Goal: Ask a question: Seek information or help from site administrators or community

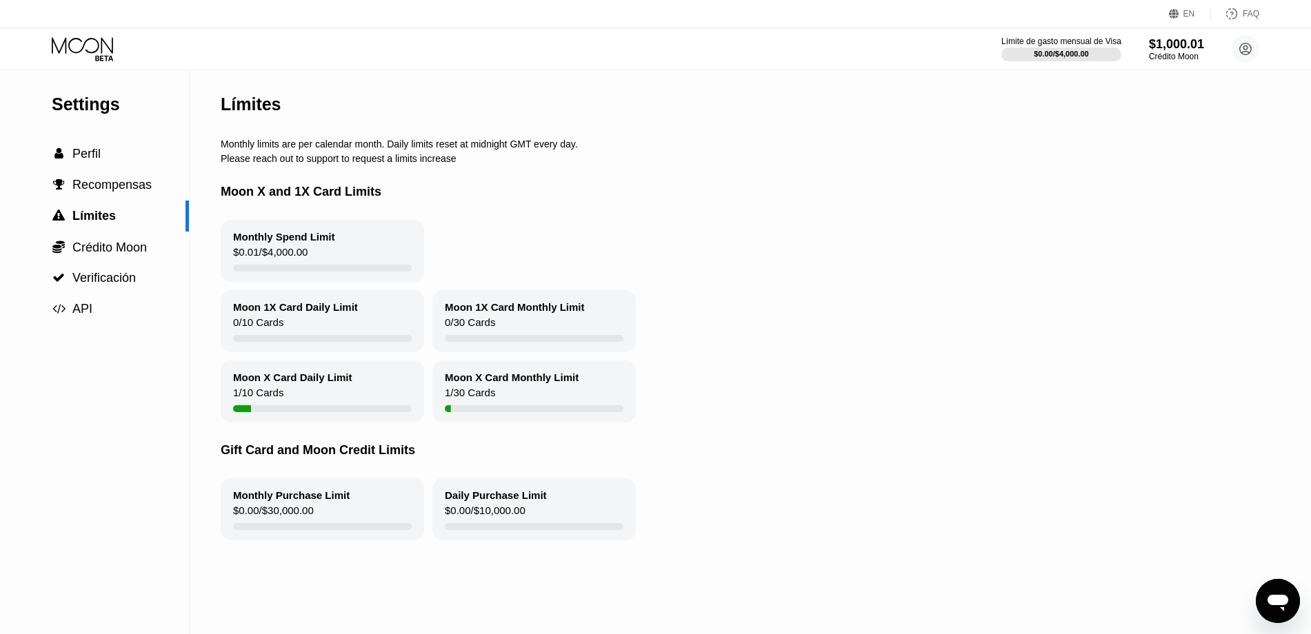
click at [81, 54] on icon at bounding box center [84, 49] width 64 height 24
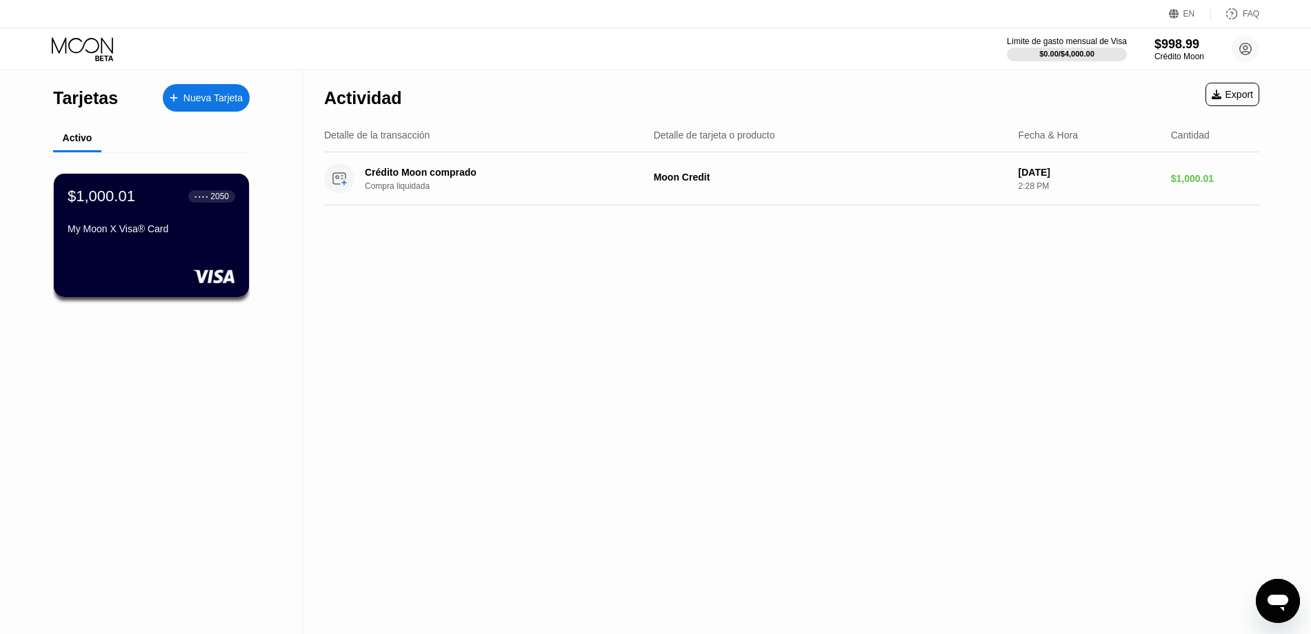
click at [168, 239] on div "My Moon X Visa® Card" at bounding box center [152, 231] width 168 height 17
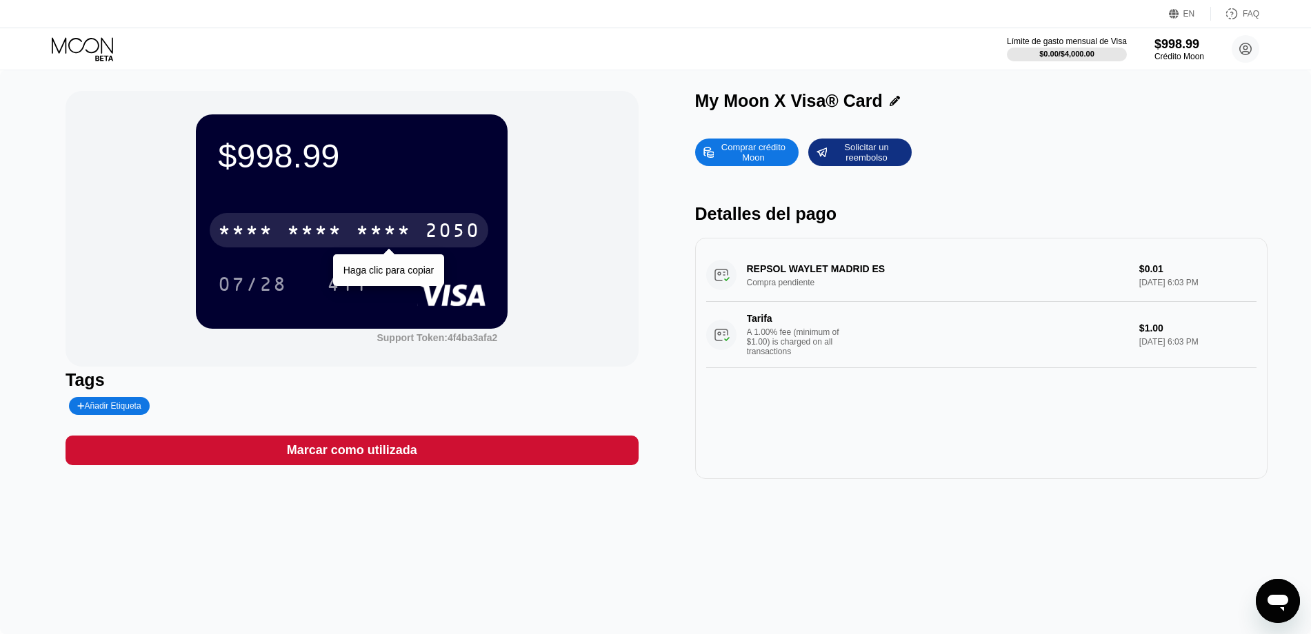
click at [240, 229] on div "* * * *" at bounding box center [245, 232] width 55 height 22
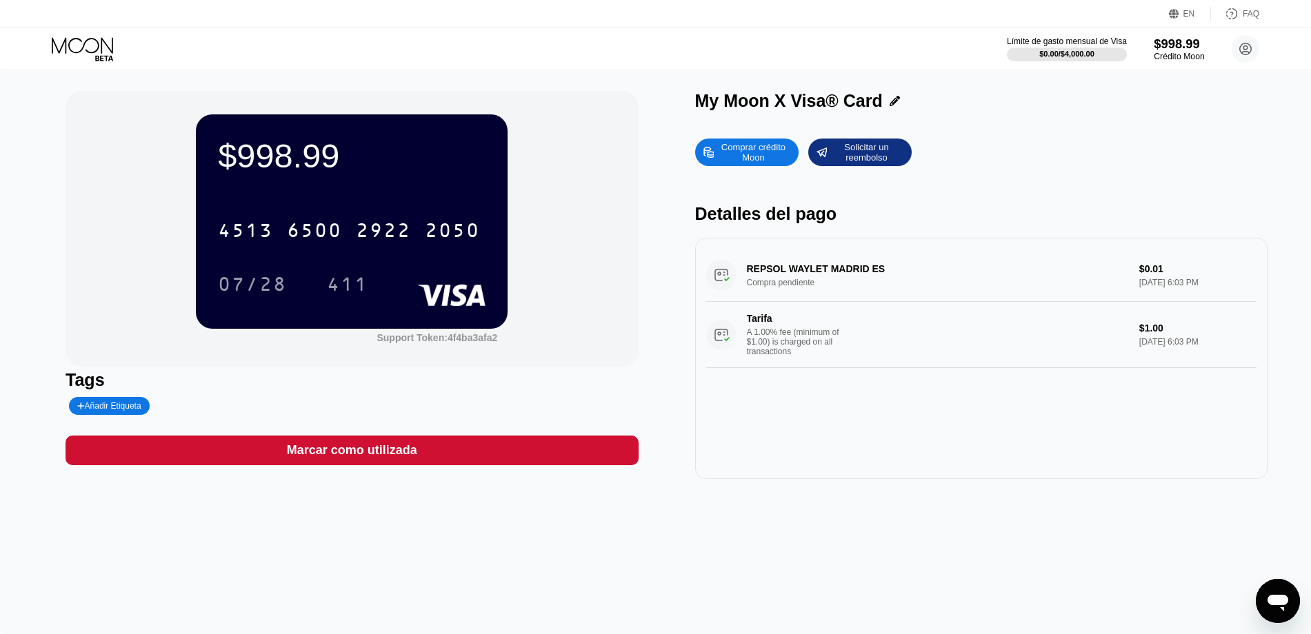
click at [1184, 48] on div "$998.99" at bounding box center [1179, 44] width 50 height 14
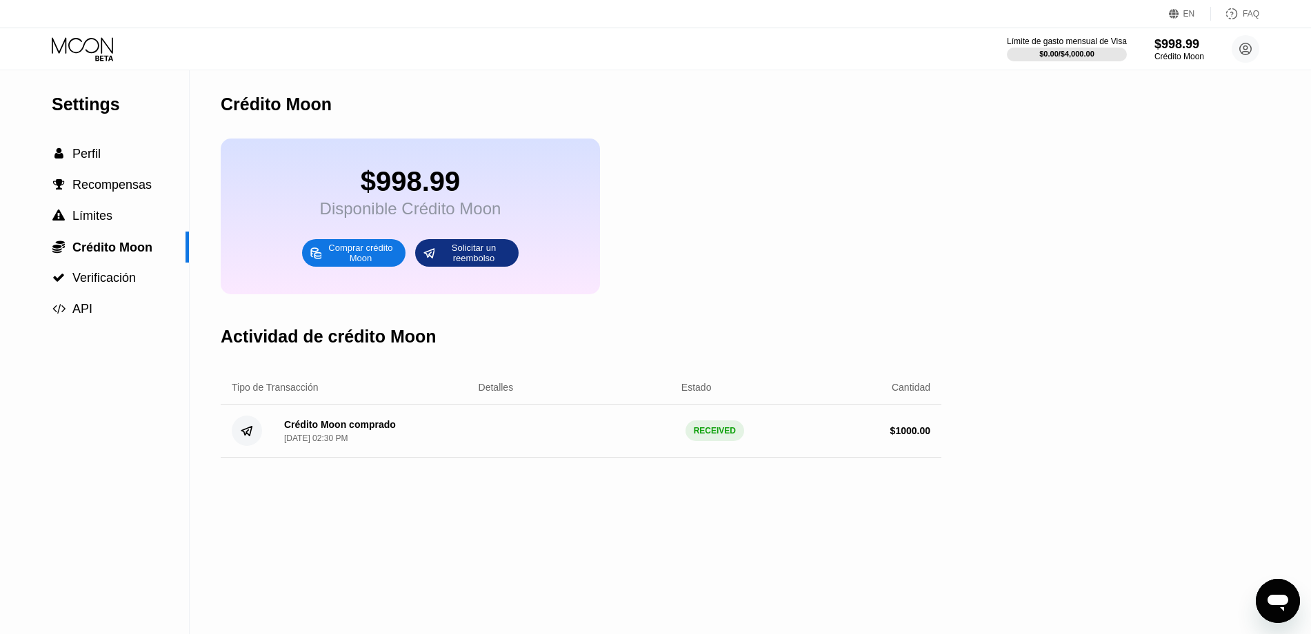
click at [85, 39] on icon at bounding box center [84, 49] width 64 height 24
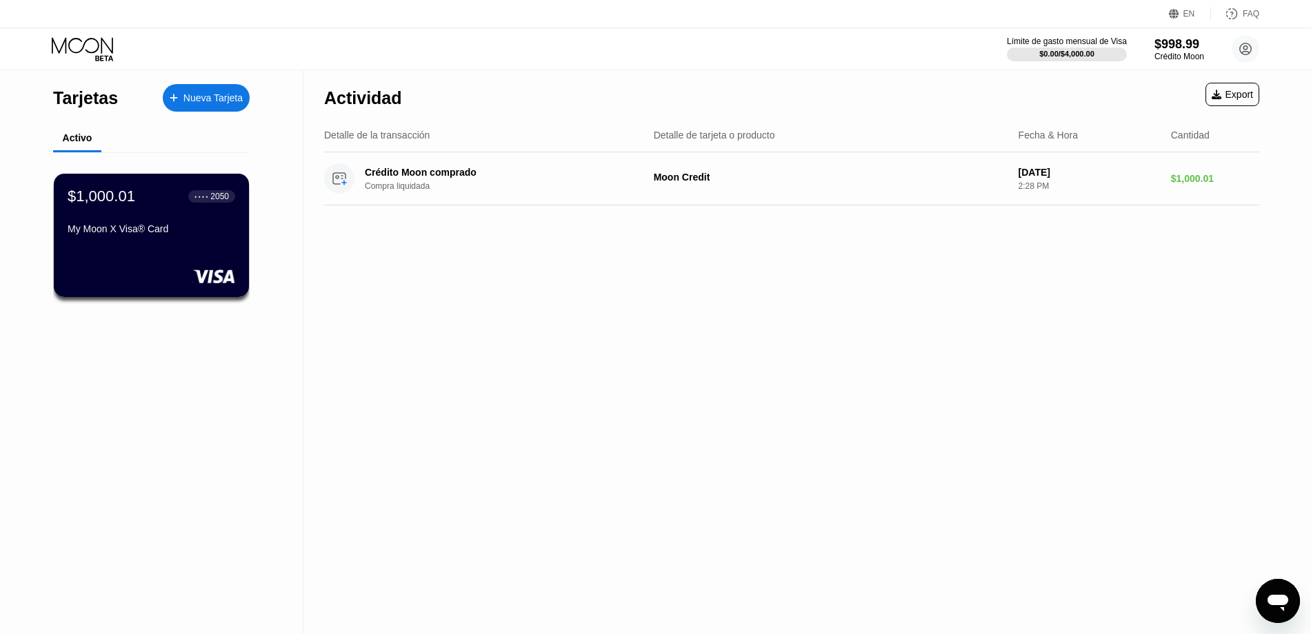
click at [1196, 10] on div "EN" at bounding box center [1190, 14] width 42 height 14
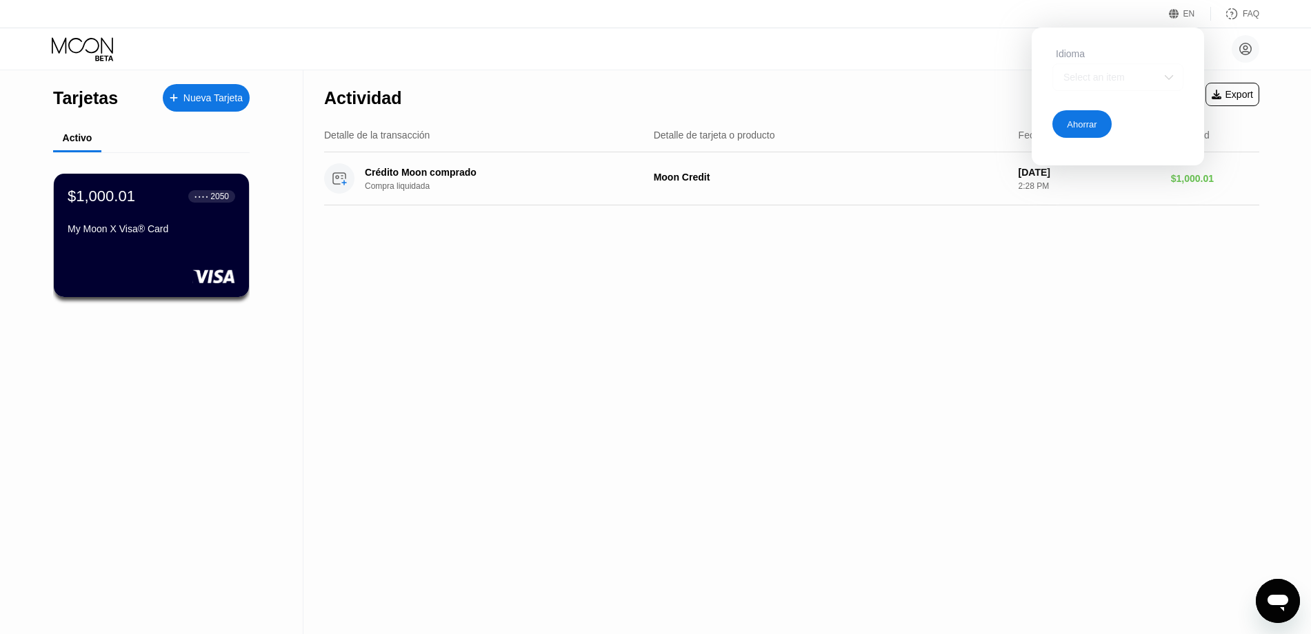
click at [1101, 79] on div "Select an item" at bounding box center [1107, 77] width 95 height 11
click at [1101, 127] on div at bounding box center [1118, 133] width 130 height 28
drag, startPoint x: 1083, startPoint y: 130, endPoint x: 1128, endPoint y: 79, distance: 68.9
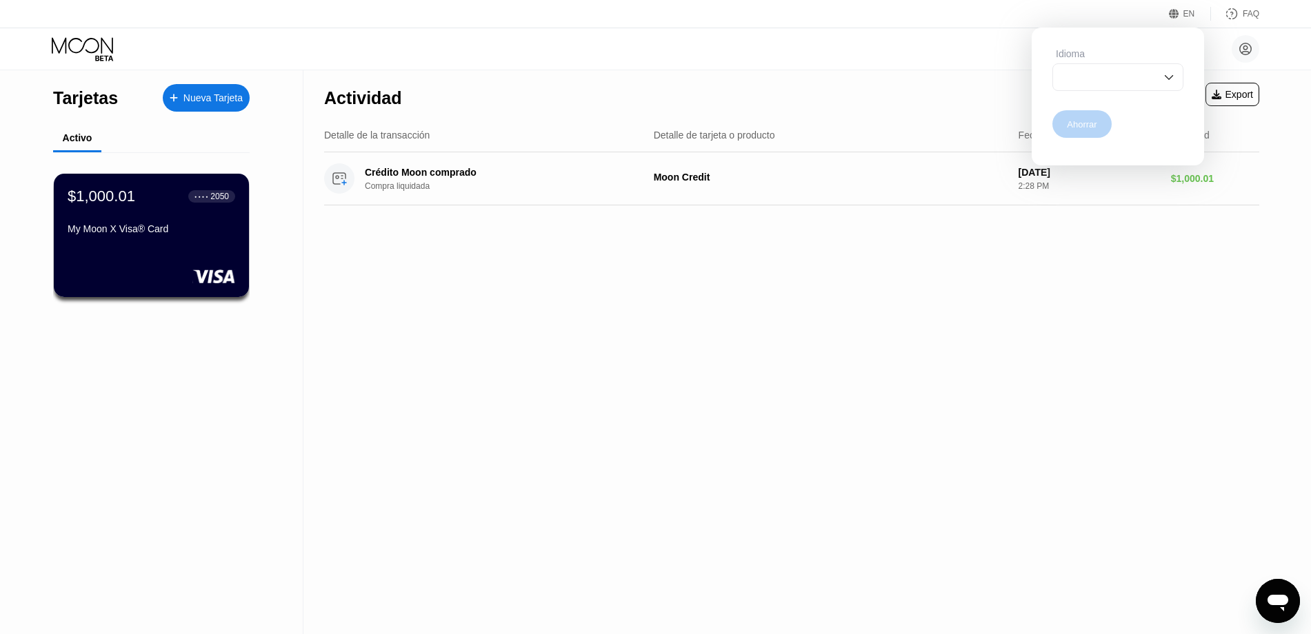
click at [1128, 79] on div "Idioma Ahorrar" at bounding box center [1118, 93] width 172 height 131
click at [1135, 77] on div at bounding box center [1117, 77] width 131 height 28
click at [1172, 130] on img at bounding box center [1169, 132] width 14 height 14
click at [1036, 23] on div "EN Idioma Ahorrar FAQ" at bounding box center [655, 14] width 1311 height 28
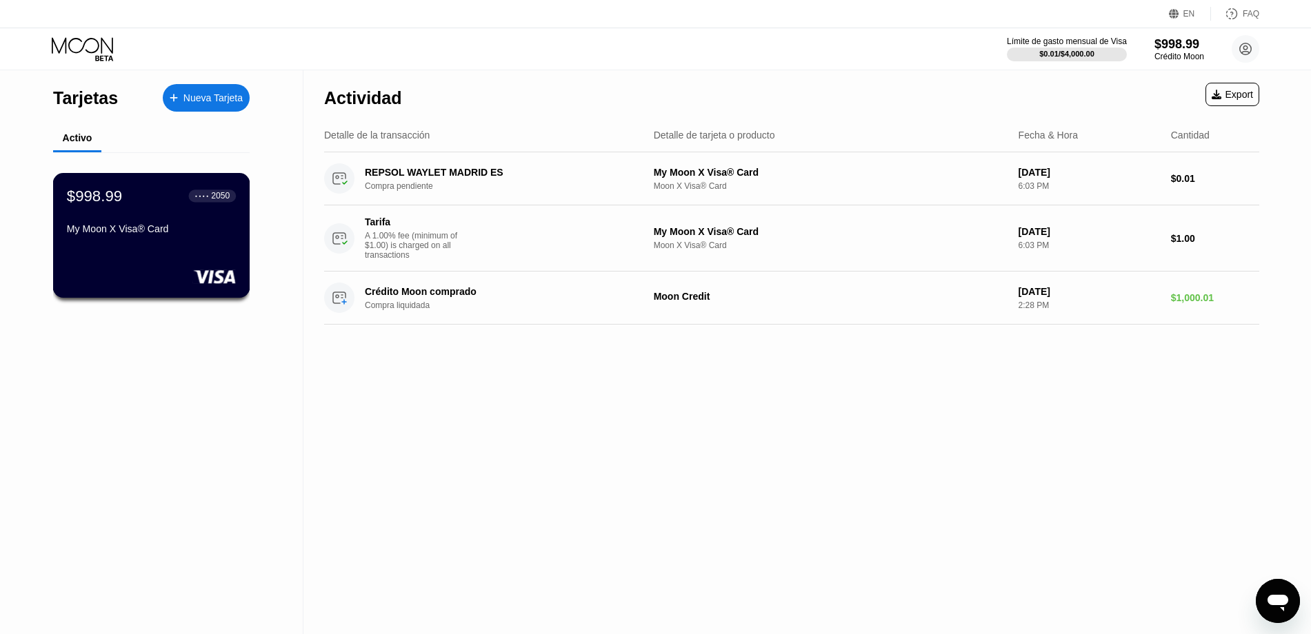
click at [124, 195] on div "$998.99 ● ● ● ● 2050" at bounding box center [151, 196] width 169 height 18
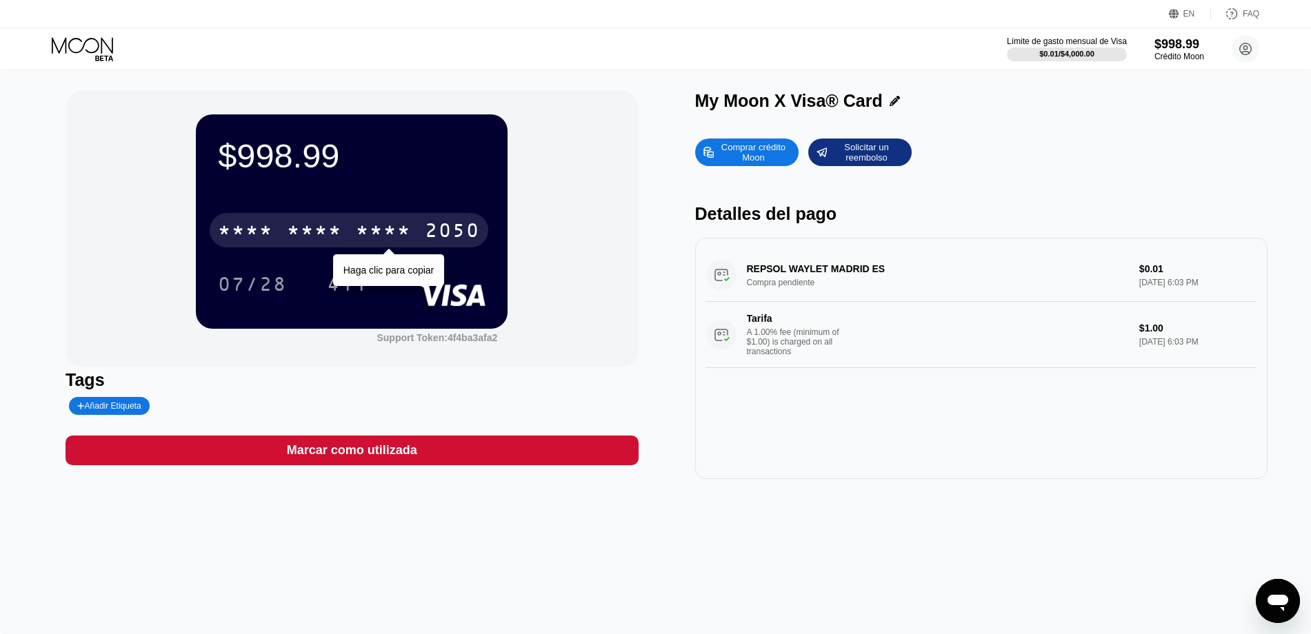
click at [298, 226] on div "* * * *" at bounding box center [314, 232] width 55 height 22
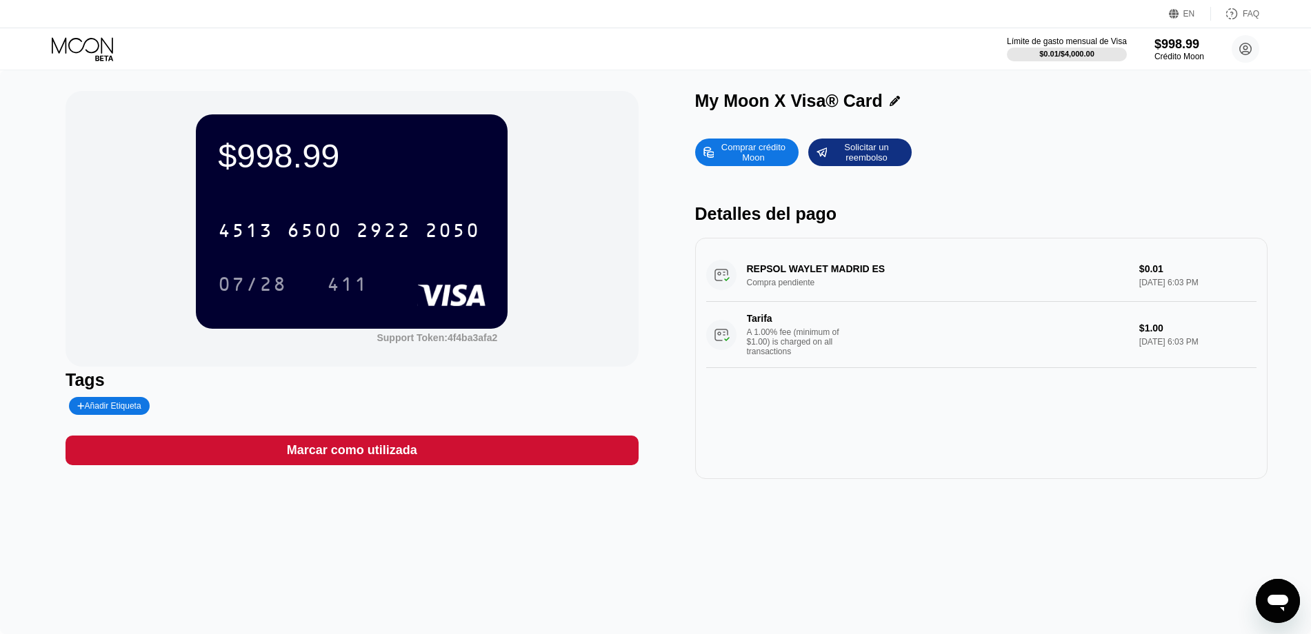
click at [83, 44] on icon at bounding box center [82, 45] width 61 height 16
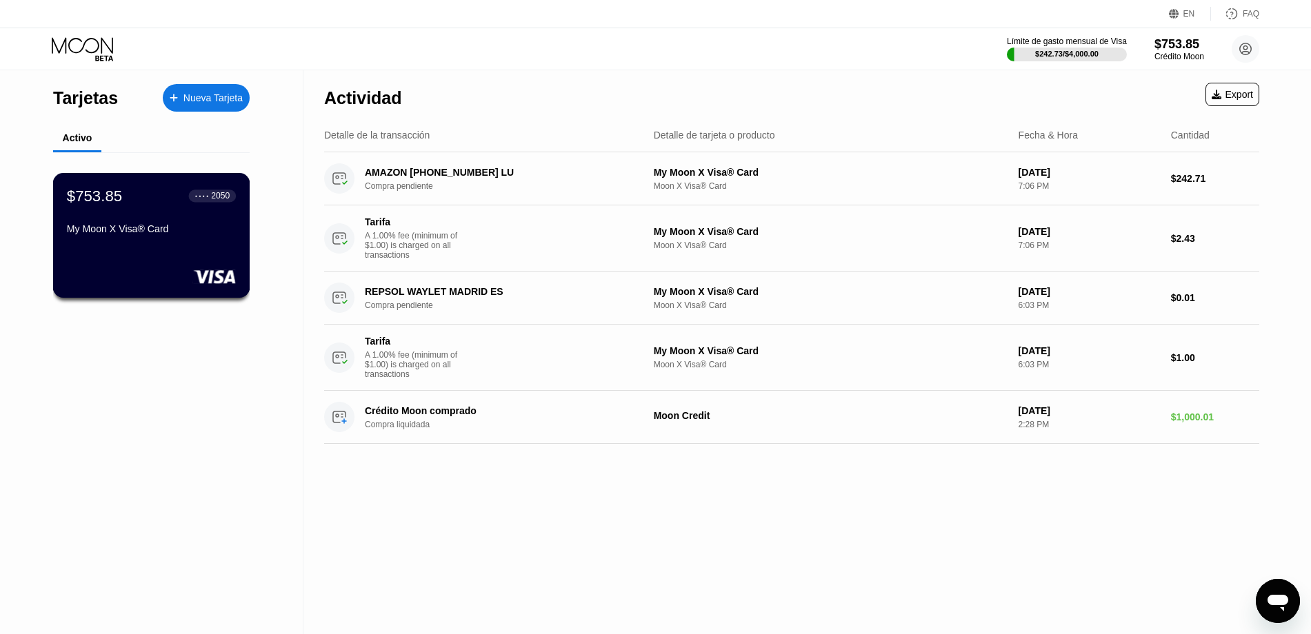
click at [174, 251] on div "$753.85 ● ● ● ● 2050 My Moon X Visa® Card" at bounding box center [151, 235] width 197 height 125
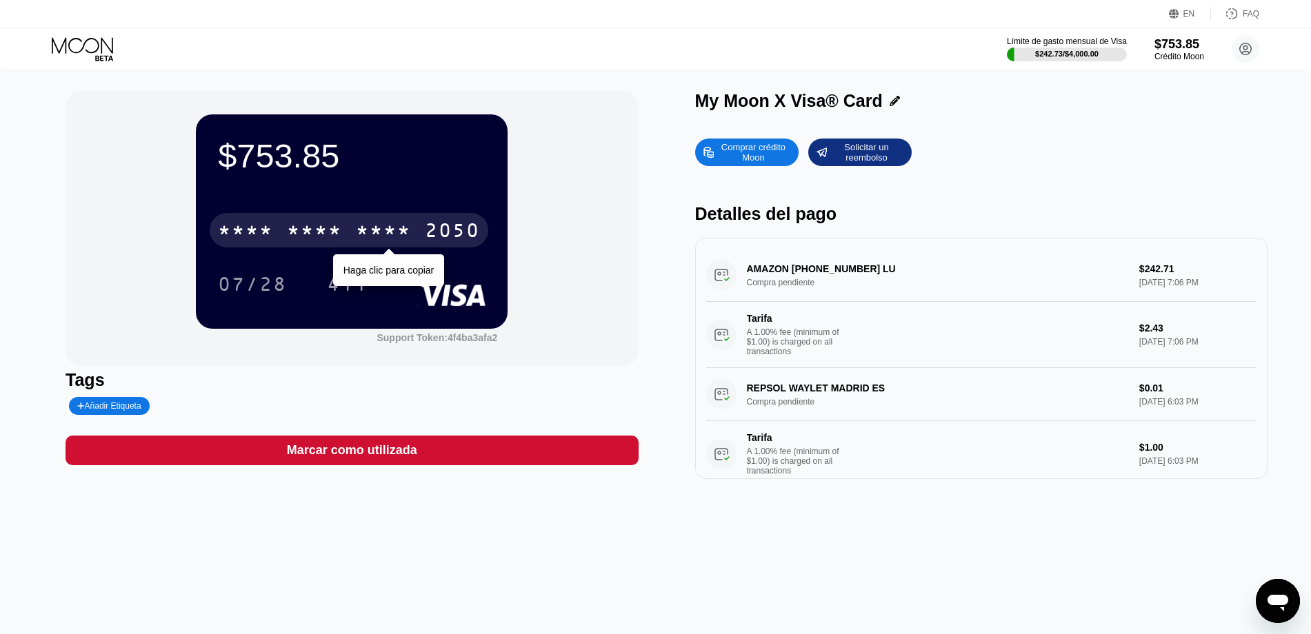
click at [405, 224] on div "* * * *" at bounding box center [383, 232] width 55 height 22
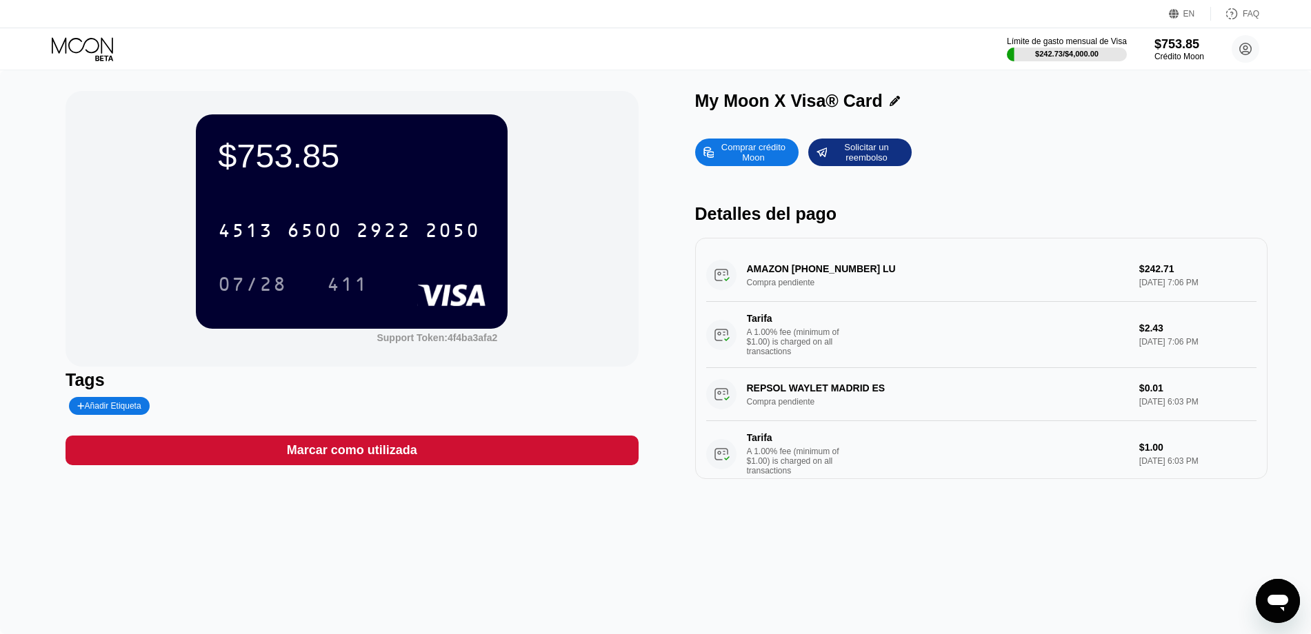
click at [74, 43] on icon at bounding box center [84, 49] width 64 height 24
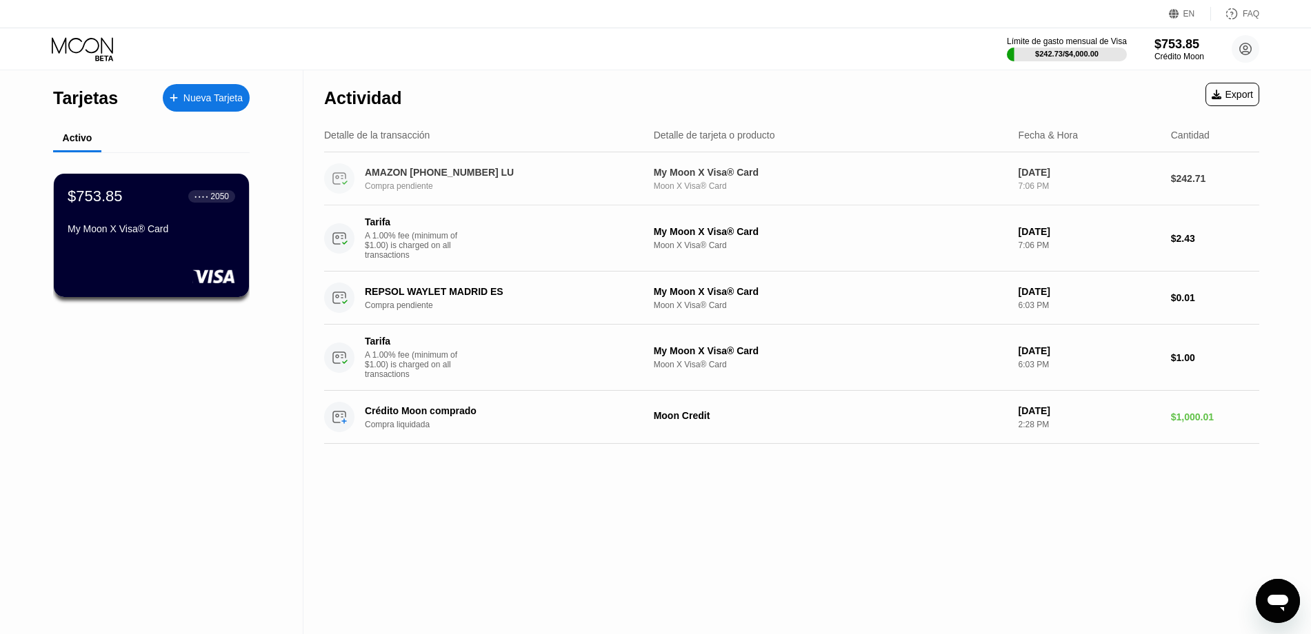
click at [409, 170] on div "AMAZON +18002796620 LU" at bounding box center [498, 172] width 266 height 11
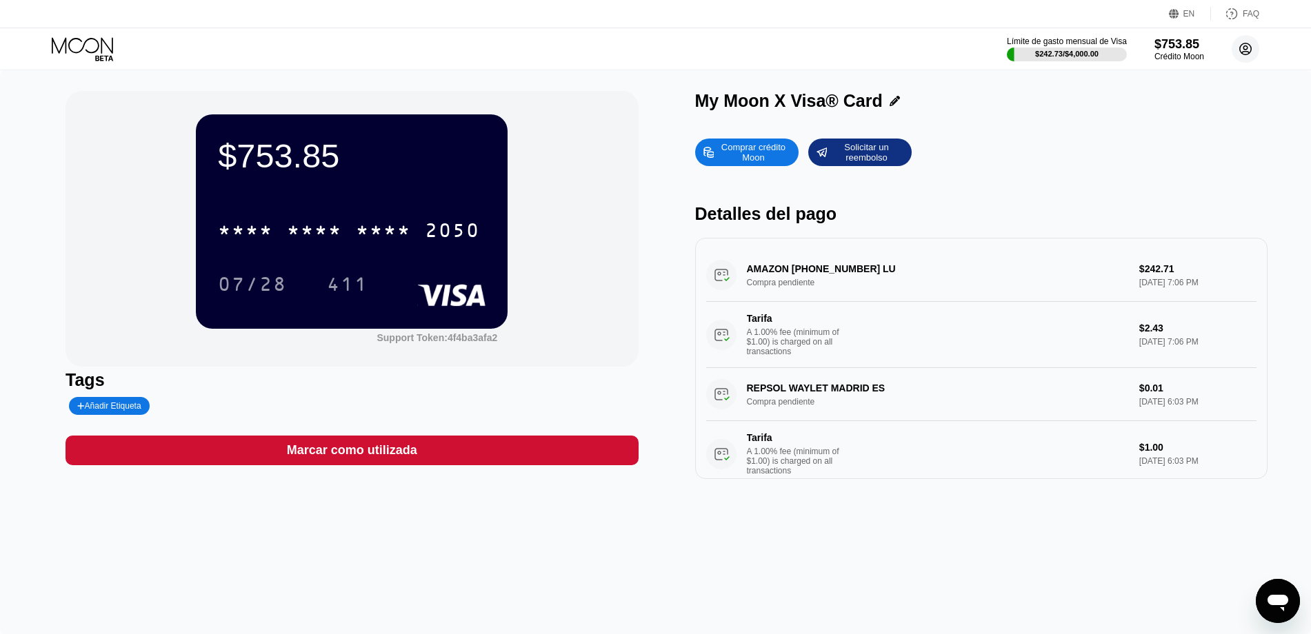
click at [1245, 52] on icon at bounding box center [1246, 50] width 8 height 8
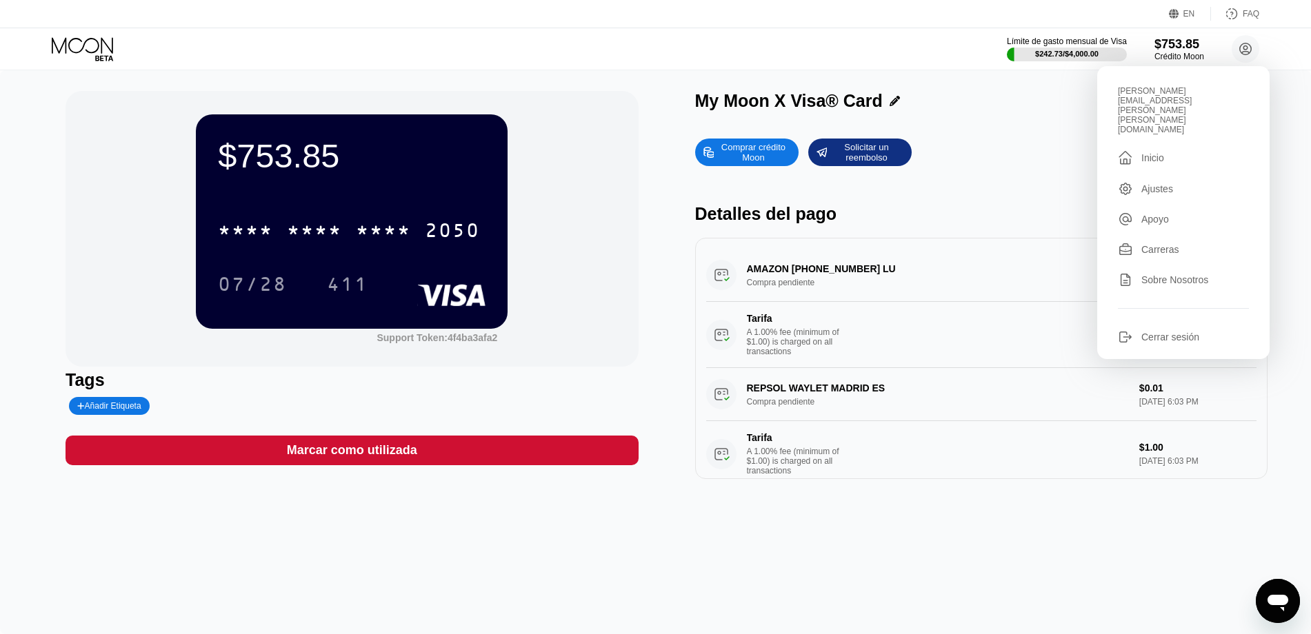
click at [1157, 152] on div "Inicio" at bounding box center [1152, 157] width 23 height 11
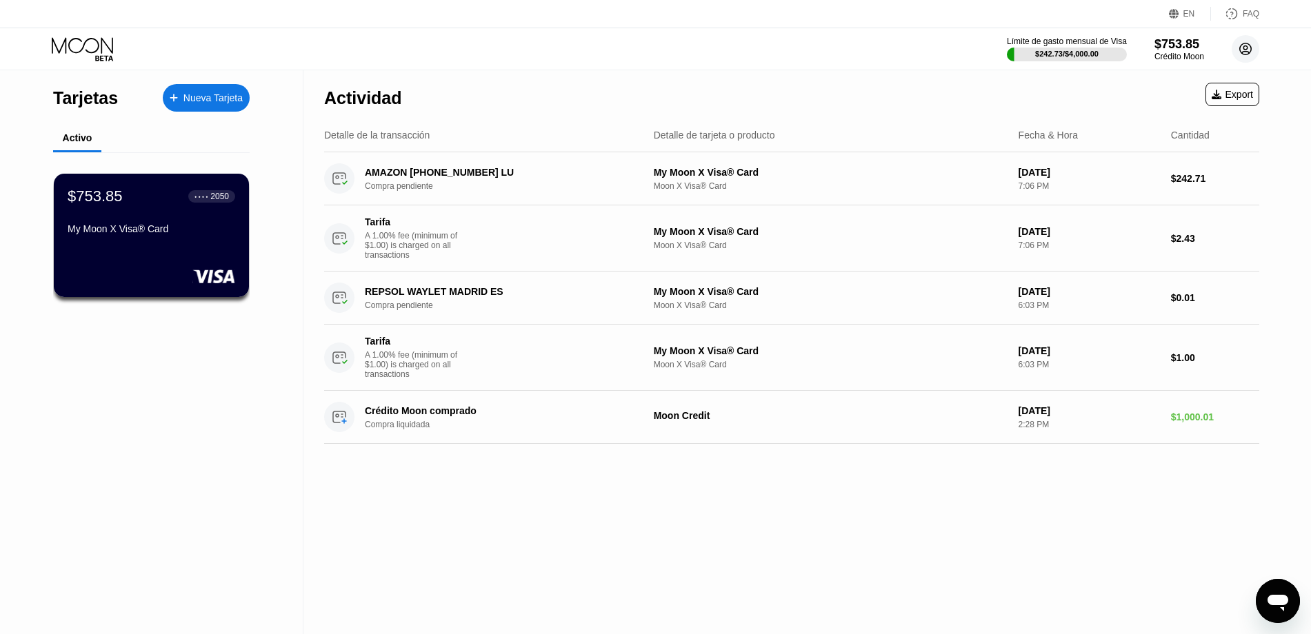
click at [1243, 51] on circle at bounding box center [1245, 49] width 28 height 28
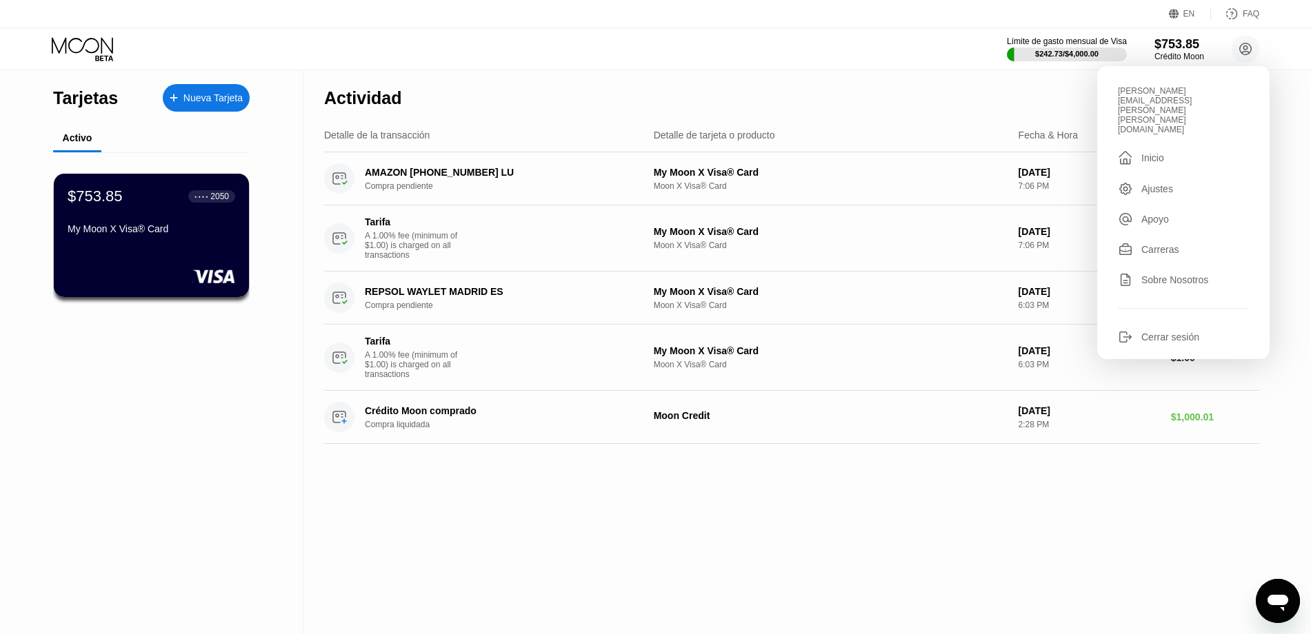
click at [1151, 183] on div "Ajustes" at bounding box center [1157, 188] width 32 height 11
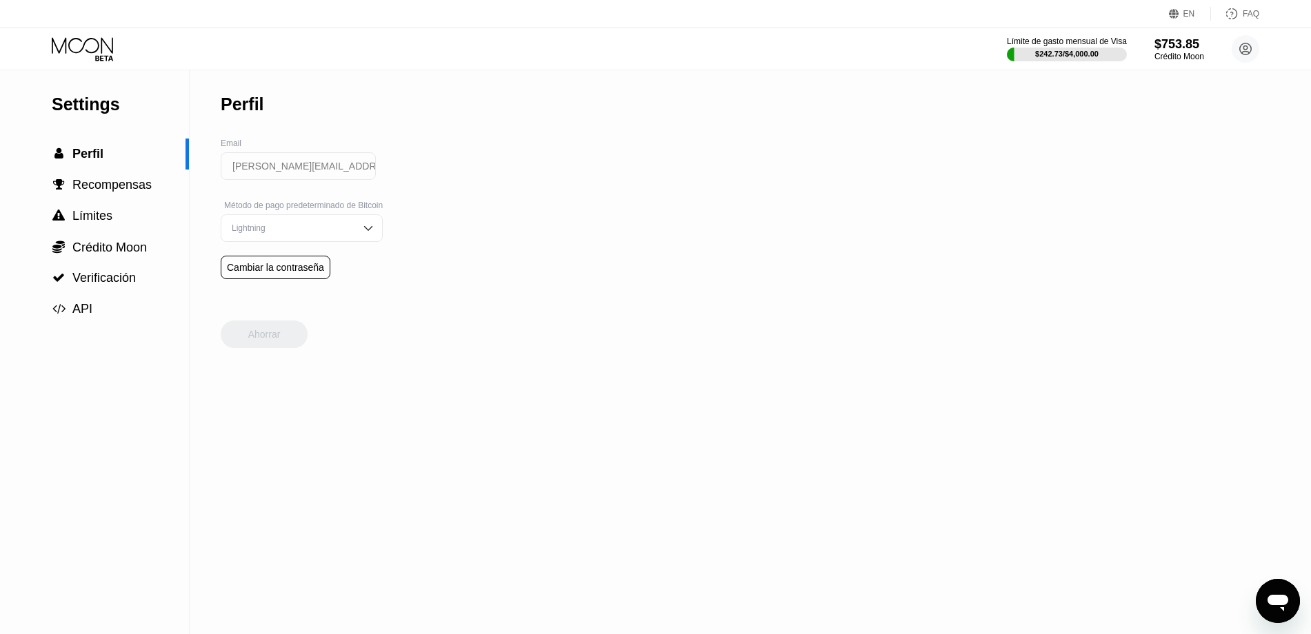
click at [361, 232] on div "Lightning" at bounding box center [302, 228] width 162 height 28
click at [596, 225] on div "Settings  Perfil  Recompensas  Límites  Crédito Moon  Verificación  API P…" at bounding box center [655, 352] width 1311 height 564
click at [97, 221] on span "Límites" at bounding box center [92, 216] width 40 height 14
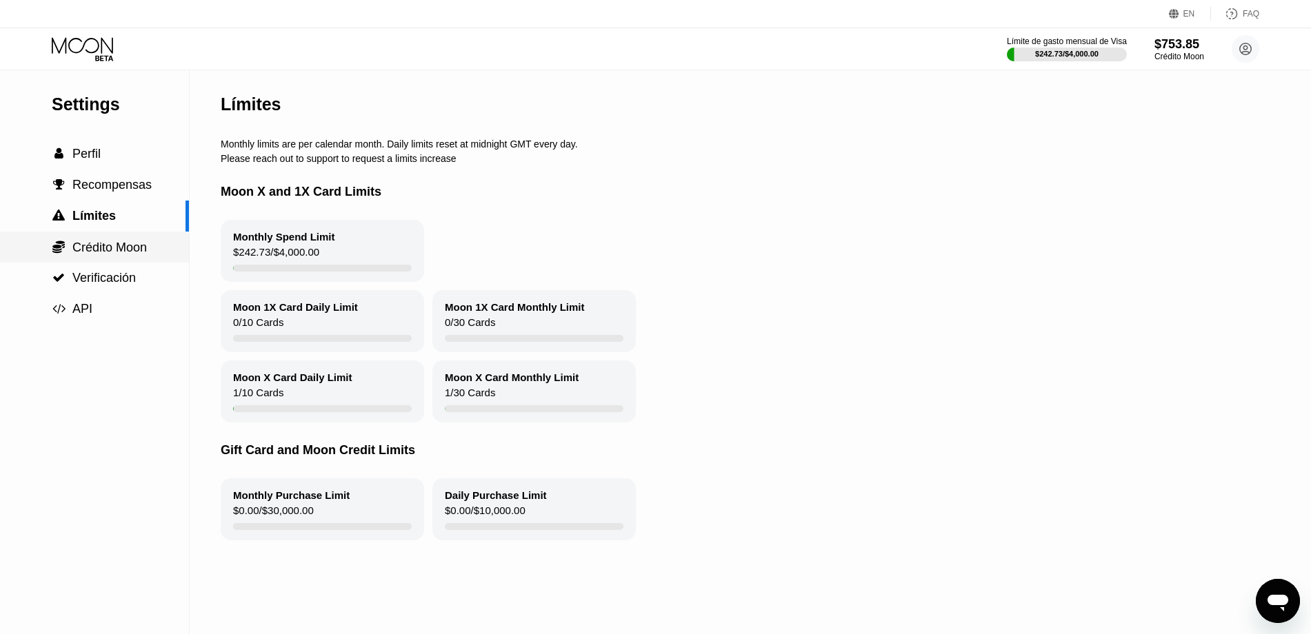
click at [101, 252] on span "Crédito Moon" at bounding box center [109, 248] width 74 height 14
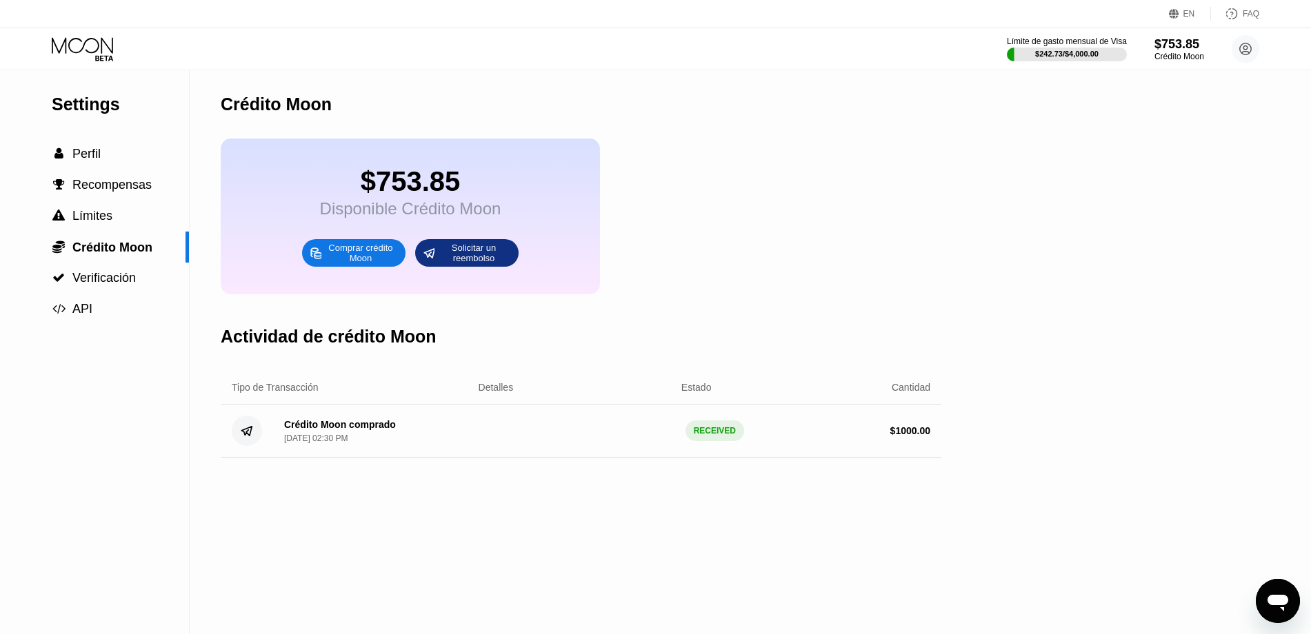
drag, startPoint x: 693, startPoint y: 426, endPoint x: 794, endPoint y: 434, distance: 101.6
click at [794, 434] on div "Crédito Moon comprado [DATE] 02:30 PM RECEIVED $ 1000.00" at bounding box center [581, 431] width 721 height 53
click at [92, 283] on span "Verificación" at bounding box center [103, 278] width 63 height 14
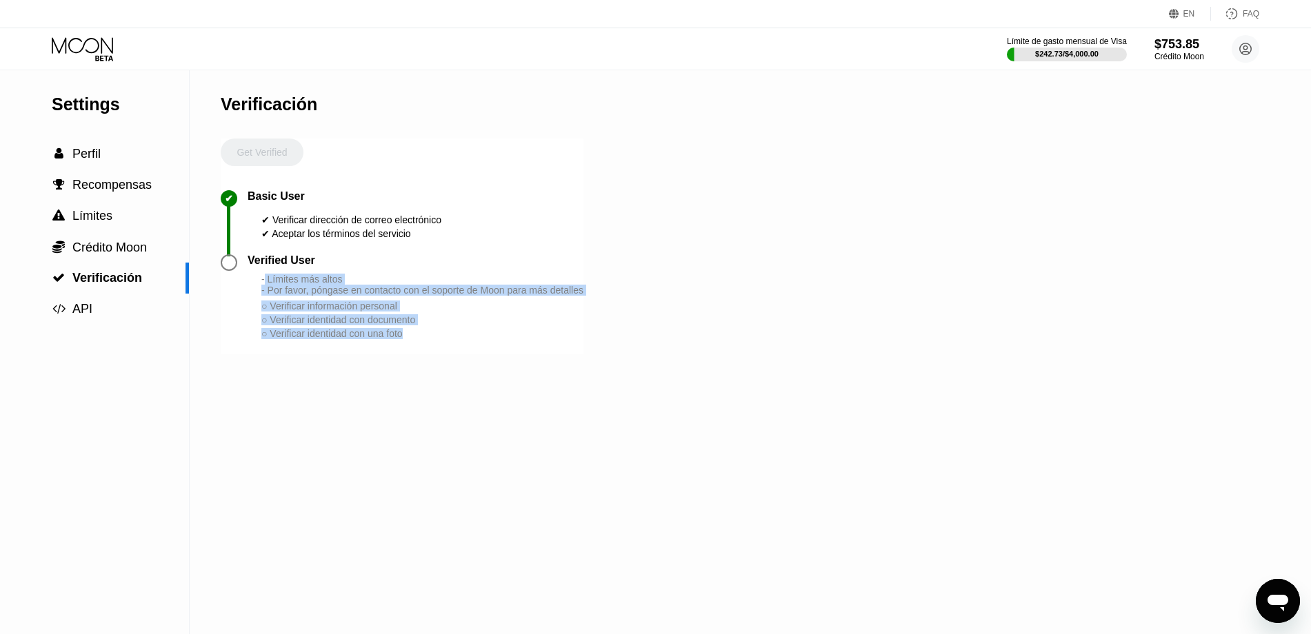
drag, startPoint x: 265, startPoint y: 279, endPoint x: 423, endPoint y: 385, distance: 190.3
click at [423, 385] on div "Verificación Get Verified ✔ Basic User ✔ Verificar dirección de correo electrón…" at bounding box center [402, 352] width 363 height 564
click at [441, 334] on div "○ Verificar identidad con una foto" at bounding box center [422, 333] width 322 height 11
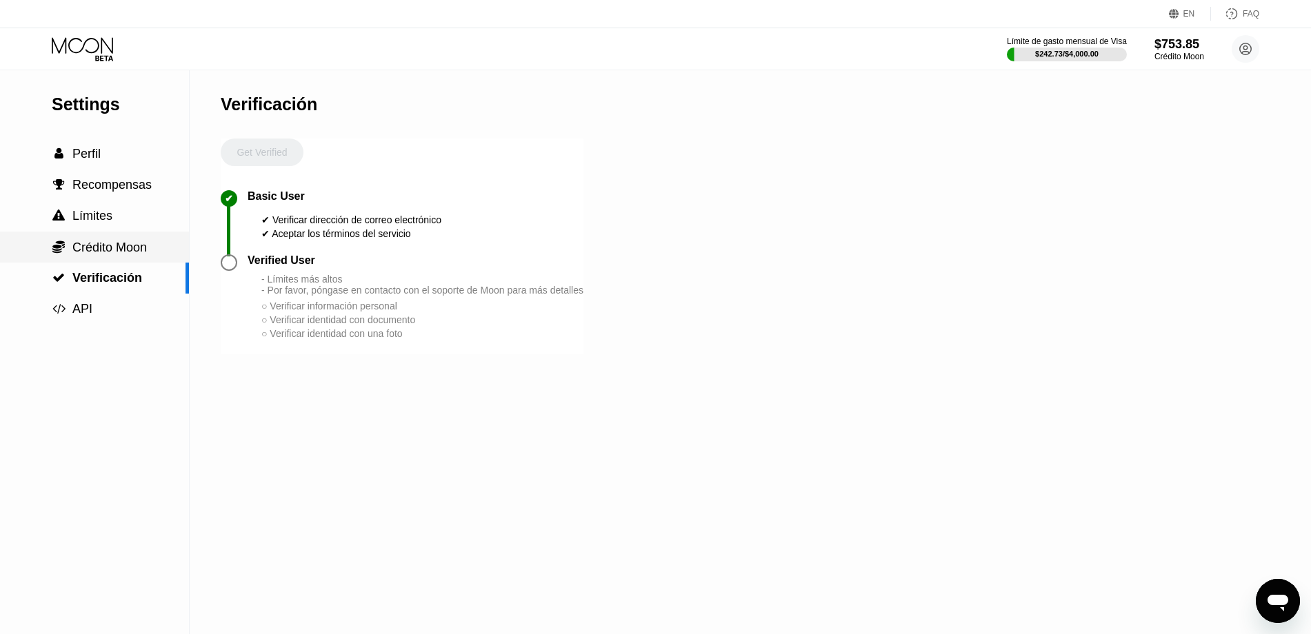
click at [85, 219] on span "Límites" at bounding box center [92, 216] width 40 height 14
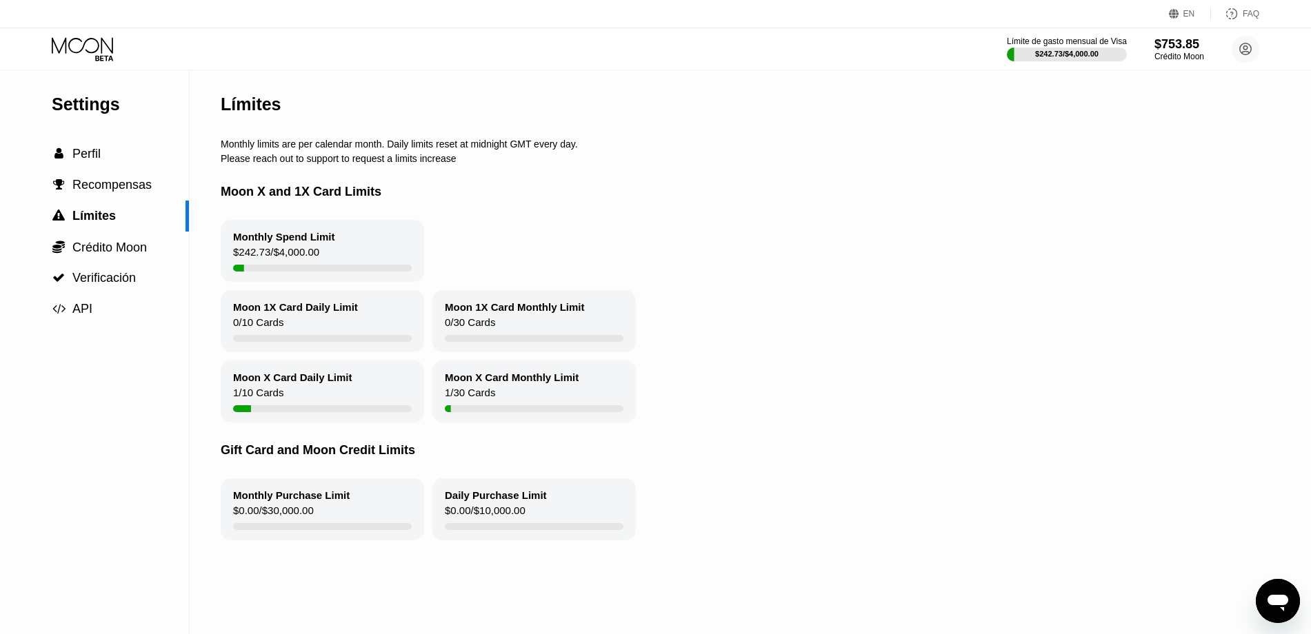
click at [316, 249] on div "$242.73 / $4,000.00" at bounding box center [276, 255] width 86 height 19
click at [316, 243] on div "Monthly Spend Limit $242.73 / $4,000.00" at bounding box center [322, 251] width 203 height 62
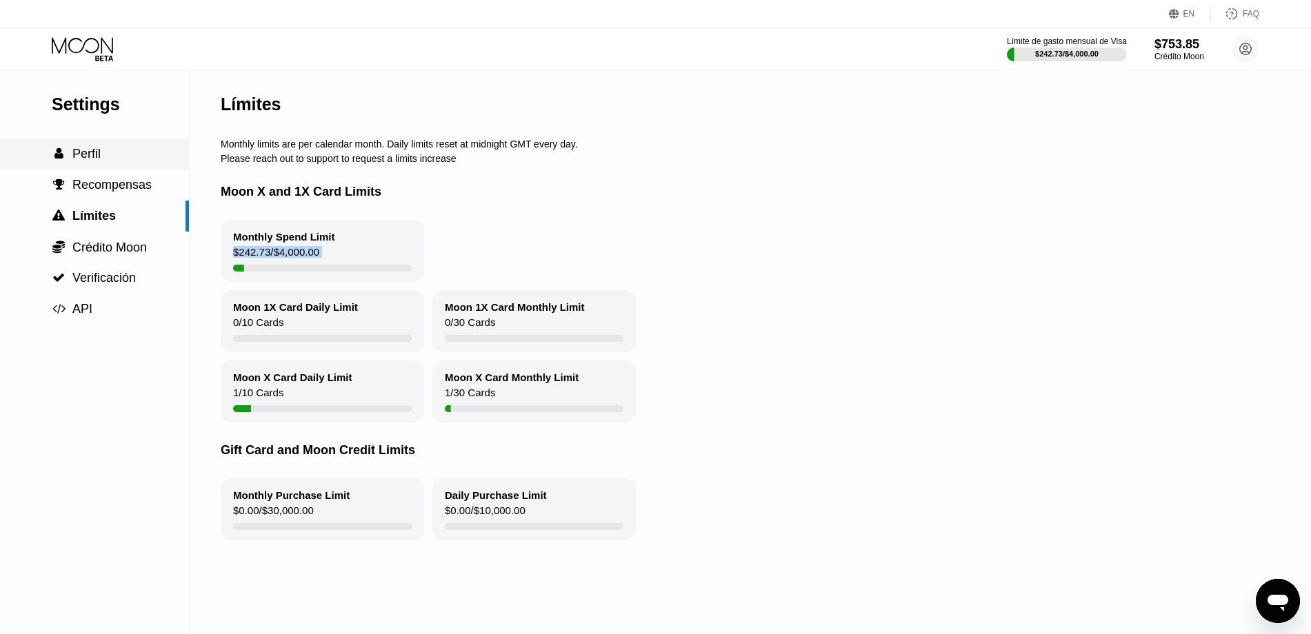
click at [101, 141] on div " Perfil" at bounding box center [94, 154] width 189 height 31
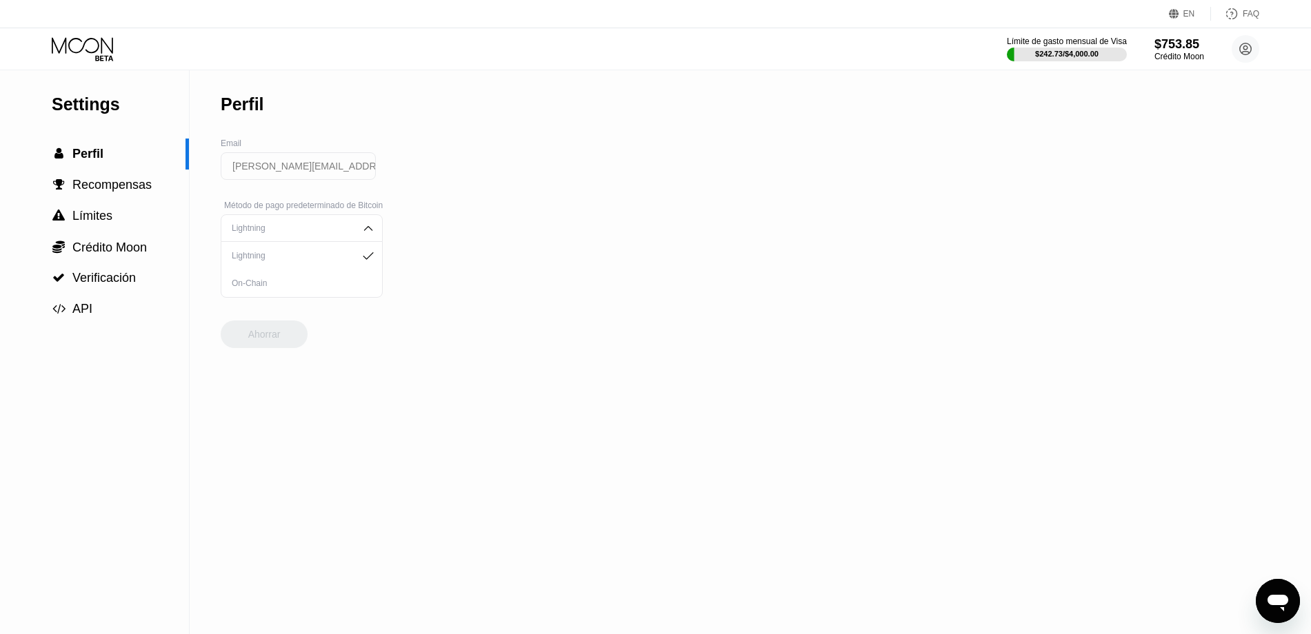
click at [82, 32] on div "Límite de gasto mensual de Visa $242.73 / $4,000.00 $753.85 Crédito Moon teresa…" at bounding box center [655, 48] width 1311 height 41
click at [92, 48] on icon at bounding box center [84, 49] width 64 height 24
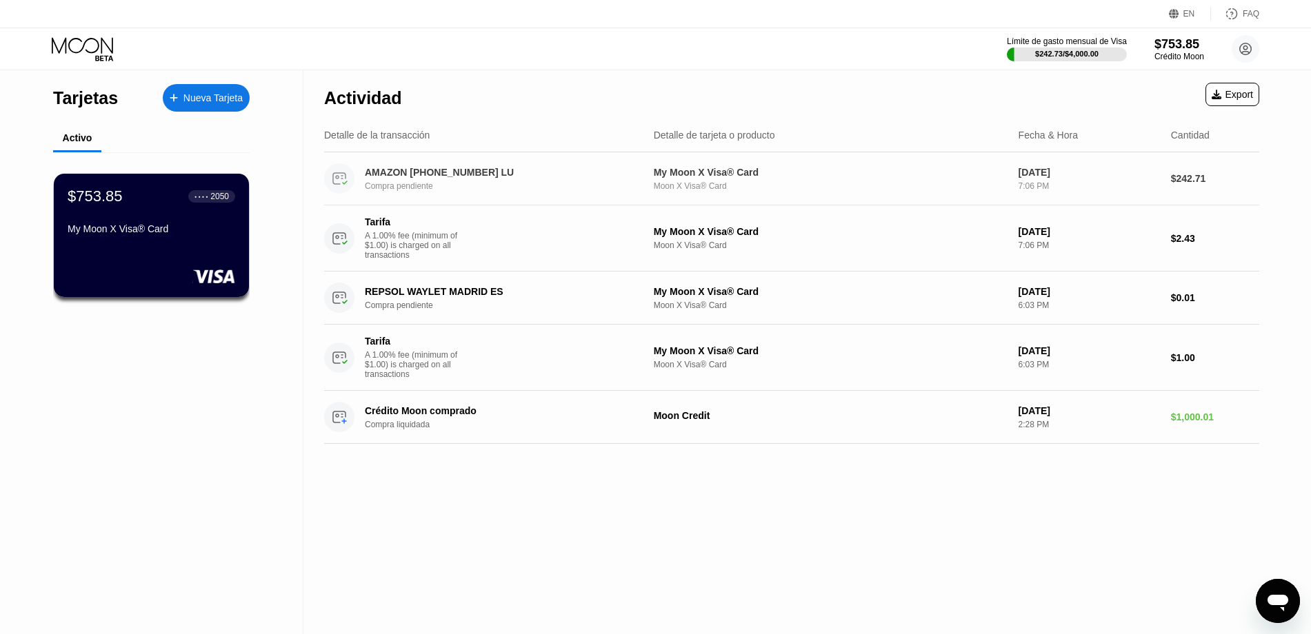
click at [716, 174] on div "My Moon X Visa® Card" at bounding box center [831, 172] width 354 height 11
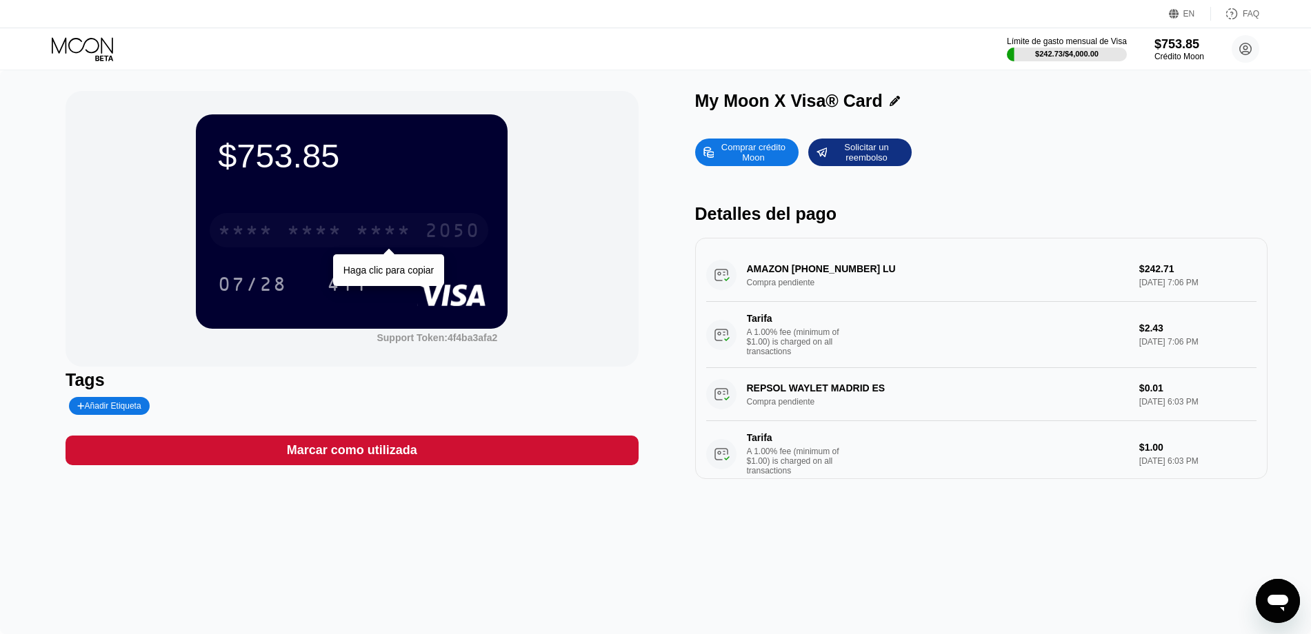
click at [353, 247] on div "* * * * * * * * * * * * 2050" at bounding box center [349, 230] width 279 height 34
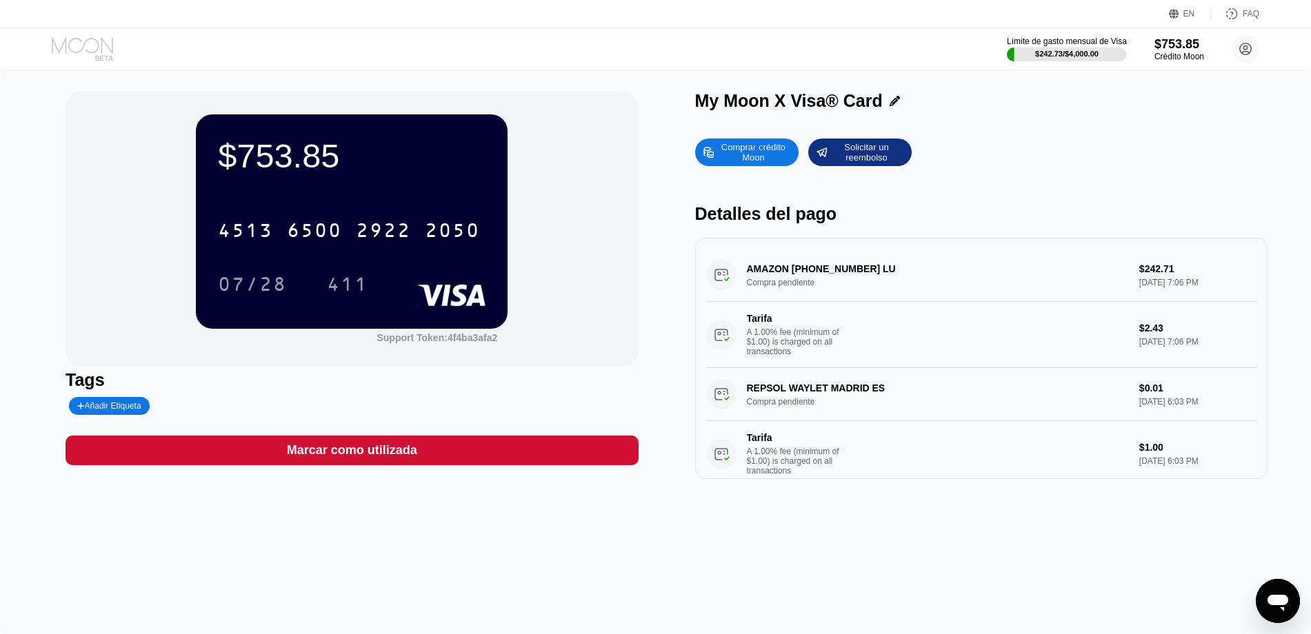
click at [92, 51] on icon at bounding box center [84, 49] width 64 height 24
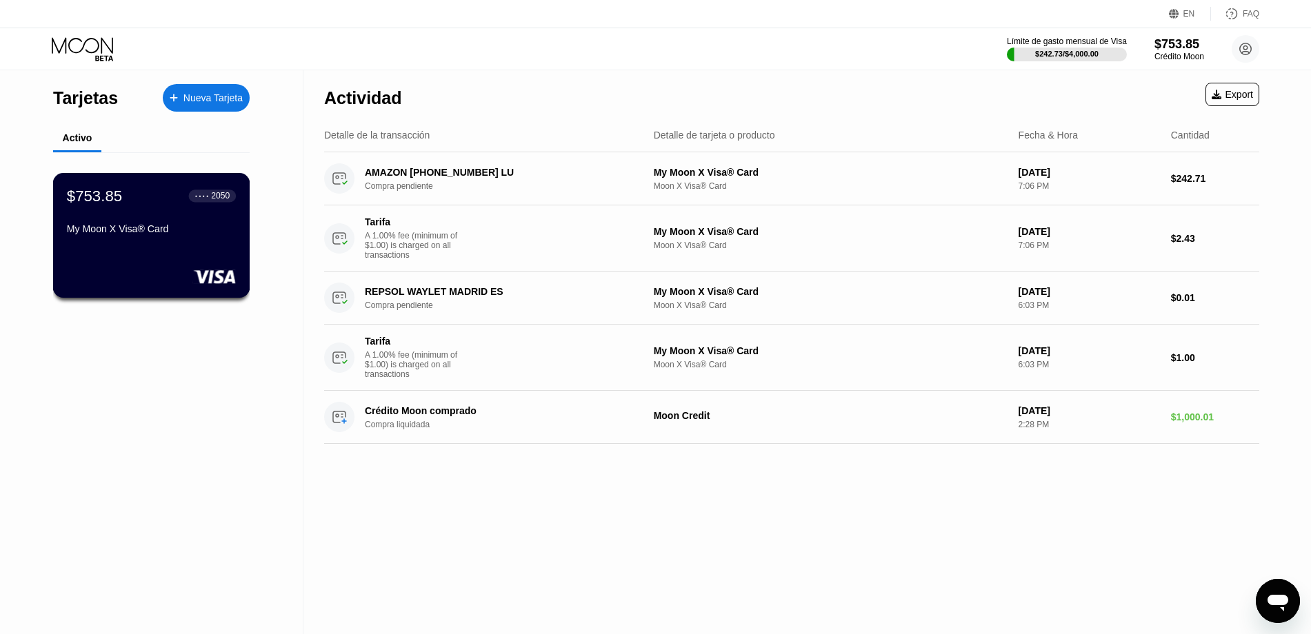
click at [116, 231] on div "My Moon X Visa® Card" at bounding box center [151, 228] width 169 height 11
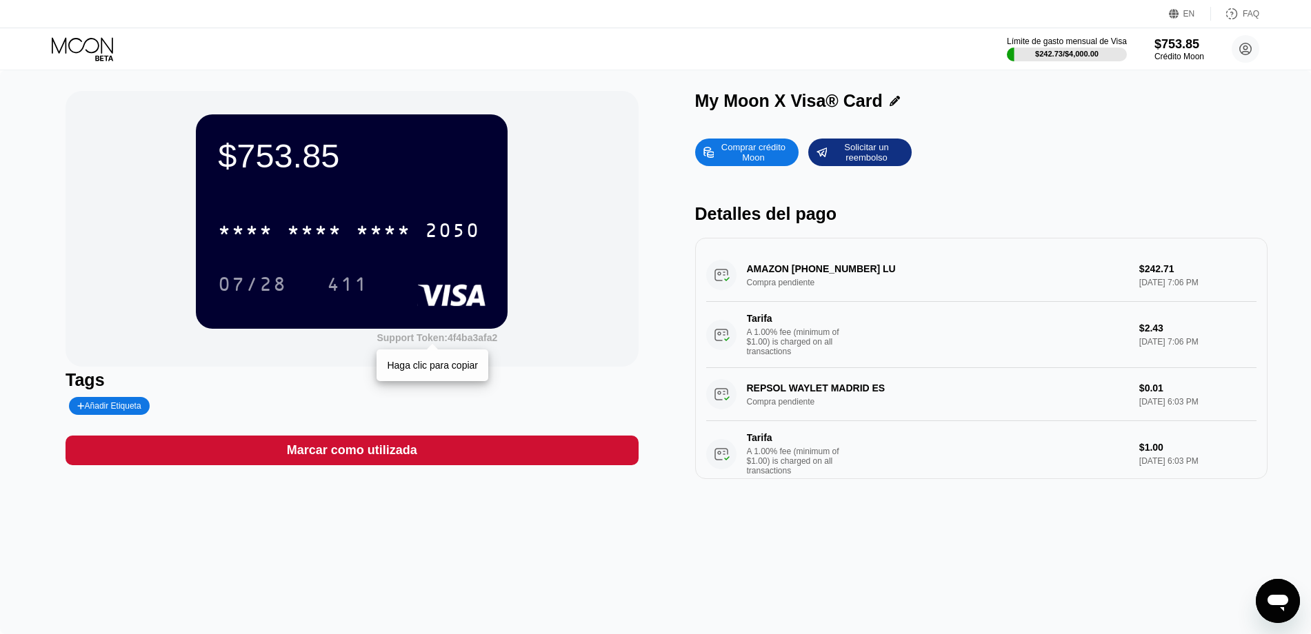
click at [466, 340] on div "Support Token: 4f4ba3afa2" at bounding box center [436, 337] width 121 height 11
click at [103, 405] on div "Añadir Etiqueta" at bounding box center [109, 406] width 64 height 10
type input "t"
type input "TERE"
click at [203, 378] on div "Tags" at bounding box center [352, 380] width 572 height 20
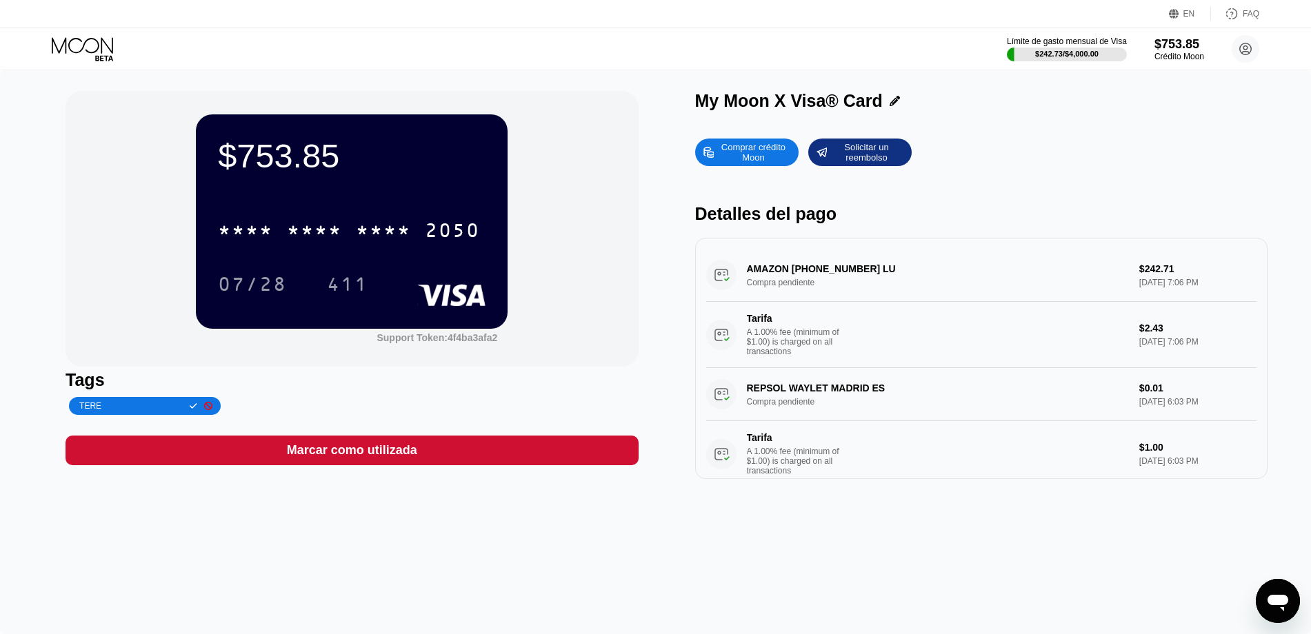
click at [212, 410] on icon at bounding box center [208, 406] width 8 height 8
click at [262, 406] on div "Añadir Etiqueta" at bounding box center [222, 406] width 312 height 18
click at [1174, 279] on div "AMAZON [PHONE_NUMBER] LU Compra pendiente $242.71 [DATE] 7:06 PM Tarifa A 1.00%…" at bounding box center [981, 308] width 550 height 119
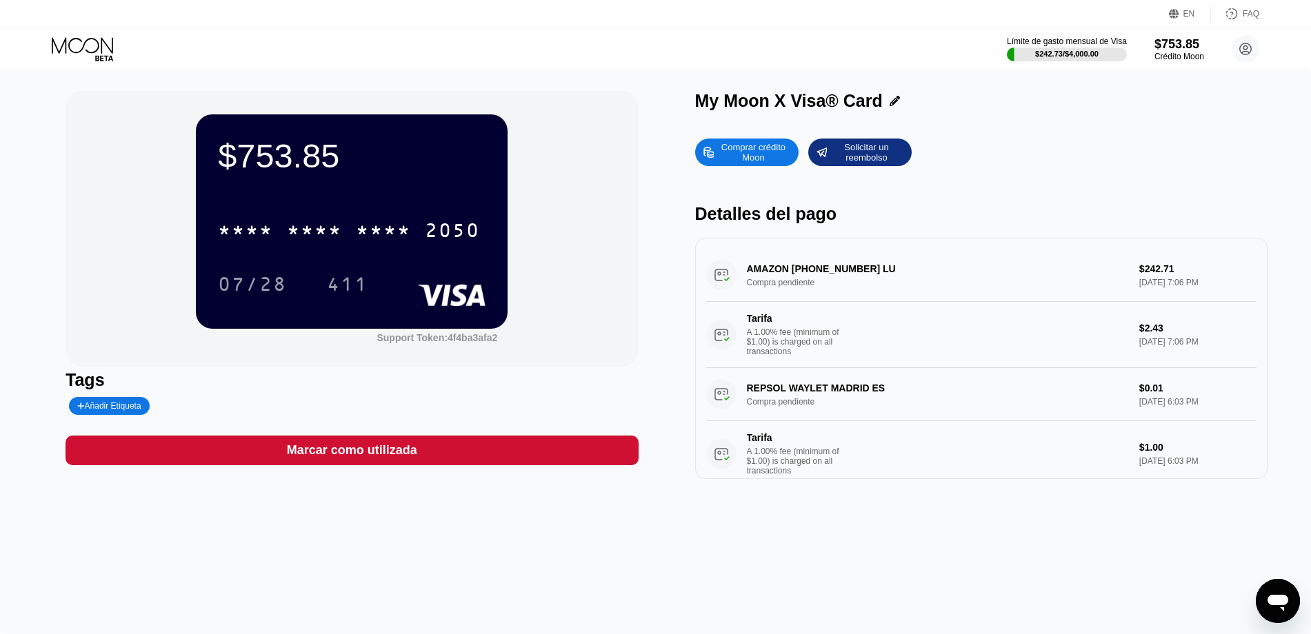
click at [1174, 279] on div "AMAZON [PHONE_NUMBER] LU Compra pendiente $242.71 [DATE] 7:06 PM Tarifa A 1.00%…" at bounding box center [981, 308] width 550 height 119
drag, startPoint x: 741, startPoint y: 285, endPoint x: 832, endPoint y: 284, distance: 91.0
click at [832, 284] on div "AMAZON [PHONE_NUMBER] LU Compra pendiente $242.71 [DATE] 7:06 PM Tarifa A 1.00%…" at bounding box center [981, 308] width 550 height 119
click at [1289, 601] on icon "Abrir ventana de mensajería" at bounding box center [1277, 601] width 25 height 25
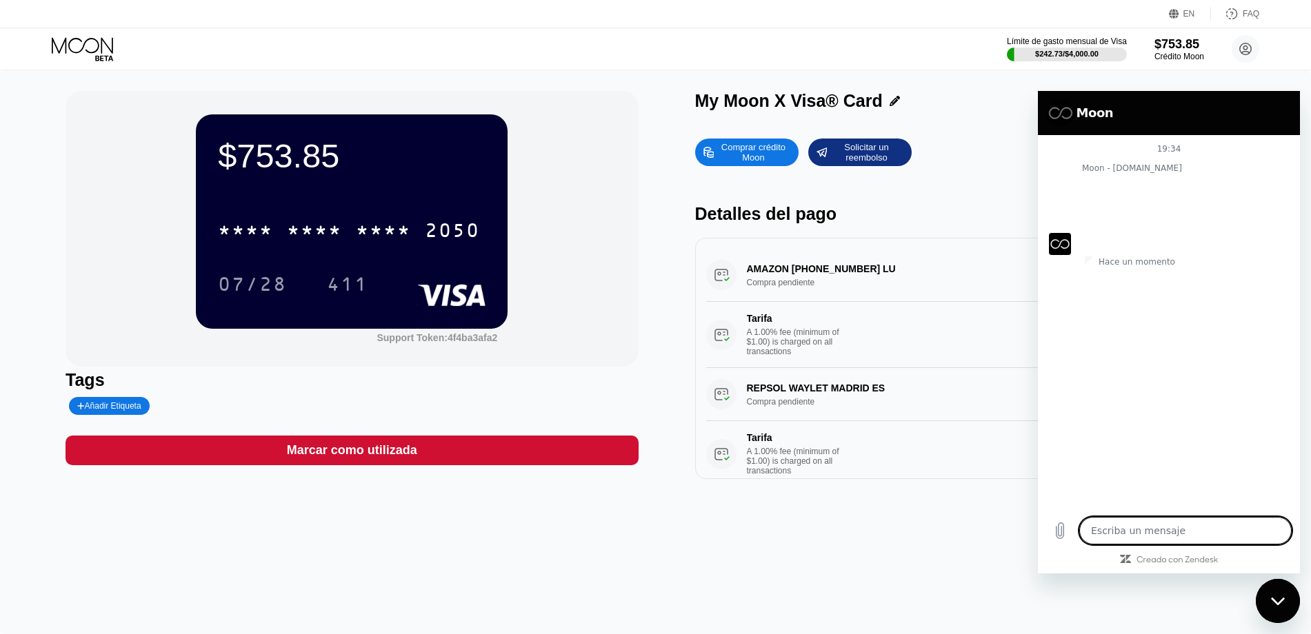
type textarea "x"
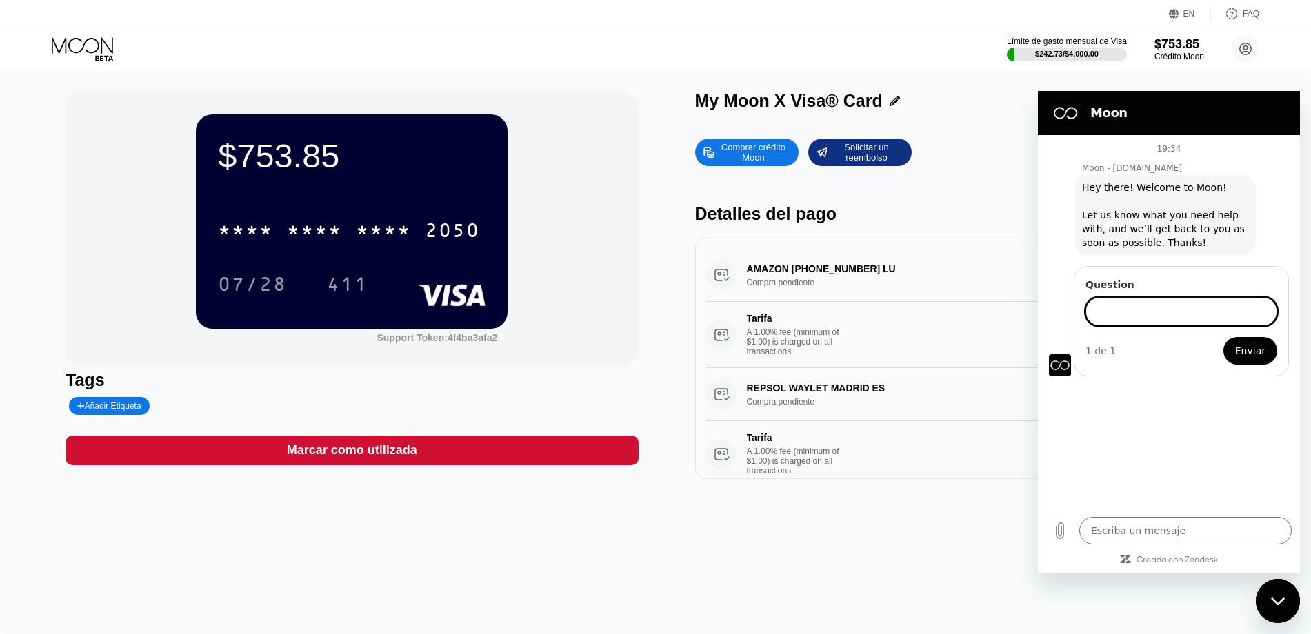
click at [1157, 315] on input "Question" at bounding box center [1181, 311] width 192 height 29
click at [1211, 308] on input "Quiero que me hables con es" at bounding box center [1181, 311] width 192 height 29
type input "Quiero hablar en español"
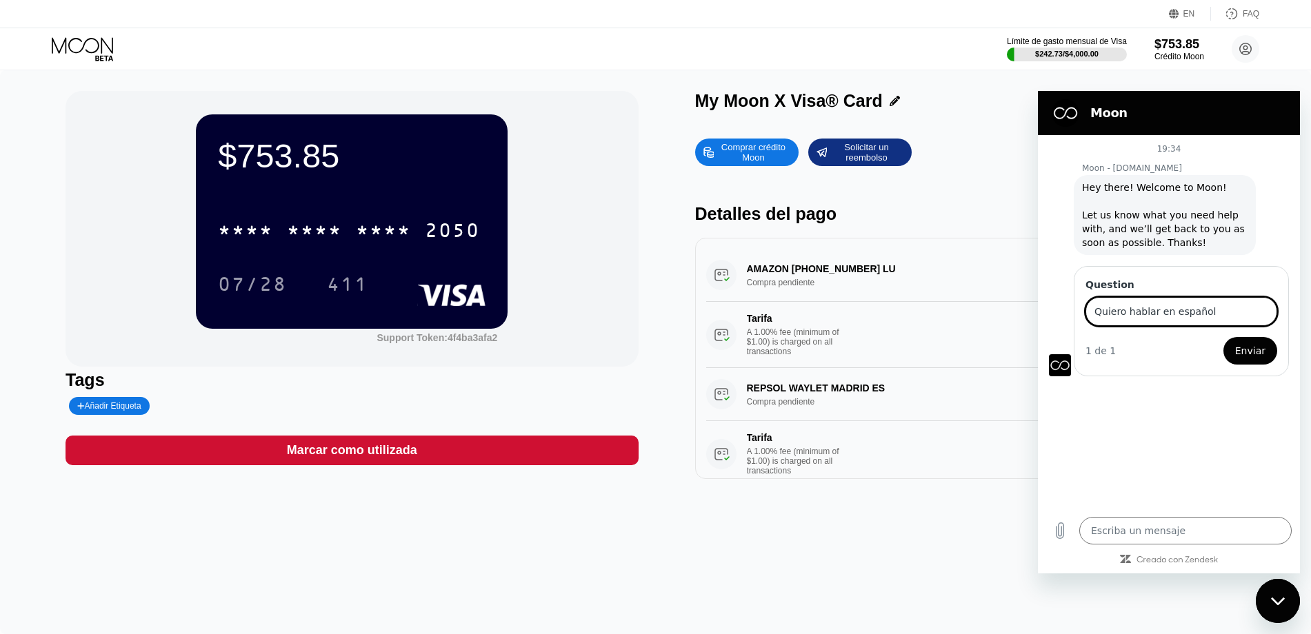
click at [1223, 337] on button "Enviar" at bounding box center [1250, 351] width 54 height 28
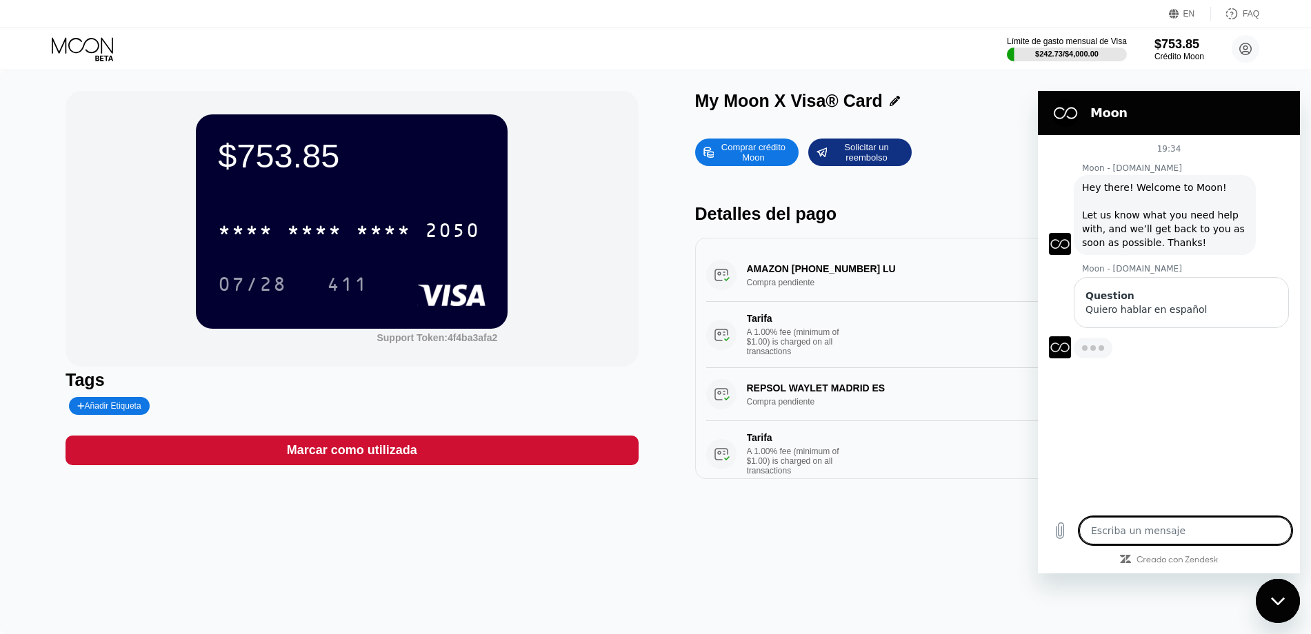
type textarea "x"
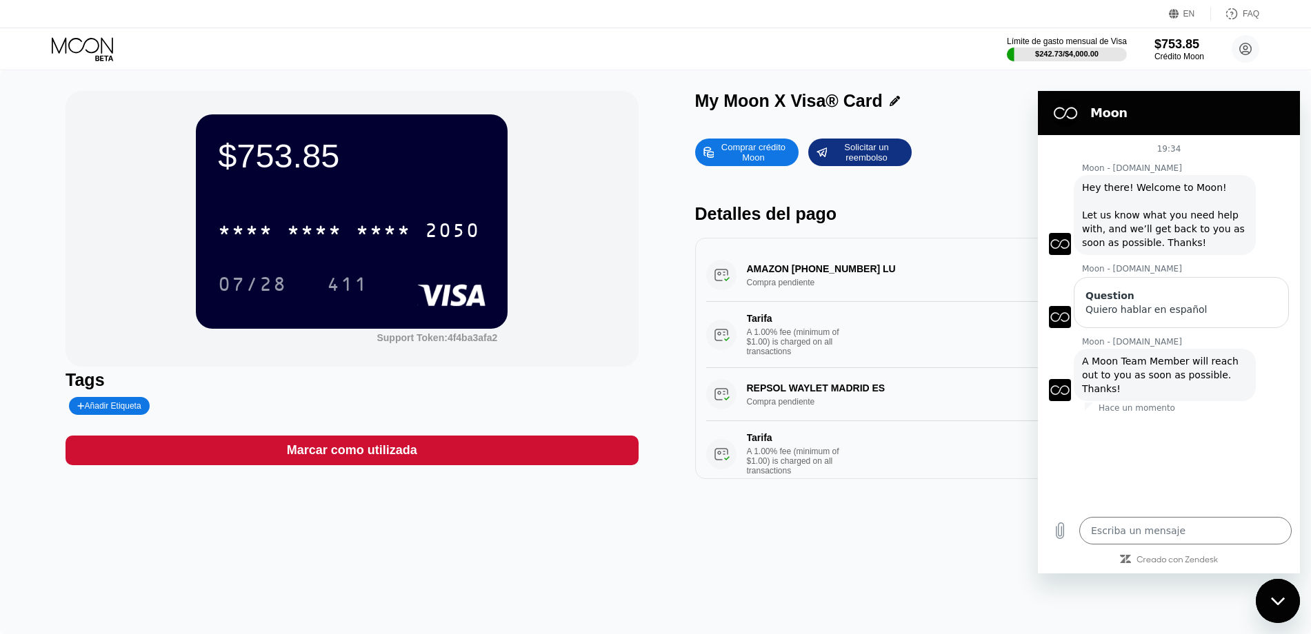
click at [1195, 374] on span "A Moon Team Member will reach out to you as soon as possible. Thanks!" at bounding box center [1161, 375] width 159 height 39
copy span "A Moon Team Member will reach out to you as soon as possible. Thanks!"
click at [1171, 527] on textarea at bounding box center [1185, 531] width 212 height 28
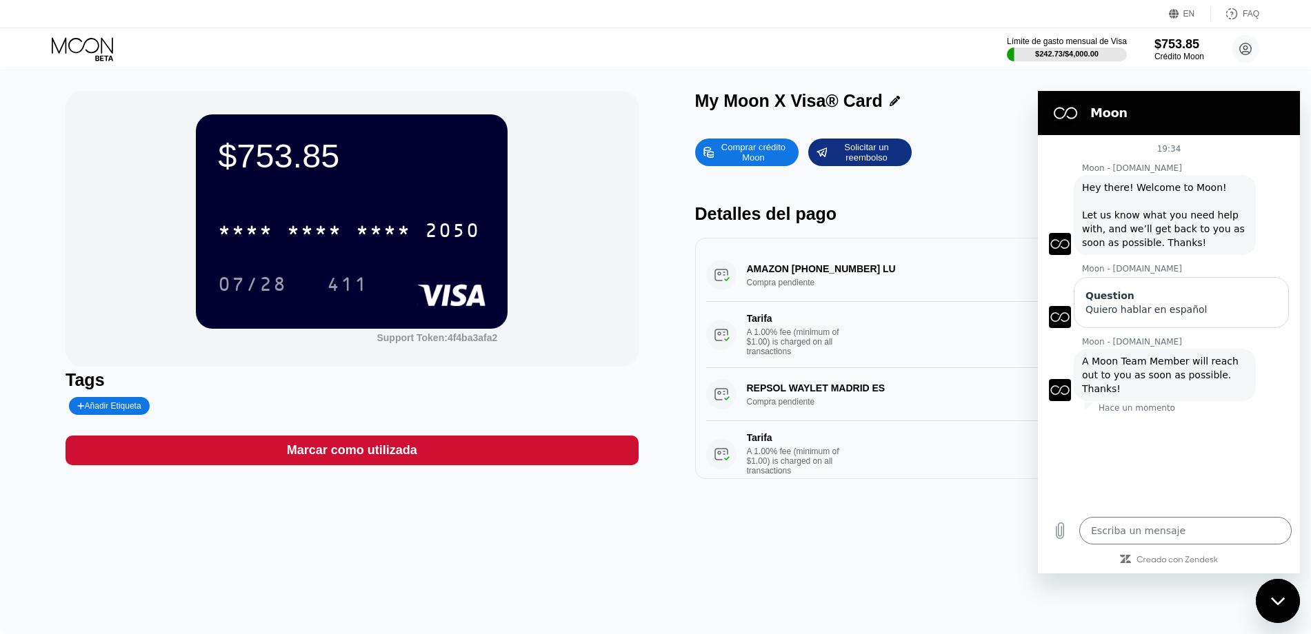
click at [804, 499] on div "$753.85 * * * * * * * * * * * * 2050 07/28 411 Support Token: 4f4ba3afa2 Tags A…" at bounding box center [655, 352] width 1311 height 564
click at [997, 94] on div "My Moon X Visa® Card" at bounding box center [981, 101] width 572 height 20
click at [100, 48] on icon at bounding box center [84, 49] width 64 height 24
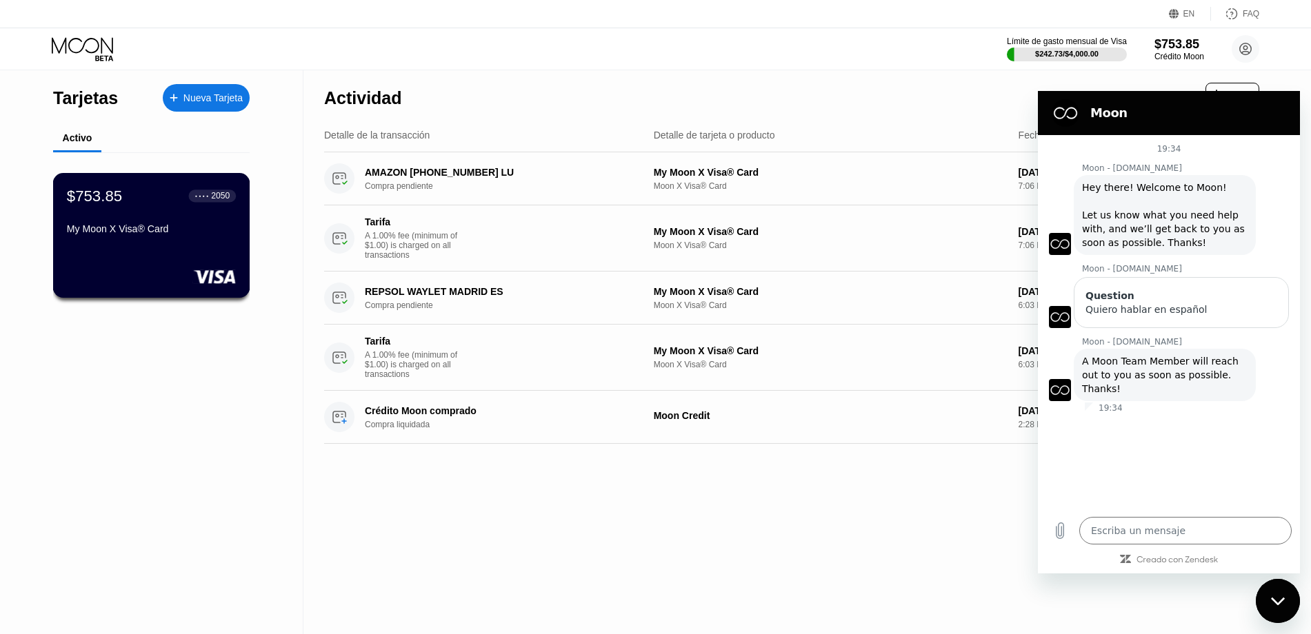
click at [108, 229] on div "My Moon X Visa® Card" at bounding box center [151, 228] width 169 height 11
click at [108, 229] on div "Tarjetas Nueva Tarjeta Activo $753.85 ● ● ● ● 2050 My Moon X Visa® Card Activid…" at bounding box center [655, 317] width 1311 height 634
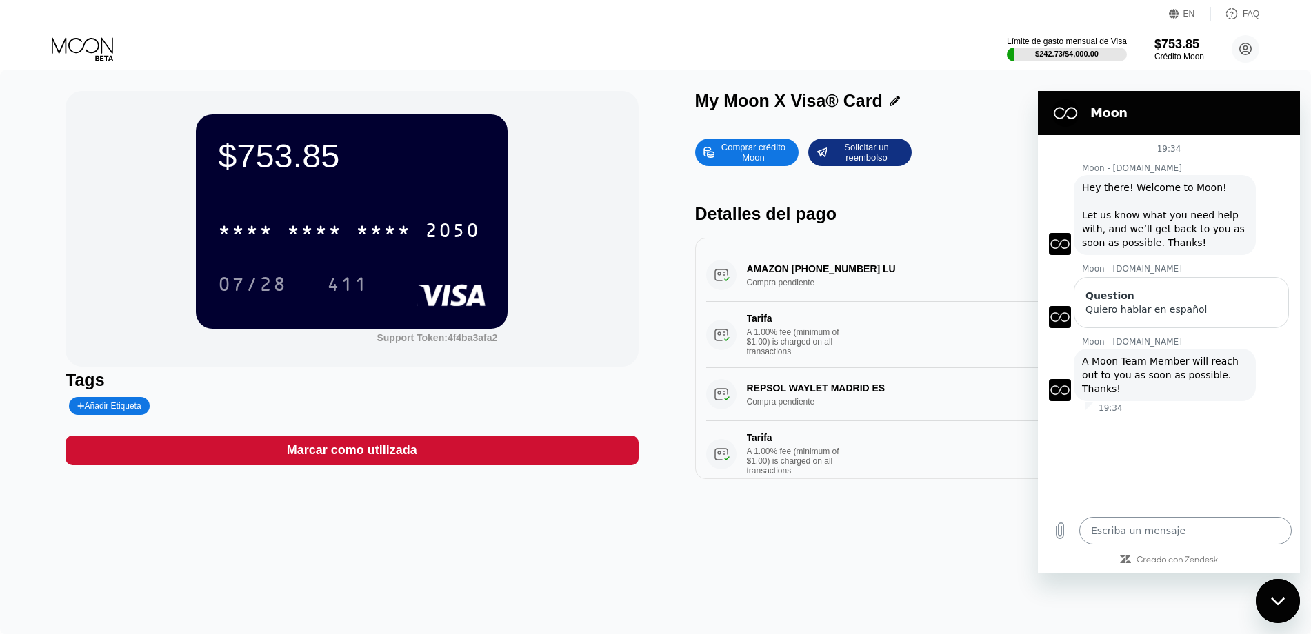
click at [1179, 536] on textarea at bounding box center [1185, 531] width 212 height 28
type textarea "H"
type textarea "x"
paste textarea "I made a purchase on Amazon and the order is not placed, it is in pending statu…"
type textarea "HI made a purchase on Amazon and the order is not placed, it is in pending stat…"
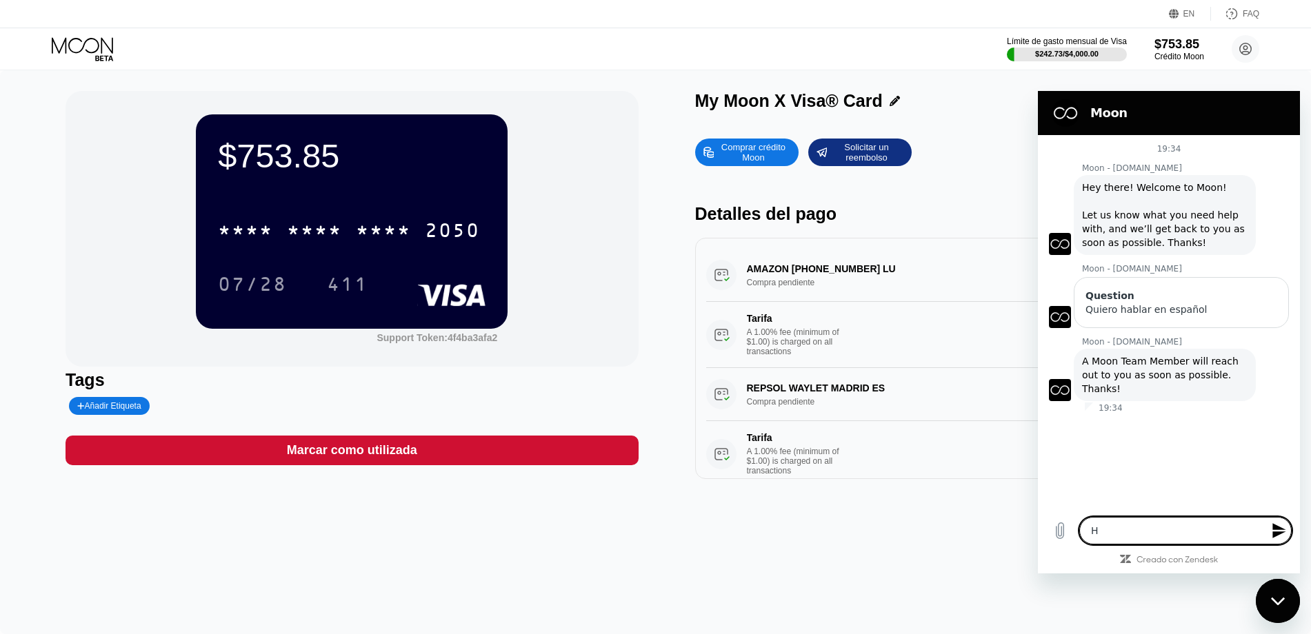
type textarea "x"
click at [1095, 493] on textarea "HI made a purchase on Amazon and the order is not placed, it is in pending stat…" at bounding box center [1185, 512] width 212 height 65
type textarea "I made a purchase on Amazon and the order is not placed, it is in pending statu…"
type textarea "x"
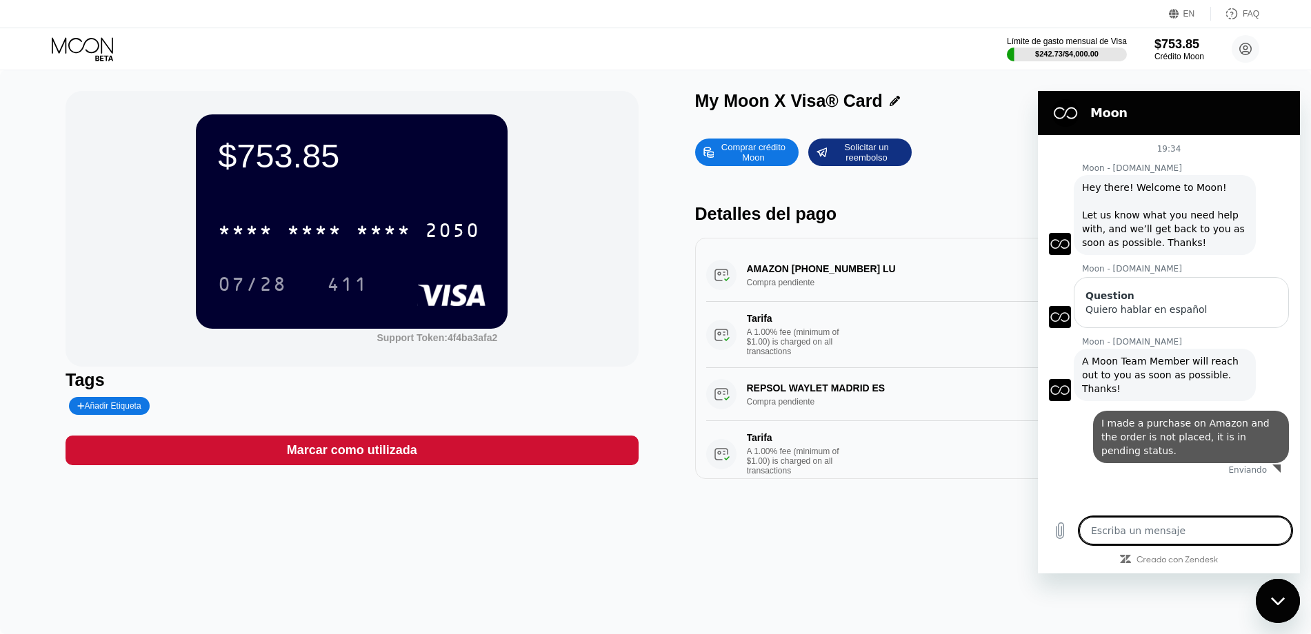
type textarea "x"
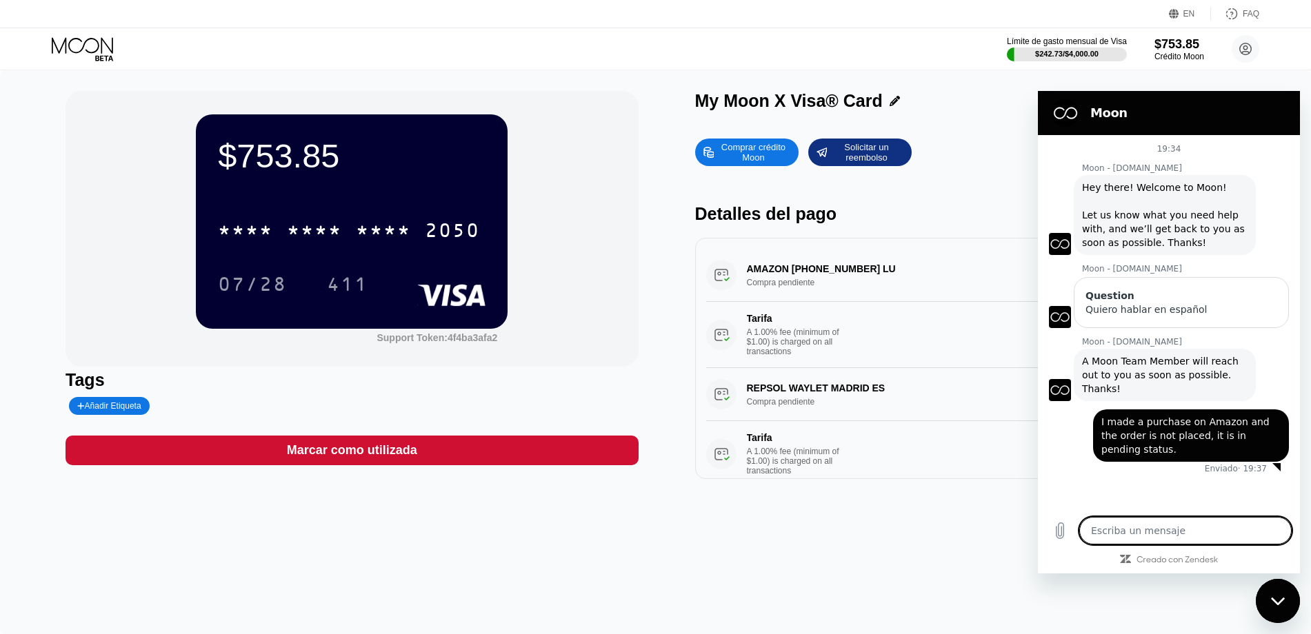
type textarea "x"
click at [103, 45] on icon at bounding box center [84, 49] width 64 height 24
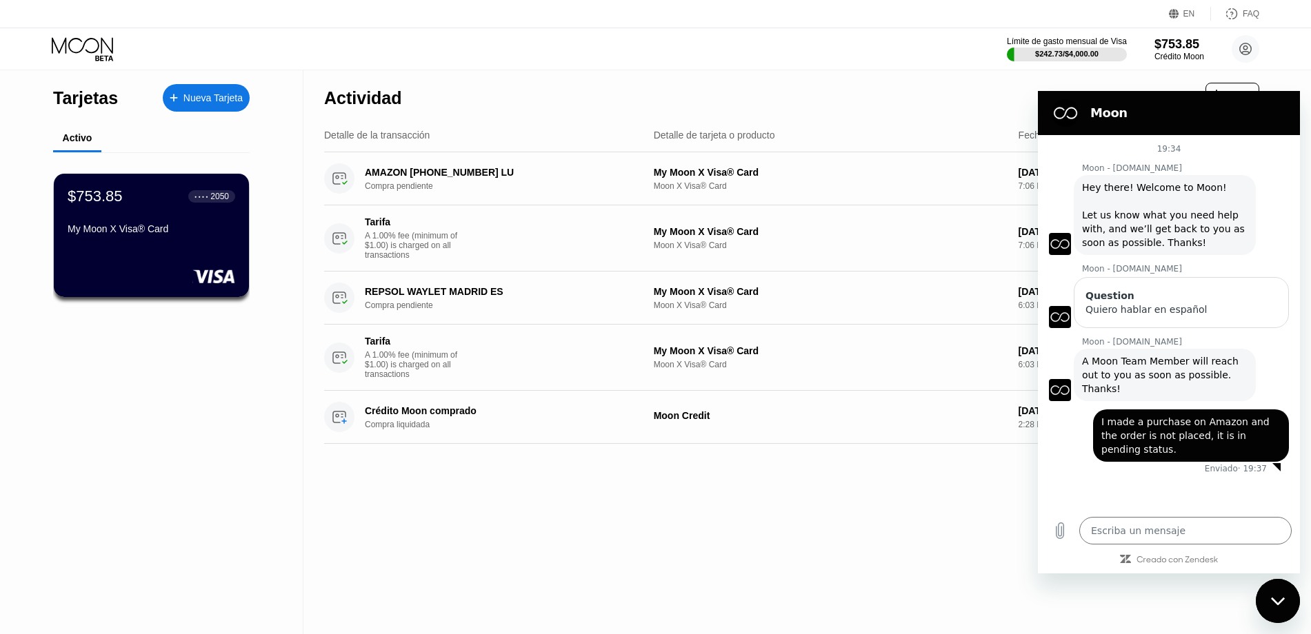
click at [81, 43] on icon at bounding box center [84, 49] width 64 height 24
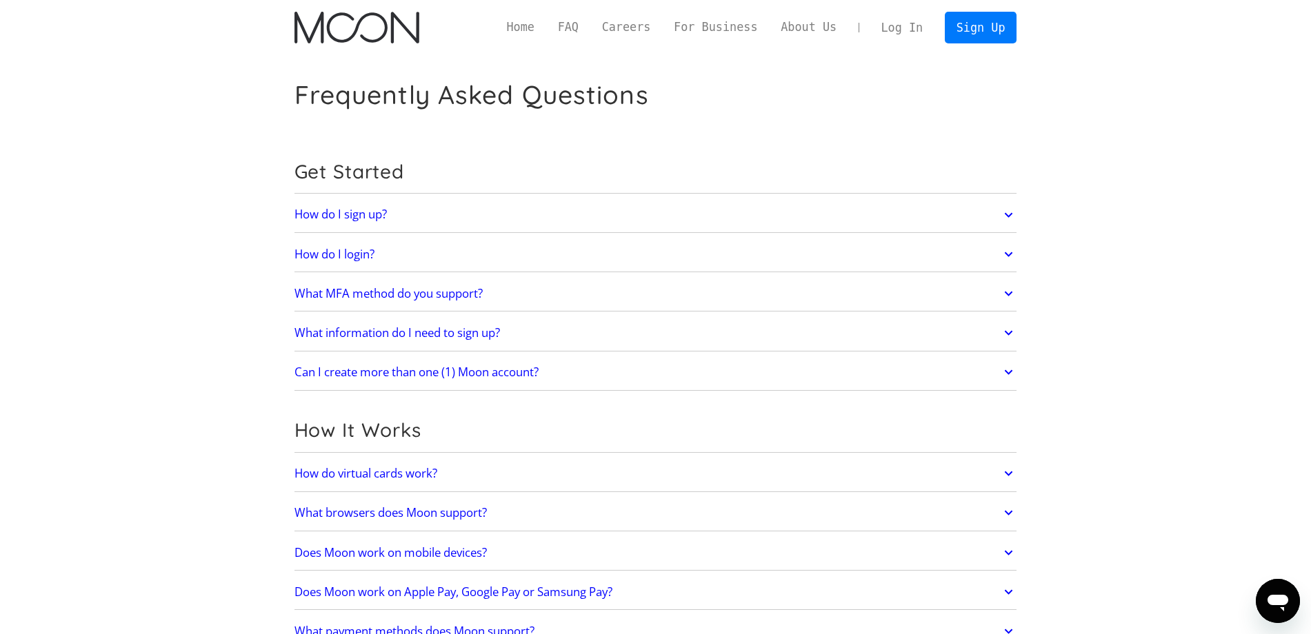
click at [575, 28] on link "FAQ" at bounding box center [568, 27] width 44 height 17
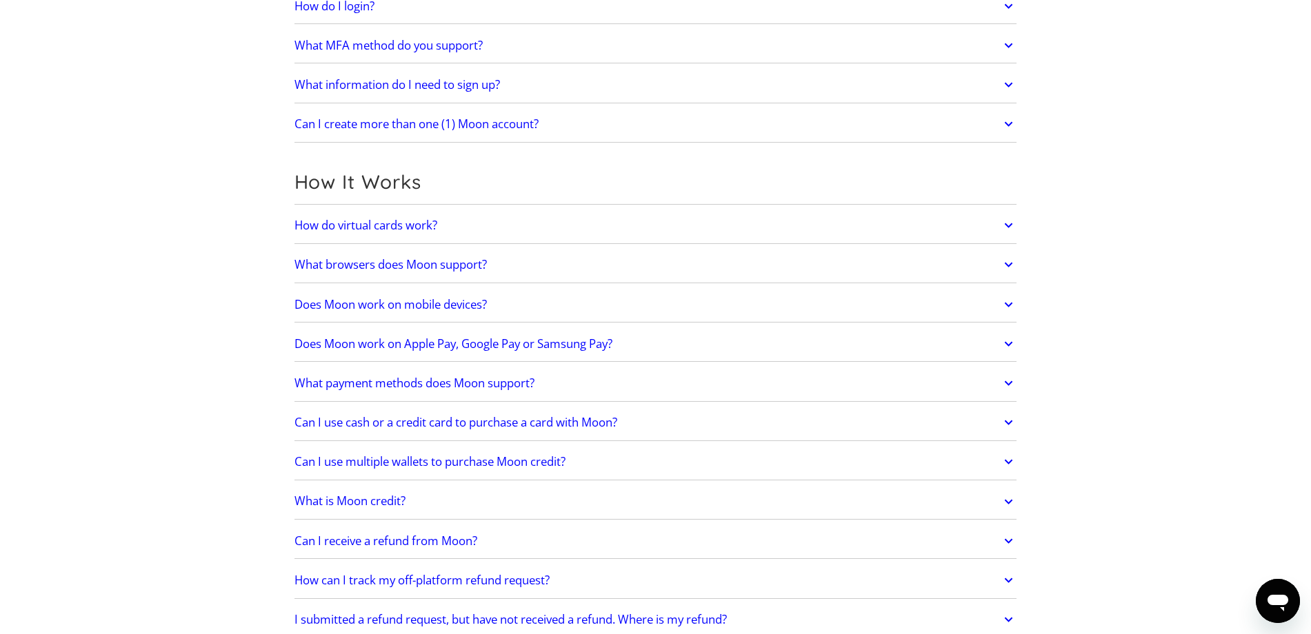
scroll to position [331, 0]
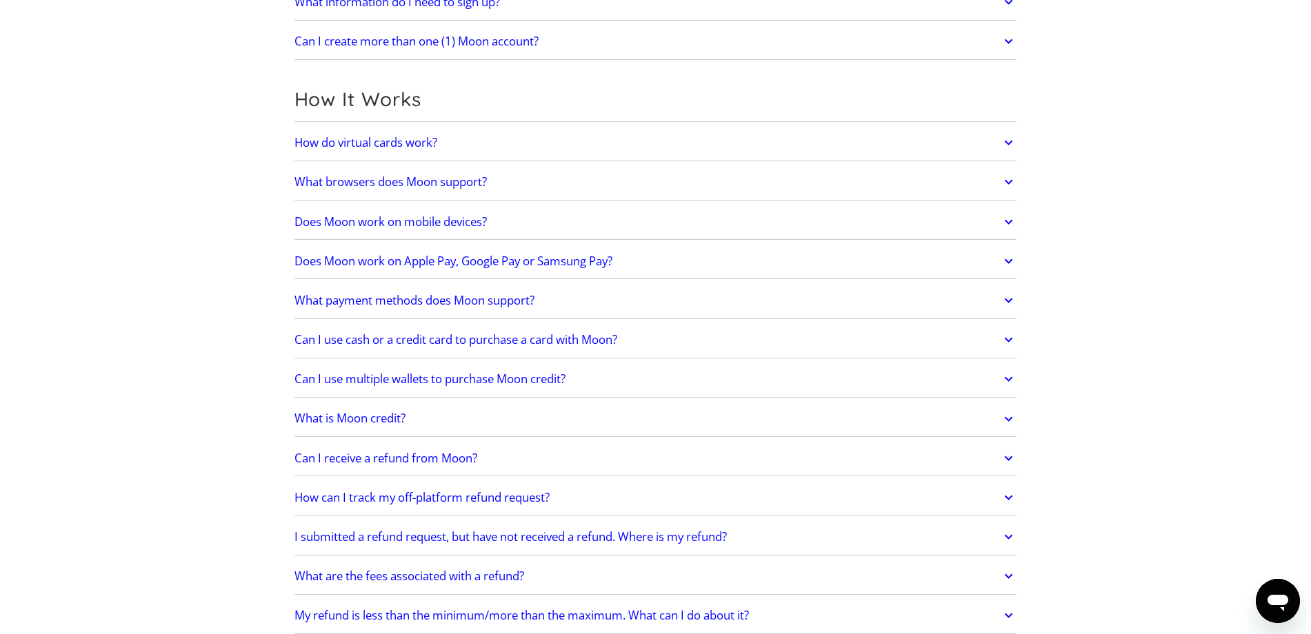
click at [601, 298] on link "What payment methods does Moon support?" at bounding box center [655, 300] width 723 height 29
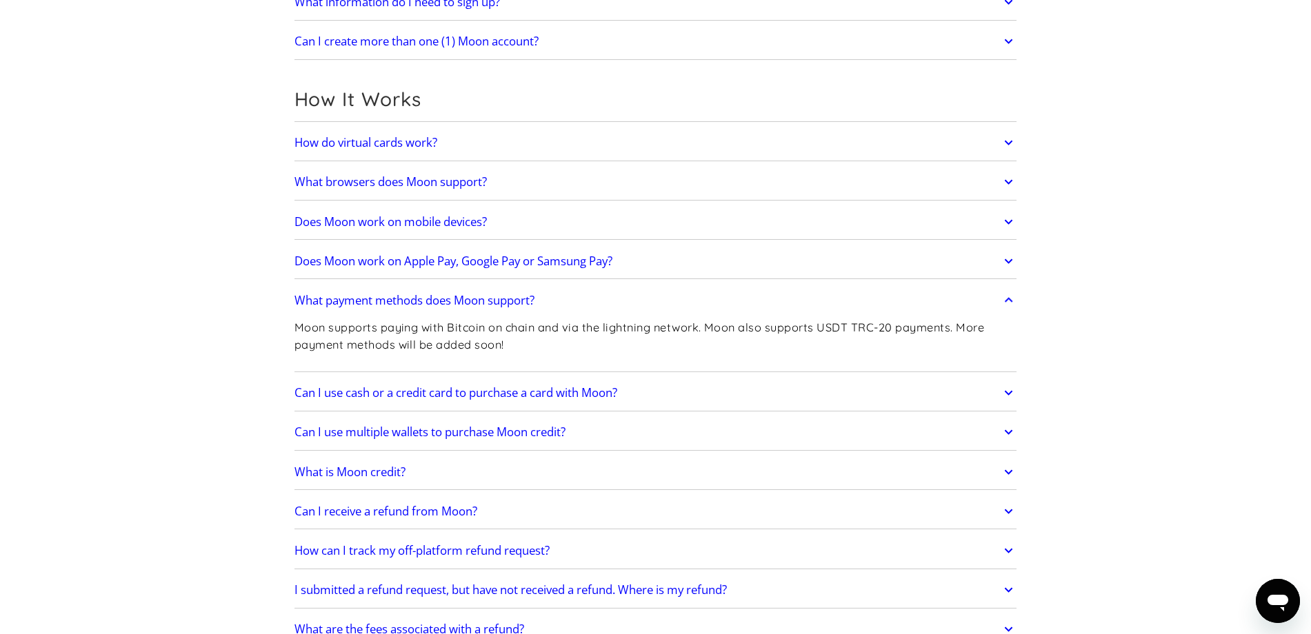
scroll to position [0, 0]
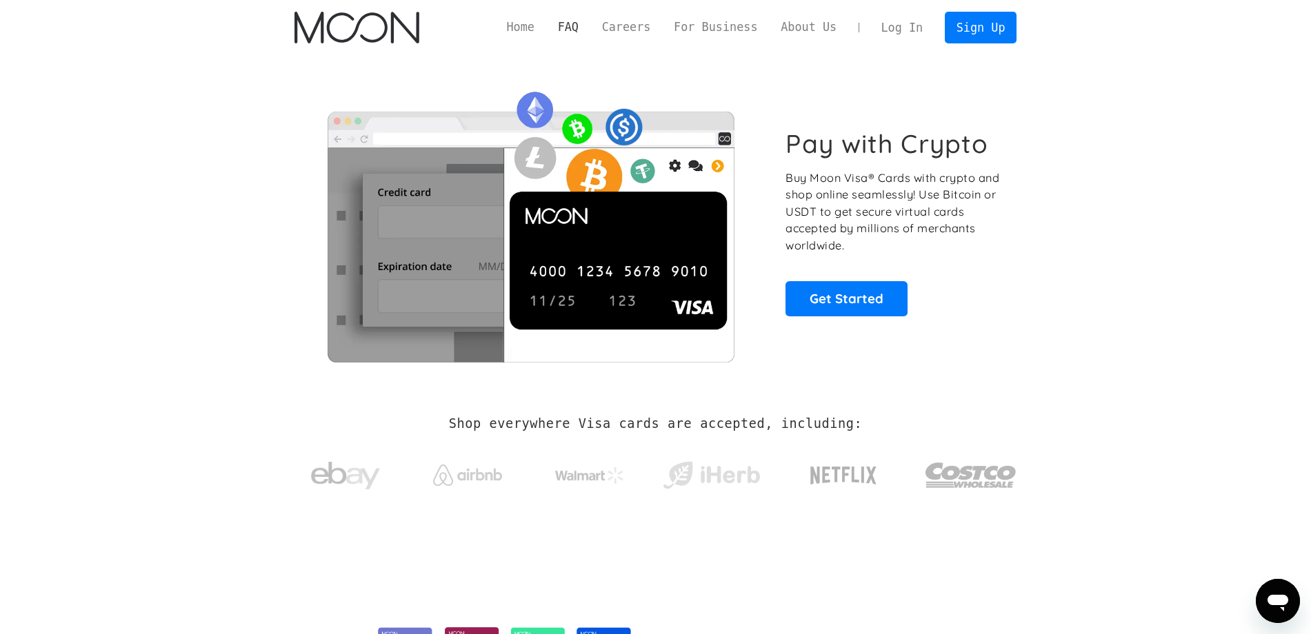
click at [576, 26] on link "FAQ" at bounding box center [568, 27] width 44 height 17
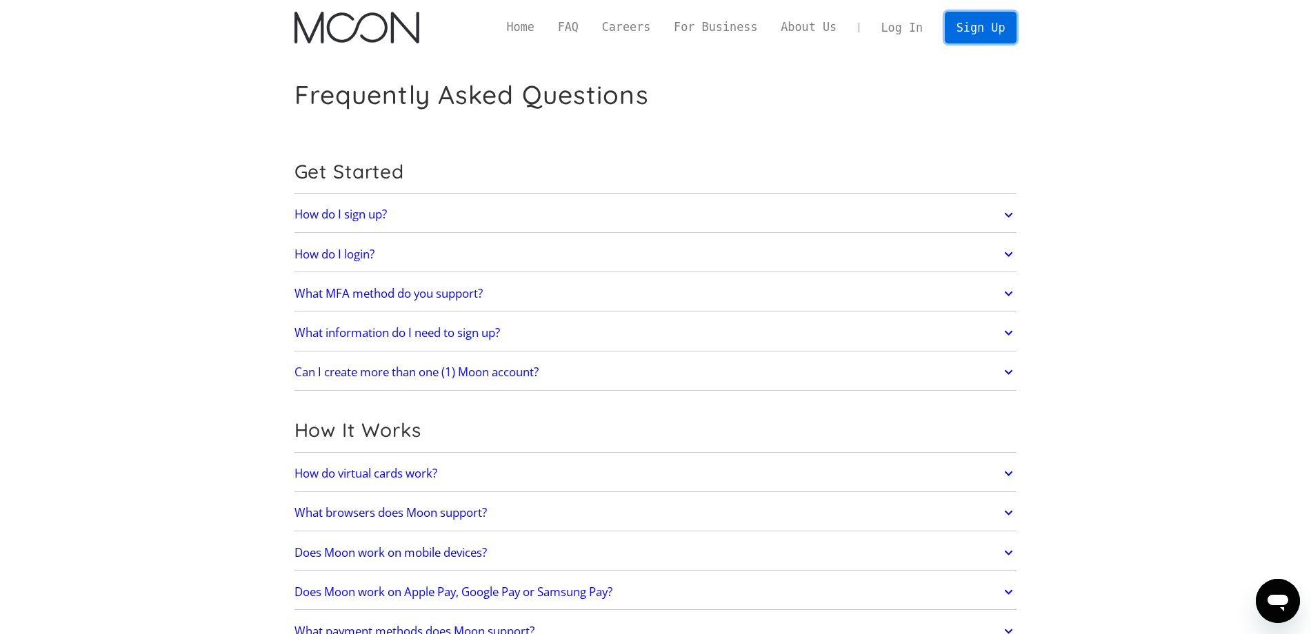
click at [985, 28] on link "Sign Up" at bounding box center [981, 27] width 72 height 31
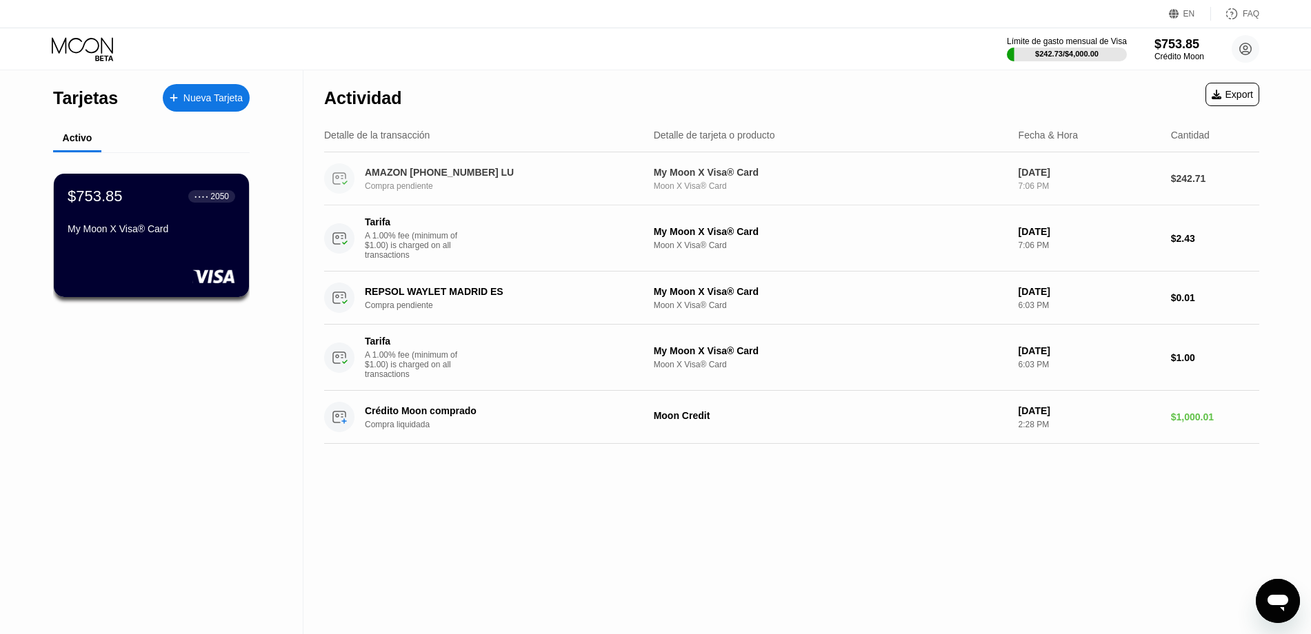
click at [439, 184] on div "Compra pendiente" at bounding box center [508, 186] width 286 height 10
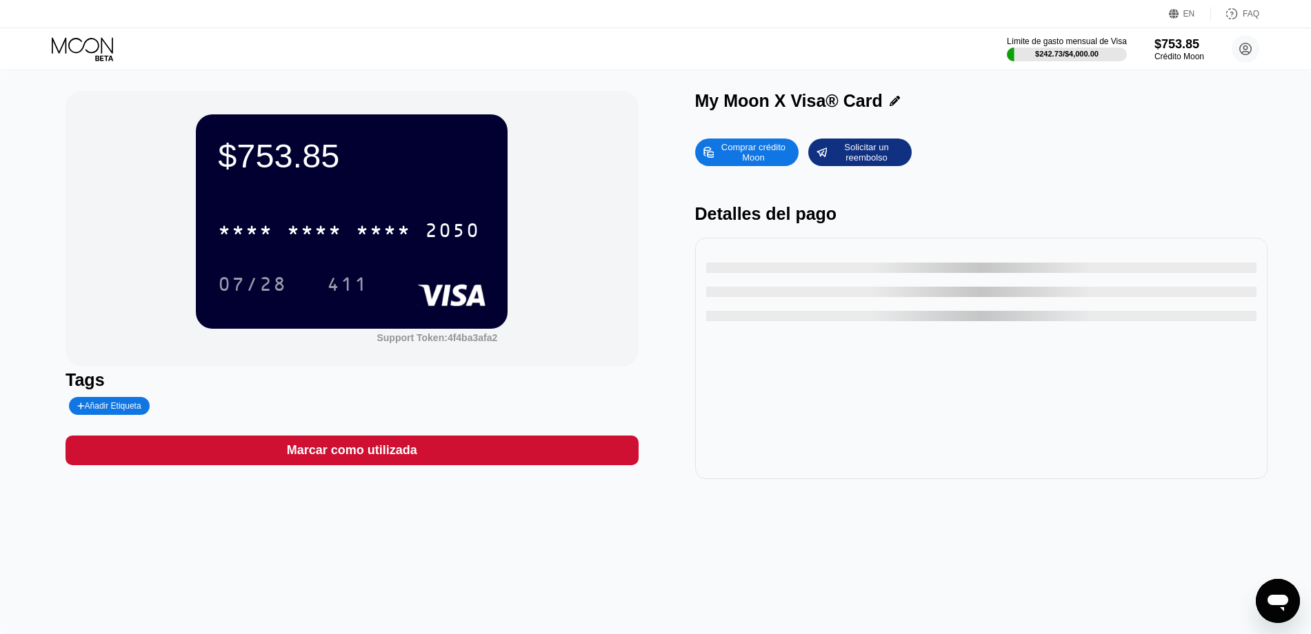
scroll to position [83, 0]
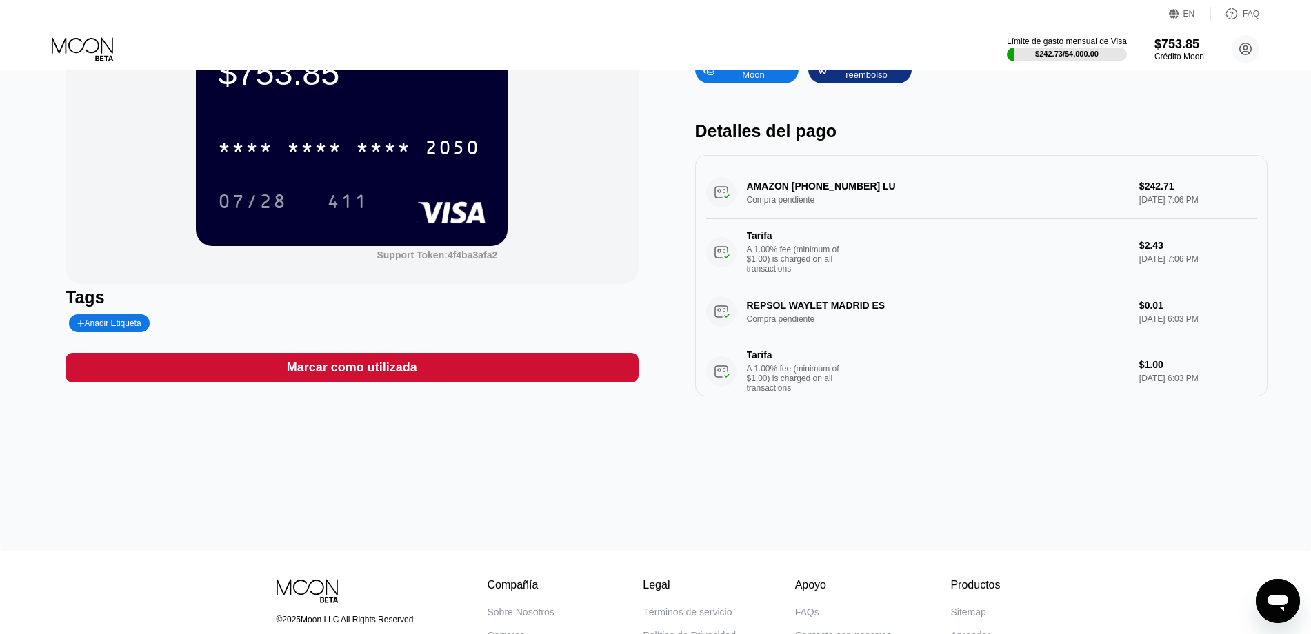
click at [821, 197] on div "AMAZON [PHONE_NUMBER] LU Compra pendiente $242.71 [DATE] 7:06 PM Tarifa A 1.00%…" at bounding box center [981, 225] width 550 height 119
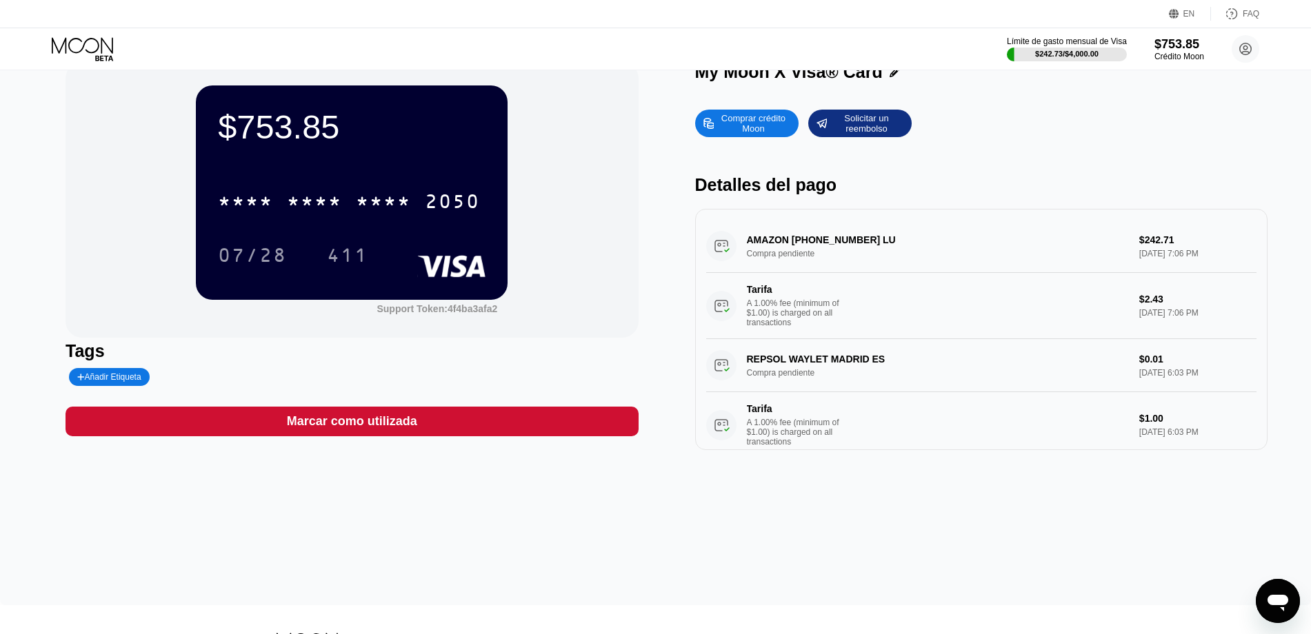
scroll to position [0, 0]
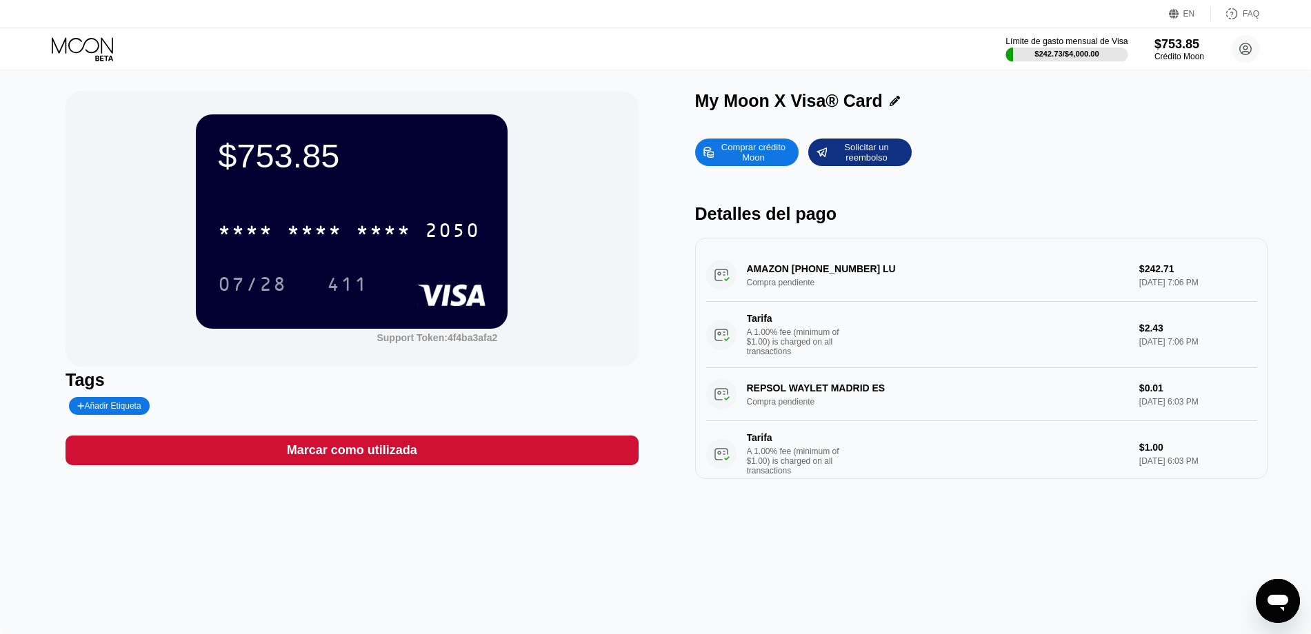
click at [1063, 48] on div at bounding box center [1066, 55] width 122 height 14
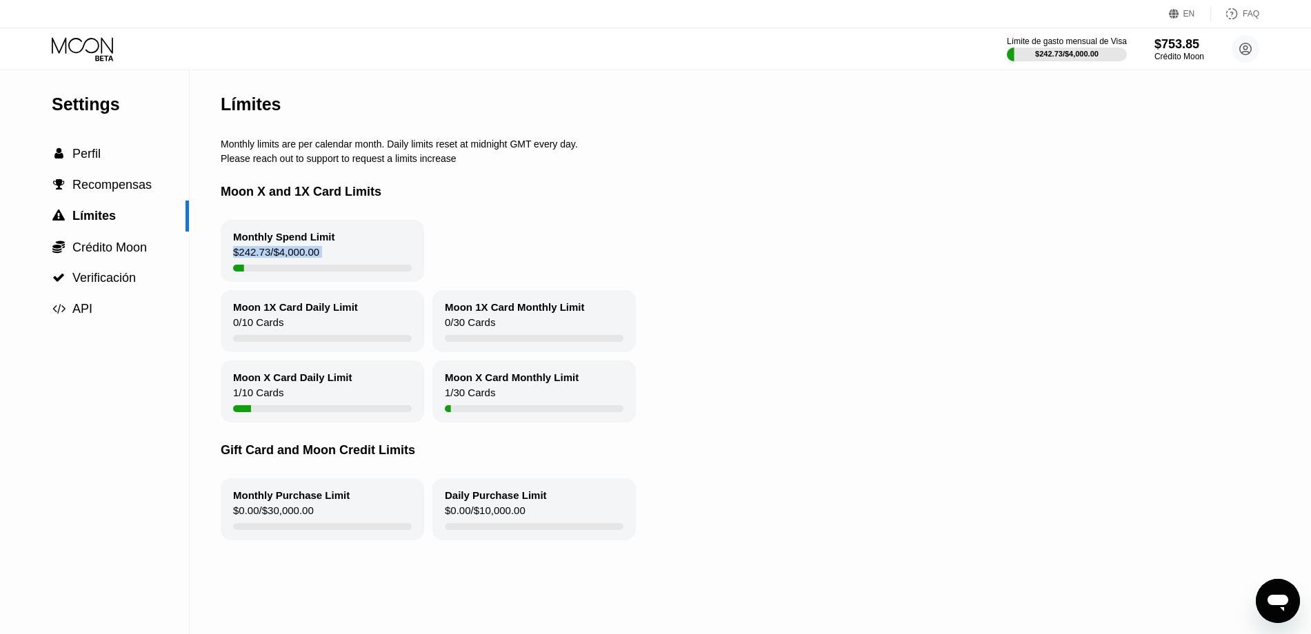
drag, startPoint x: 236, startPoint y: 252, endPoint x: 369, endPoint y: 250, distance: 133.1
click at [369, 250] on div "Monthly Spend Limit $242.73 / $4,000.00" at bounding box center [322, 251] width 203 height 62
click at [130, 246] on span "Crédito Moon" at bounding box center [109, 248] width 74 height 14
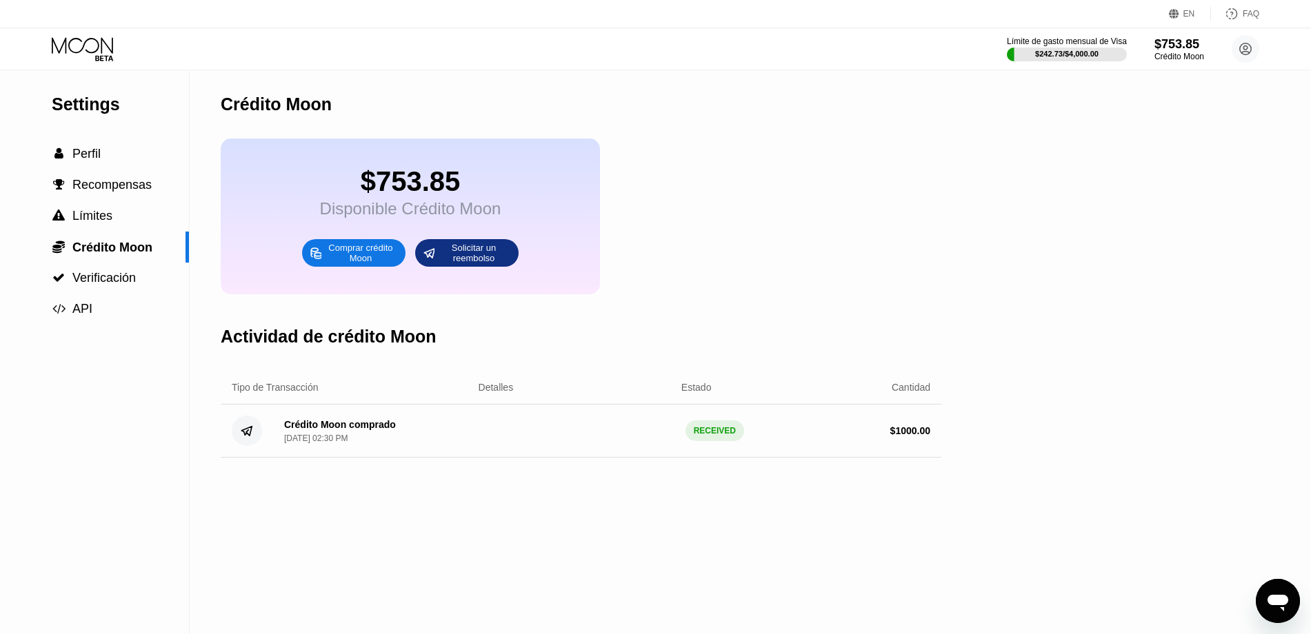
drag, startPoint x: 511, startPoint y: 213, endPoint x: 287, endPoint y: 221, distance: 224.2
click at [287, 221] on div "$753.85 Disponible Crédito Moon Comprar crédito Moon Solicitar un reembolso" at bounding box center [410, 217] width 379 height 156
click at [108, 283] on span "Verificación" at bounding box center [103, 278] width 63 height 14
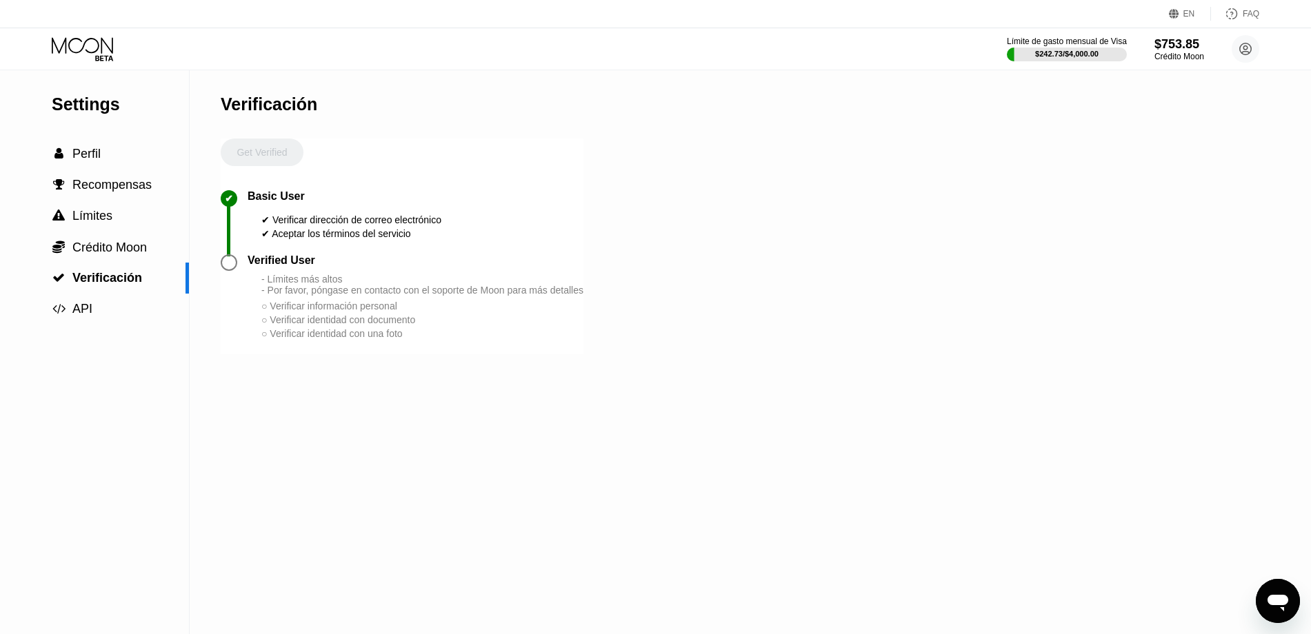
click at [292, 285] on div "- Límites más altos - Por favor, póngase en contacto con el soporte de Moon par…" at bounding box center [422, 285] width 322 height 22
click at [292, 280] on div "- Límites más altos - Por favor, póngase en contacto con el soporte de Moon par…" at bounding box center [422, 285] width 322 height 22
click at [267, 148] on div "Get Verified" at bounding box center [262, 165] width 83 height 52
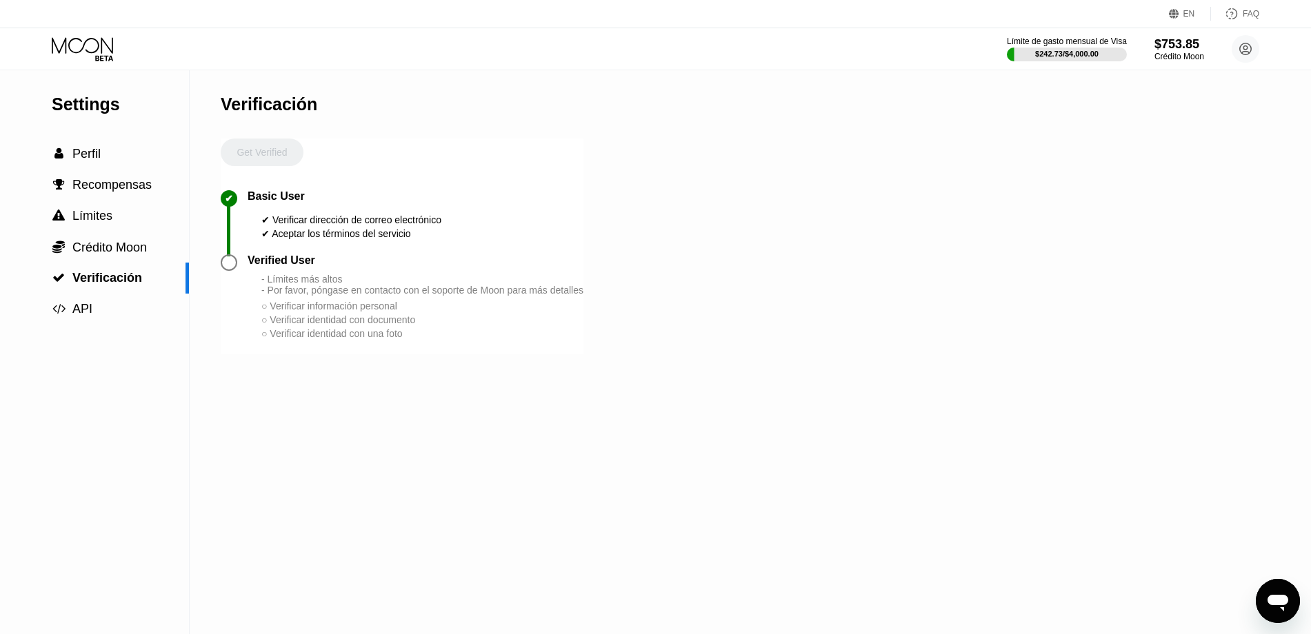
drag, startPoint x: 250, startPoint y: 145, endPoint x: 311, endPoint y: 152, distance: 61.7
click at [311, 152] on div "Get Verified ✔ Basic User ✔ Verificar dirección de correo electrónico ✔ Aceptar…" at bounding box center [402, 247] width 363 height 216
click at [309, 220] on div "✔ Verificar dirección de correo electrónico" at bounding box center [351, 219] width 180 height 11
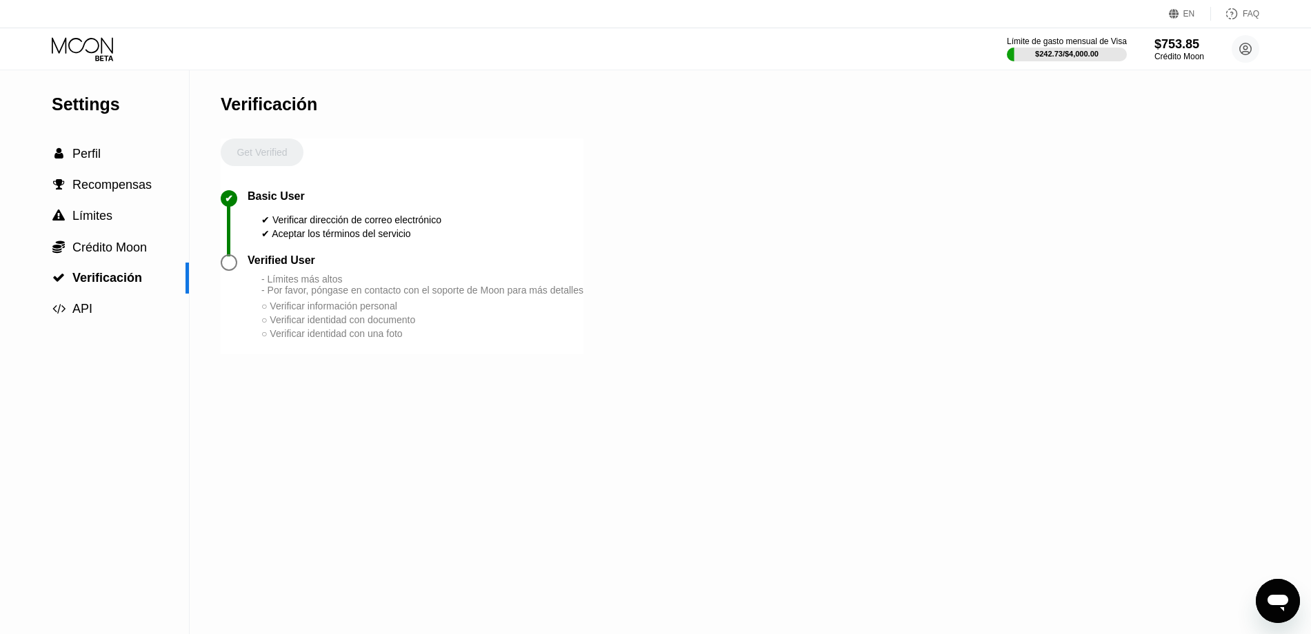
click at [289, 288] on div "- Límites más altos - Por favor, póngase en contacto con el soporte de Moon par…" at bounding box center [422, 285] width 322 height 22
click at [290, 282] on div "- Límites más altos - Por favor, póngase en contacto con el soporte de Moon par…" at bounding box center [422, 285] width 322 height 22
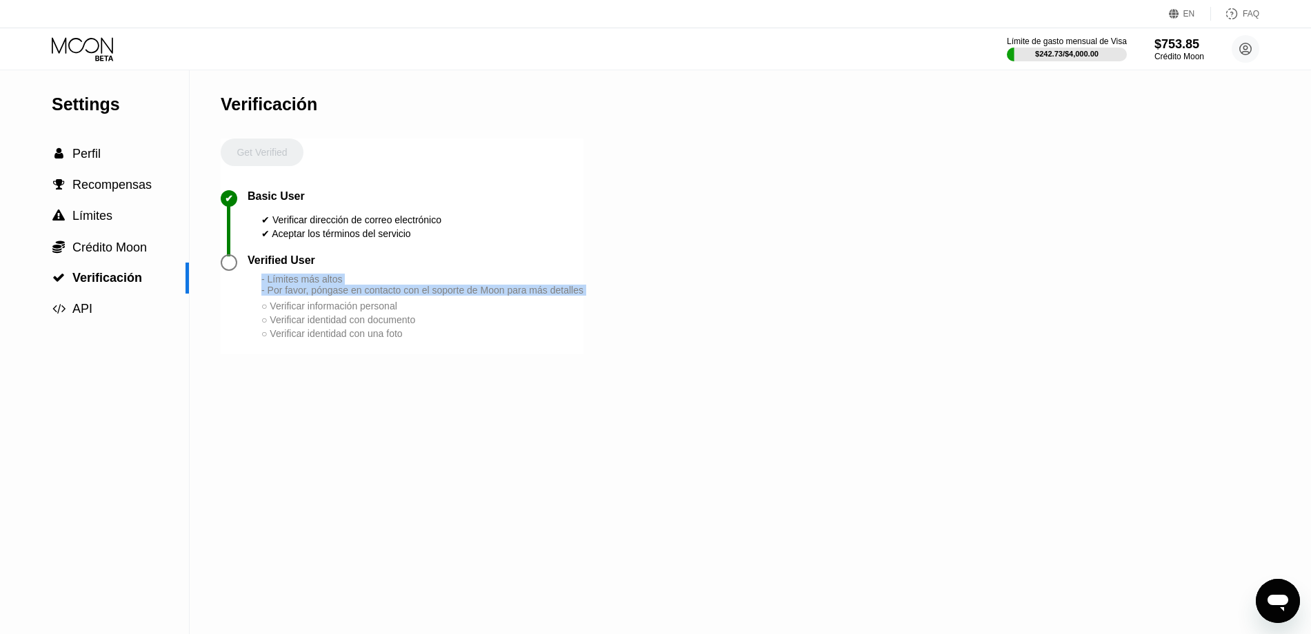
drag, startPoint x: 290, startPoint y: 282, endPoint x: 290, endPoint y: 290, distance: 7.6
click at [290, 290] on div "- Límites más altos - Por favor, póngase en contacto con el soporte de Moon par…" at bounding box center [422, 285] width 322 height 22
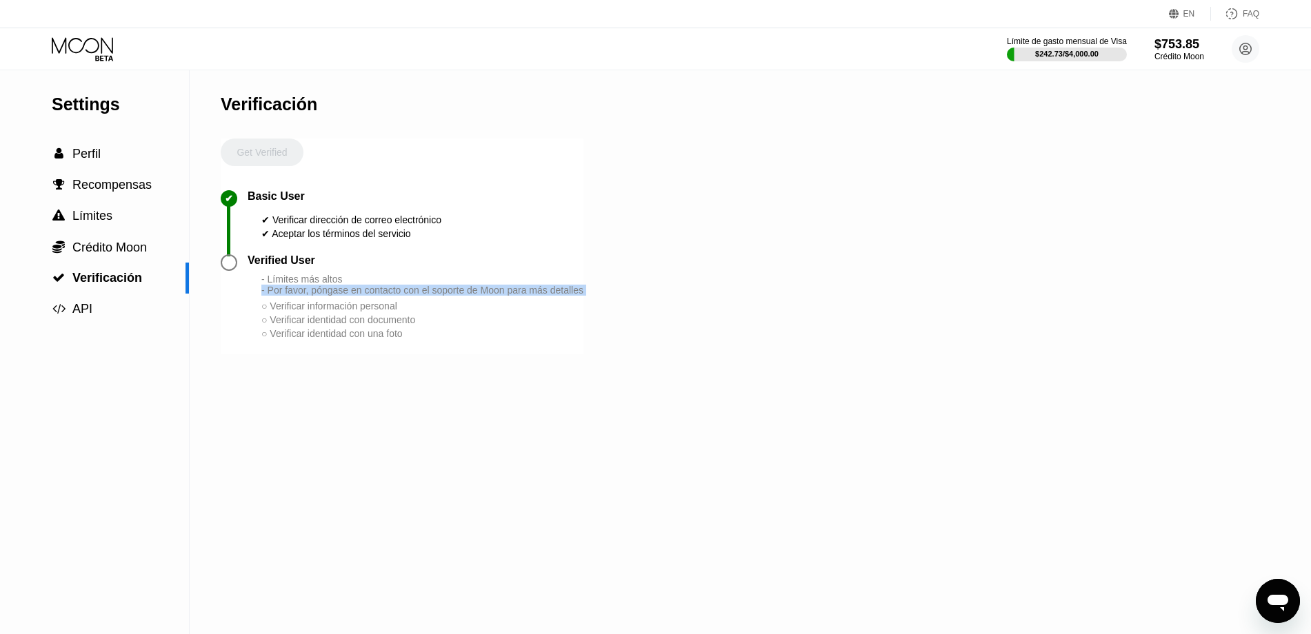
click at [292, 319] on div "○ Verificar identidad con documento" at bounding box center [422, 319] width 322 height 11
click at [351, 307] on div "○ Verificar información personal" at bounding box center [422, 306] width 322 height 11
drag, startPoint x: 351, startPoint y: 307, endPoint x: 352, endPoint y: 314, distance: 7.0
click at [352, 314] on div "- Límites más altos - Por favor, póngase en contacto con el soporte de Moon par…" at bounding box center [422, 307] width 322 height 67
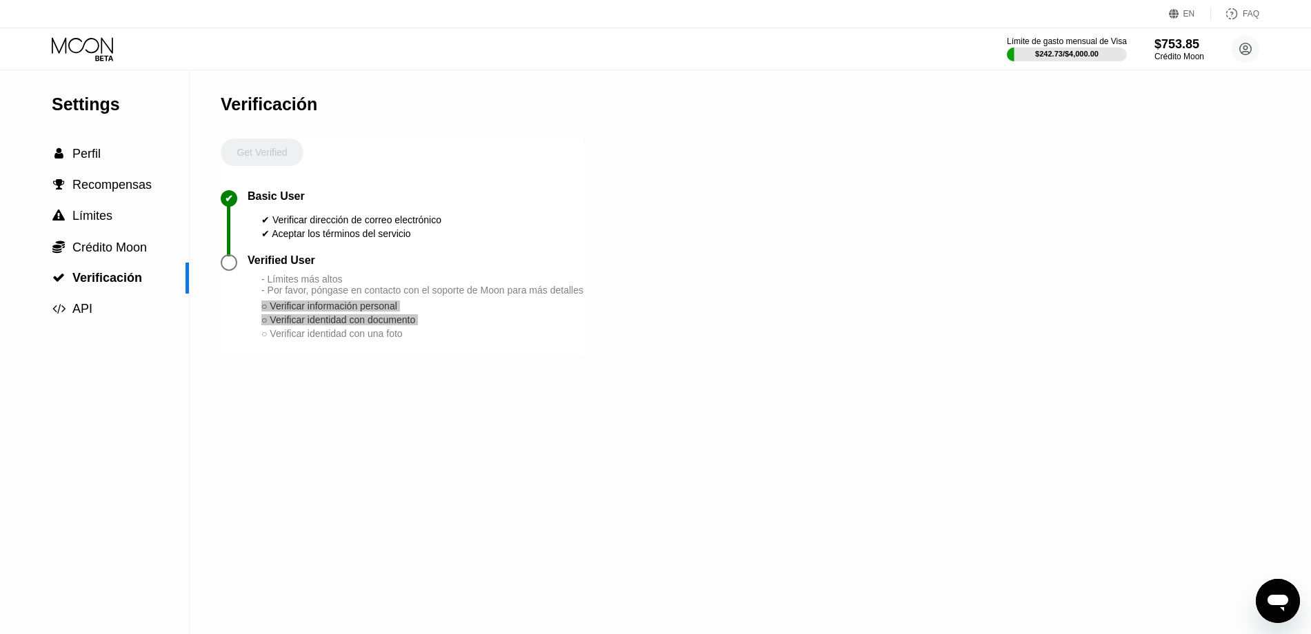
click at [1271, 608] on icon "Abrir ventana de mensajería" at bounding box center [1277, 601] width 25 height 25
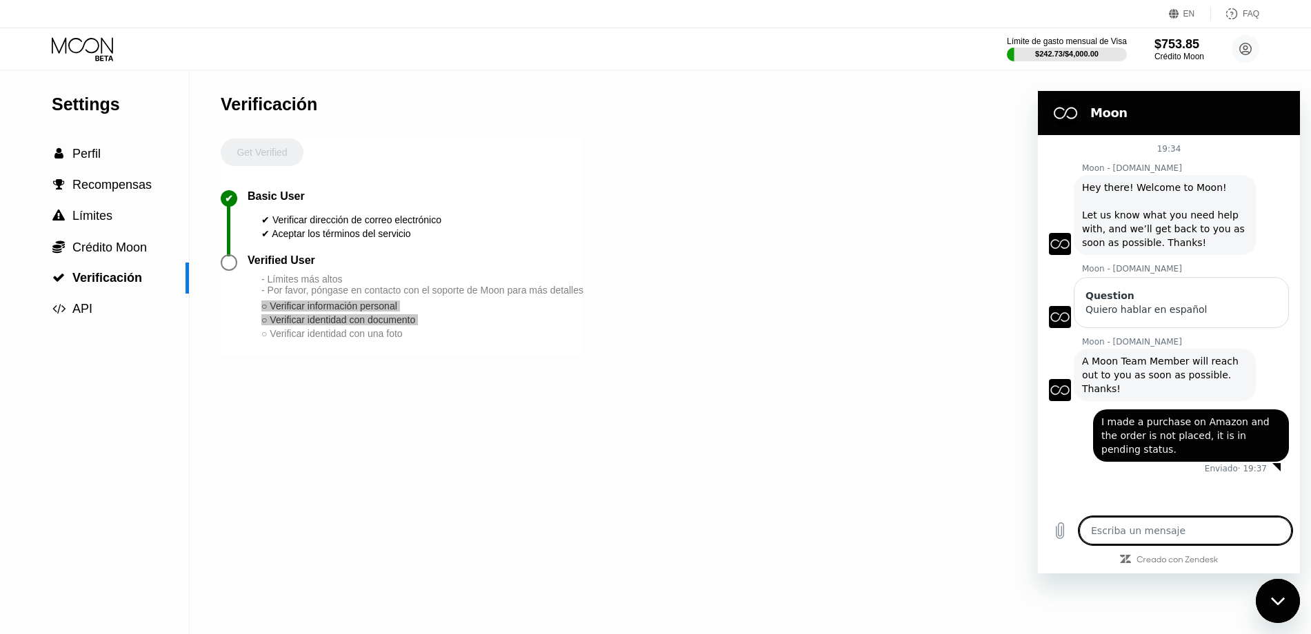
click at [1170, 536] on textarea at bounding box center [1185, 531] width 212 height 28
click at [1034, 46] on div "$242.73 / $4,000.00" at bounding box center [1066, 53] width 122 height 15
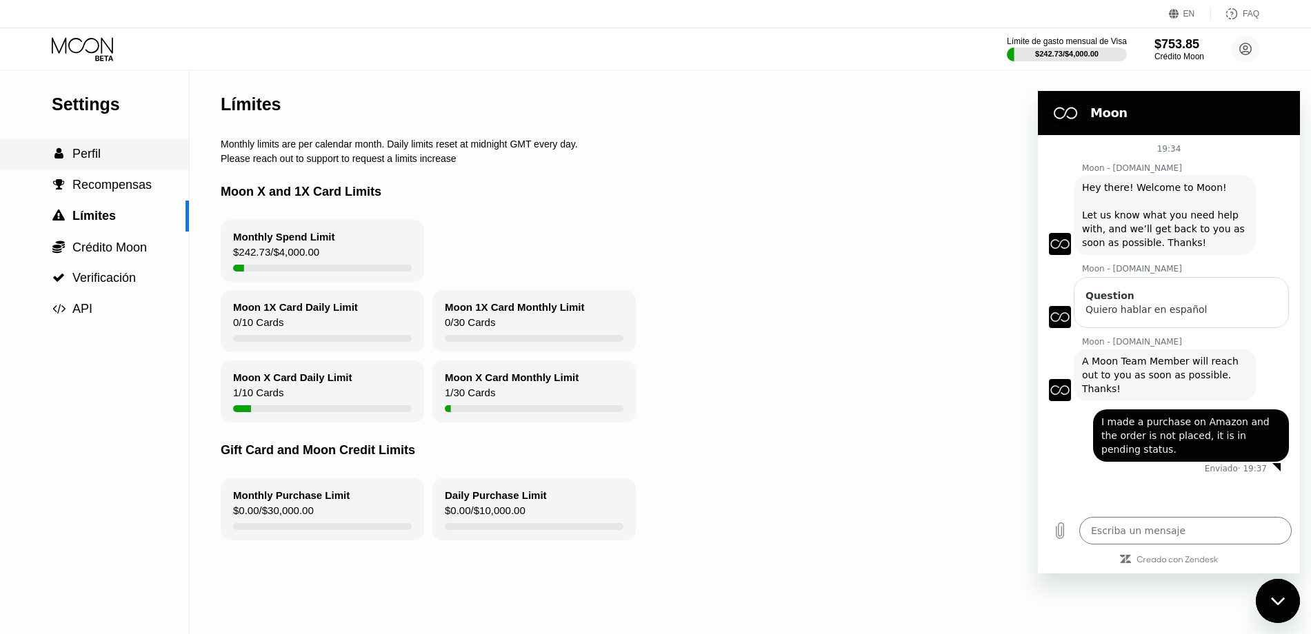
click at [92, 159] on span "Perfil" at bounding box center [86, 154] width 28 height 14
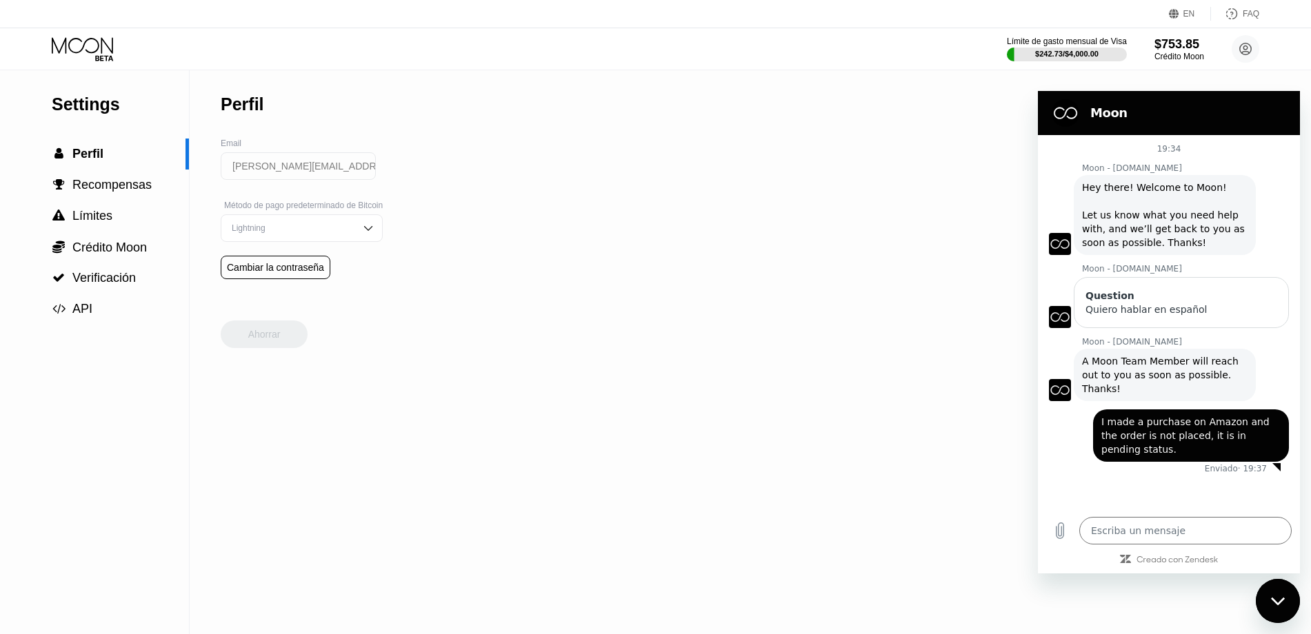
click at [1293, 596] on div "Cerrar ventana de mensajería" at bounding box center [1277, 601] width 41 height 41
type textarea "x"
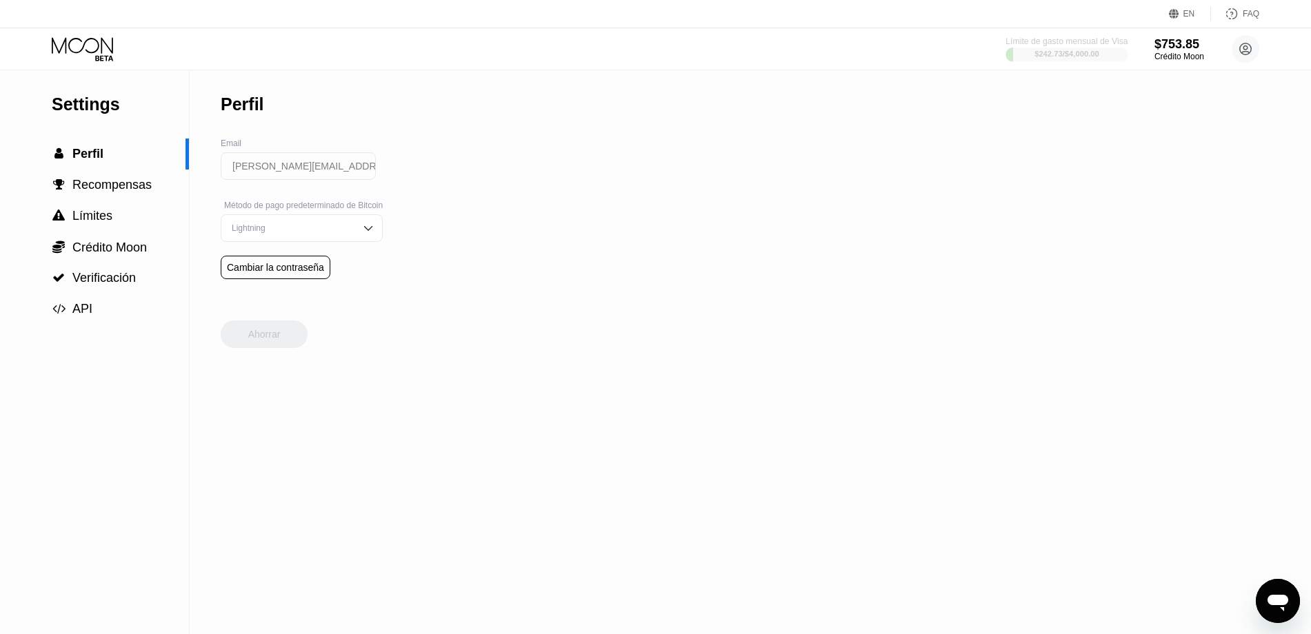
click at [1109, 48] on div at bounding box center [1066, 55] width 122 height 14
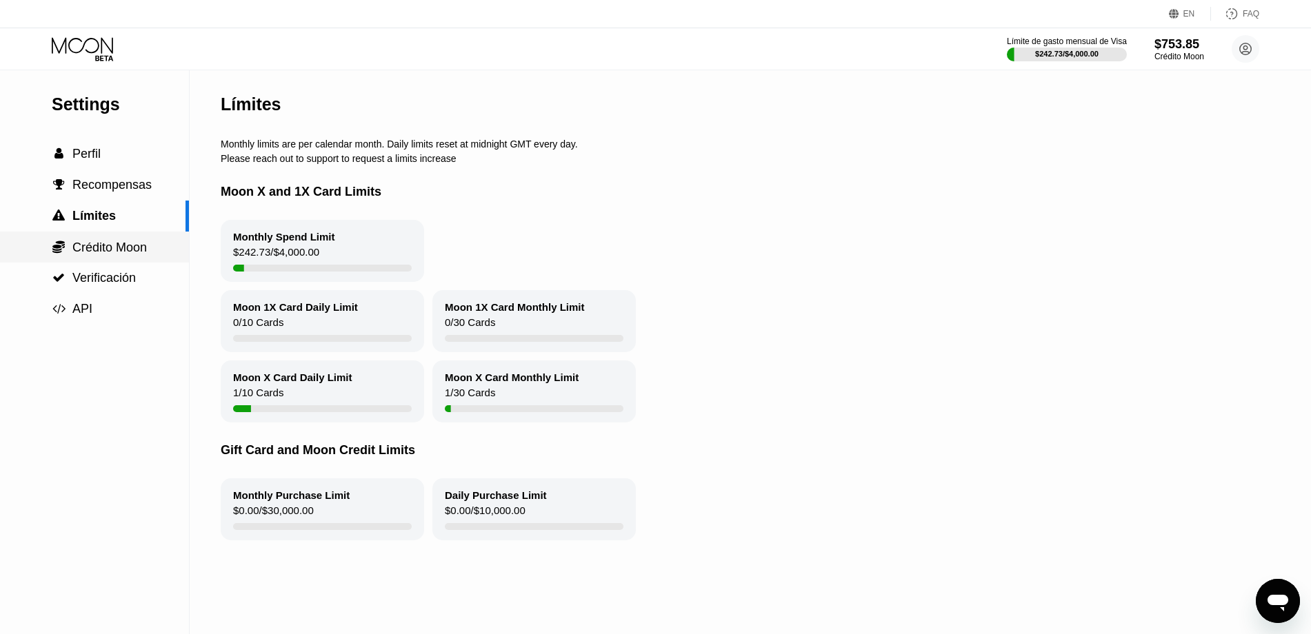
click at [92, 250] on span "Crédito Moon" at bounding box center [109, 248] width 74 height 14
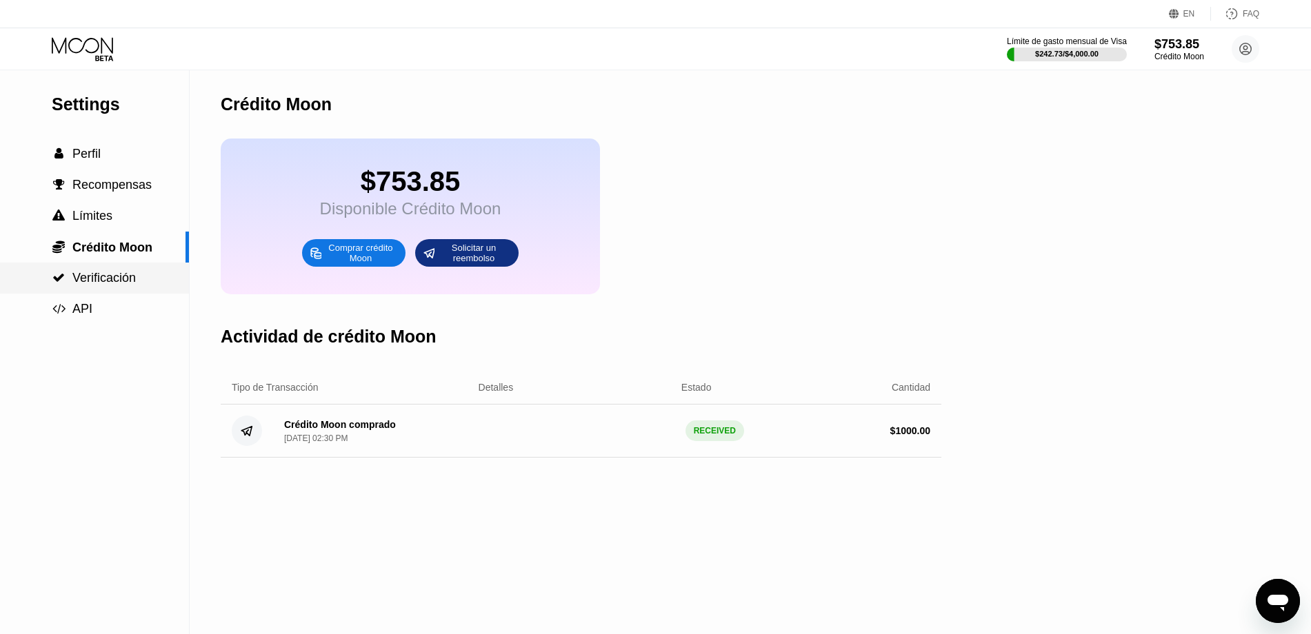
click at [117, 288] on div " Verificación" at bounding box center [94, 278] width 189 height 31
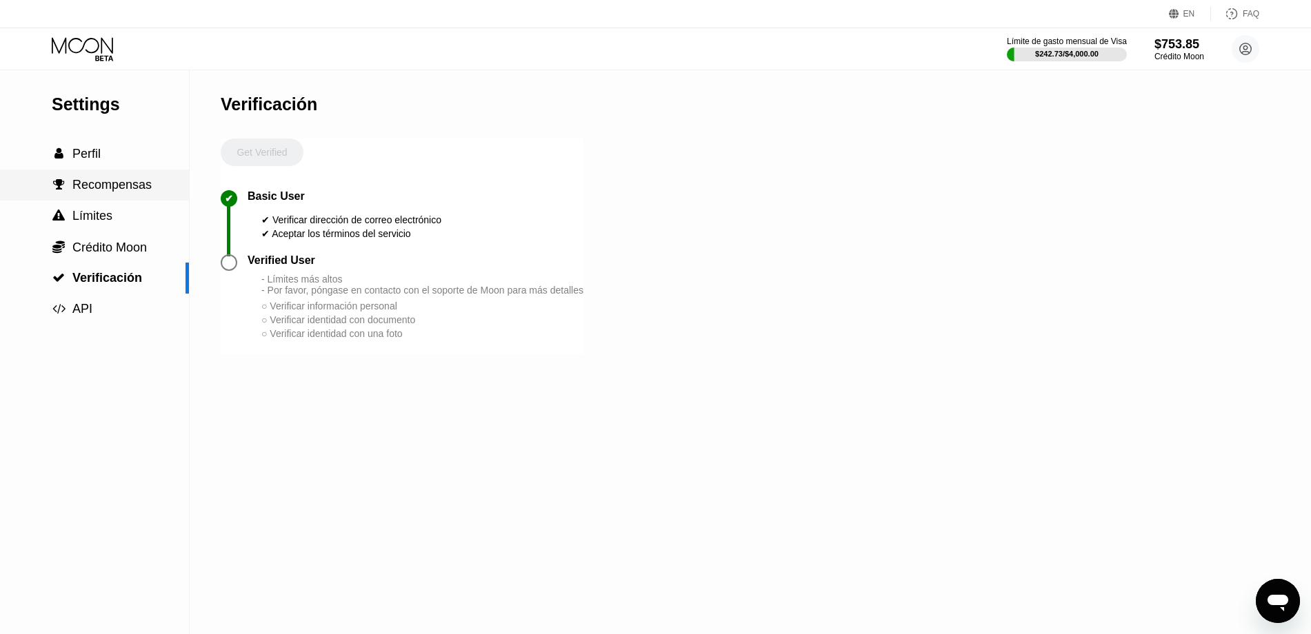
click at [121, 188] on span "Recompensas" at bounding box center [111, 185] width 79 height 14
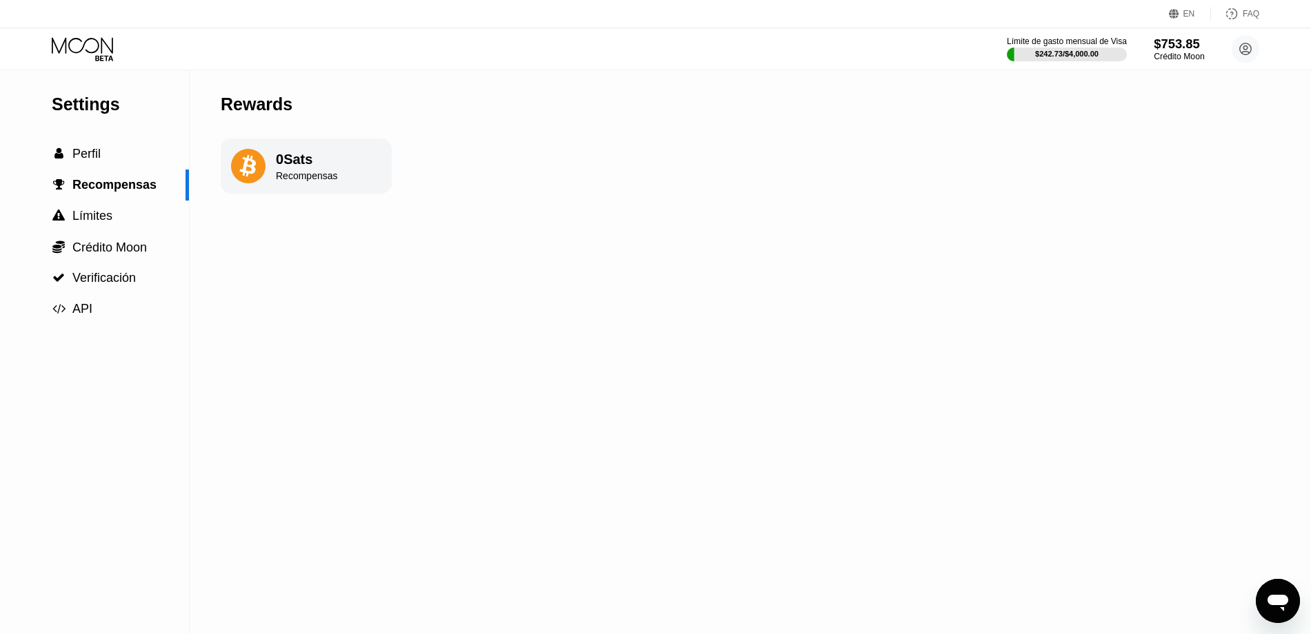
click at [1181, 50] on div "$753.85" at bounding box center [1179, 44] width 50 height 14
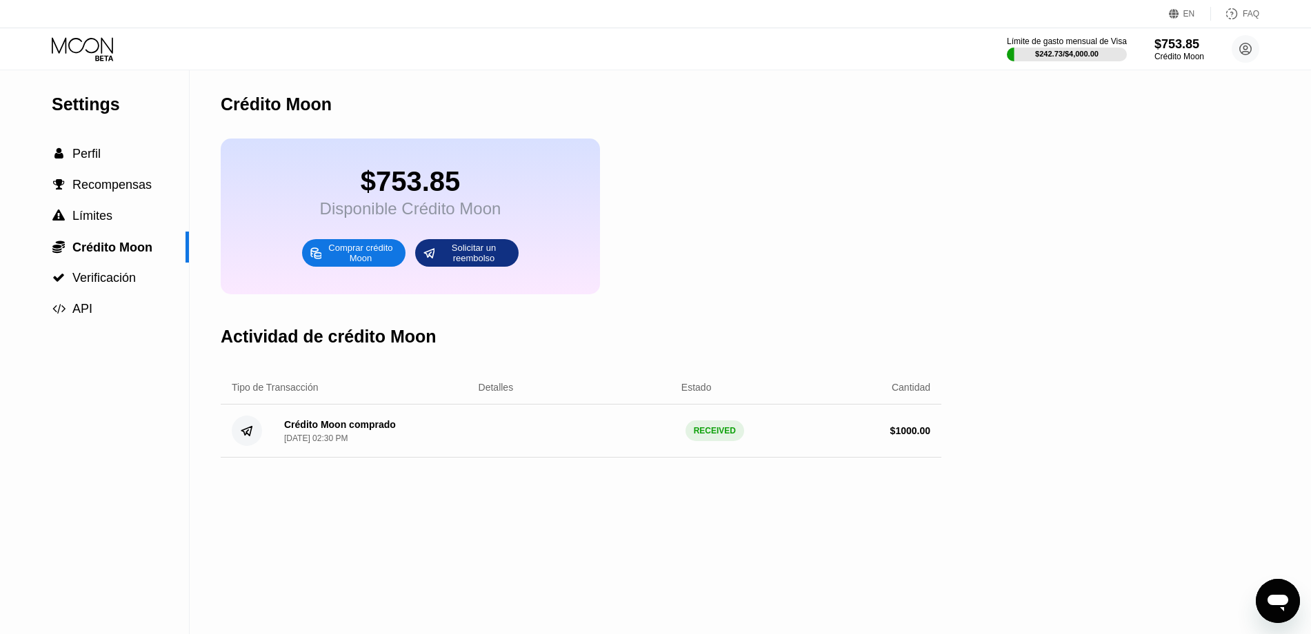
click at [362, 345] on div "Actividad de crédito Moon" at bounding box center [329, 337] width 216 height 20
click at [653, 345] on div "Actividad de crédito Moon" at bounding box center [581, 337] width 721 height 68
click at [929, 420] on div "Crédito Moon comprado Aug 24, 2025, 02:30 PM RECEIVED $ 1000.00" at bounding box center [581, 431] width 721 height 53
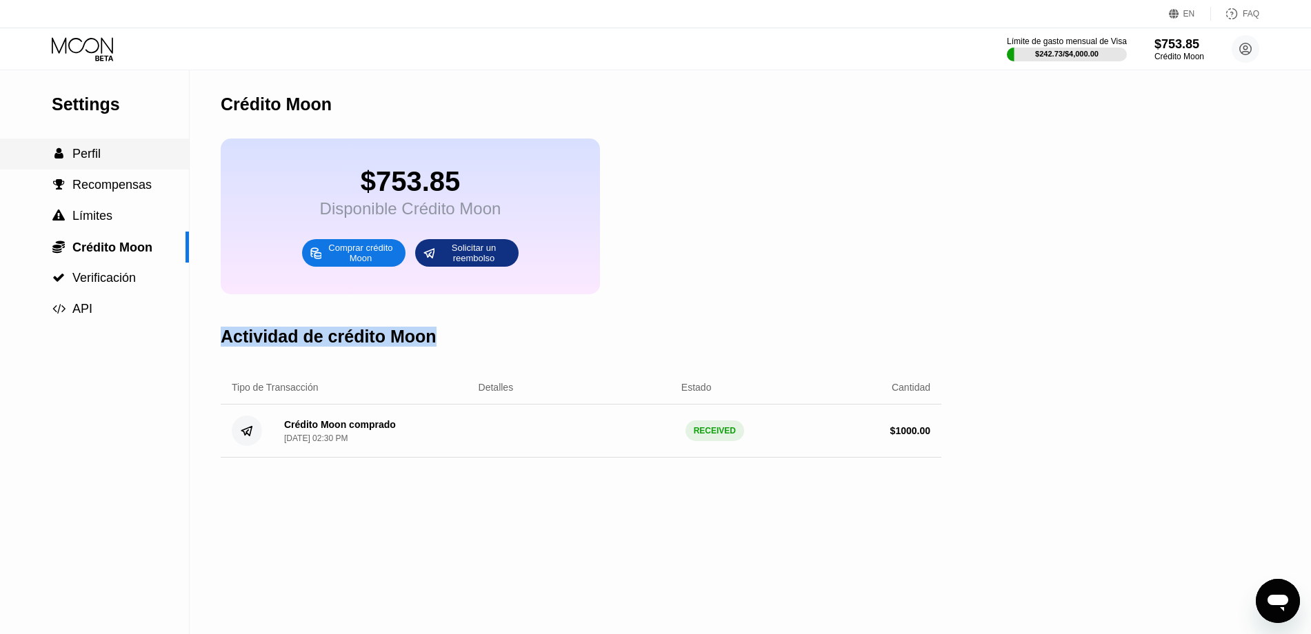
click at [93, 145] on div " Perfil" at bounding box center [94, 154] width 189 height 31
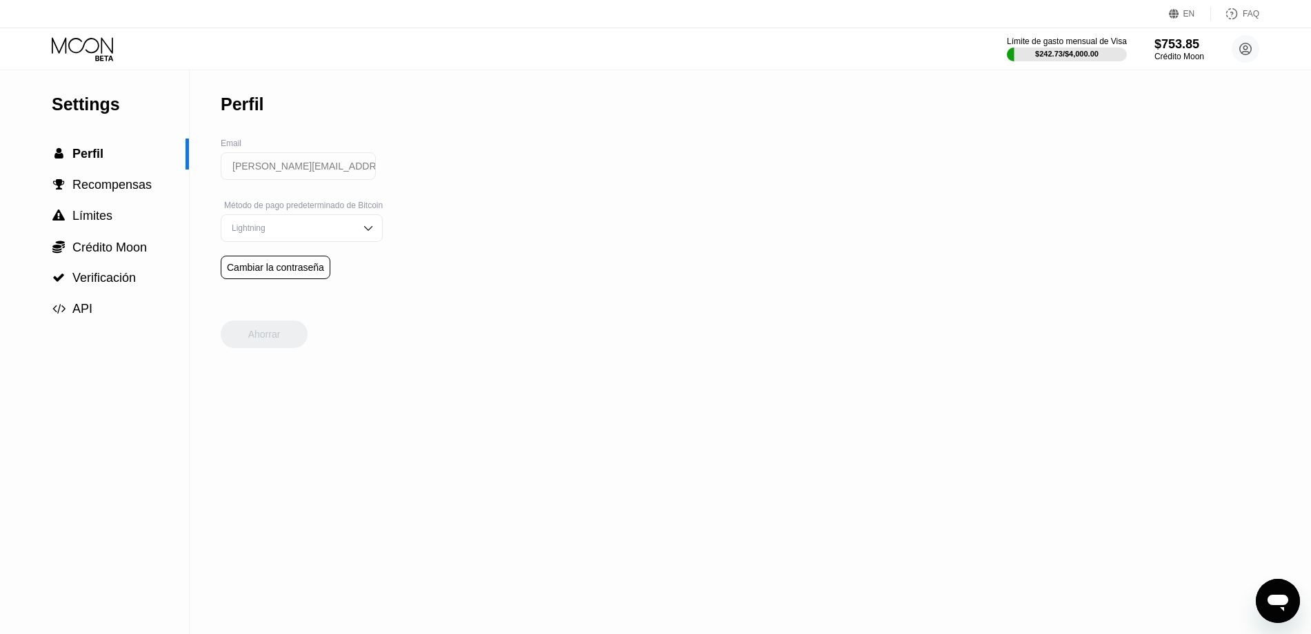
click at [103, 35] on div "Límite de gasto mensual de Visa $242.73 / $4,000.00 $753.85 Crédito Moon teresa…" at bounding box center [655, 48] width 1311 height 41
click at [96, 43] on icon at bounding box center [84, 49] width 64 height 24
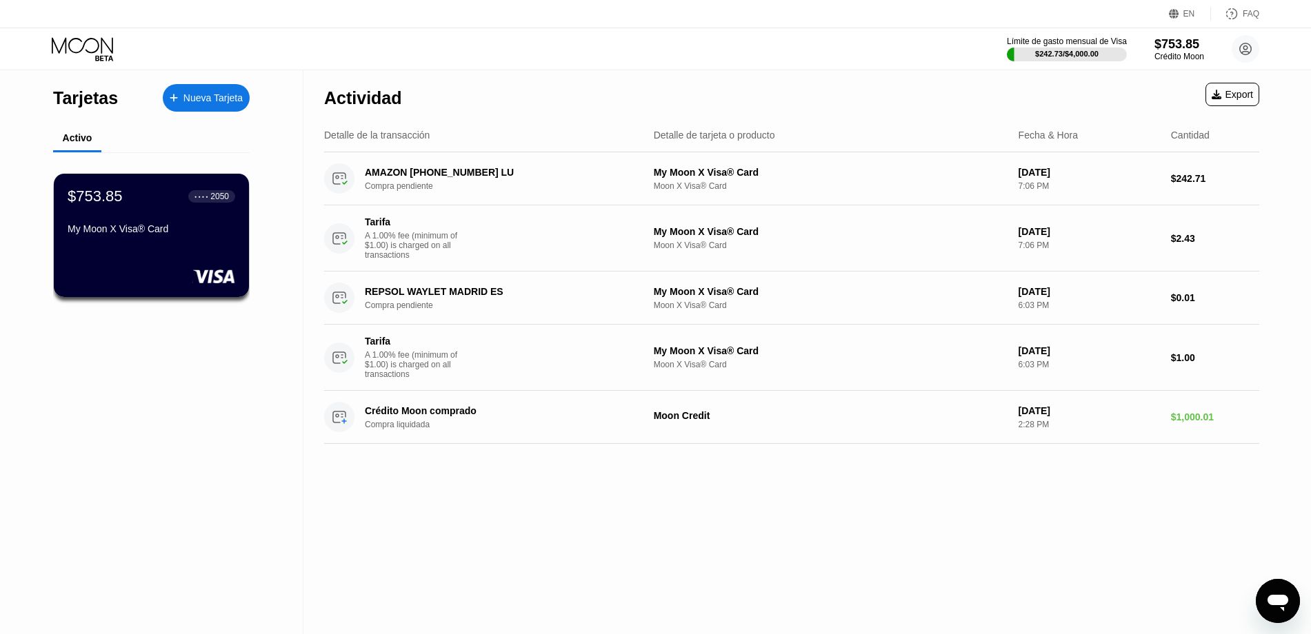
click at [76, 50] on icon at bounding box center [84, 49] width 64 height 24
click at [85, 105] on div "Tarjetas" at bounding box center [85, 98] width 65 height 20
click at [199, 96] on div "Nueva Tarjeta" at bounding box center [212, 98] width 59 height 12
click at [1289, 606] on icon "Abrir ventana de mensajería" at bounding box center [1277, 601] width 25 height 25
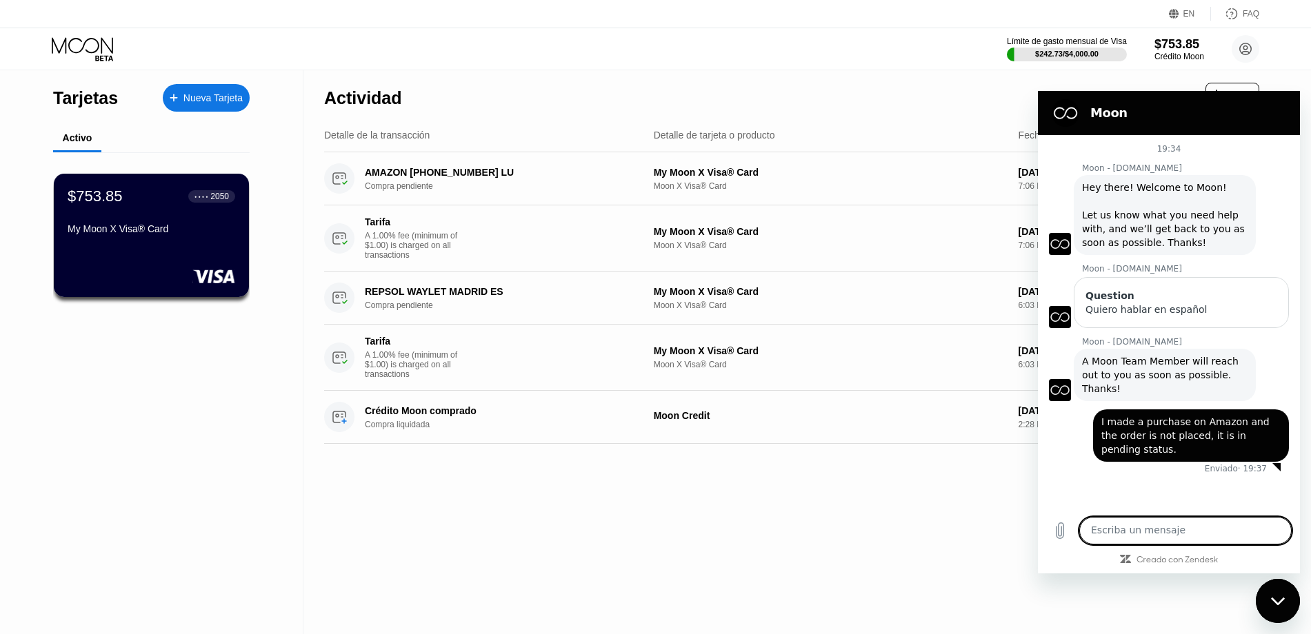
click at [1172, 525] on textarea at bounding box center [1185, 531] width 212 height 28
click at [898, 102] on div "Actividad Export" at bounding box center [791, 94] width 935 height 48
click at [713, 130] on div "Detalle de tarjeta o producto" at bounding box center [714, 135] width 121 height 11
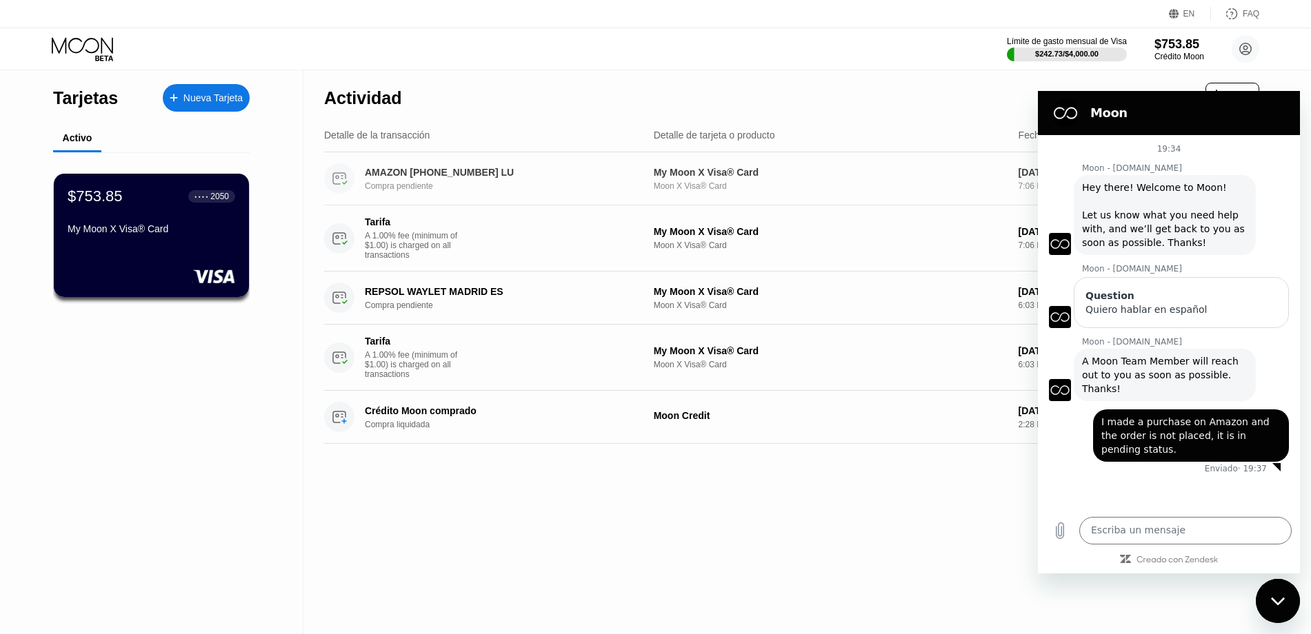
click at [667, 173] on div "My Moon X Visa® Card" at bounding box center [831, 172] width 354 height 11
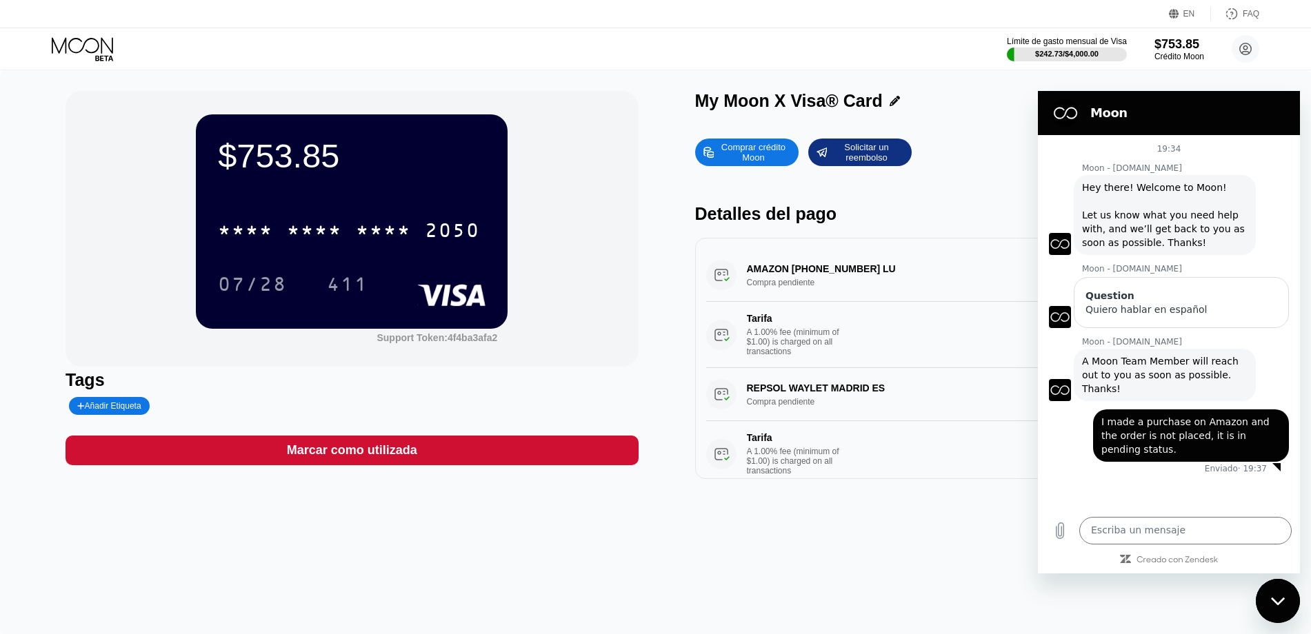
click at [1289, 599] on div "Cerrar ventana de mensajería" at bounding box center [1277, 601] width 41 height 41
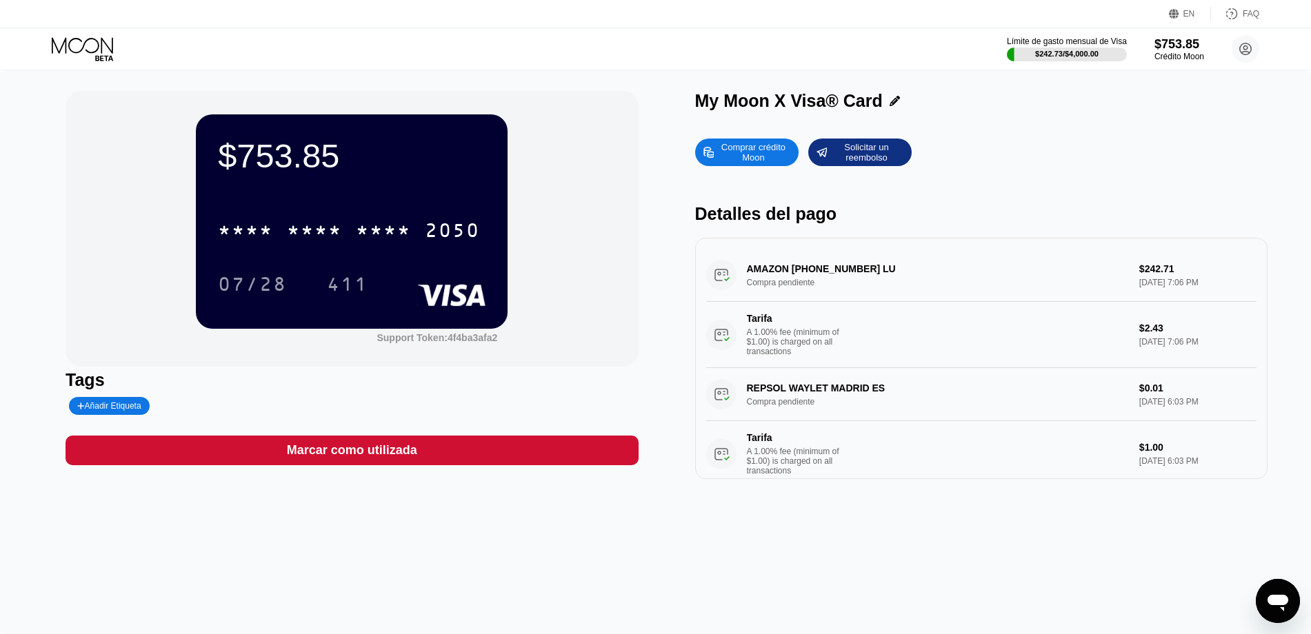
drag, startPoint x: 692, startPoint y: 101, endPoint x: 785, endPoint y: 98, distance: 92.4
click at [768, 101] on div "$753.85 * * * * * * * * * * * * 2050 07/28 411 Support Token: 4f4ba3afa2 Tags A…" at bounding box center [656, 285] width 1180 height 388
click at [894, 96] on icon at bounding box center [894, 101] width 10 height 10
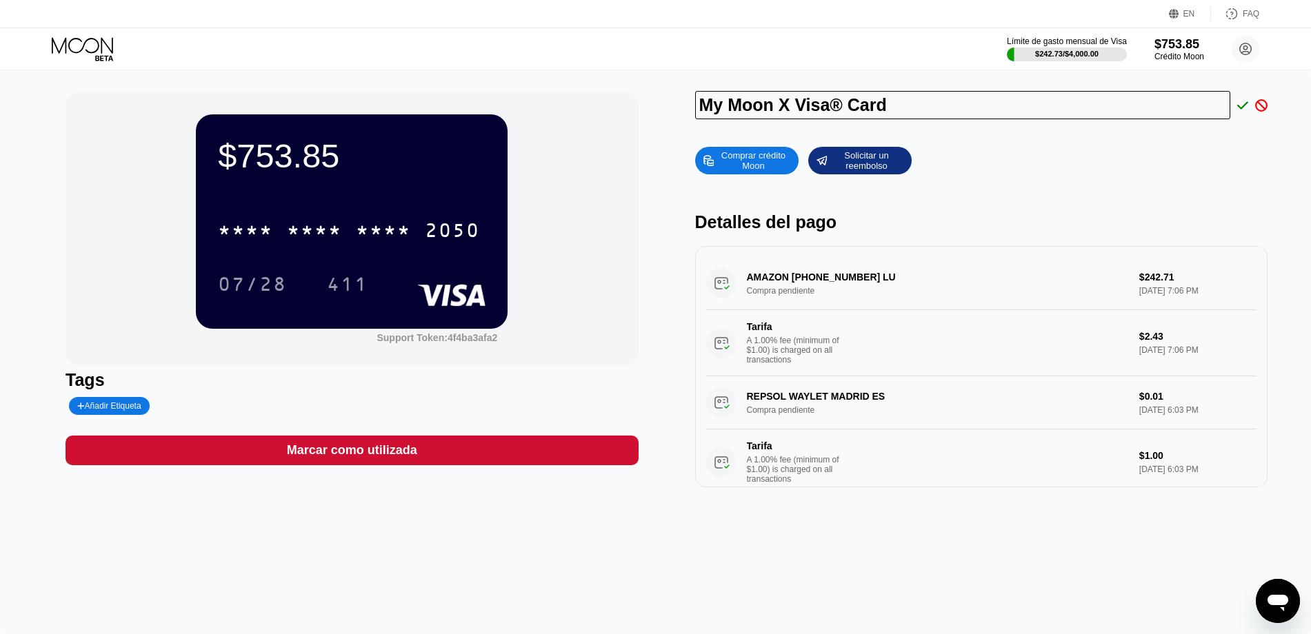
click at [916, 110] on input "My Moon X Visa® Card" at bounding box center [963, 105] width 536 height 28
type input "TERESA PRIETO LOPEZ"
click at [1248, 101] on div at bounding box center [1257, 105] width 19 height 12
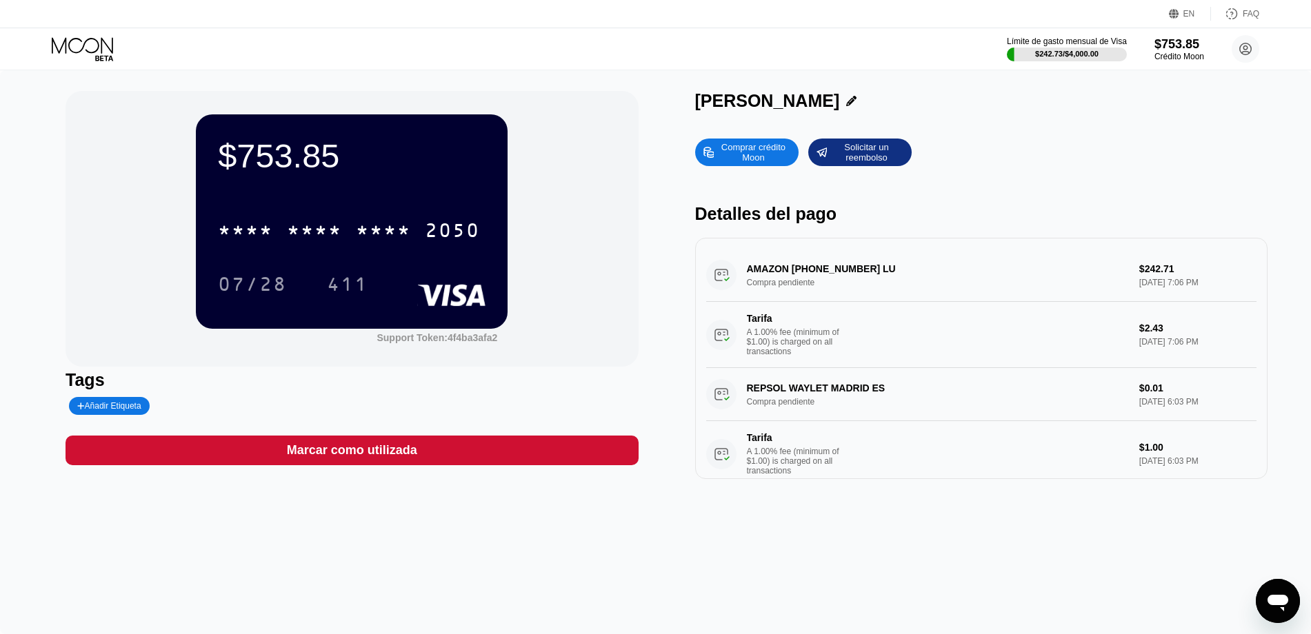
click at [583, 132] on div "$753.85 * * * * * * * * * * * * 2050 07/28 411 Support Token: 4f4ba3afa2" at bounding box center [352, 229] width 572 height 276
click at [379, 245] on div "* * * * * * * * * * * * 2050" at bounding box center [349, 230] width 279 height 34
click at [556, 217] on div "$753.85 4513 6500 2922 2050 07/28 411 Support Token: 4f4ba3afa2" at bounding box center [352, 229] width 572 height 276
click at [840, 99] on div "TERESA PRIETO LOPEZ" at bounding box center [767, 101] width 145 height 20
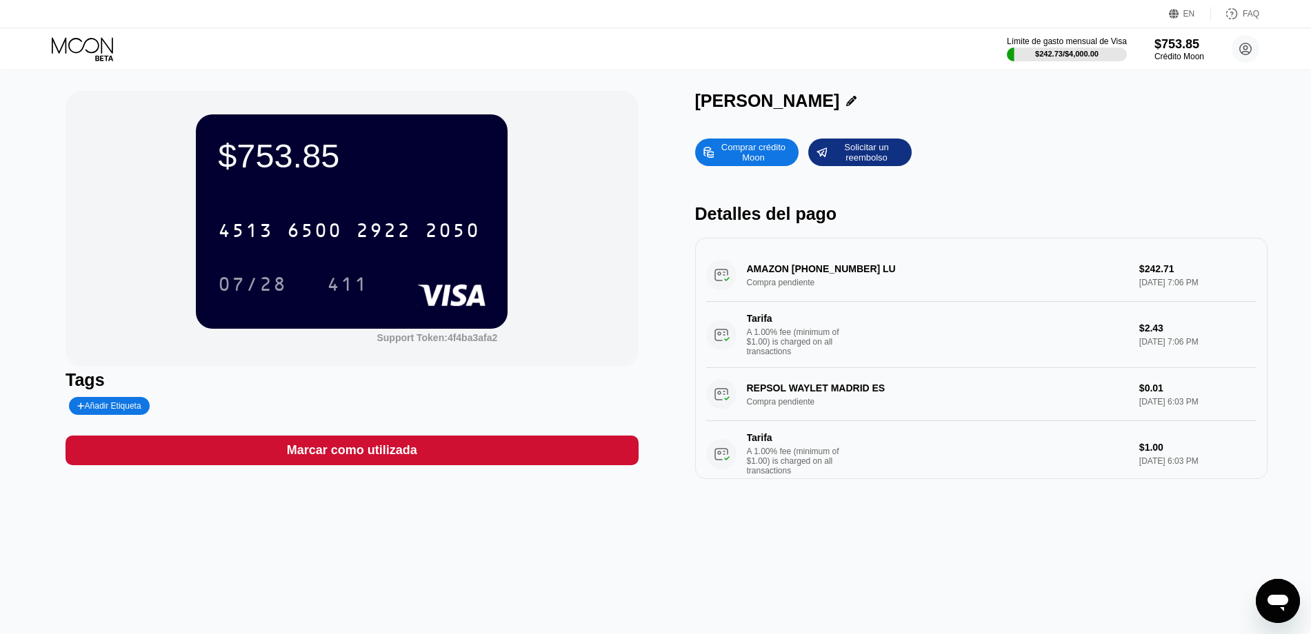
click at [840, 99] on div "TERESA PRIETO LOPEZ" at bounding box center [767, 101] width 145 height 20
click at [965, 105] on div "TERESA PRIETO LOPEZ" at bounding box center [981, 101] width 572 height 20
click at [476, 125] on div "$753.85 4513 6500 2922 2050 07/28 411" at bounding box center [352, 221] width 312 height 214
click at [87, 48] on icon at bounding box center [84, 49] width 64 height 24
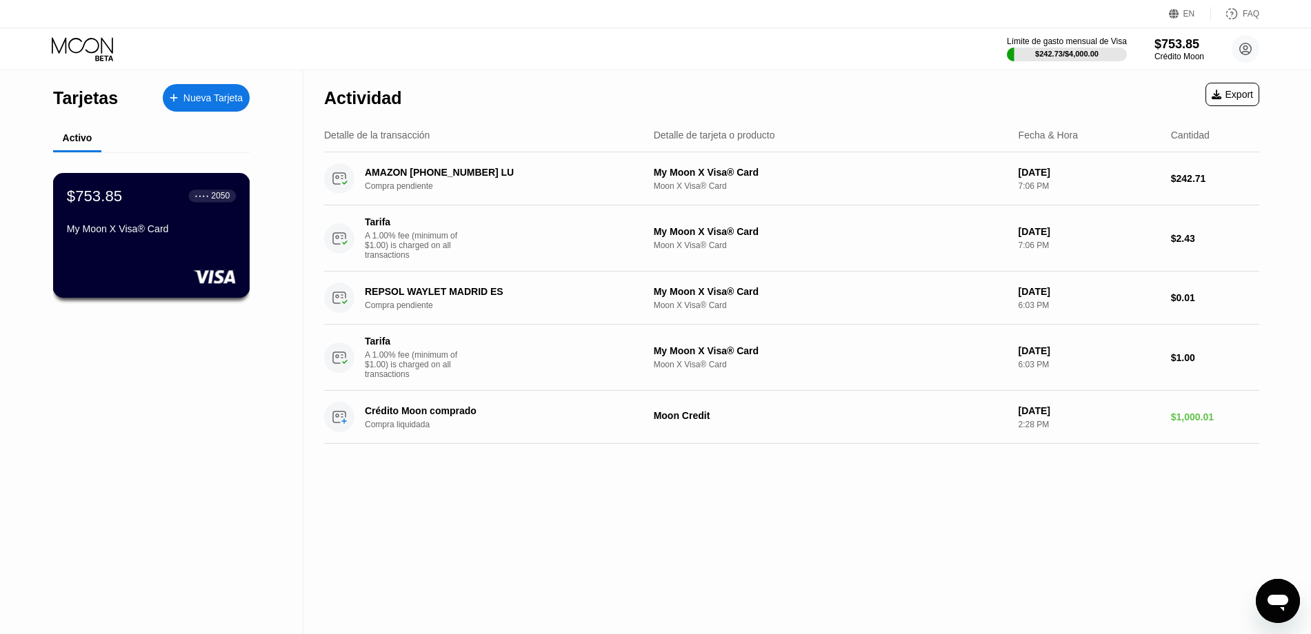
click at [103, 233] on div "My Moon X Visa® Card" at bounding box center [151, 228] width 169 height 11
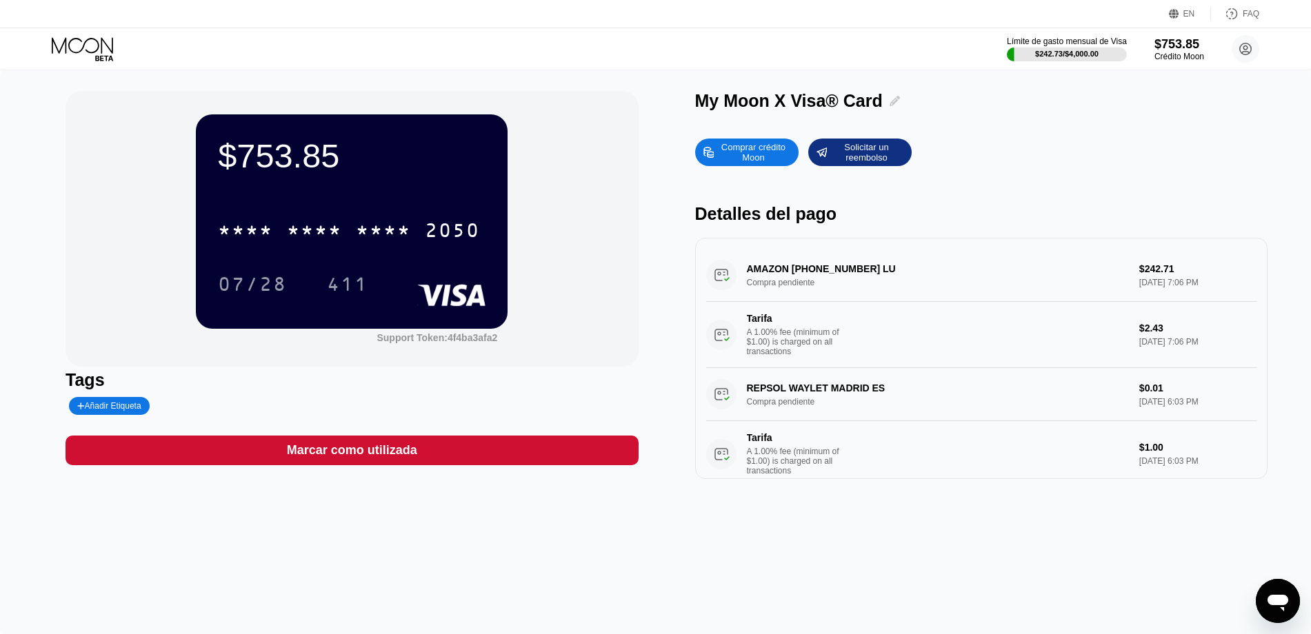
click at [897, 104] on icon at bounding box center [894, 101] width 10 height 10
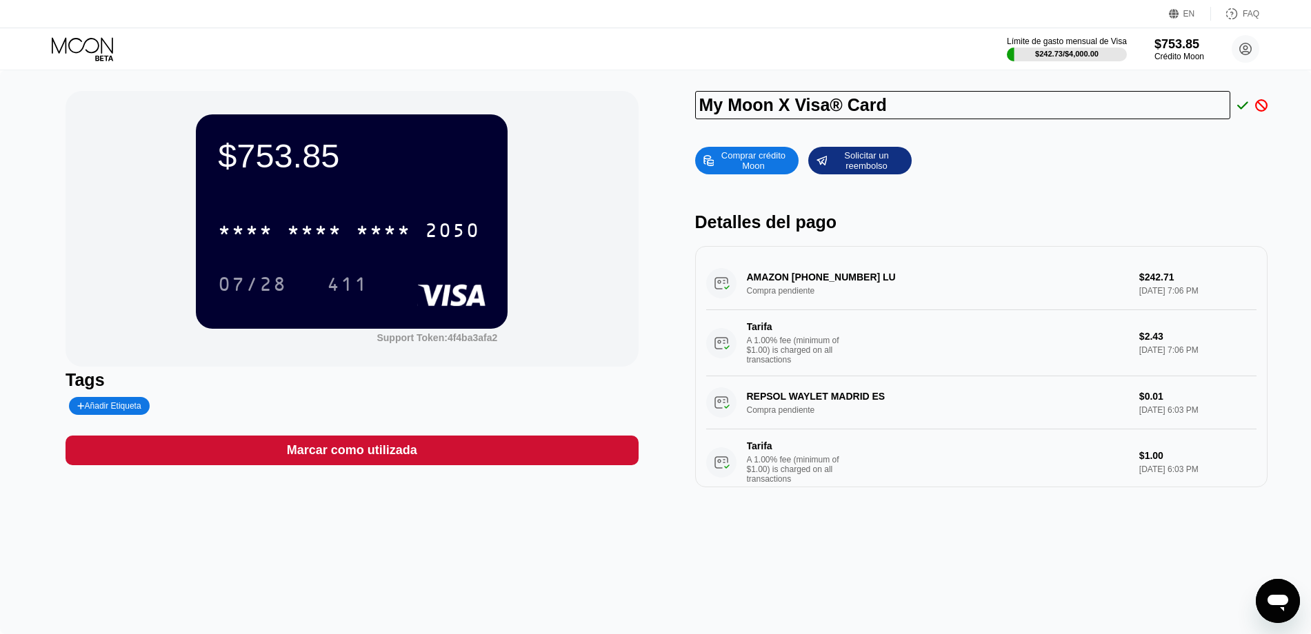
click at [882, 99] on input "My Moon X Visa® Card" at bounding box center [963, 105] width 536 height 28
type input "TERESA PRIETO LOPEZ"
click at [1245, 107] on icon at bounding box center [1242, 105] width 11 height 12
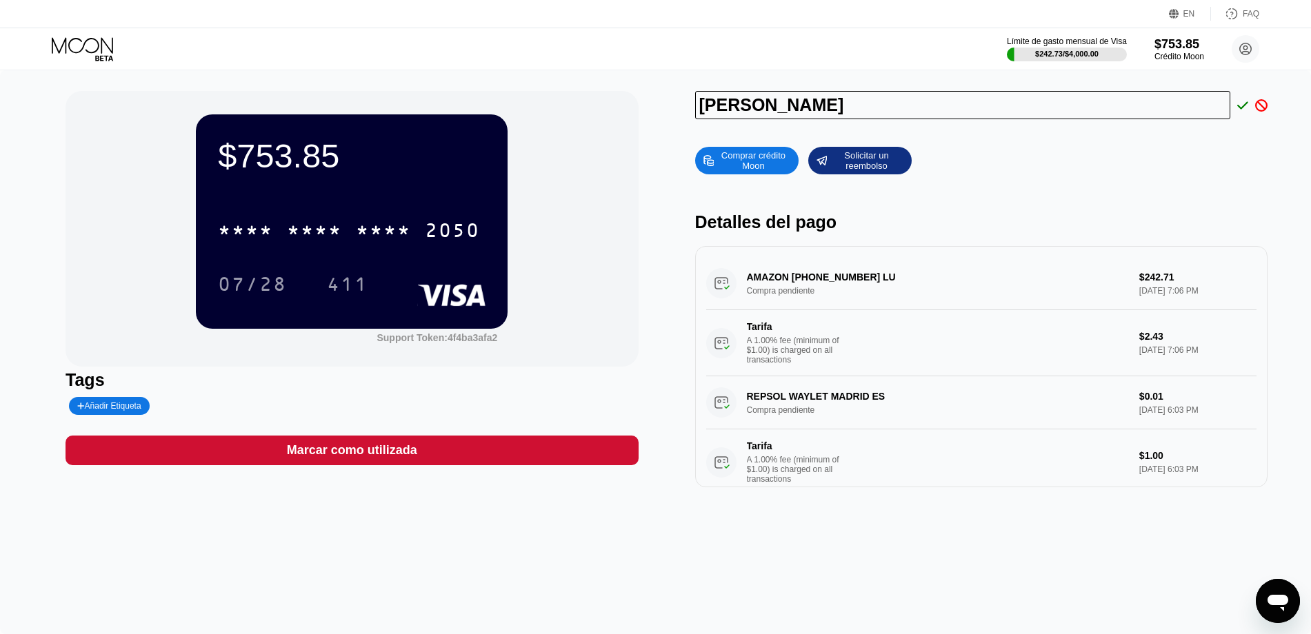
click at [1245, 107] on icon at bounding box center [1242, 105] width 11 height 12
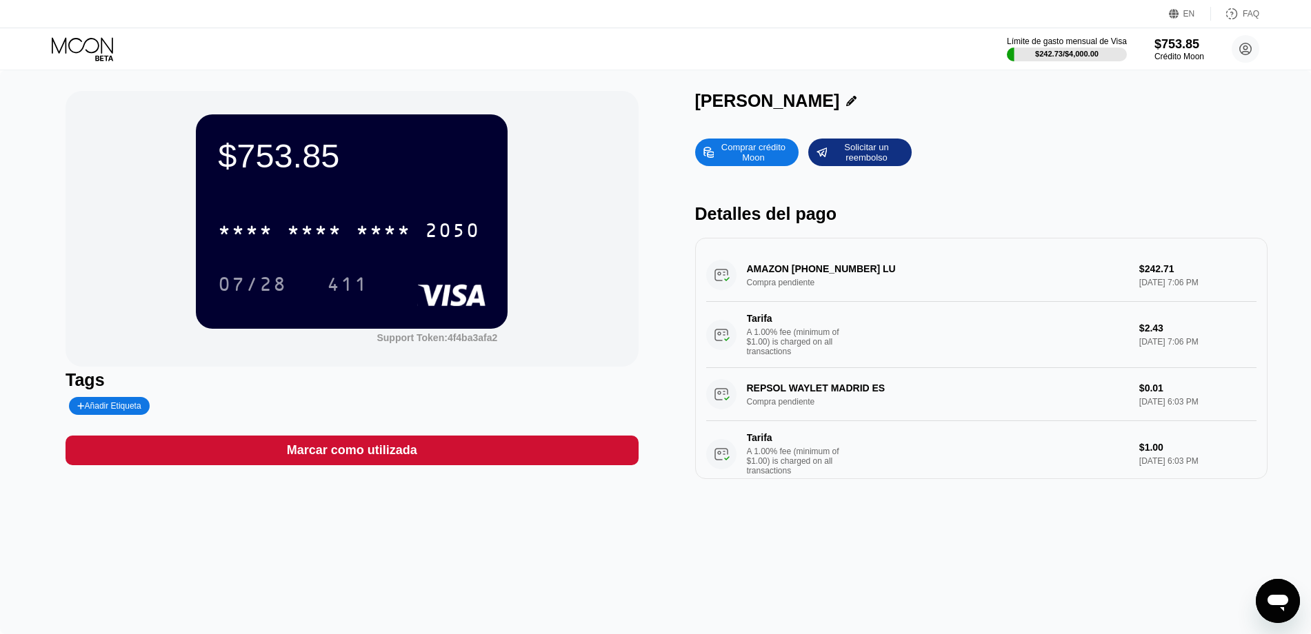
click at [1052, 140] on div "Comprar crédito Moon Solicitar un reembolso" at bounding box center [981, 153] width 572 height 28
click at [110, 39] on icon at bounding box center [84, 49] width 64 height 24
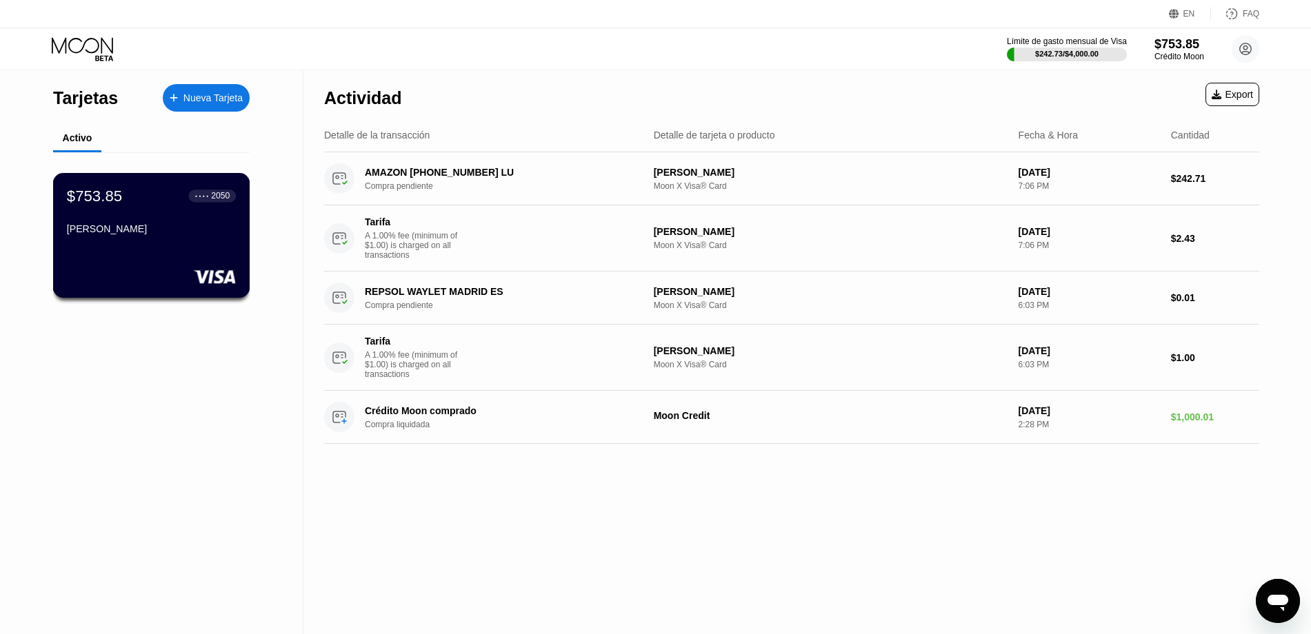
click at [143, 234] on div "[PERSON_NAME]" at bounding box center [151, 231] width 169 height 17
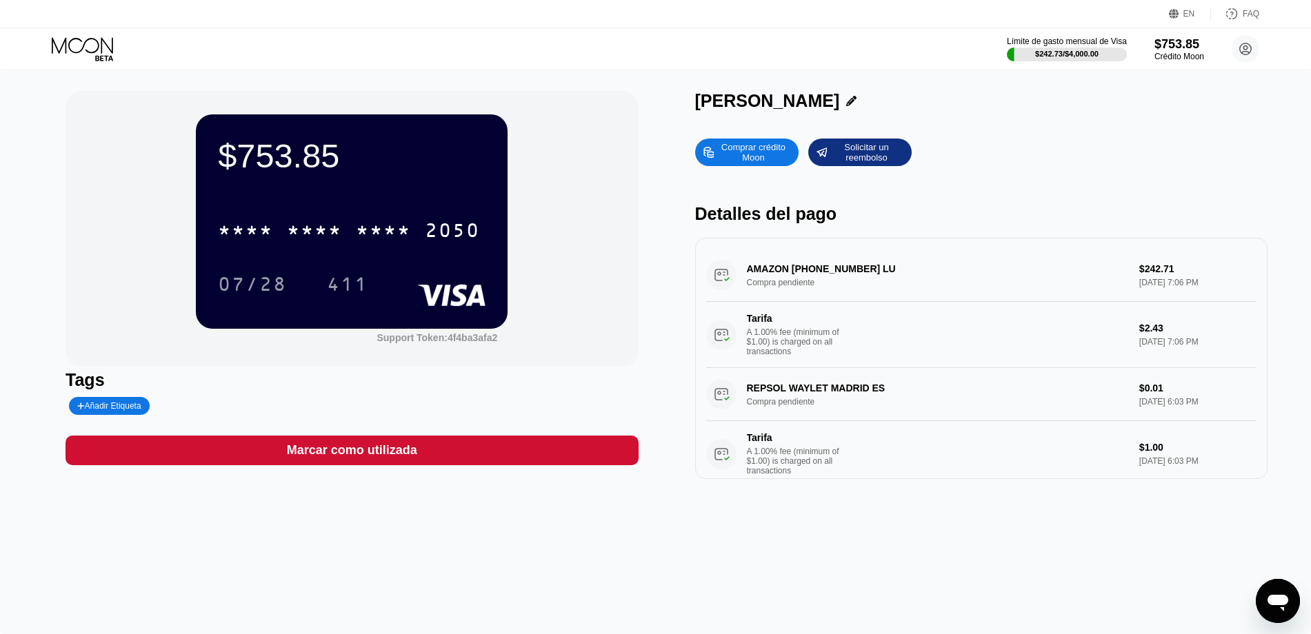
click at [1282, 601] on icon "Abrir ventana de mensajería" at bounding box center [1277, 603] width 21 height 17
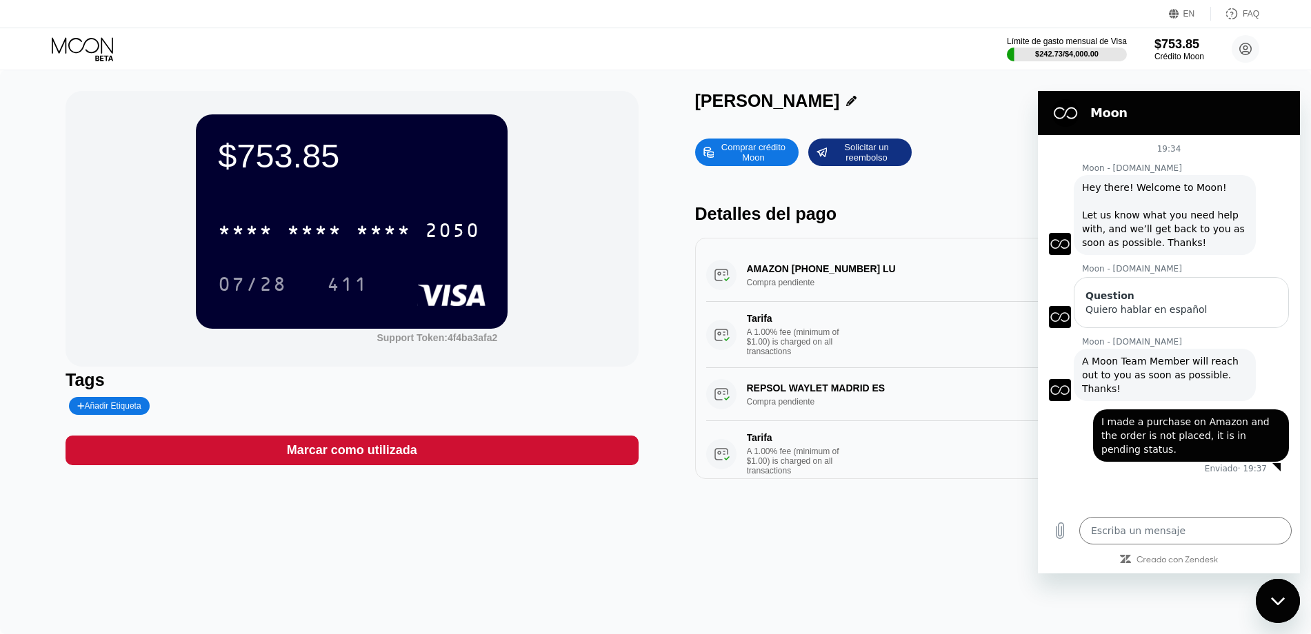
click at [1182, 370] on span "A Moon Team Member will reach out to you as soon as possible. Thanks!" at bounding box center [1161, 375] width 159 height 39
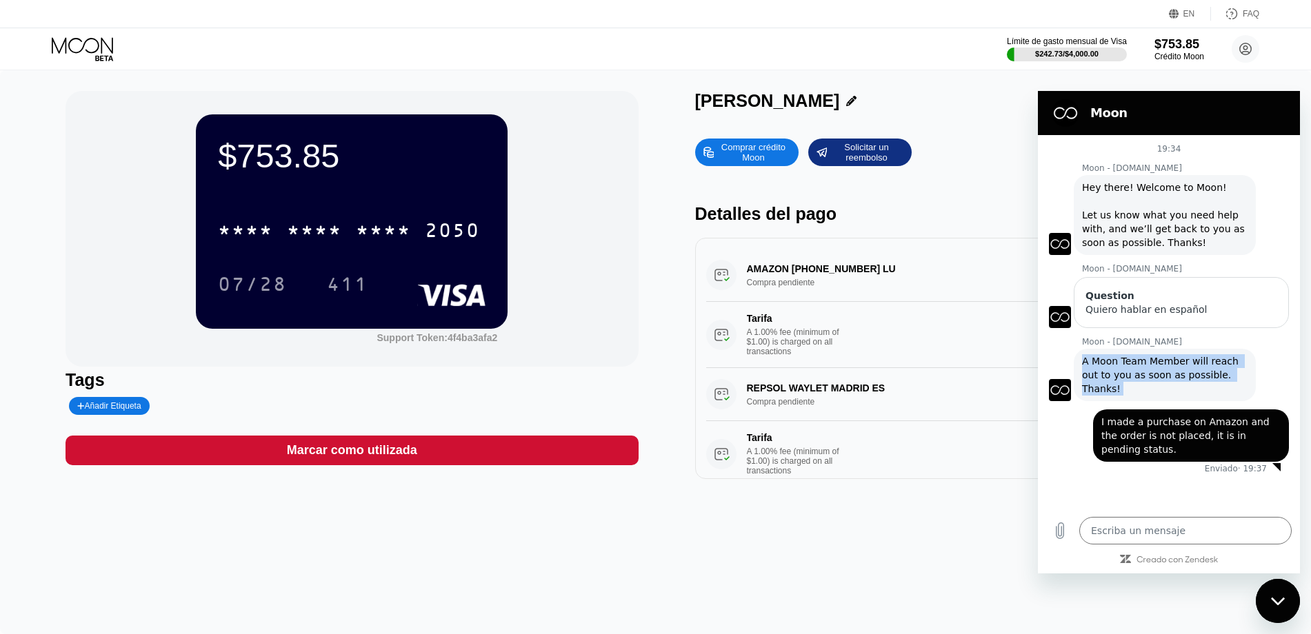
click at [1182, 370] on span "A Moon Team Member will reach out to you as soon as possible. Thanks!" at bounding box center [1161, 375] width 159 height 39
click at [1287, 600] on div "Cerrar ventana de mensajería" at bounding box center [1277, 601] width 41 height 41
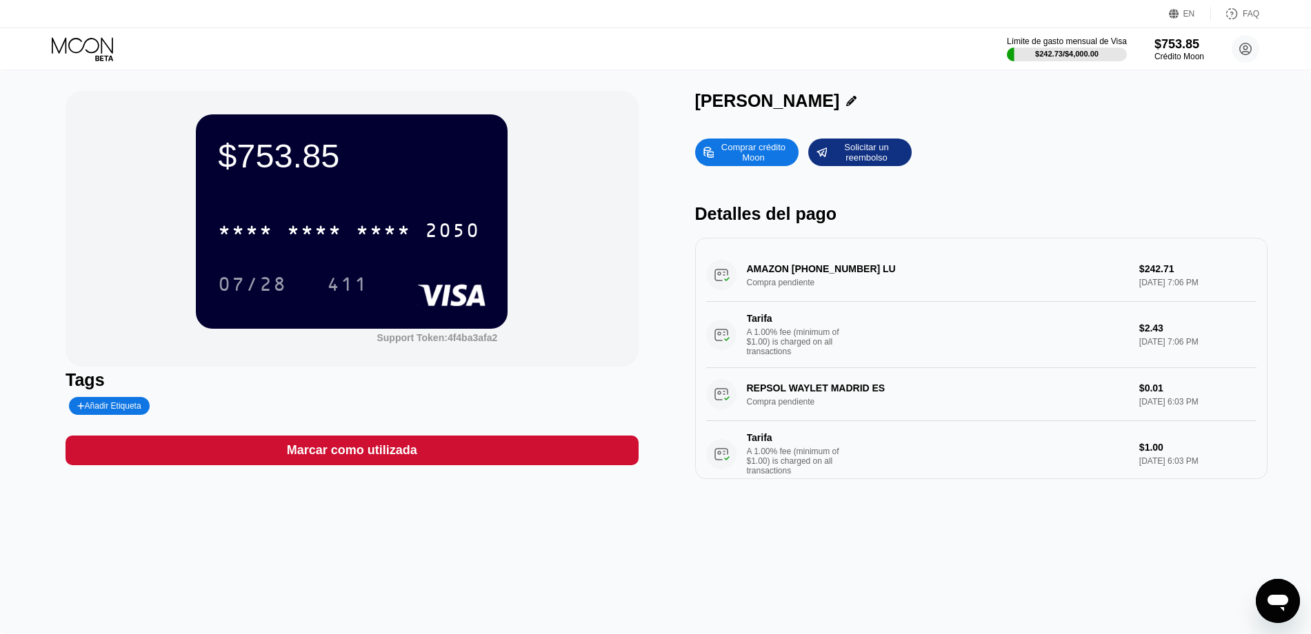
click at [1167, 282] on div "AMAZON [PHONE_NUMBER] LU Compra pendiente $242.71 [DATE] 7:06 PM Tarifa A 1.00%…" at bounding box center [981, 308] width 550 height 119
drag, startPoint x: 1167, startPoint y: 282, endPoint x: 1167, endPoint y: 270, distance: 11.7
click at [1167, 270] on div "AMAZON [PHONE_NUMBER] LU Compra pendiente $242.71 [DATE] 7:06 PM Tarifa A 1.00%…" at bounding box center [981, 308] width 550 height 119
click at [818, 267] on div "AMAZON [PHONE_NUMBER] LU Compra pendiente $242.71 [DATE] 7:06 PM Tarifa A 1.00%…" at bounding box center [981, 308] width 550 height 119
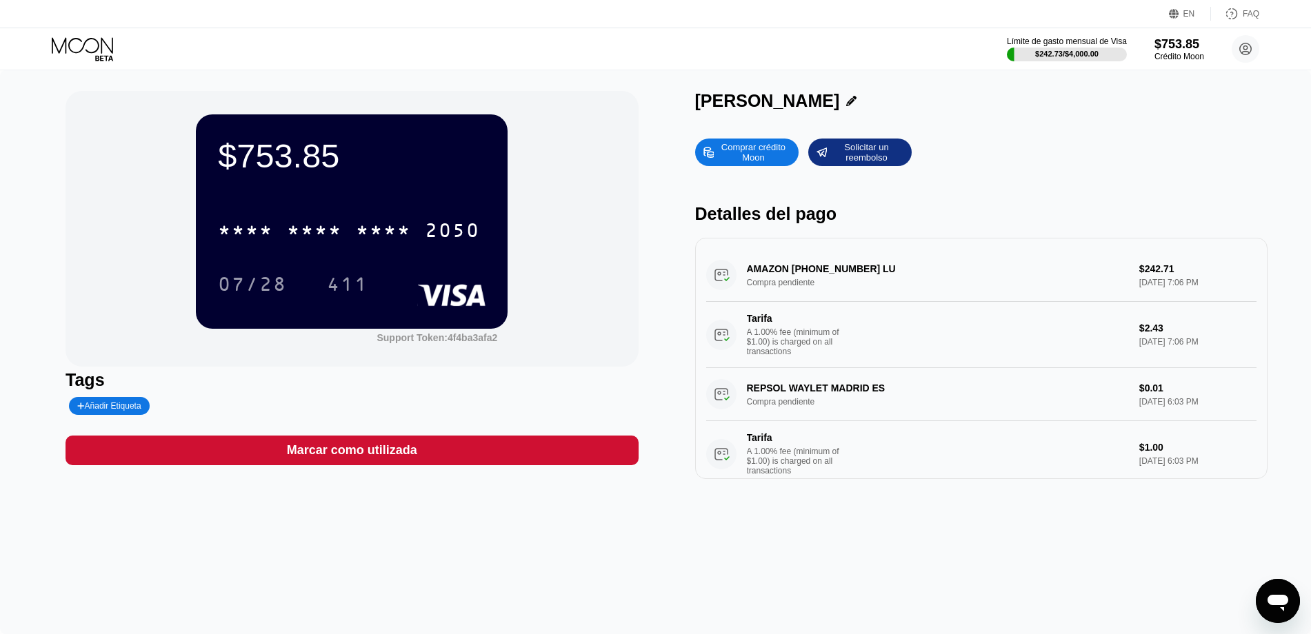
click at [818, 267] on div "AMAZON [PHONE_NUMBER] LU Compra pendiente $242.71 [DATE] 7:06 PM Tarifa A 1.00%…" at bounding box center [981, 308] width 550 height 119
click at [1277, 592] on icon "Abrir ventana de mensajería" at bounding box center [1277, 601] width 25 height 25
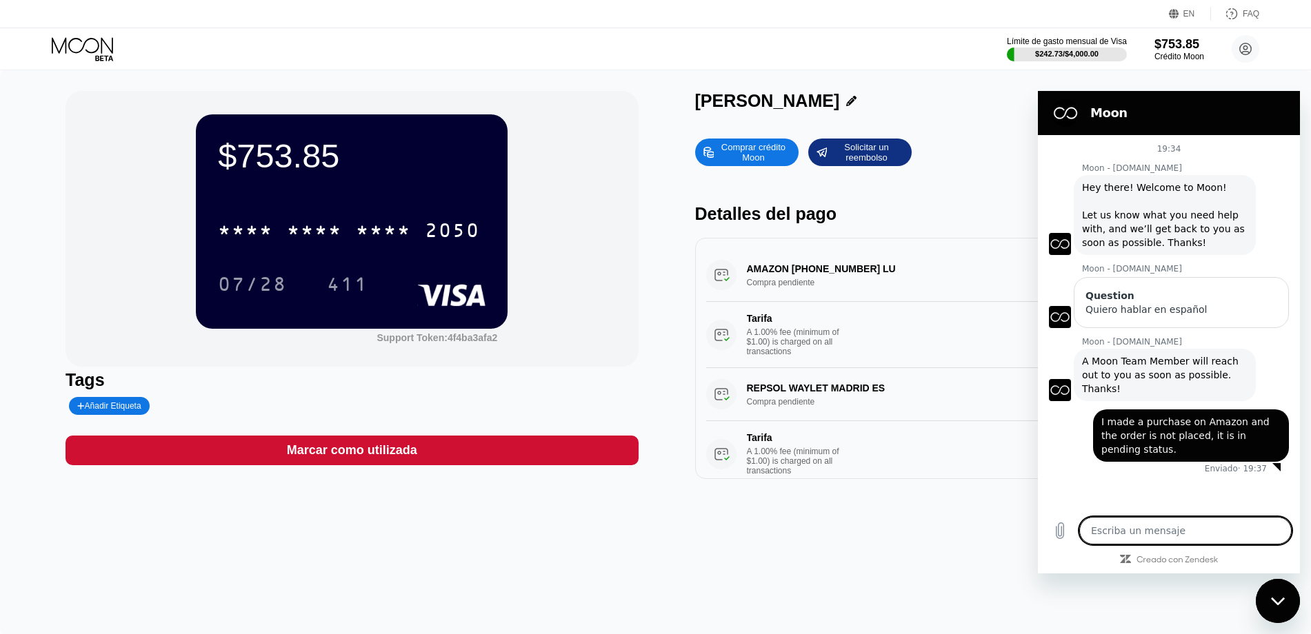
click at [1178, 536] on textarea at bounding box center [1185, 531] width 212 height 28
click at [1240, 18] on div "FAQ" at bounding box center [1235, 14] width 48 height 14
drag, startPoint x: 1285, startPoint y: 614, endPoint x: 2471, endPoint y: 1154, distance: 1303.7
click at [1285, 614] on div "Cerrar ventana de mensajería" at bounding box center [1277, 601] width 41 height 41
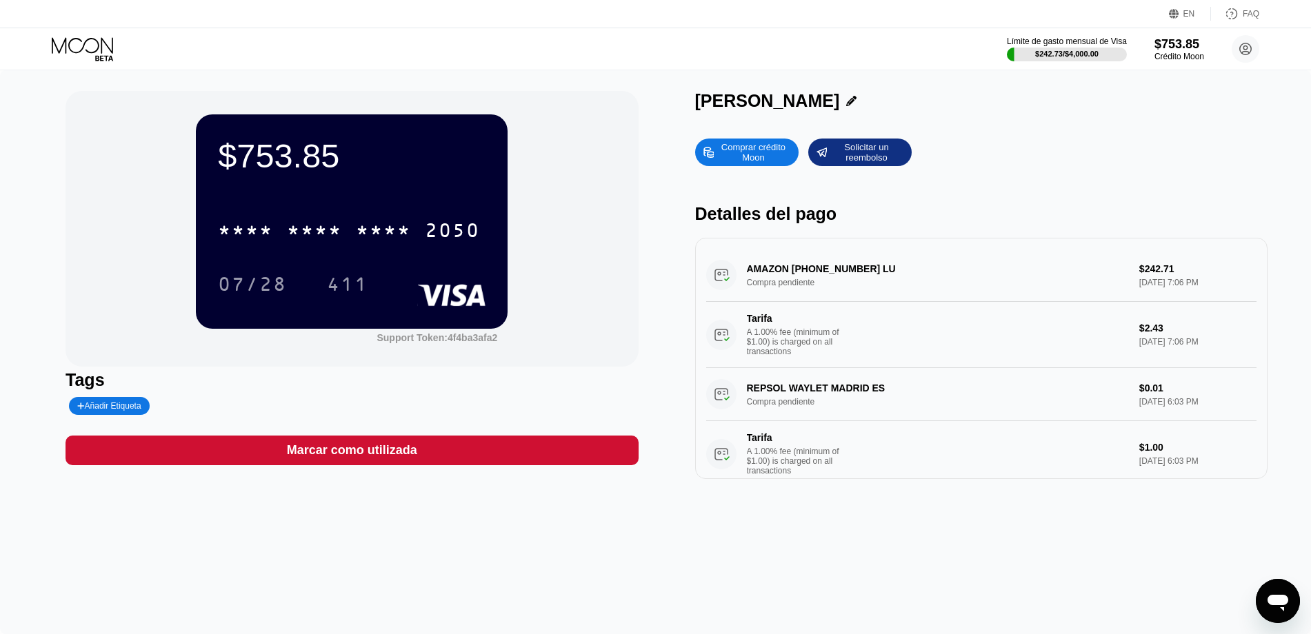
click at [863, 275] on div "AMAZON [PHONE_NUMBER] LU Compra pendiente $242.71 [DATE] 7:06 PM Tarifa A 1.00%…" at bounding box center [981, 308] width 550 height 119
drag, startPoint x: 863, startPoint y: 275, endPoint x: 863, endPoint y: 303, distance: 28.3
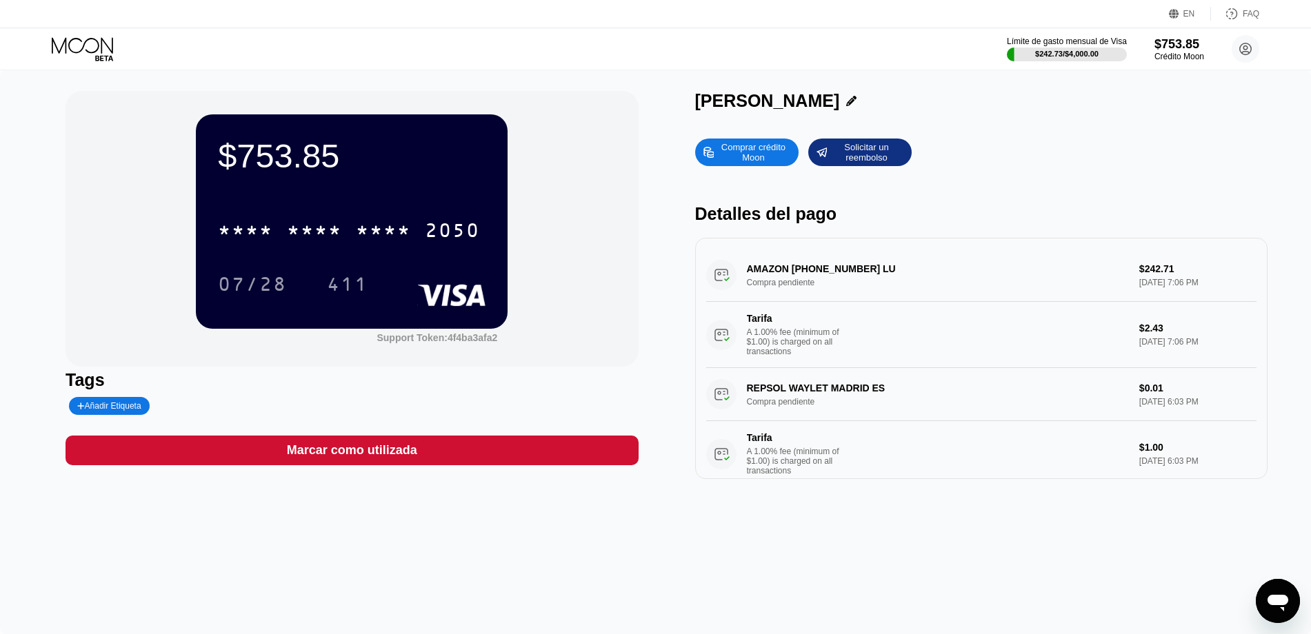
click at [863, 303] on div "AMAZON [PHONE_NUMBER] LU Compra pendiente $242.71 [DATE] 7:06 PM Tarifa A 1.00%…" at bounding box center [981, 308] width 550 height 119
click at [74, 52] on icon at bounding box center [82, 45] width 61 height 16
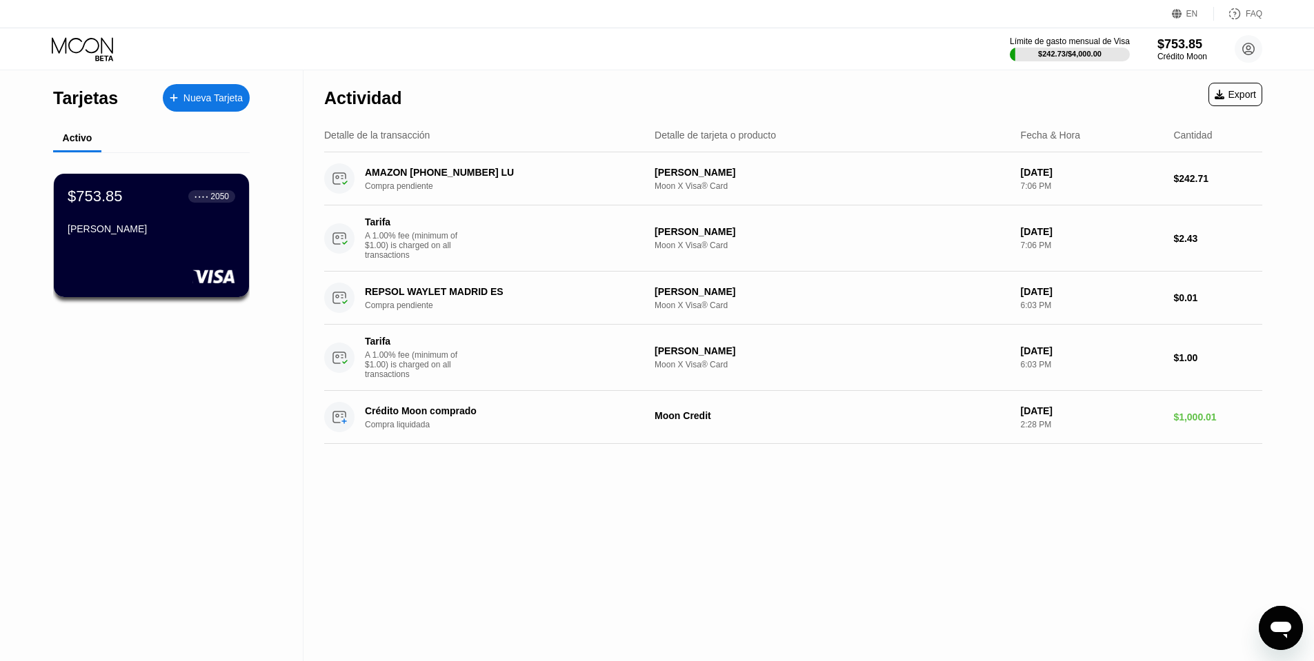
click at [101, 102] on div "Tarjetas" at bounding box center [85, 98] width 65 height 20
click at [1289, 634] on icon "Abrir ventana de mensajería" at bounding box center [1280, 628] width 25 height 25
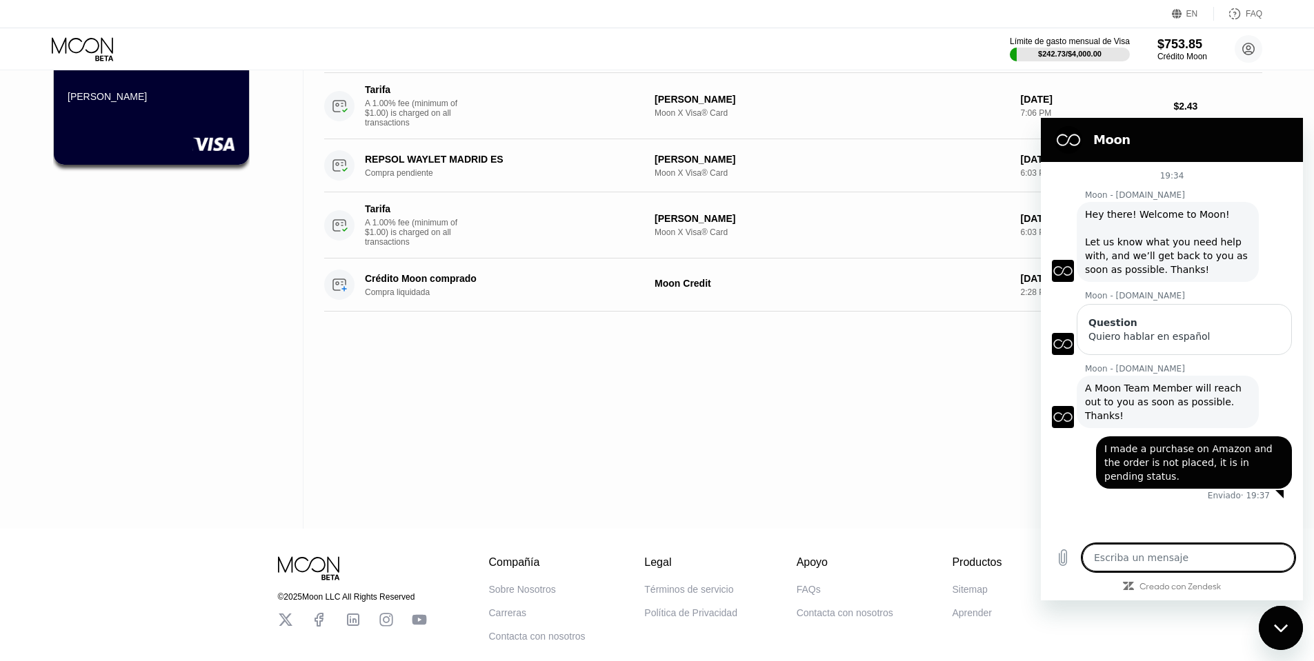
scroll to position [201, 0]
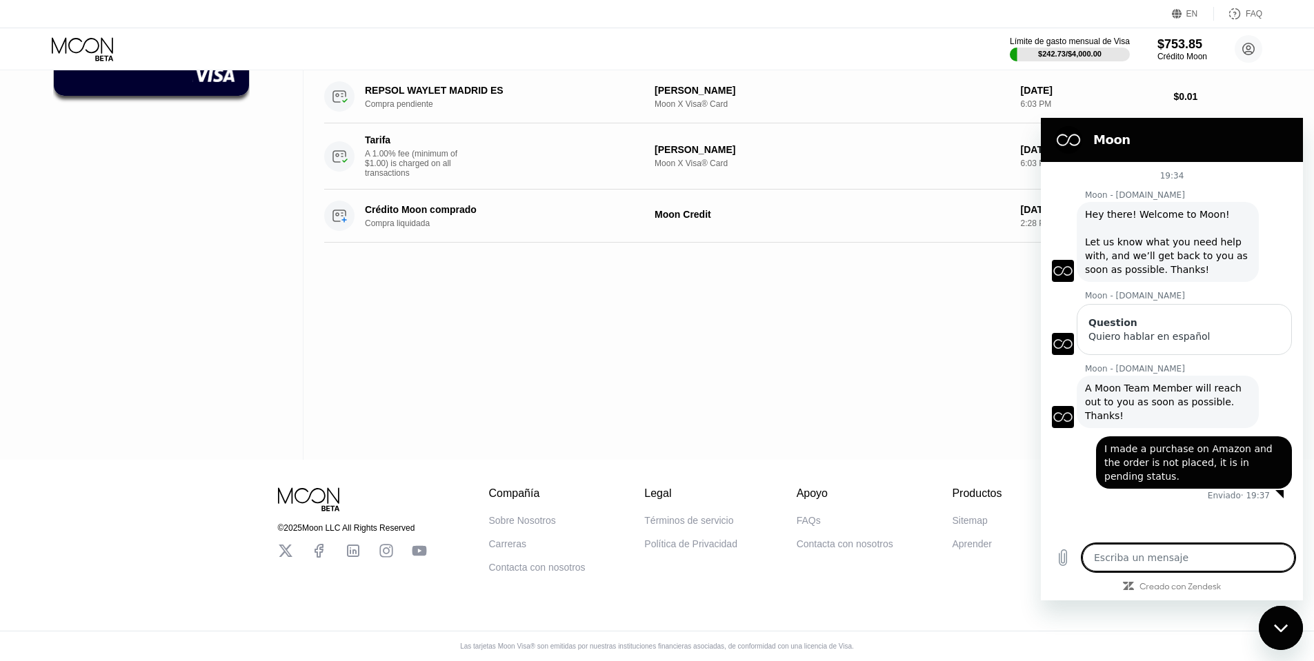
click at [1162, 394] on div "Moon - [DOMAIN_NAME] dice: A Moon Team Member will reach out to you as soon as …" at bounding box center [1167, 402] width 182 height 52
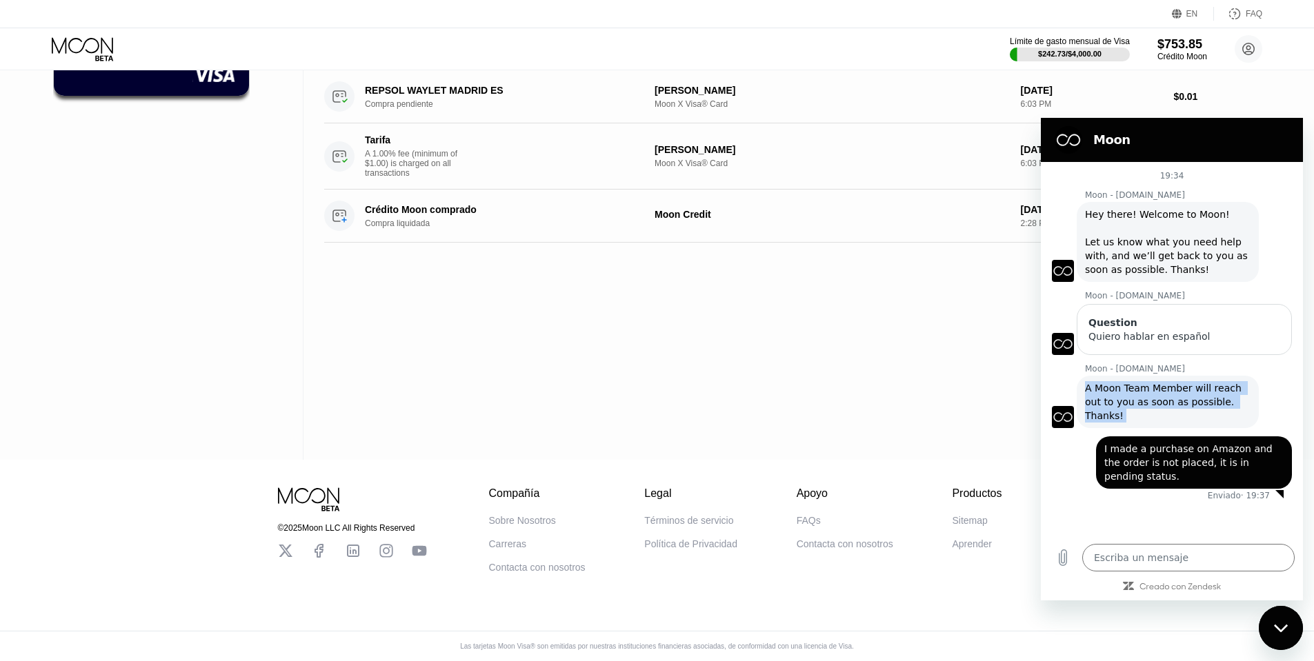
click at [1162, 394] on div "Moon - [DOMAIN_NAME] dice: A Moon Team Member will reach out to you as soon as …" at bounding box center [1167, 402] width 182 height 52
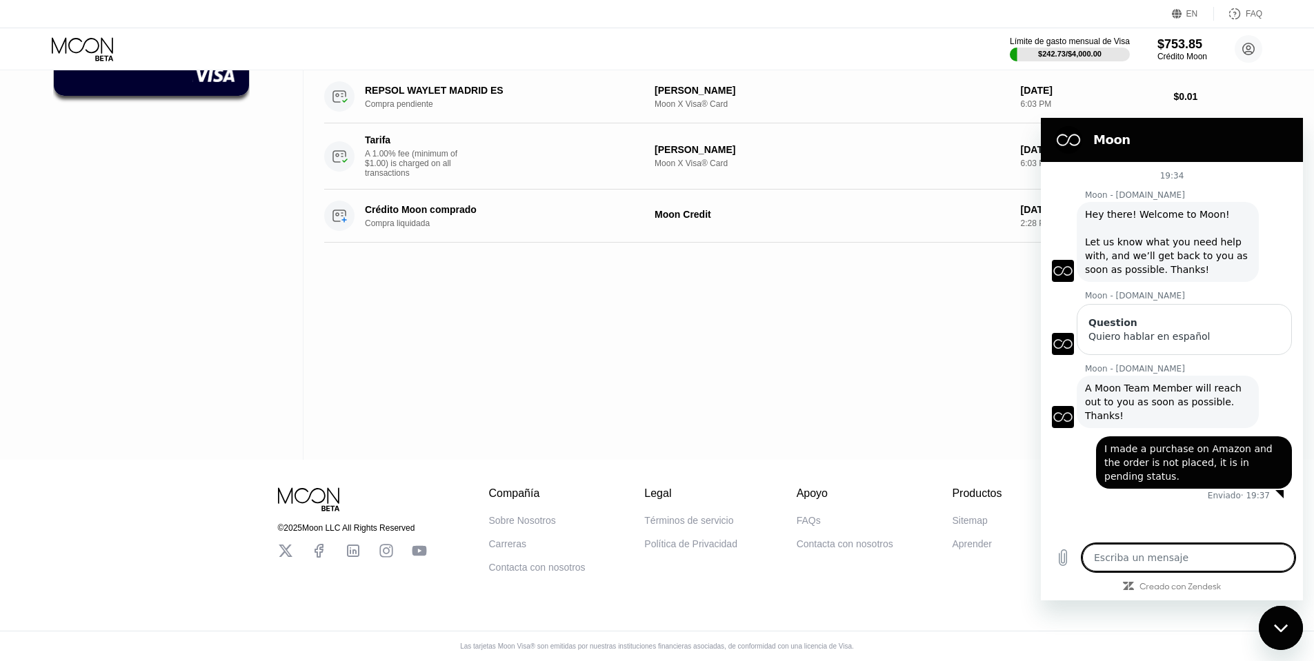
click at [1193, 558] on textarea at bounding box center [1188, 558] width 212 height 28
click at [741, 376] on div "Actividad Export Detalle de la transacción Detalle de tarjeta o producto Fecha …" at bounding box center [792, 164] width 979 height 591
click at [553, 565] on div "Contacta con nosotros" at bounding box center [537, 567] width 97 height 11
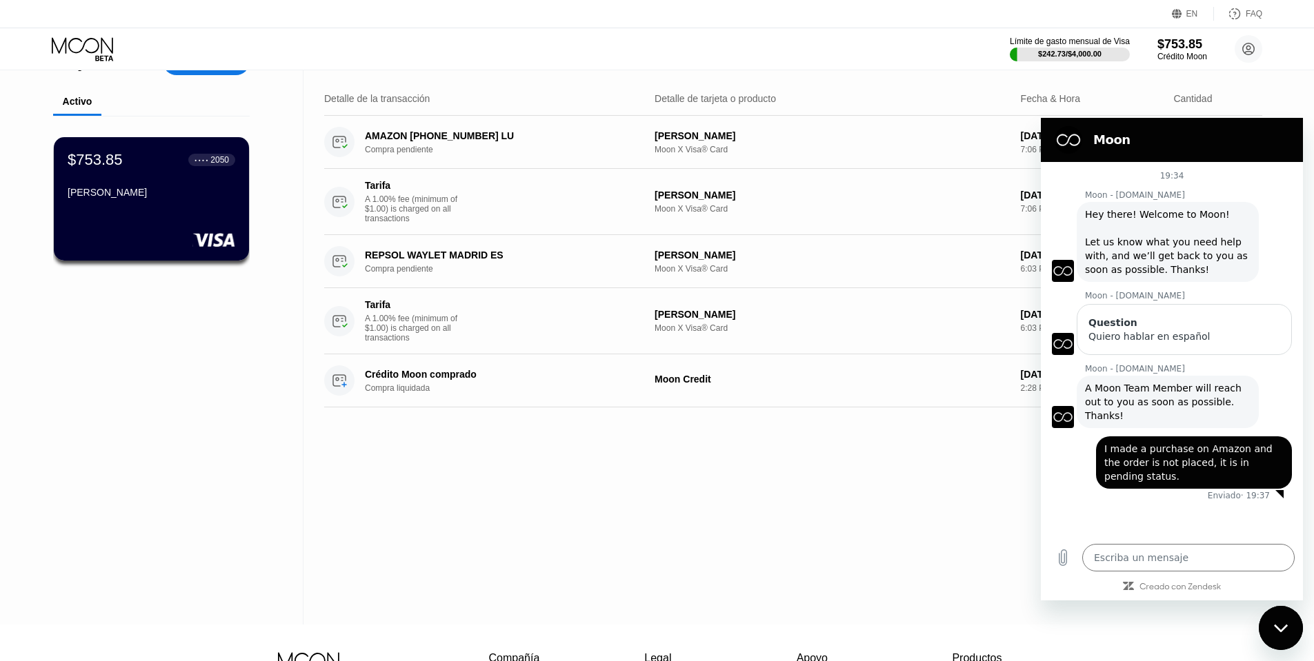
scroll to position [0, 0]
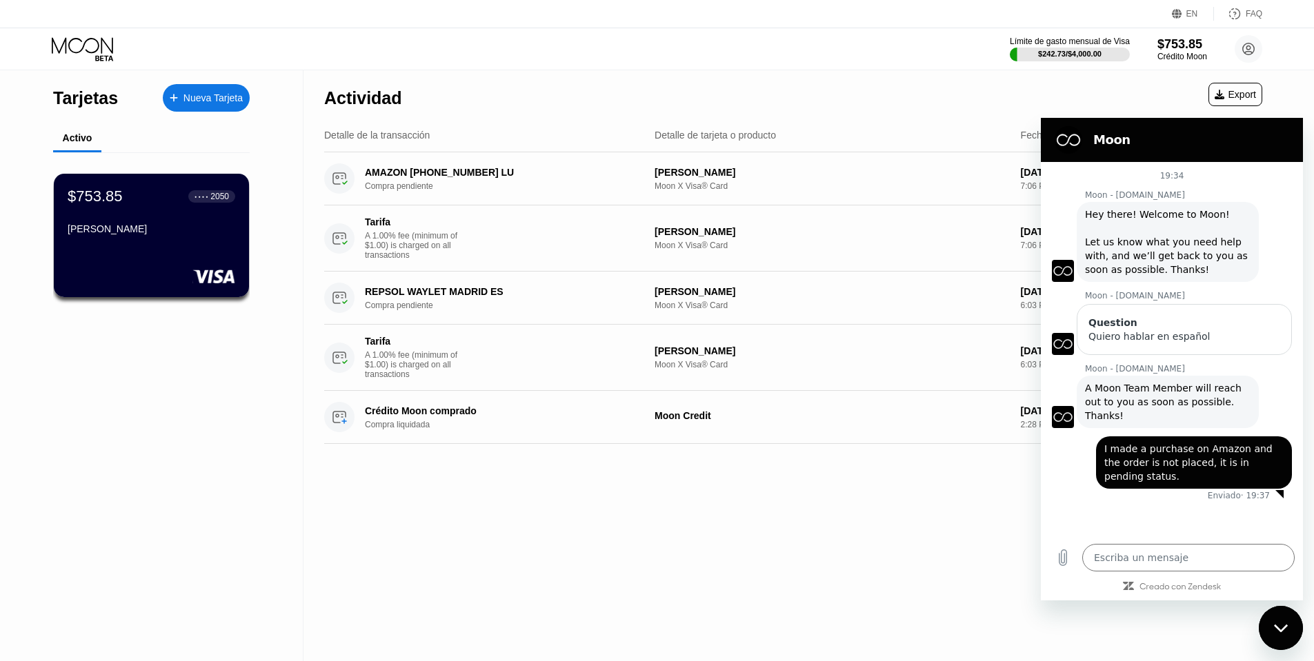
click at [90, 48] on icon at bounding box center [84, 49] width 64 height 24
type textarea "x"
click at [214, 100] on div "Nueva Tarjeta" at bounding box center [212, 98] width 59 height 12
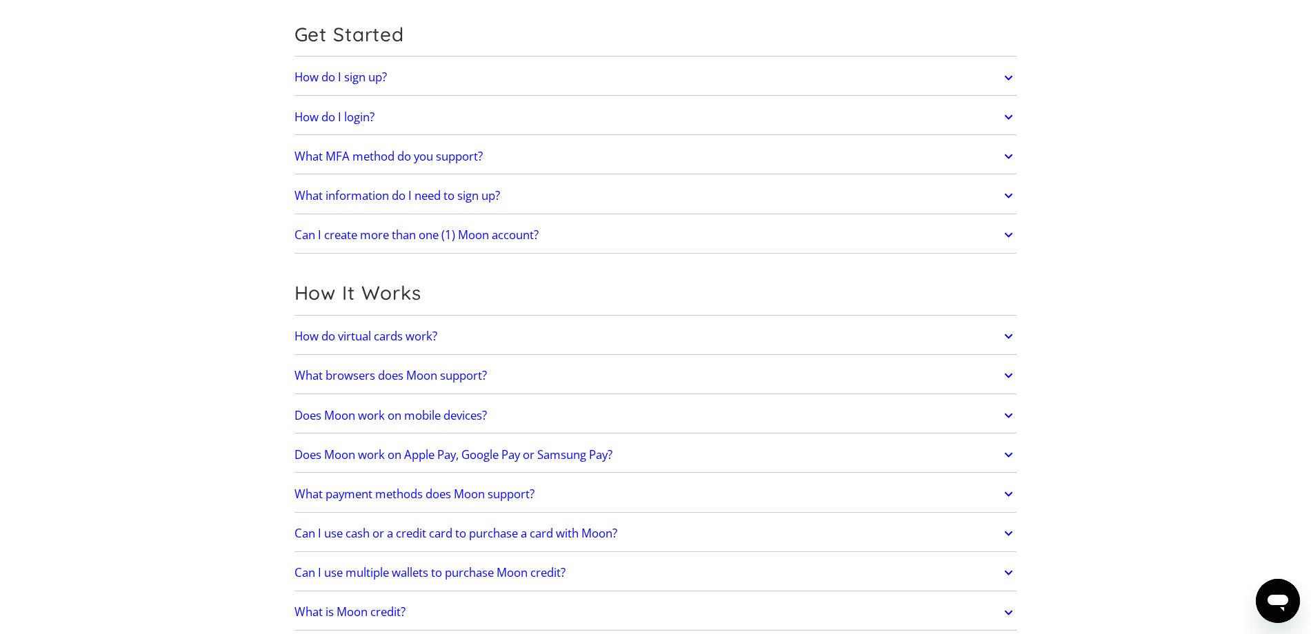
scroll to position [248, 0]
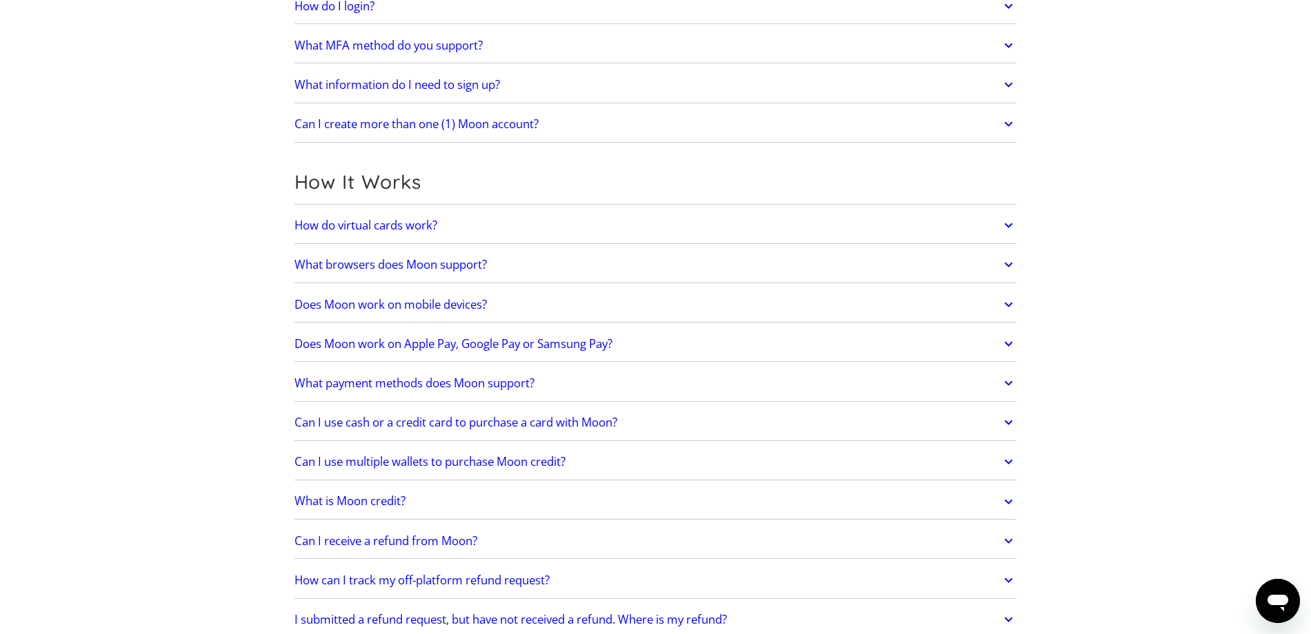
click at [424, 226] on h2 "How do virtual cards work?" at bounding box center [365, 226] width 143 height 14
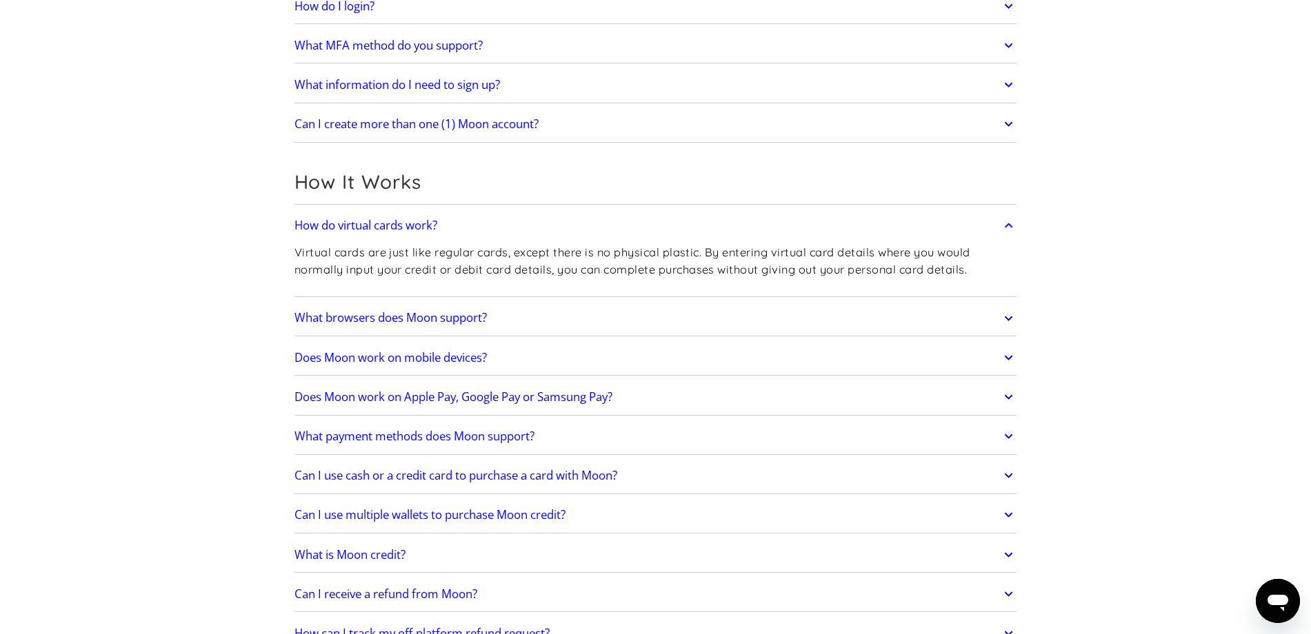
click at [639, 264] on p "Virtual cards are just like regular cards, except there is no physical plastic.…" at bounding box center [655, 261] width 723 height 34
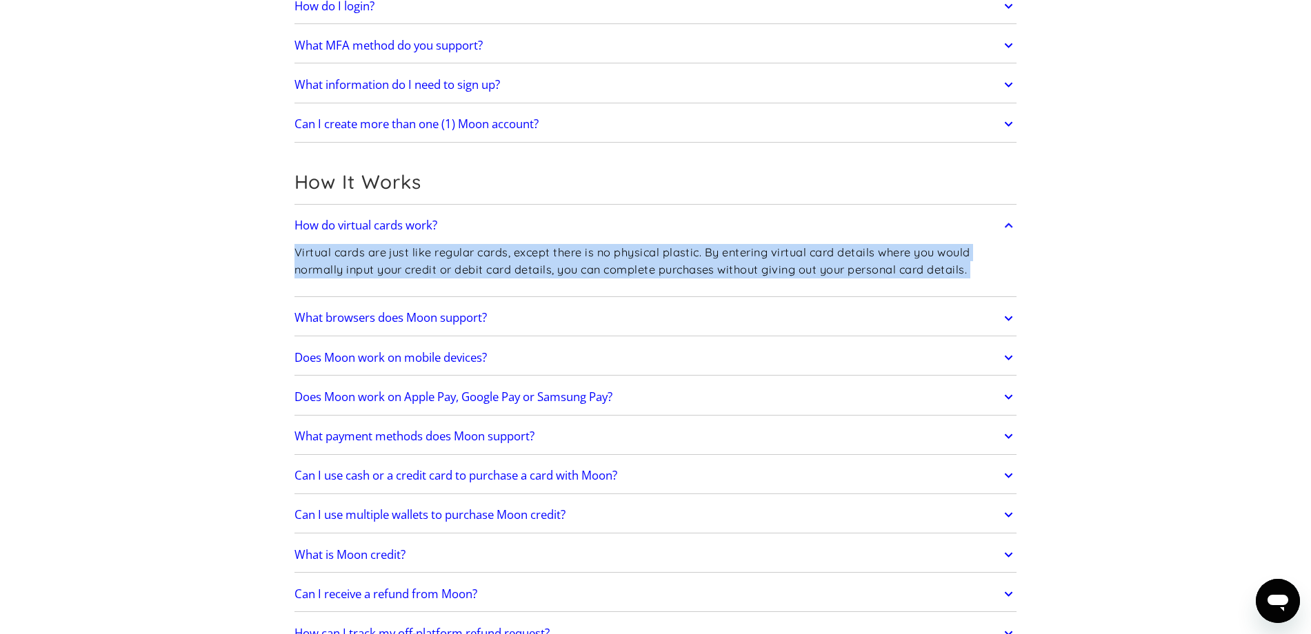
click at [639, 264] on p "Virtual cards are just like regular cards, except there is no physical plastic.…" at bounding box center [655, 261] width 723 height 34
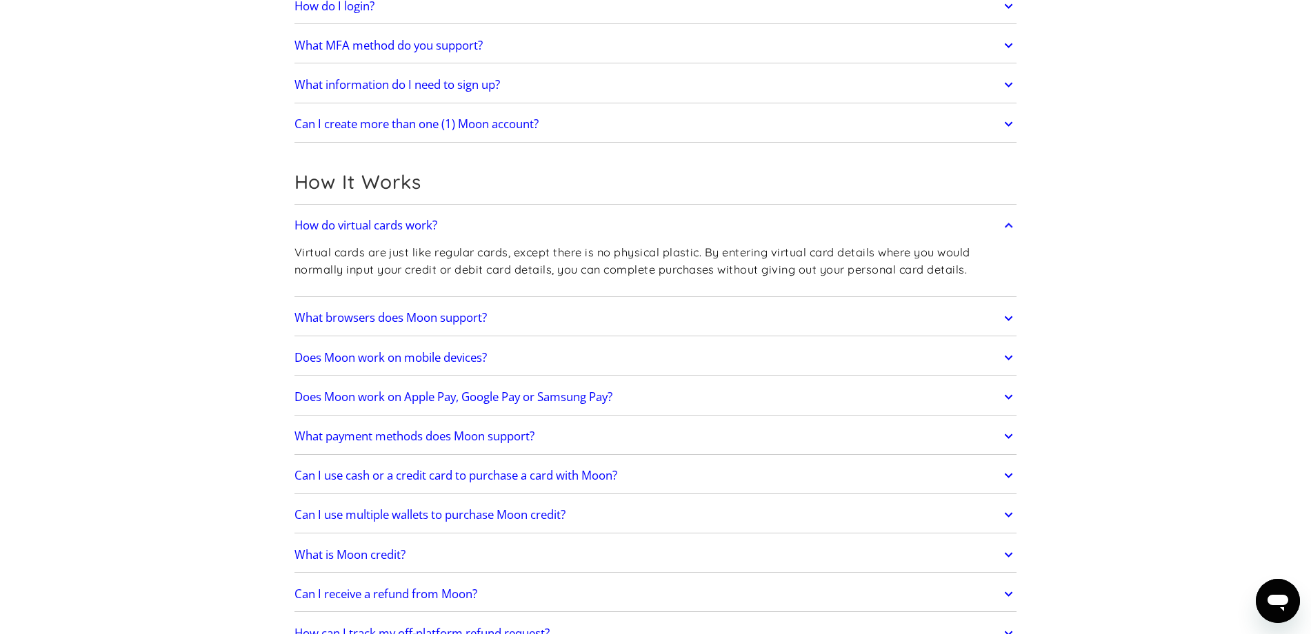
click at [478, 323] on h2 "What browsers does Moon support?" at bounding box center [390, 318] width 192 height 14
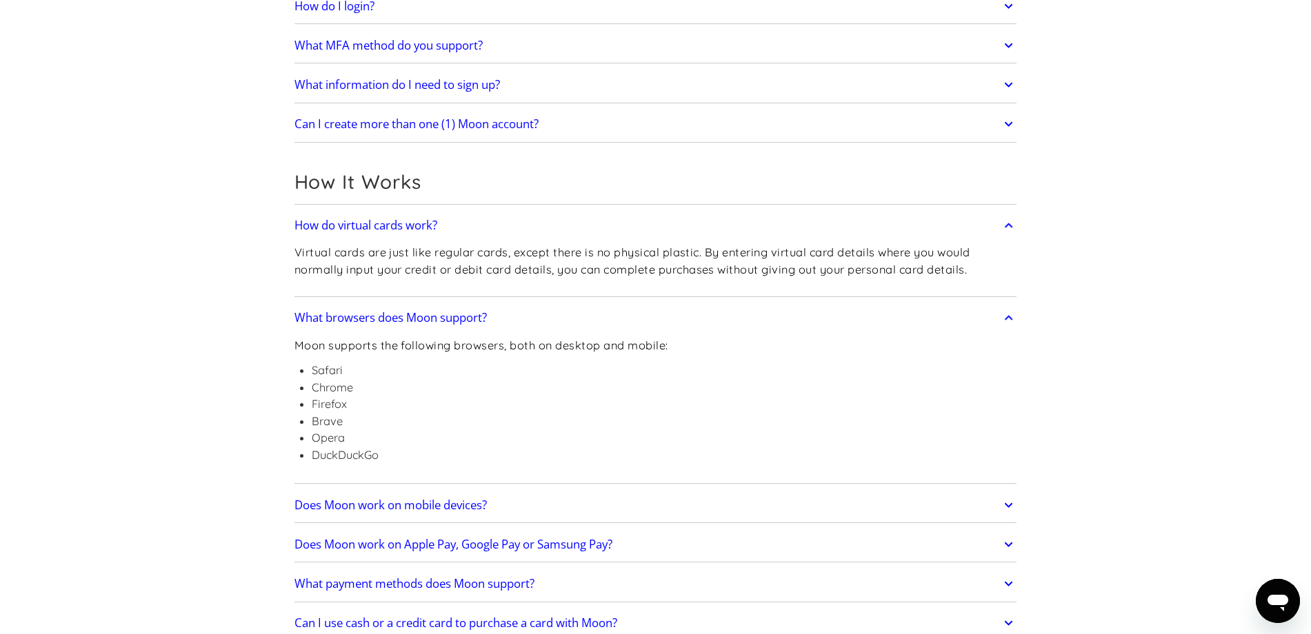
click at [478, 323] on h2 "What browsers does Moon support?" at bounding box center [390, 318] width 192 height 14
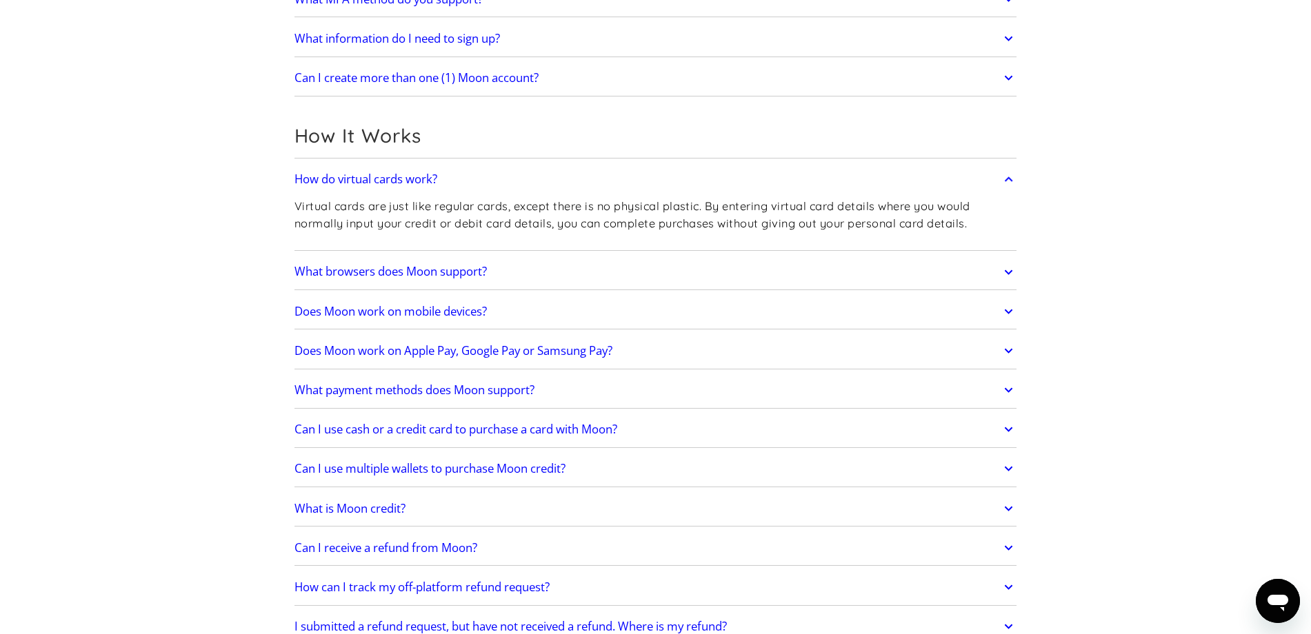
scroll to position [331, 0]
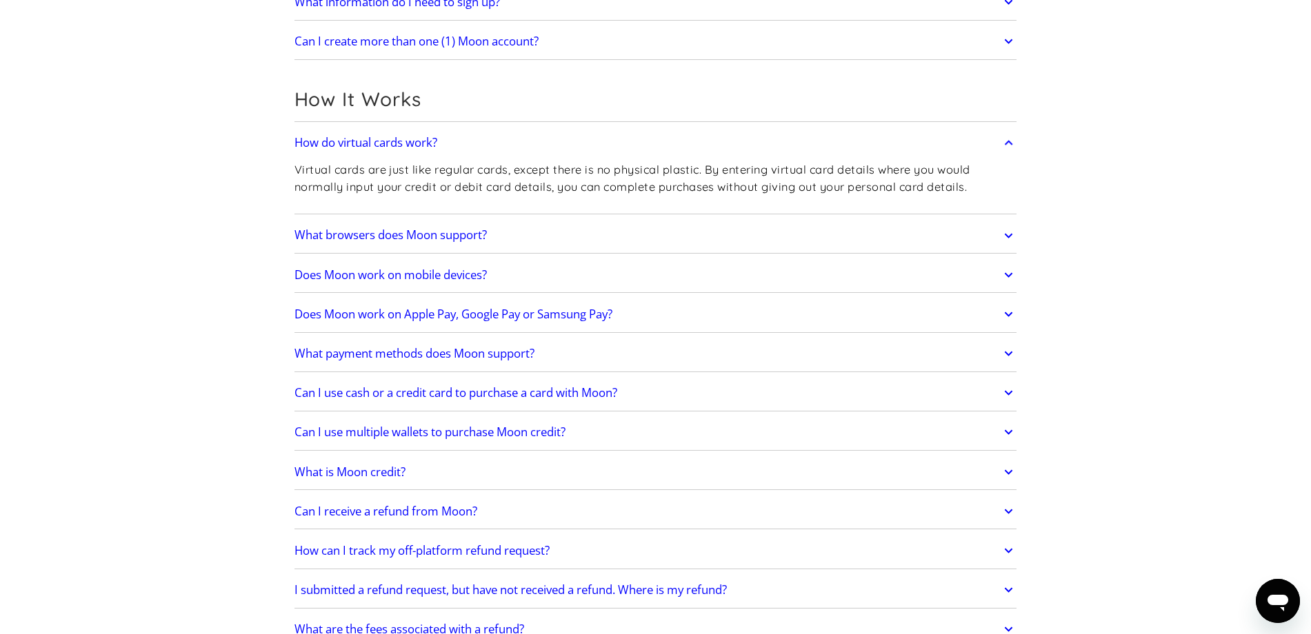
click at [577, 315] on h2 "Does Moon work on Apple Pay, Google Pay or Samsung Pay?" at bounding box center [453, 315] width 318 height 14
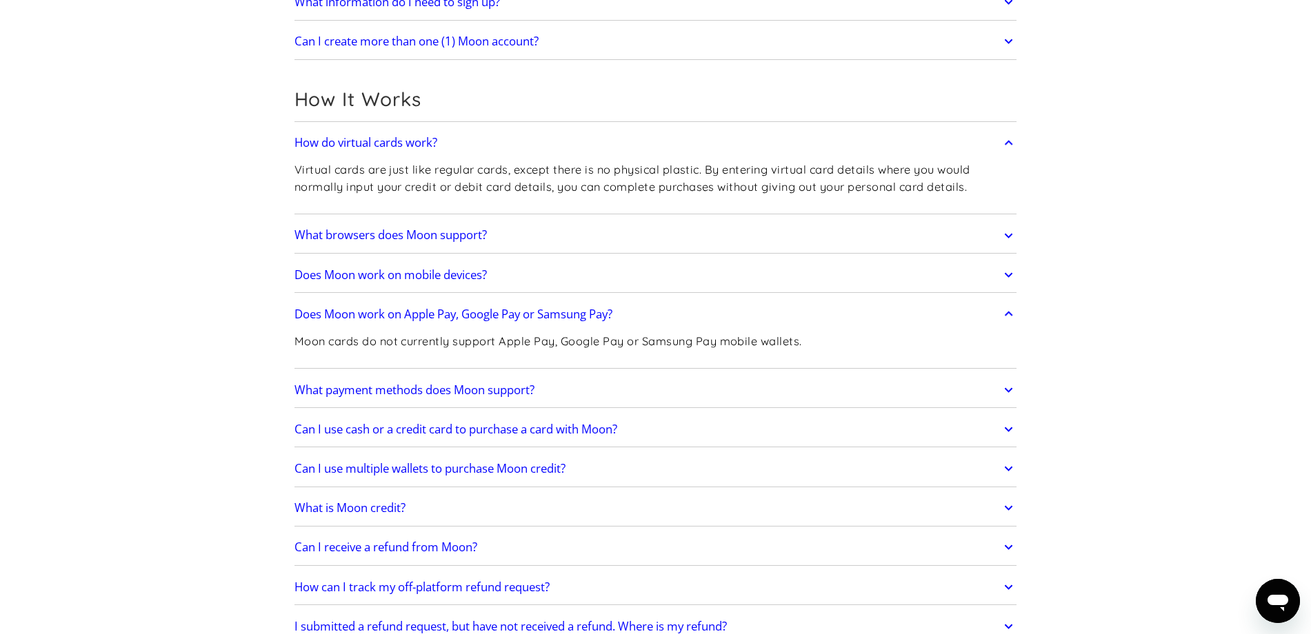
click at [577, 315] on h2 "Does Moon work on Apple Pay, Google Pay or Samsung Pay?" at bounding box center [453, 315] width 318 height 14
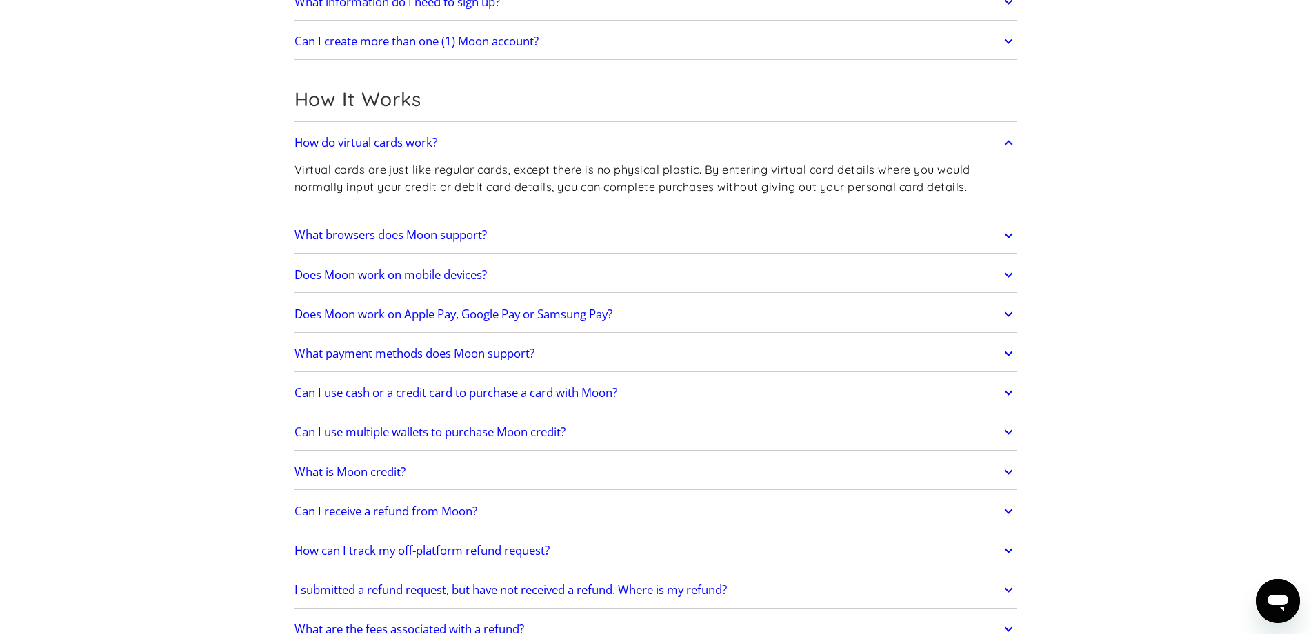
click at [421, 357] on h2 "What payment methods does Moon support?" at bounding box center [414, 354] width 240 height 14
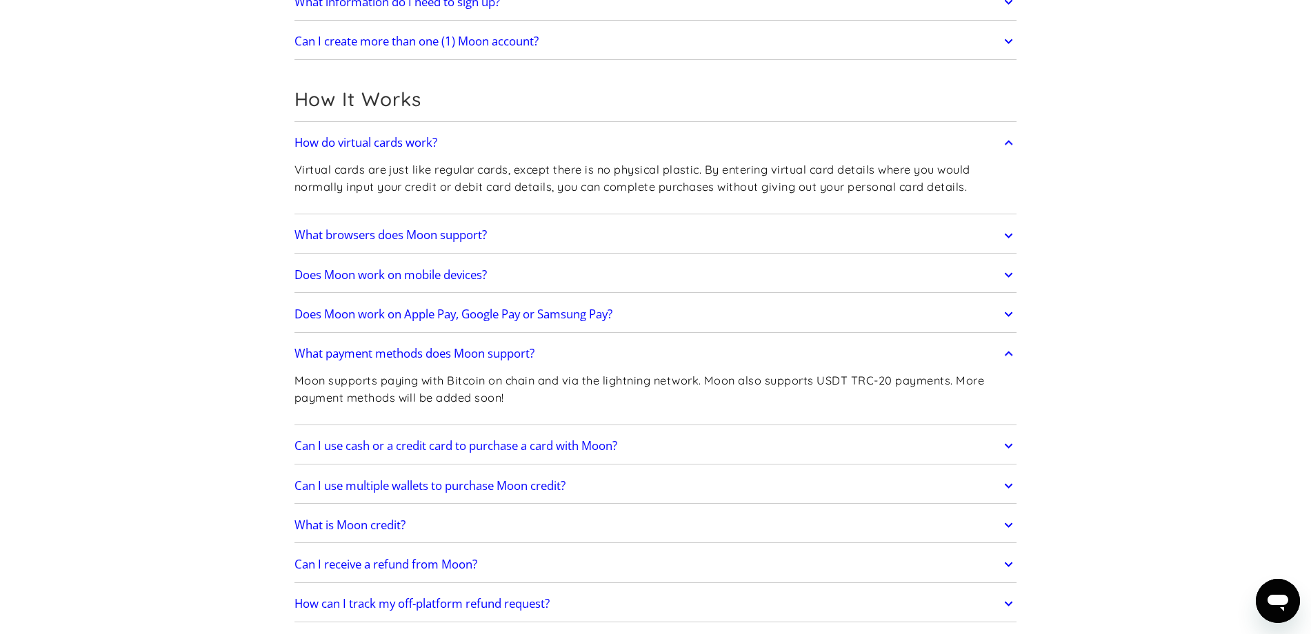
click at [503, 388] on p "Moon supports paying with Bitcoin on chain and via the lightning network. Moon …" at bounding box center [655, 389] width 723 height 34
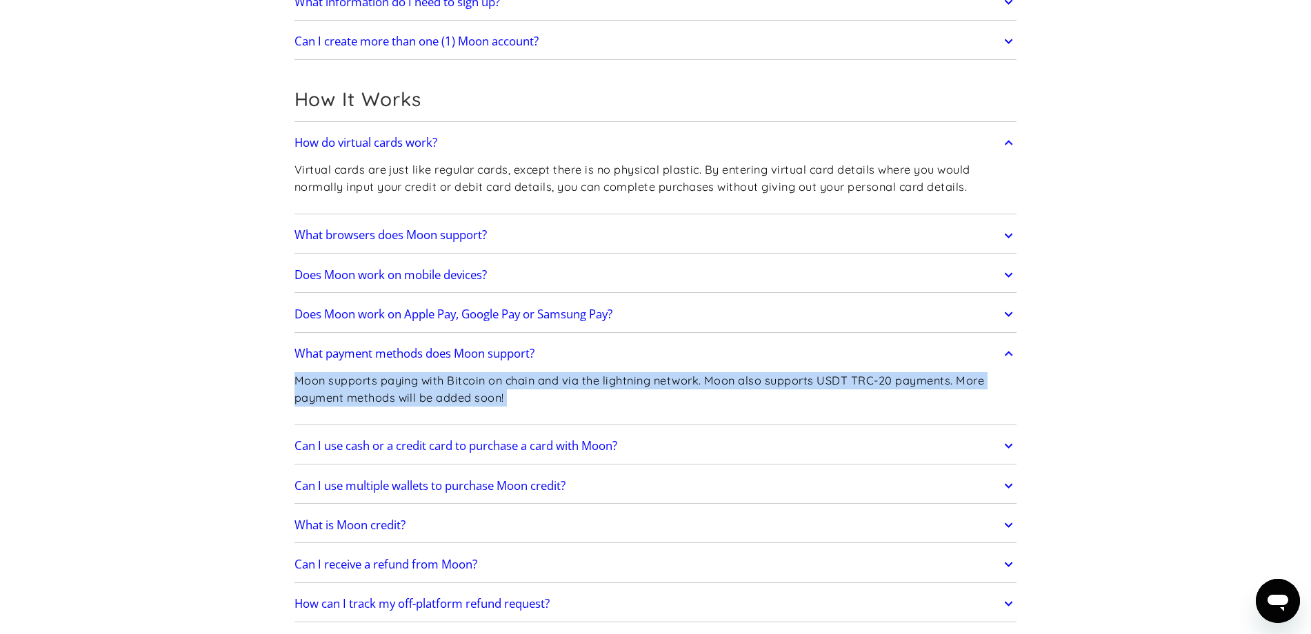
click at [503, 388] on p "Moon supports paying with Bitcoin on chain and via the lightning network. Moon …" at bounding box center [655, 389] width 723 height 34
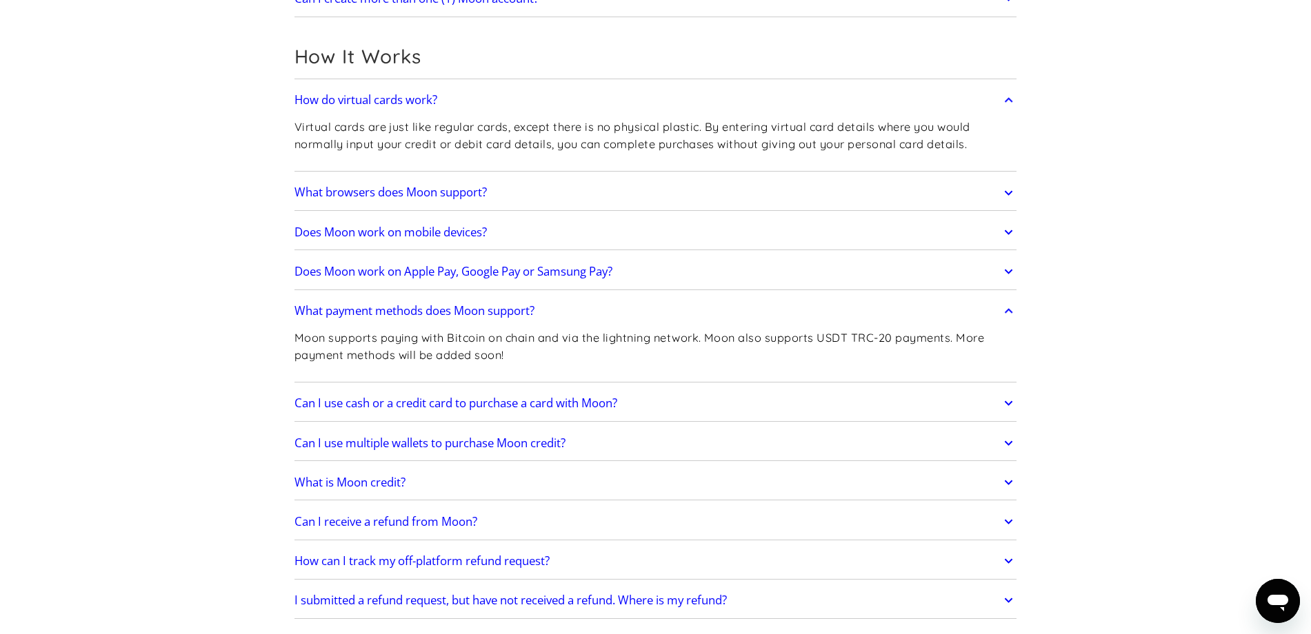
scroll to position [414, 0]
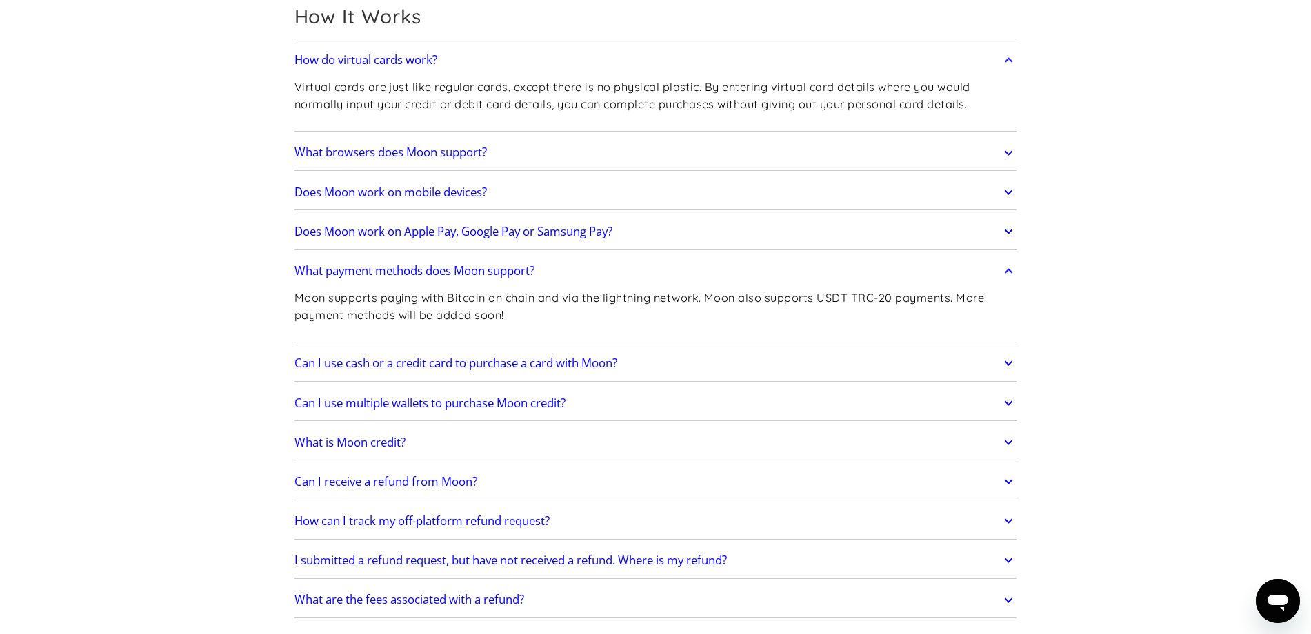
click at [514, 363] on h2 "Can I use cash or a credit card to purchase a card with Moon?" at bounding box center [455, 363] width 323 height 14
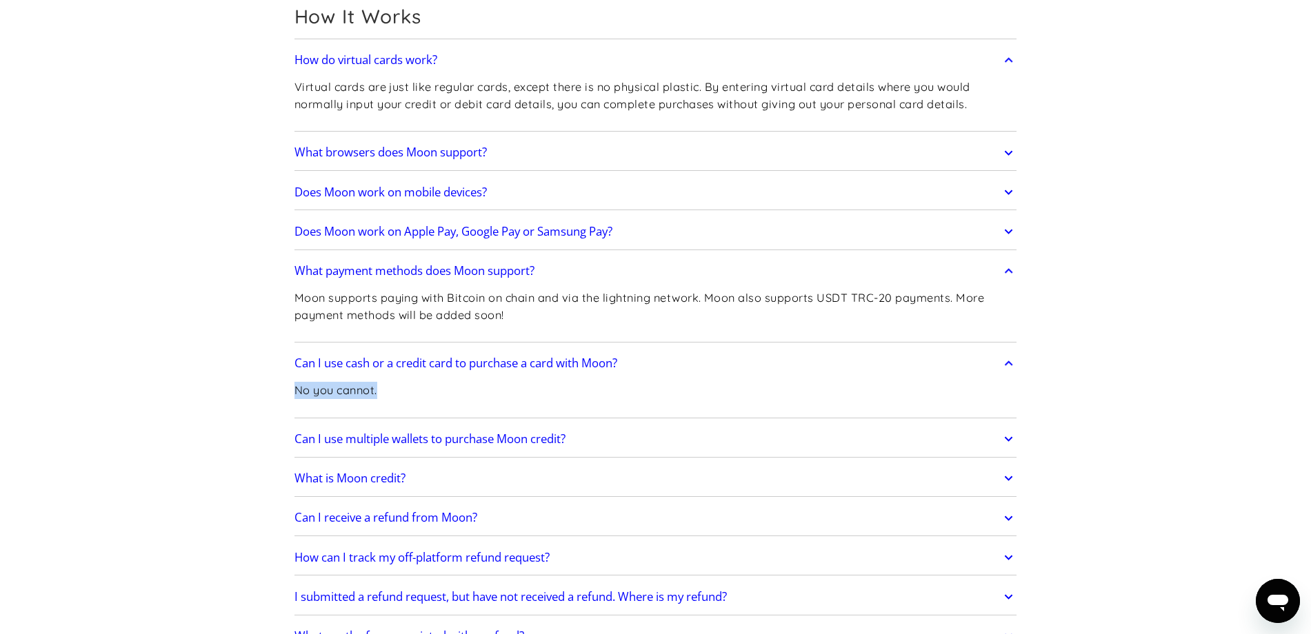
drag, startPoint x: 383, startPoint y: 396, endPoint x: 280, endPoint y: 390, distance: 102.9
click at [349, 390] on p "No you cannot." at bounding box center [335, 390] width 83 height 17
click at [441, 365] on h2 "Can I use cash or a credit card to purchase a card with Moon?" at bounding box center [455, 363] width 323 height 14
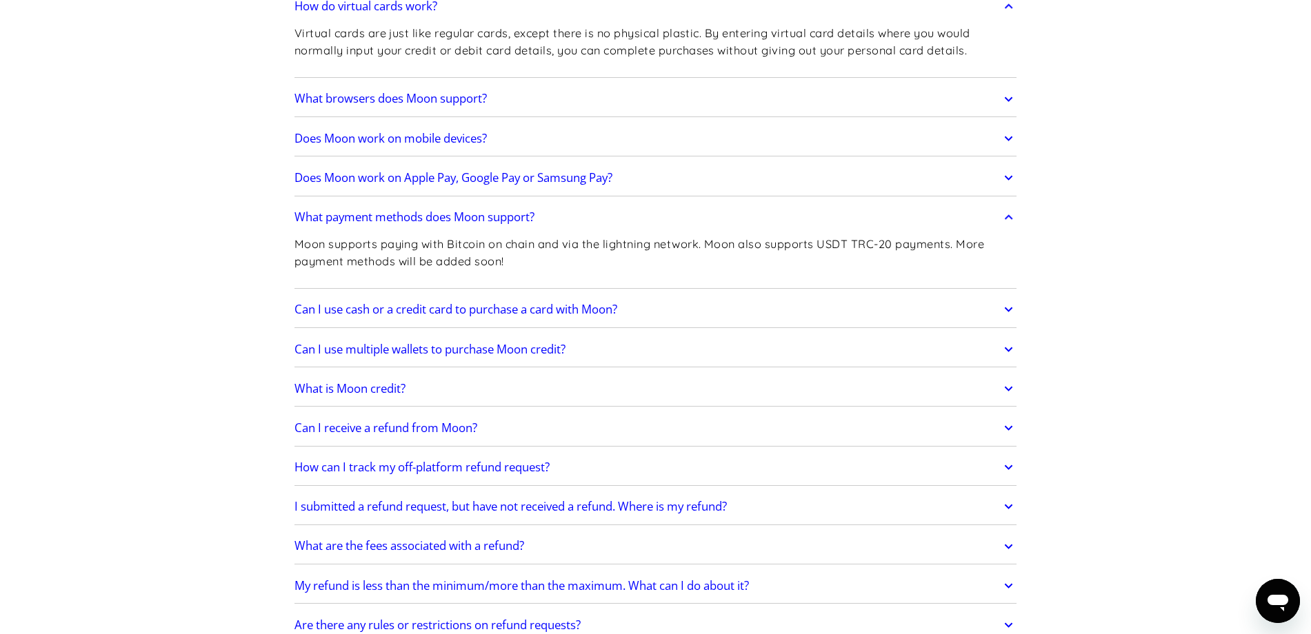
scroll to position [496, 0]
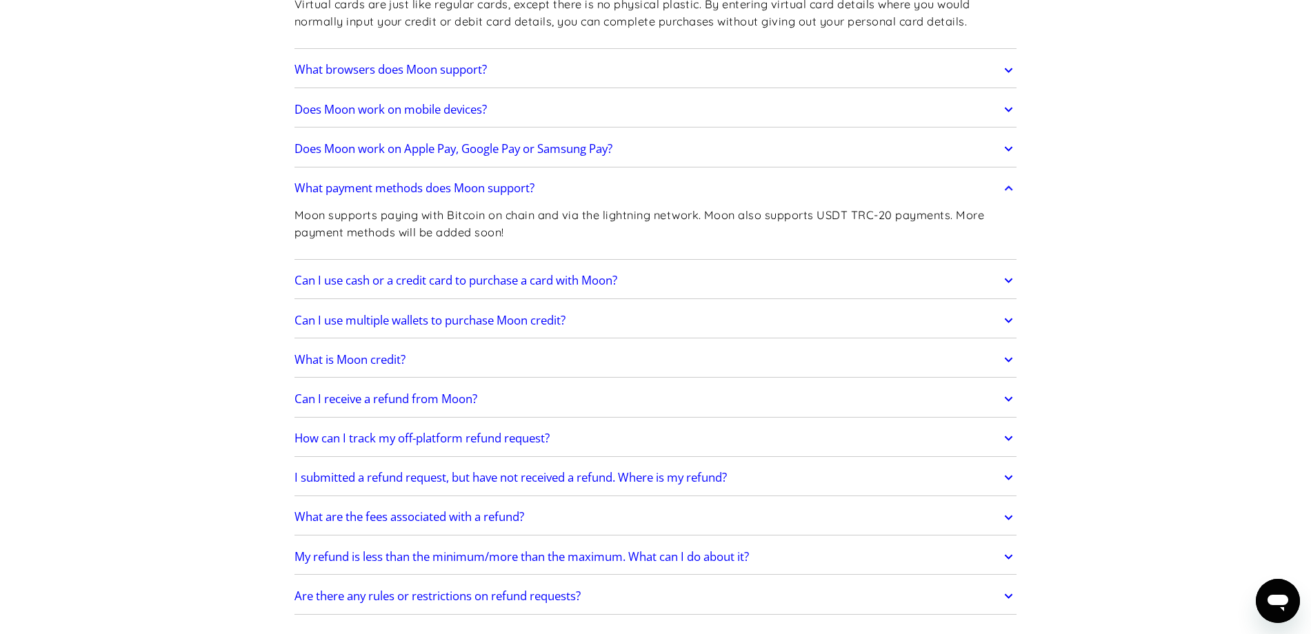
click at [537, 325] on h2 "Can I use multiple wallets to purchase Moon credit?" at bounding box center [429, 321] width 271 height 14
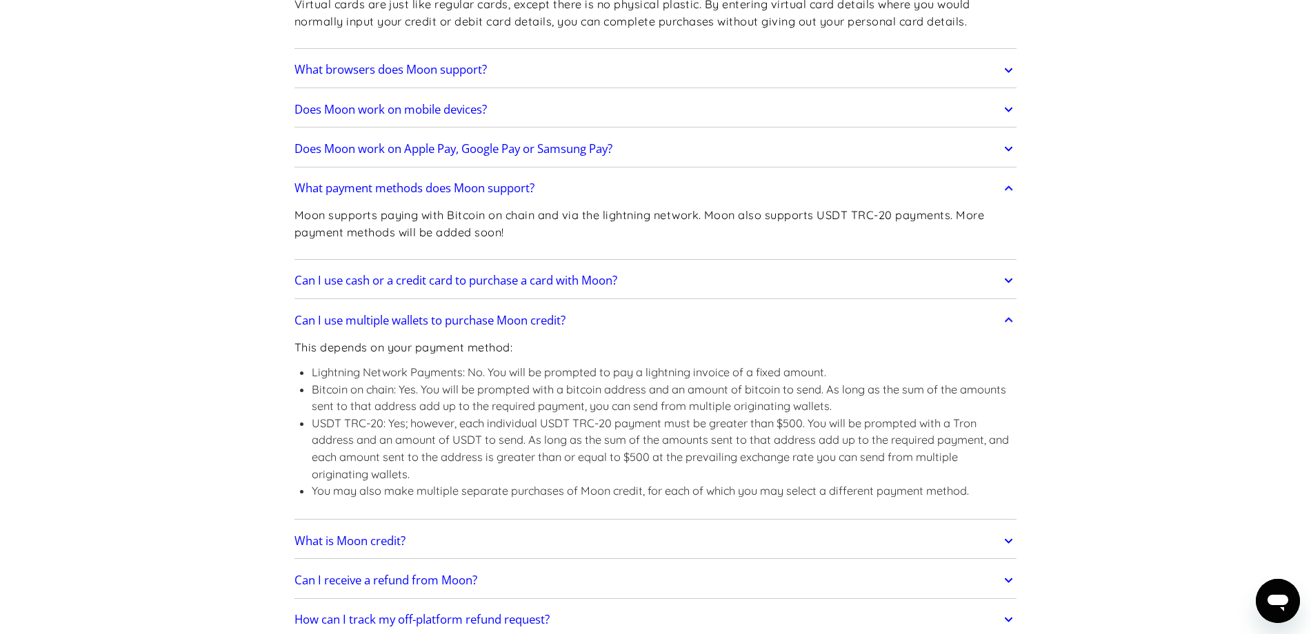
click at [693, 378] on li "Lightning Network Payments: No. You will be prompted to pay a lightning invoice…" at bounding box center [664, 372] width 705 height 17
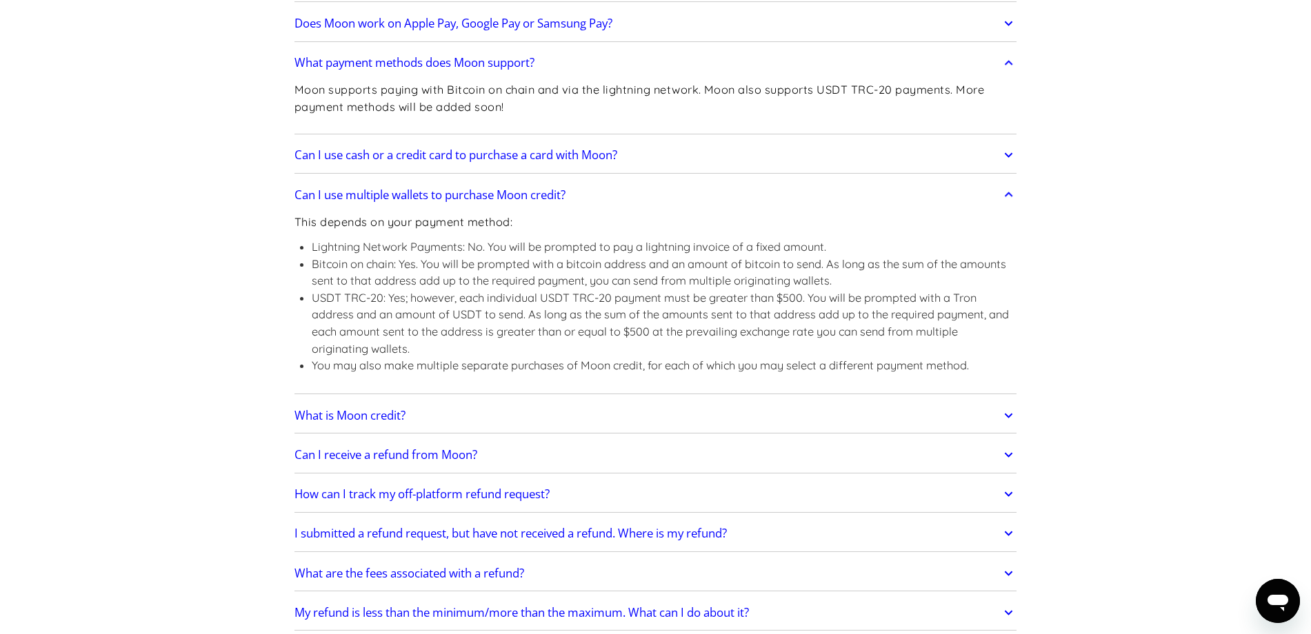
scroll to position [662, 0]
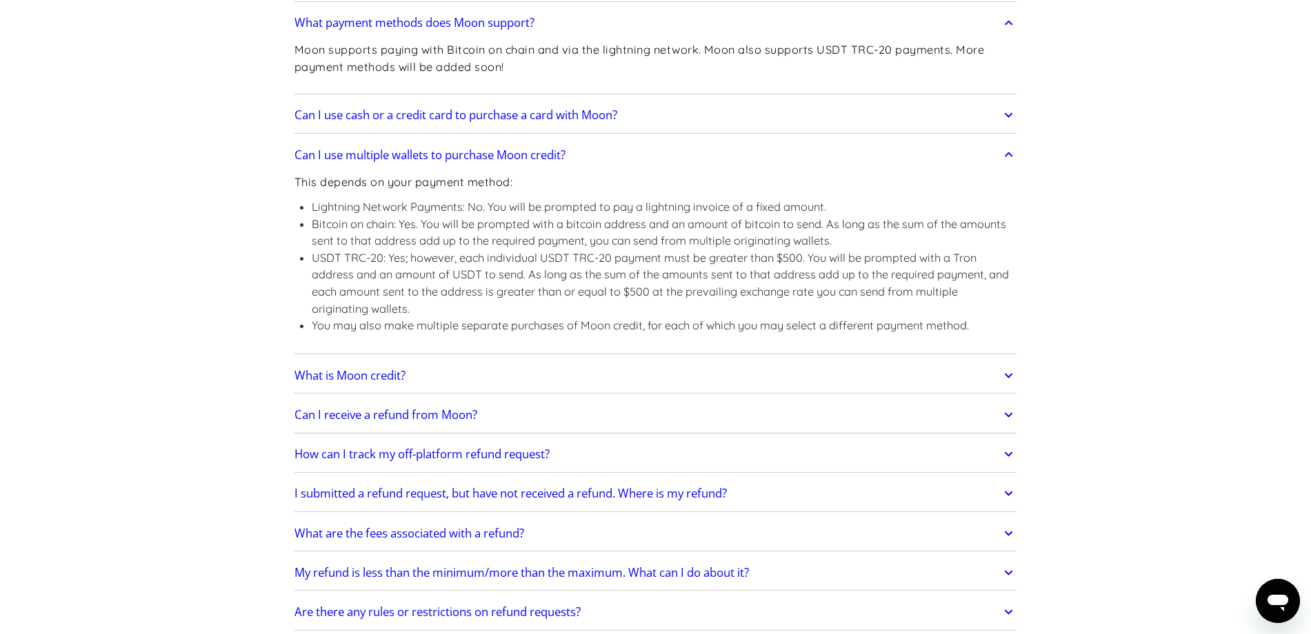
click at [381, 381] on h2 "What is Moon credit?" at bounding box center [349, 376] width 111 height 14
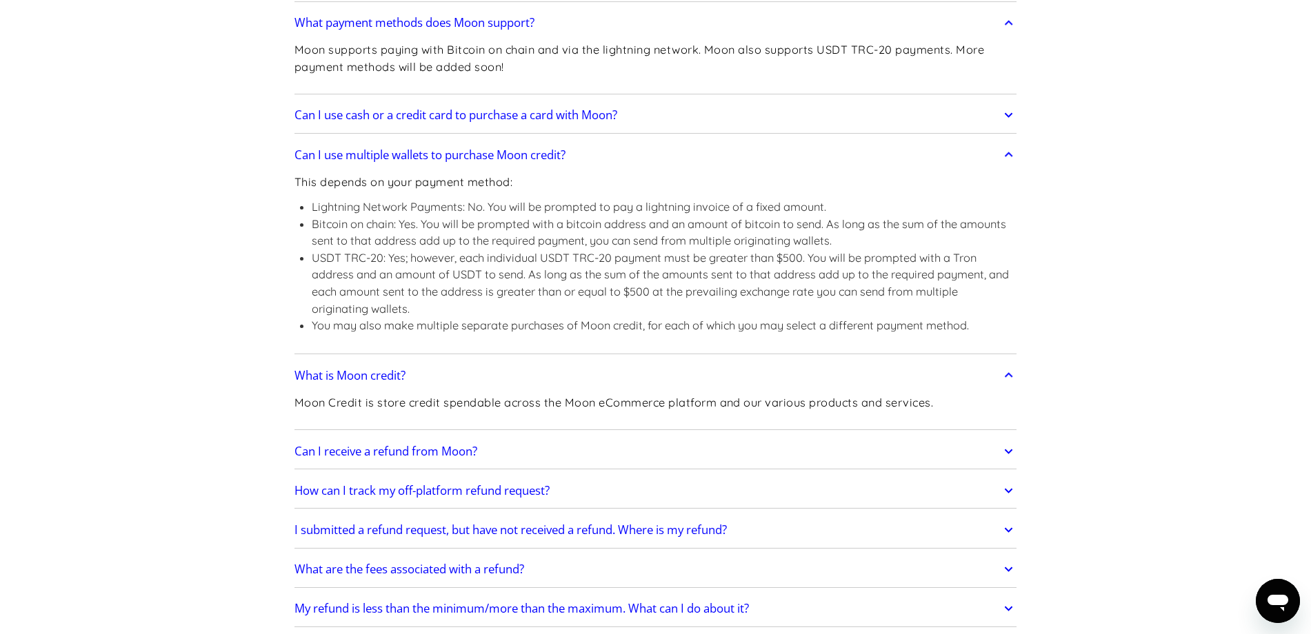
click at [480, 400] on p "Moon Credit is store credit spendable across the Moon eCommerce platform and ou…" at bounding box center [613, 402] width 639 height 17
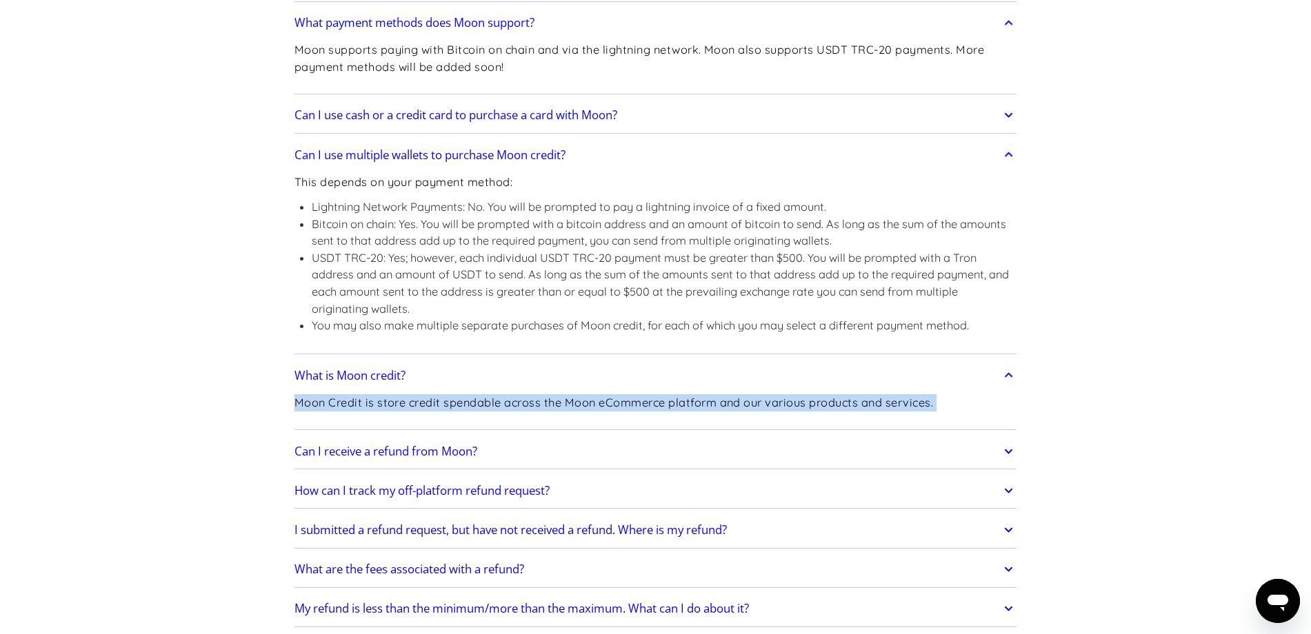
click at [480, 400] on p "Moon Credit is store credit spendable across the Moon eCommerce platform and ou…" at bounding box center [613, 402] width 639 height 17
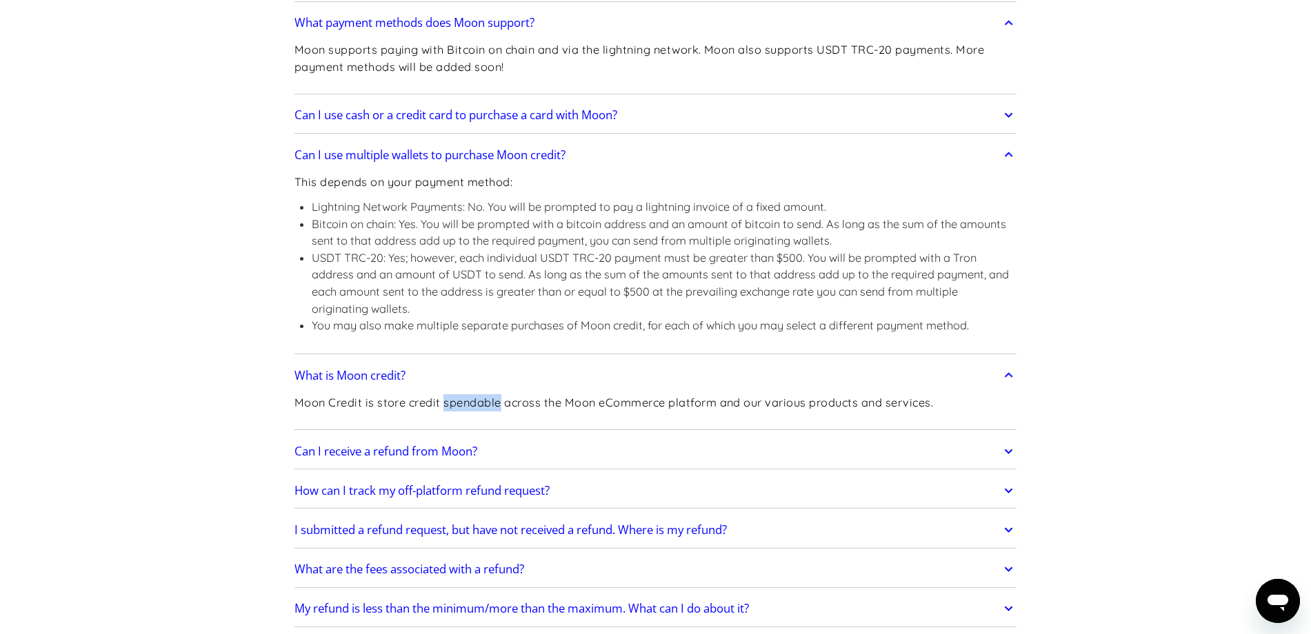
click at [480, 400] on p "Moon Credit is store credit spendable across the Moon eCommerce platform and ou…" at bounding box center [613, 402] width 639 height 17
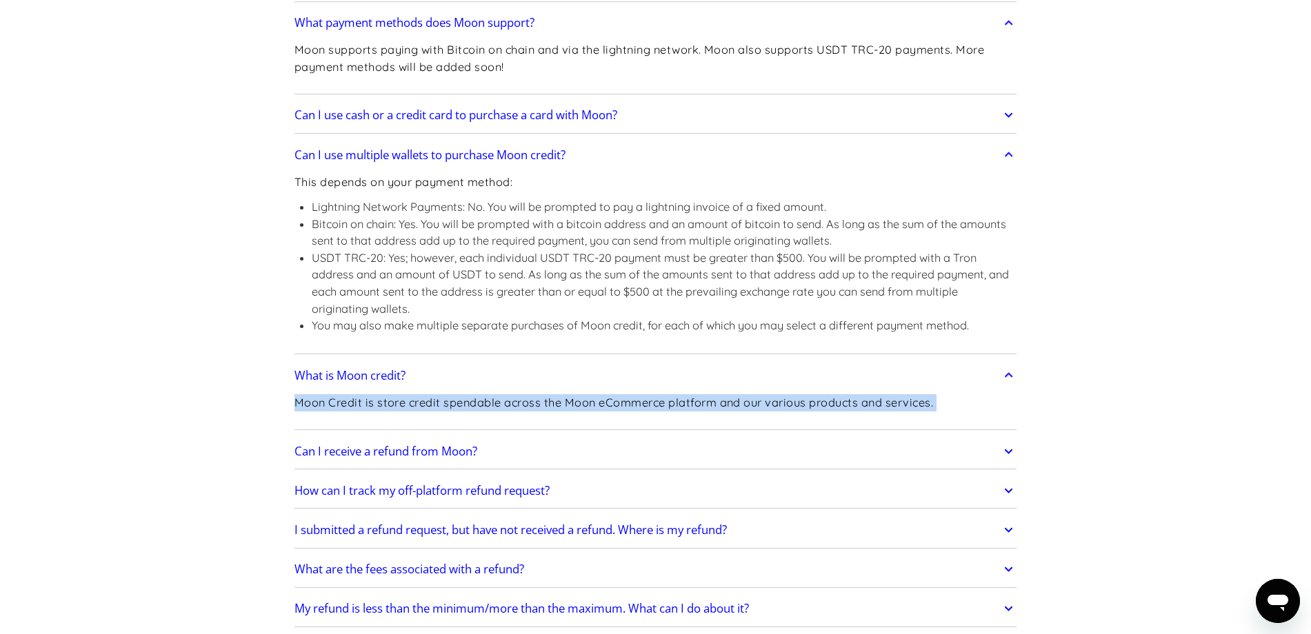
click at [480, 400] on p "Moon Credit is store credit spendable across the Moon eCommerce platform and ou…" at bounding box center [613, 402] width 639 height 17
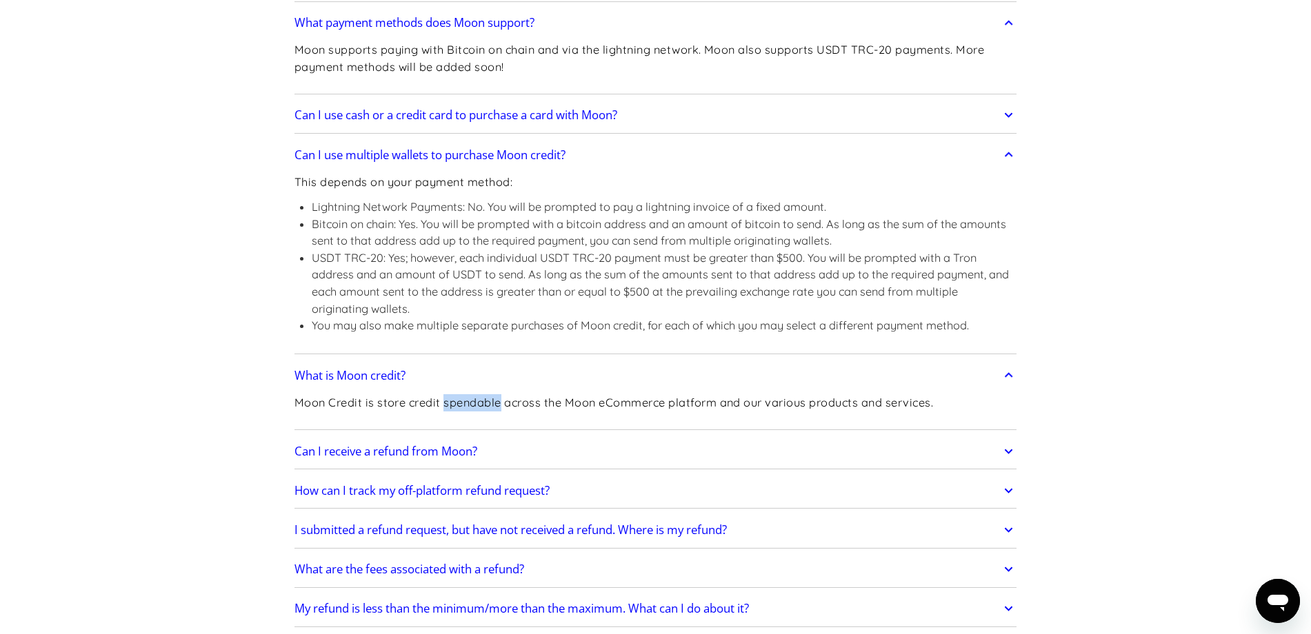
click at [480, 400] on p "Moon Credit is store credit spendable across the Moon eCommerce platform and ou…" at bounding box center [613, 402] width 639 height 17
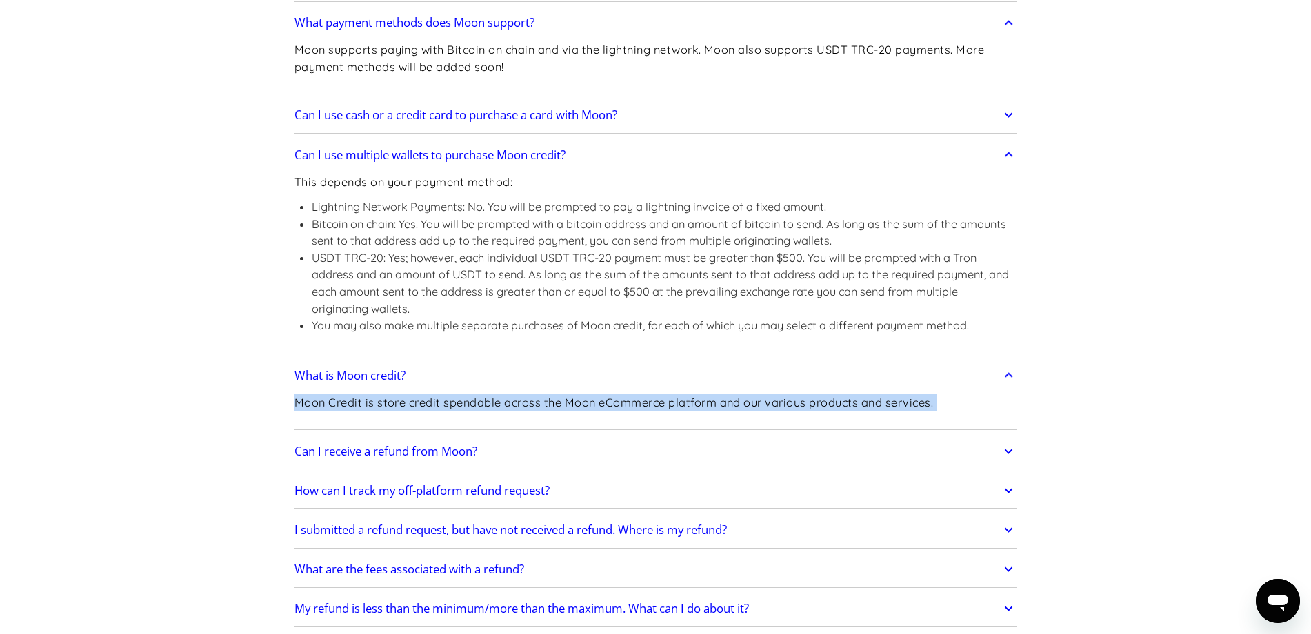
click at [480, 400] on p "Moon Credit is store credit spendable across the Moon eCommerce platform and ou…" at bounding box center [613, 402] width 639 height 17
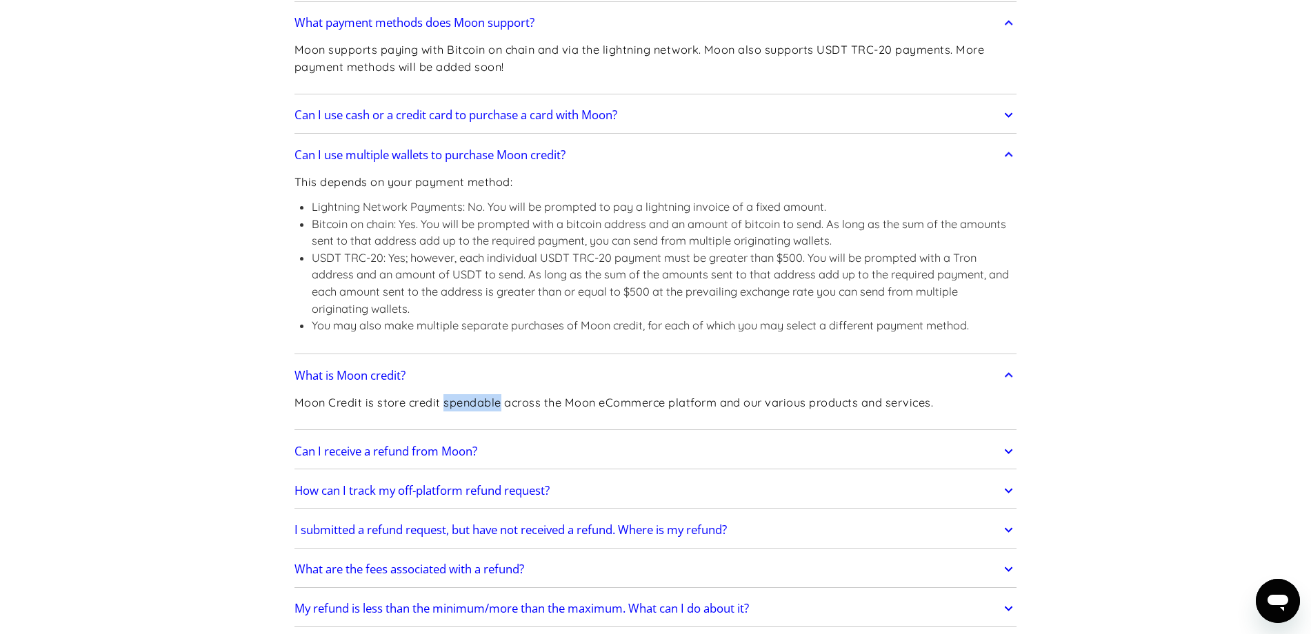
click at [480, 400] on p "Moon Credit is store credit spendable across the Moon eCommerce platform and ou…" at bounding box center [613, 402] width 639 height 17
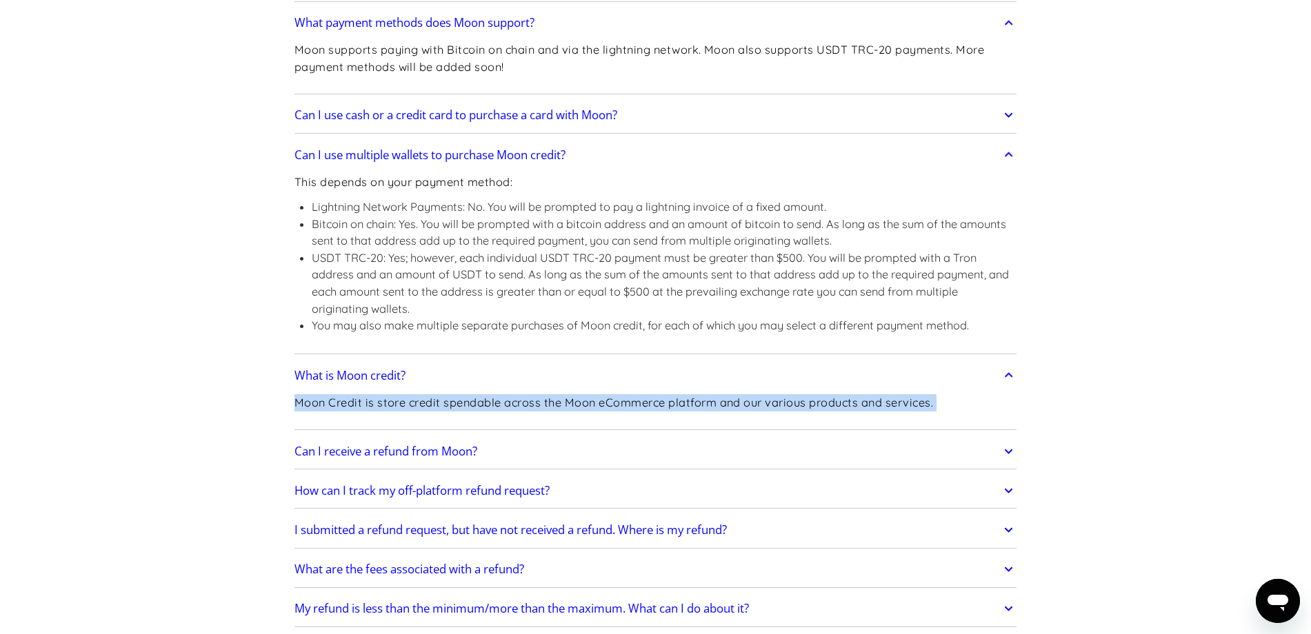
click at [480, 400] on p "Moon Credit is store credit spendable across the Moon eCommerce platform and ou…" at bounding box center [613, 402] width 639 height 17
drag, startPoint x: 301, startPoint y: 403, endPoint x: 514, endPoint y: 401, distance: 213.8
click at [514, 401] on p "Moon Credit is store credit spendable across the Moon eCommerce platform and ou…" at bounding box center [613, 402] width 639 height 17
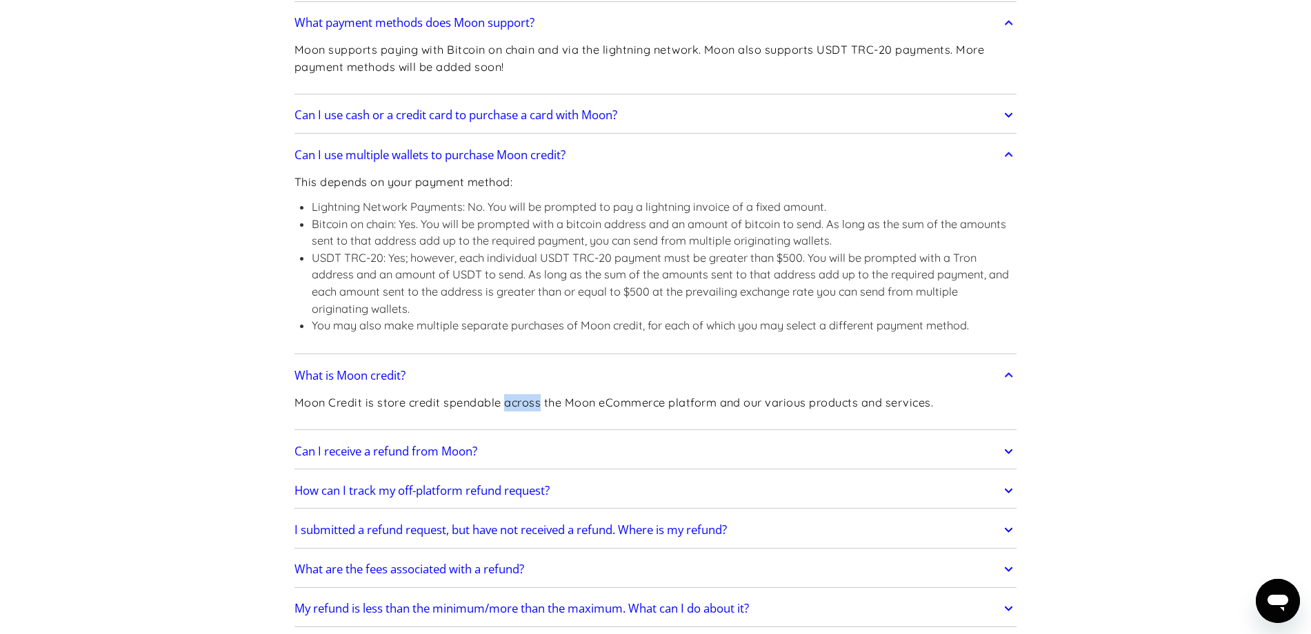
click at [514, 401] on p "Moon Credit is store credit spendable across the Moon eCommerce platform and ou…" at bounding box center [613, 402] width 639 height 17
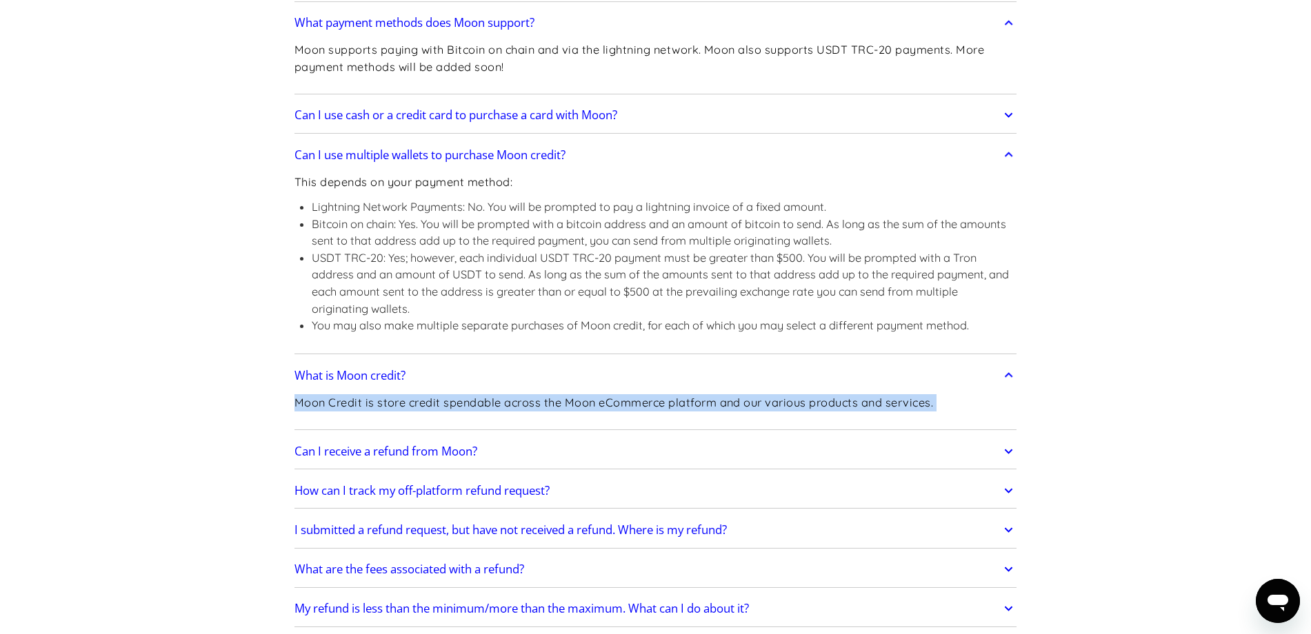
click at [514, 401] on p "Moon Credit is store credit spendable across the Moon eCommerce platform and ou…" at bounding box center [613, 402] width 639 height 17
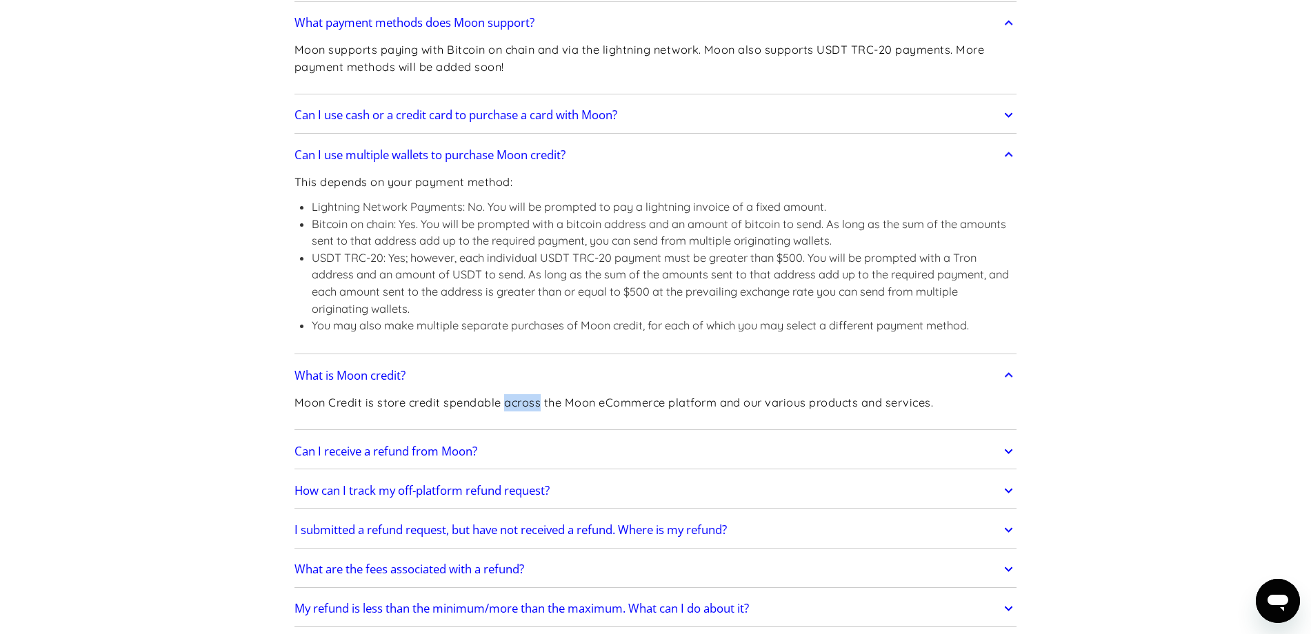
click at [510, 396] on p "Moon Credit is store credit spendable across the Moon eCommerce platform and ou…" at bounding box center [613, 402] width 639 height 17
click at [401, 403] on p "Moon Credit is store credit spendable across the Moon eCommerce platform and ou…" at bounding box center [613, 402] width 639 height 17
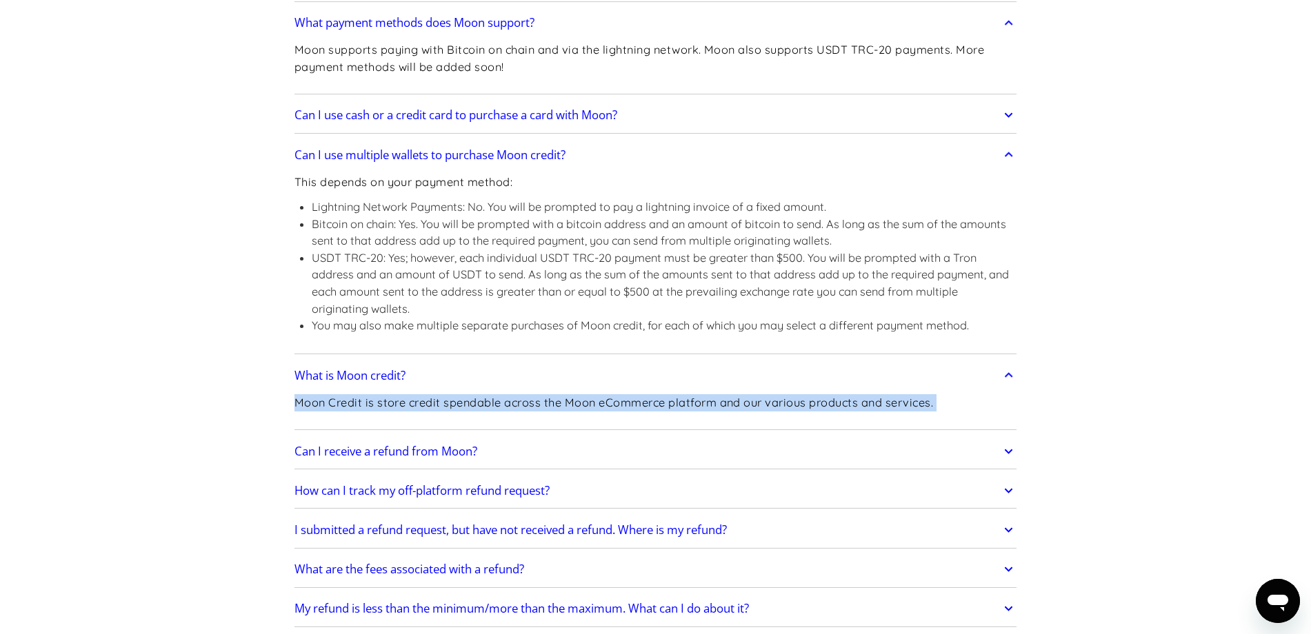
click at [401, 403] on p "Moon Credit is store credit spendable across the Moon eCommerce platform and ou…" at bounding box center [613, 402] width 639 height 17
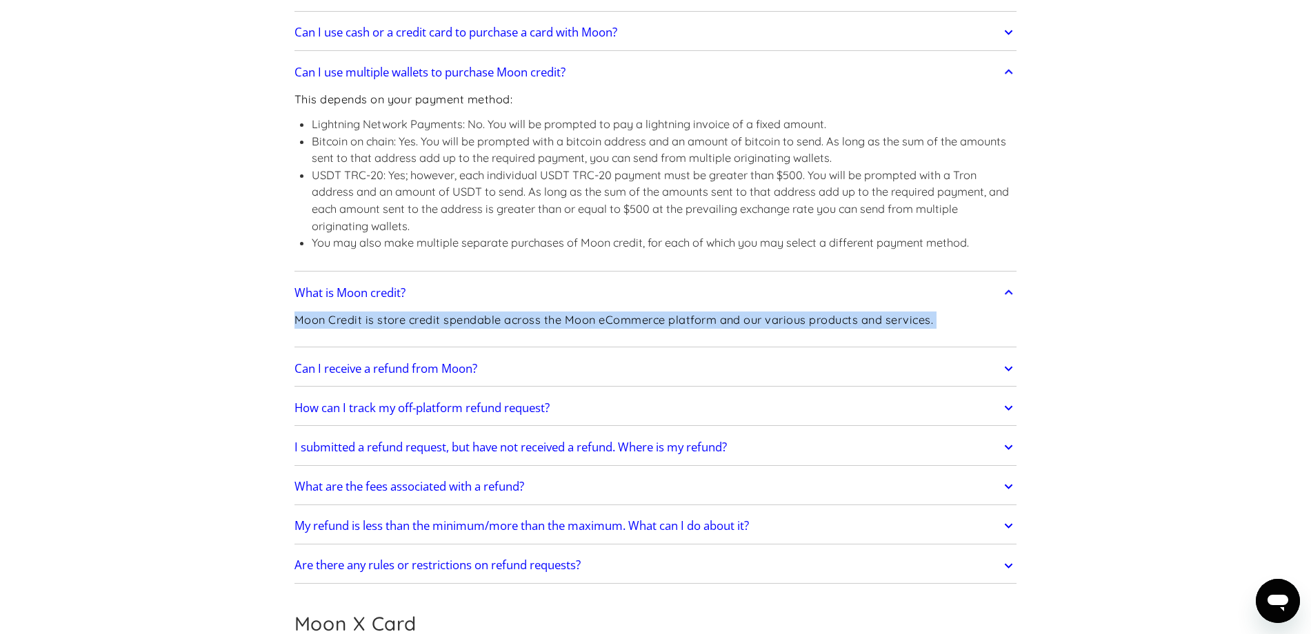
scroll to position [827, 0]
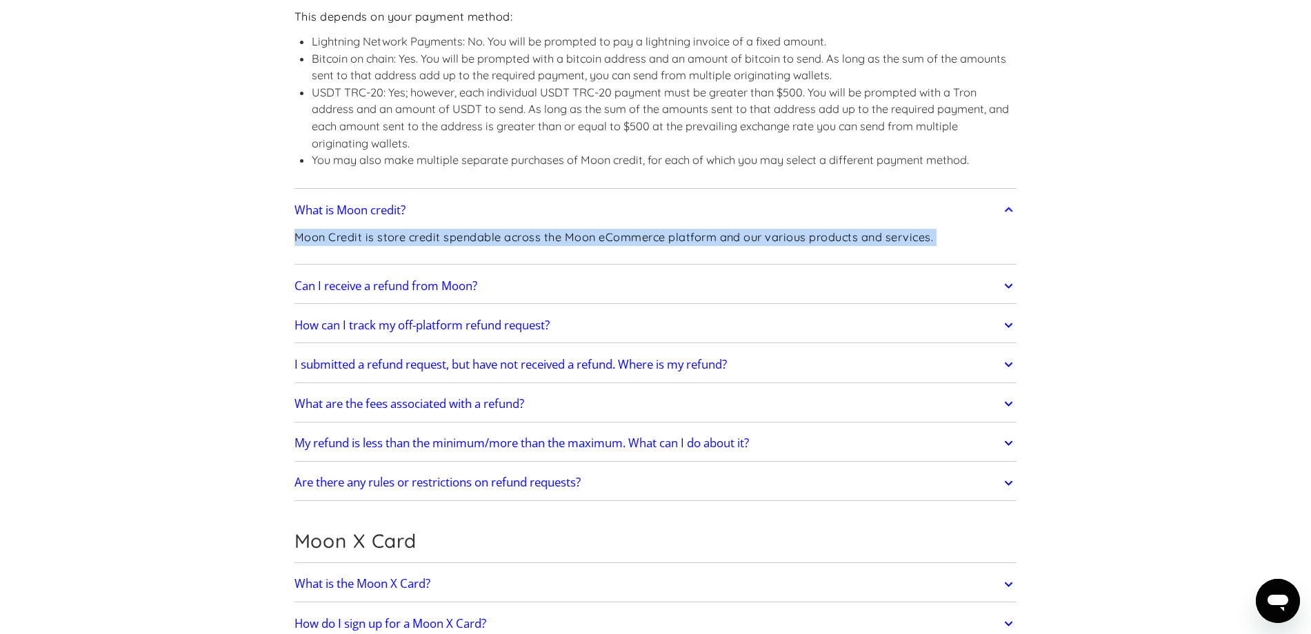
copy div "Moon Credit is store credit spendable across the Moon eCommerce platform and ou…"
click at [443, 328] on h2 "How can I track my off-platform refund request?" at bounding box center [421, 326] width 255 height 14
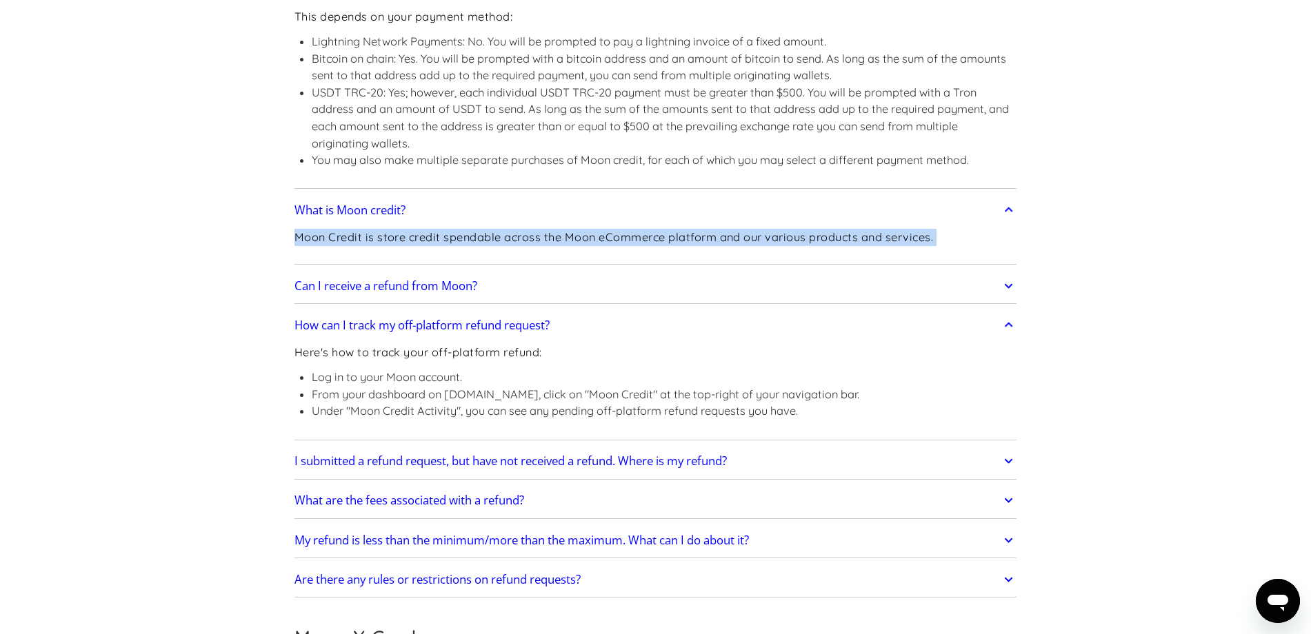
click at [494, 467] on h2 "I submitted a refund request, but have not received a refund. Where is my refun…" at bounding box center [510, 461] width 432 height 14
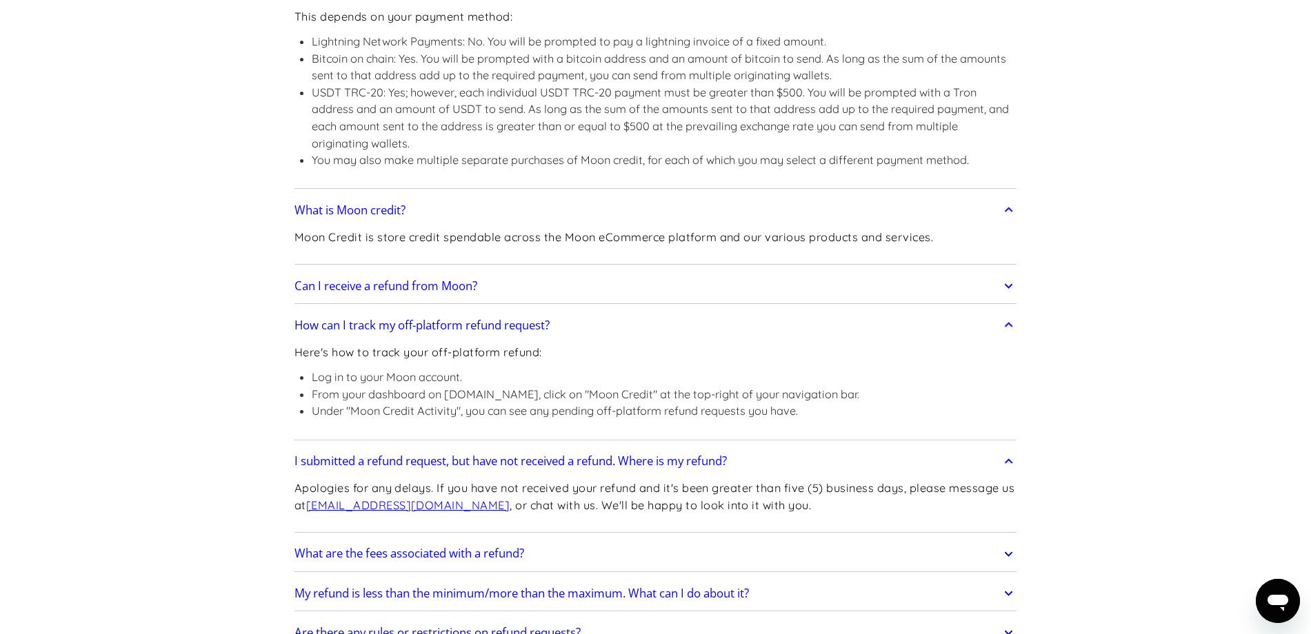
click at [690, 499] on p "Apologies for any delays. If you have not received your refund and it's been gr…" at bounding box center [655, 497] width 723 height 34
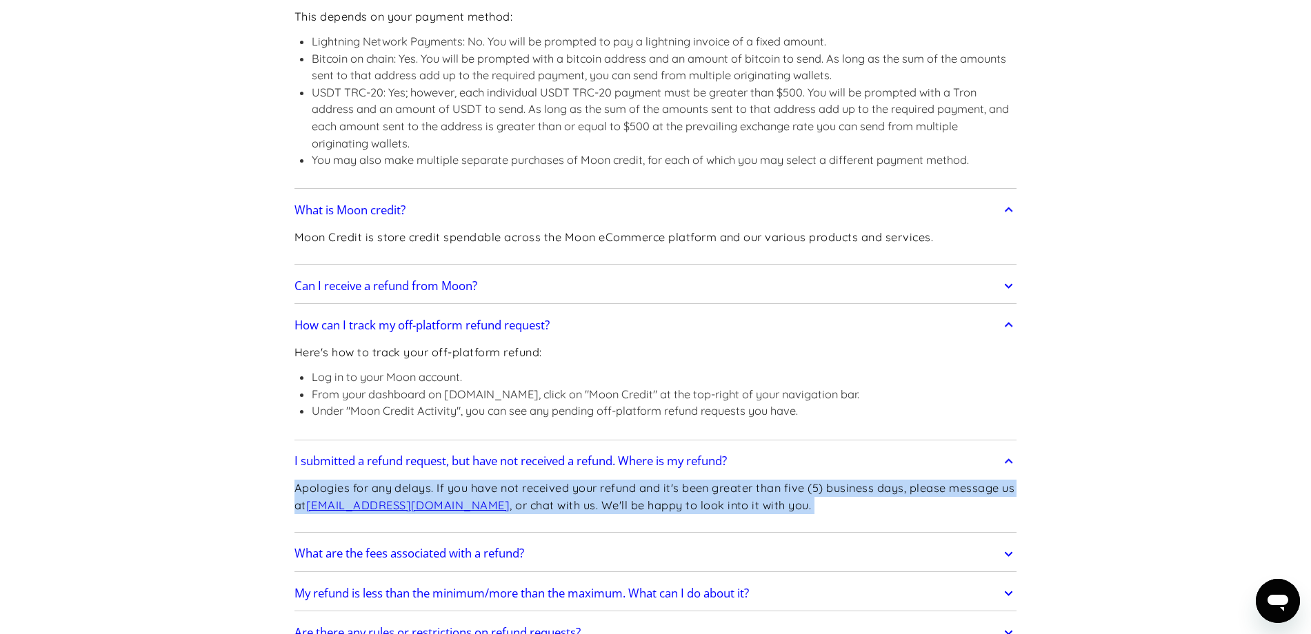
click at [690, 499] on p "Apologies for any delays. If you have not received your refund and it's been gr…" at bounding box center [655, 497] width 723 height 34
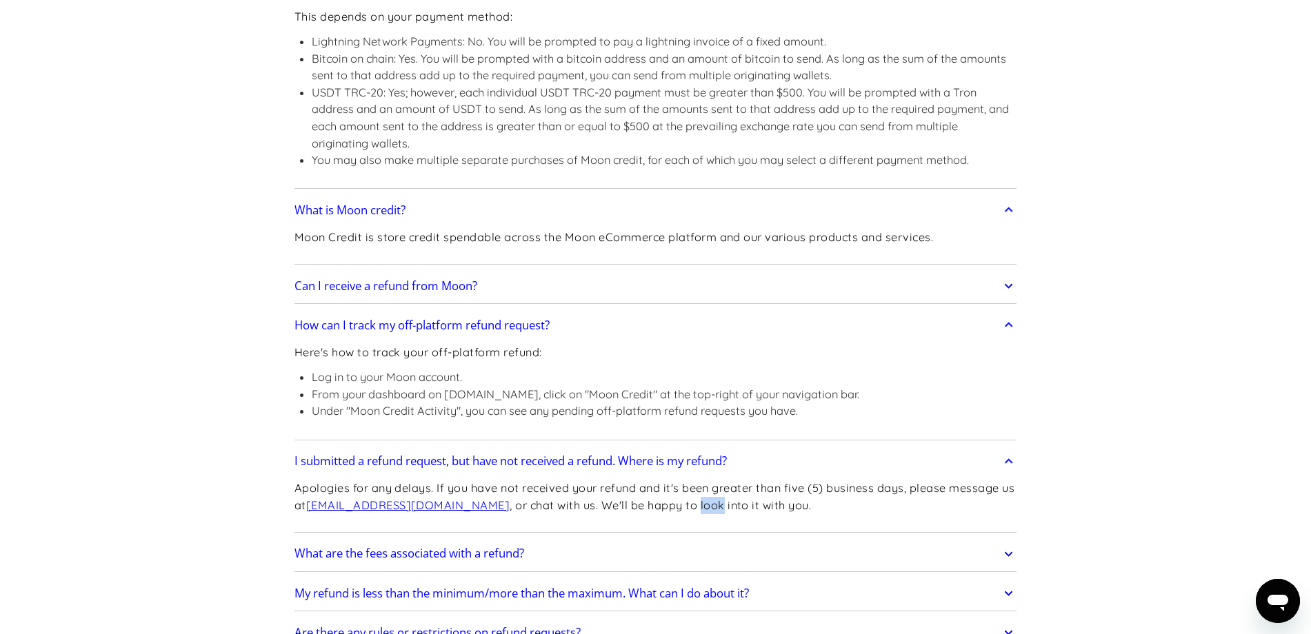
click at [690, 499] on p "Apologies for any delays. If you have not received your refund and it's been gr…" at bounding box center [655, 497] width 723 height 34
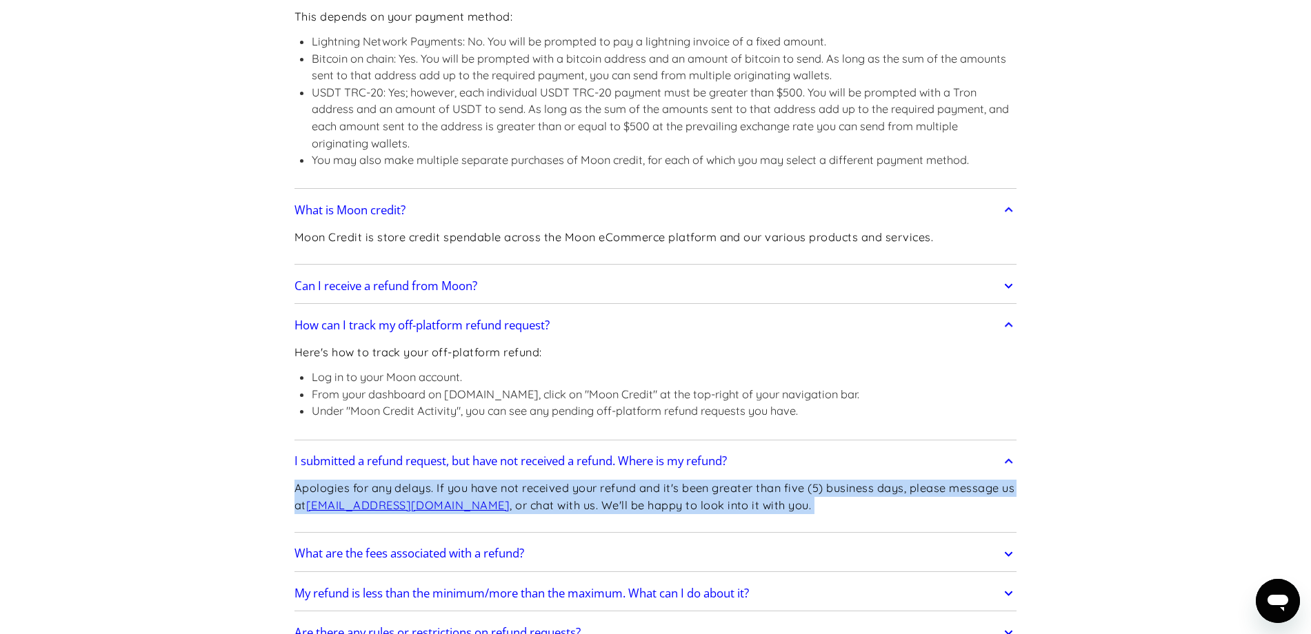
click at [690, 499] on p "Apologies for any delays. If you have not received your refund and it's been gr…" at bounding box center [655, 497] width 723 height 34
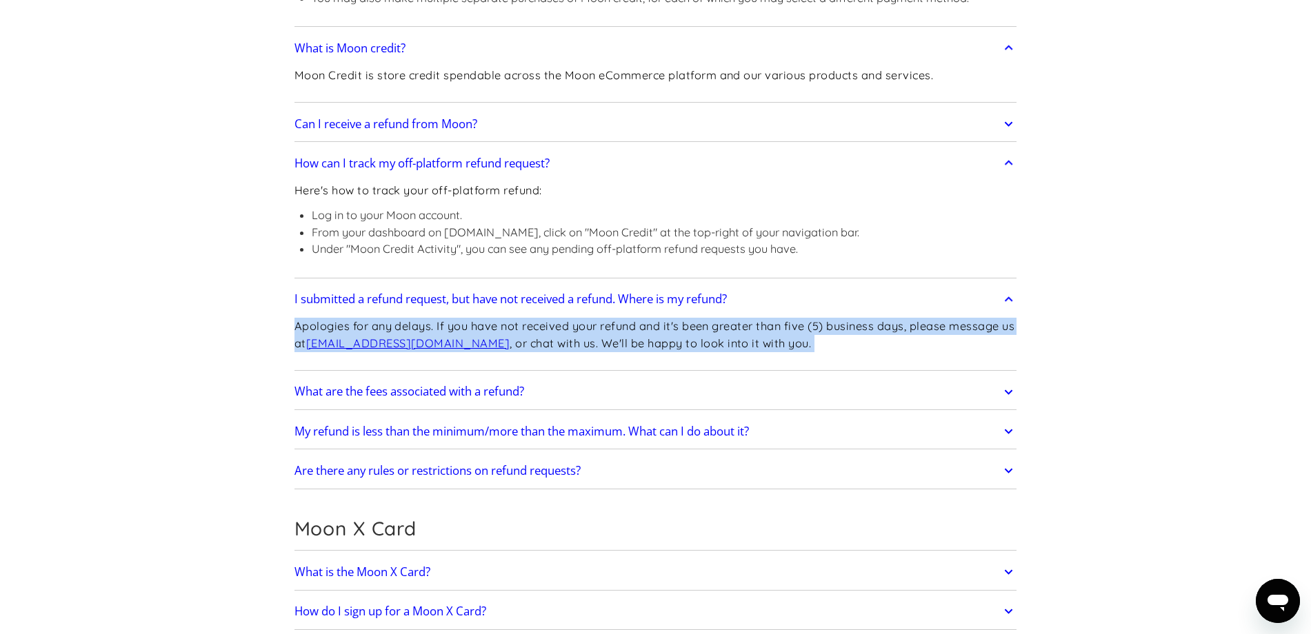
scroll to position [993, 0]
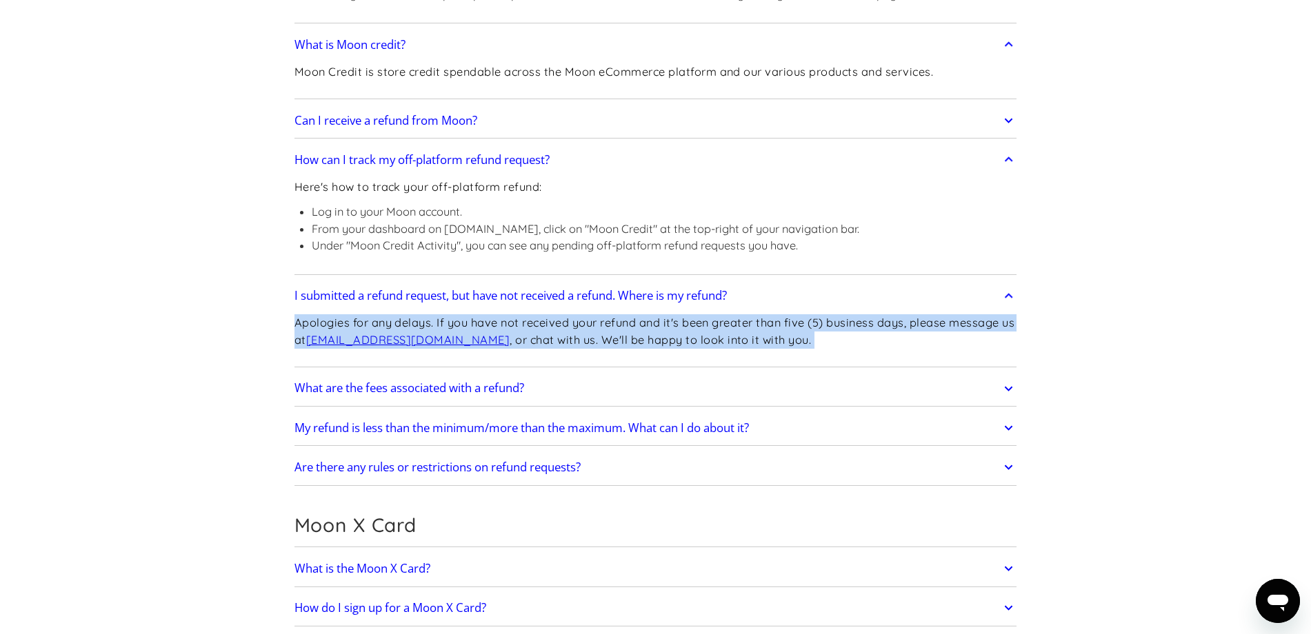
click at [475, 392] on h2 "What are the fees associated with a refund?" at bounding box center [409, 388] width 230 height 14
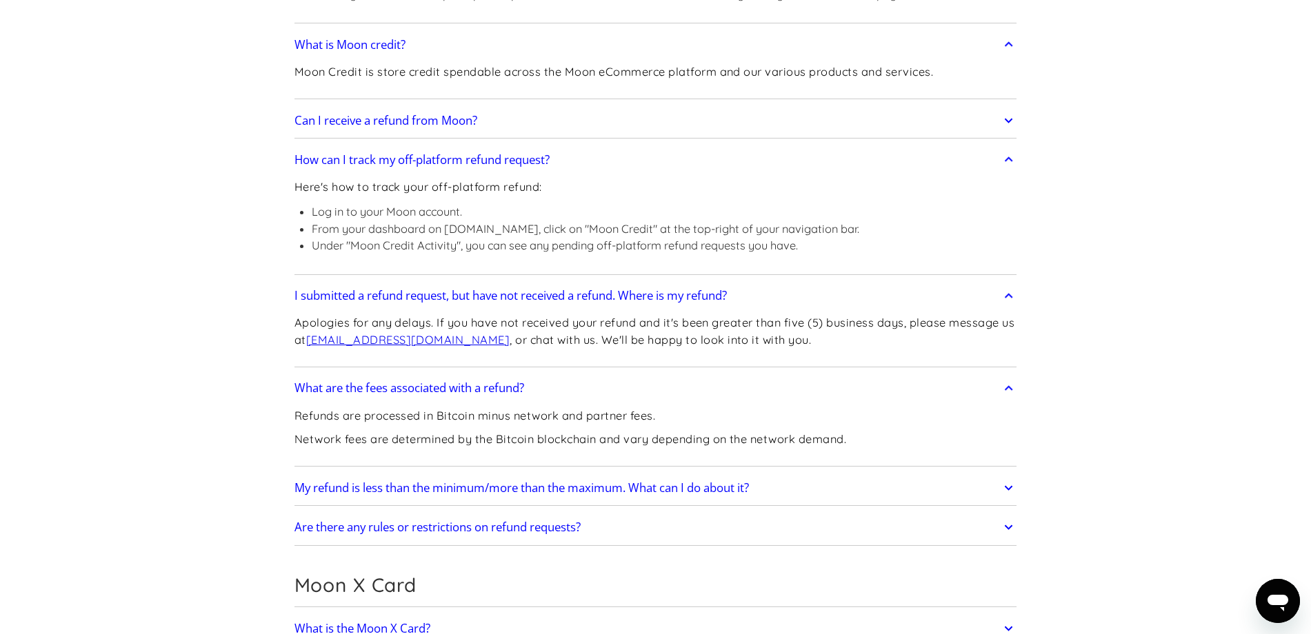
click at [482, 420] on p "Refunds are processed in Bitcoin minus network and partner fees." at bounding box center [570, 416] width 552 height 17
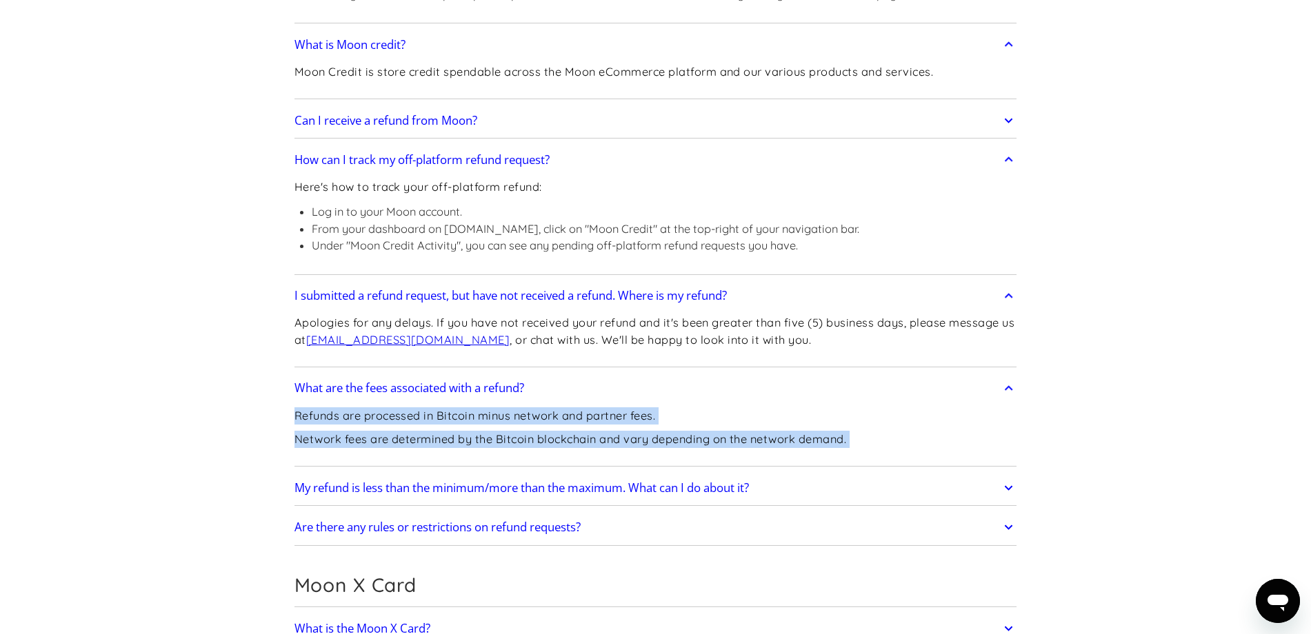
drag, startPoint x: 482, startPoint y: 420, endPoint x: 481, endPoint y: 442, distance: 22.1
click at [481, 442] on div "Refunds are processed in Bitcoin minus network and partner fees. Network fees a…" at bounding box center [570, 433] width 552 height 60
click at [481, 442] on p "Network fees are determined by the Bitcoin blockchain and vary depending on the…" at bounding box center [570, 439] width 552 height 17
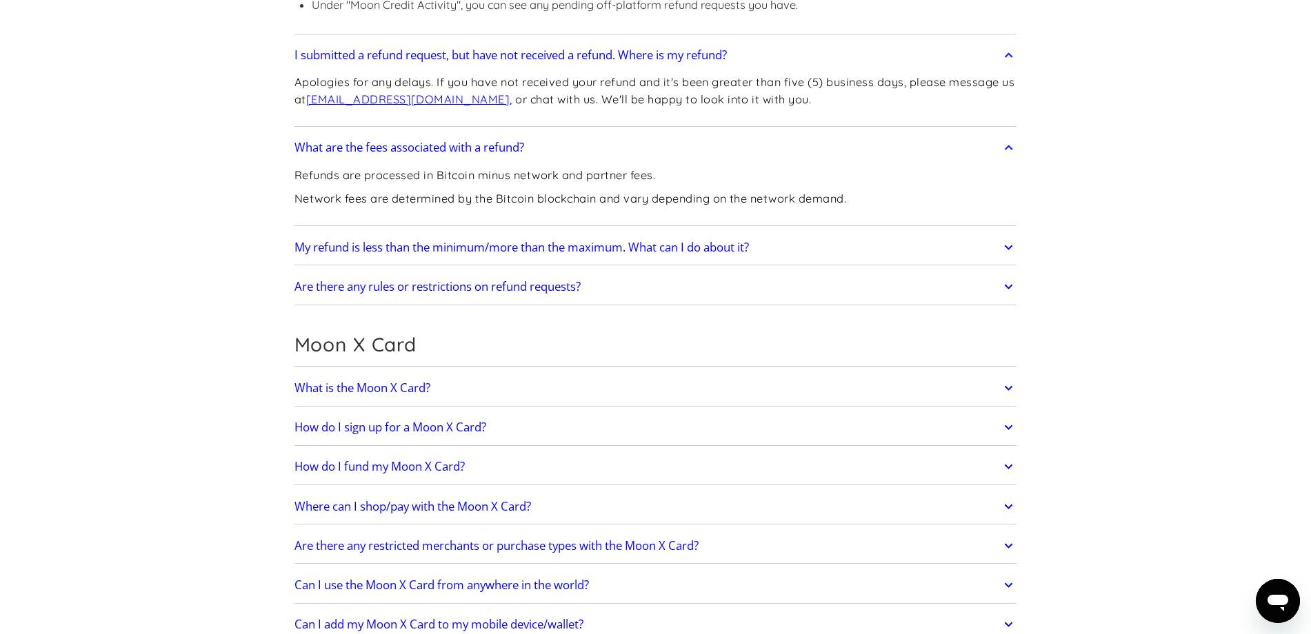
scroll to position [1489, 0]
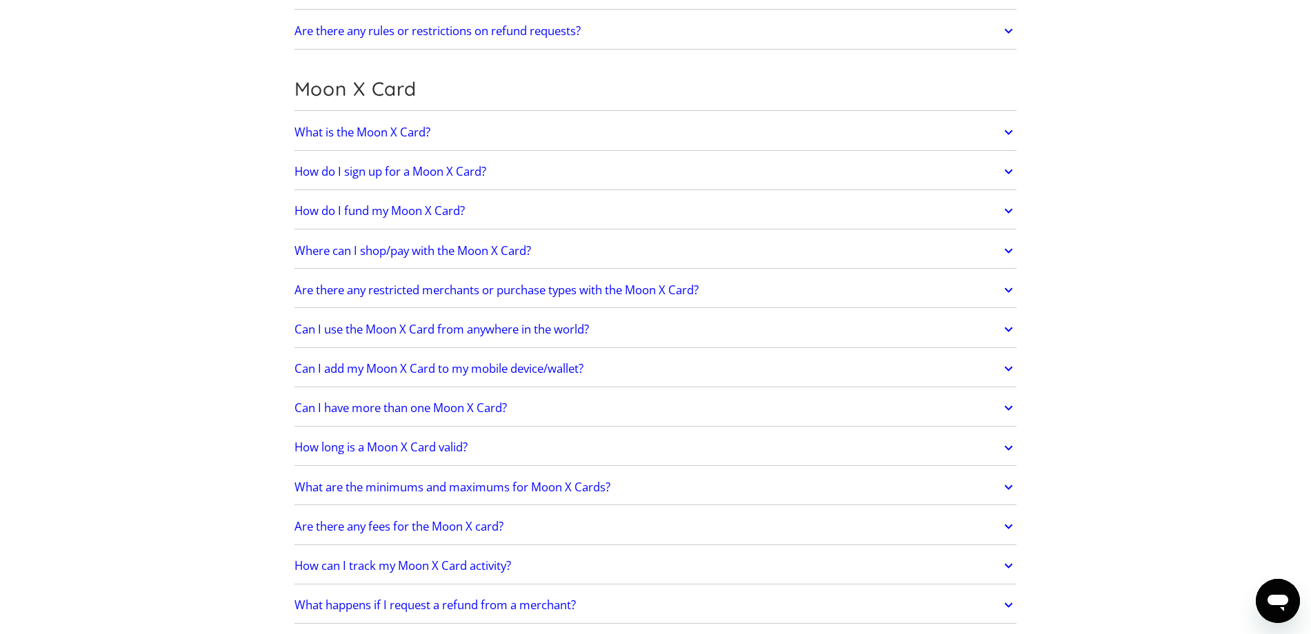
click at [410, 134] on h2 "What is the Moon X Card?" at bounding box center [362, 132] width 136 height 14
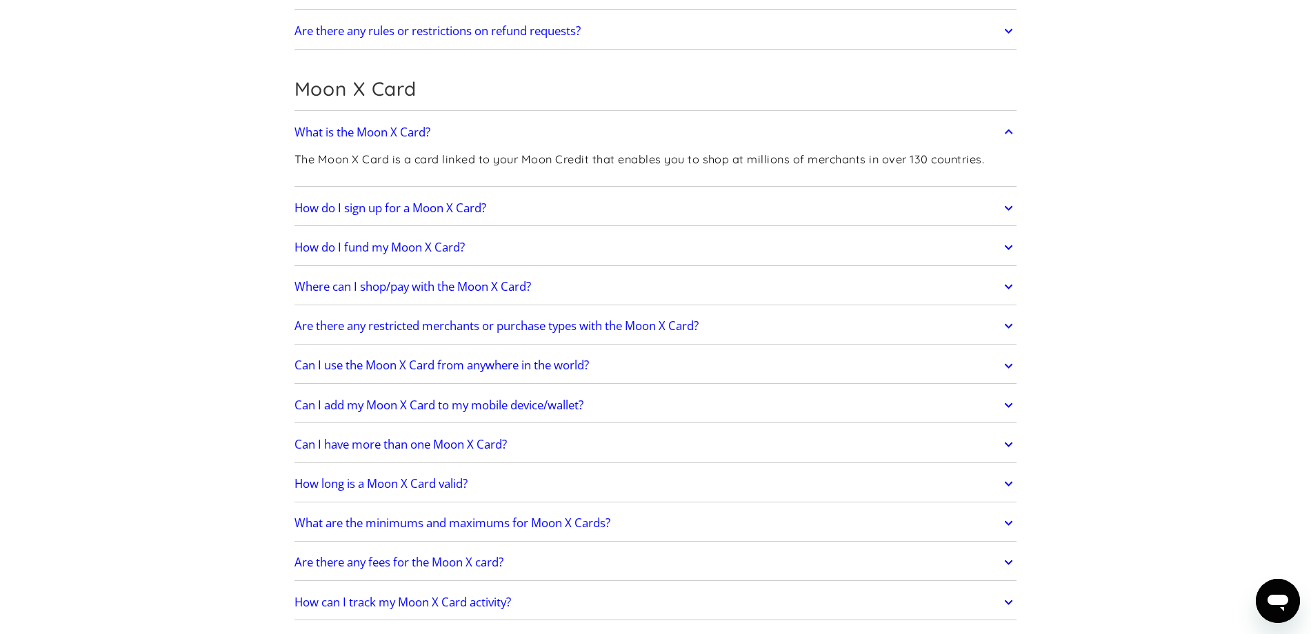
click at [507, 161] on p "The Moon X Card is a card linked to your Moon Credit that enables you to shop a…" at bounding box center [639, 159] width 690 height 17
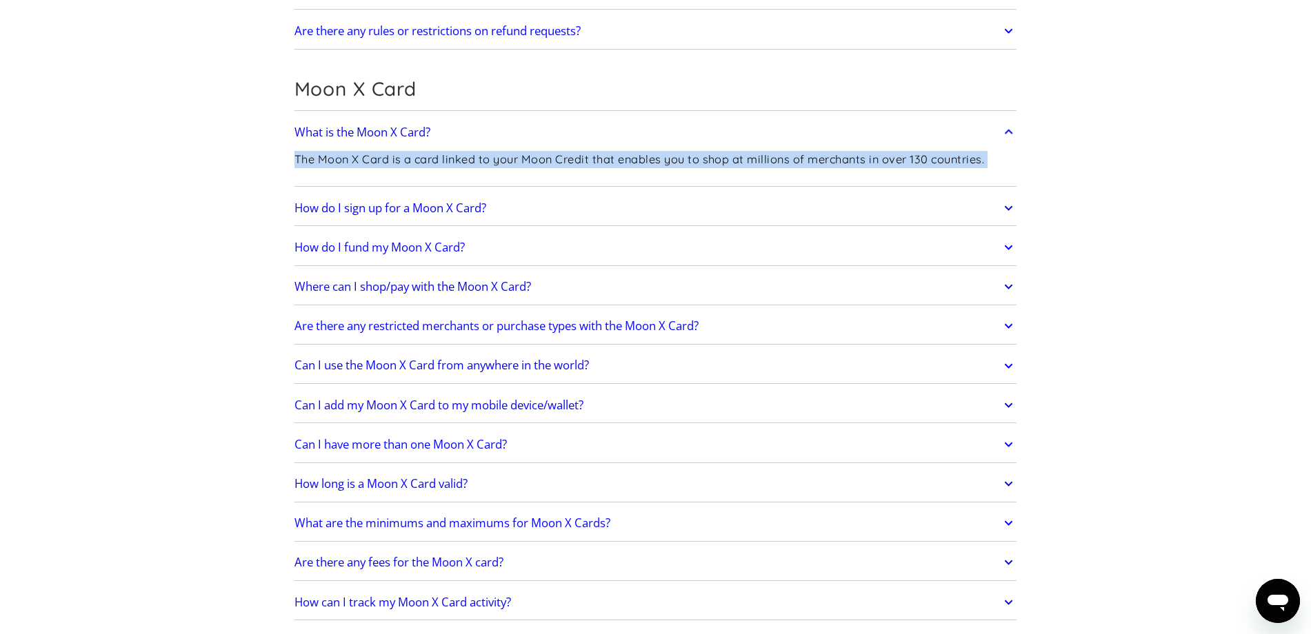
click at [507, 161] on p "The Moon X Card is a card linked to your Moon Credit that enables you to shop a…" at bounding box center [639, 159] width 690 height 17
copy div "The Moon X Card is a card linked to your Moon Credit that enables you to shop a…"
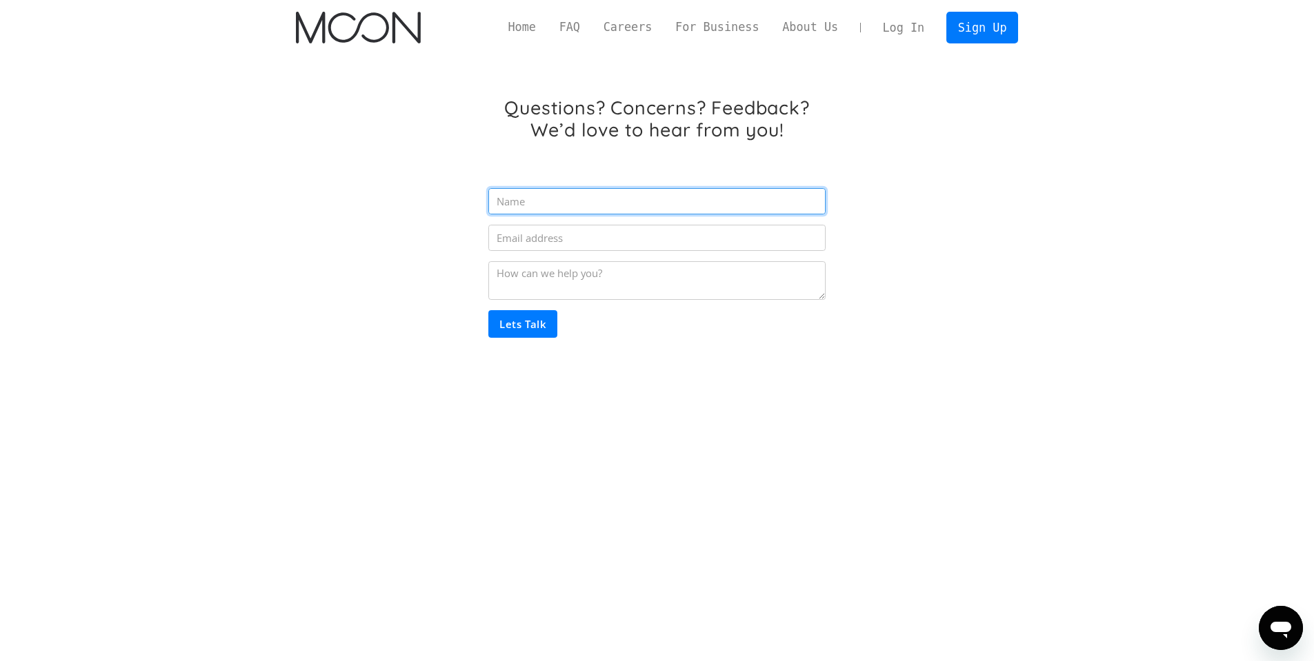
click at [579, 206] on input "Email Form" at bounding box center [656, 201] width 336 height 26
click at [885, 217] on div "Questions? Concerns? Feedback? We’d love to hear from you! Lets Talk Thank you!…" at bounding box center [657, 243] width 723 height 376
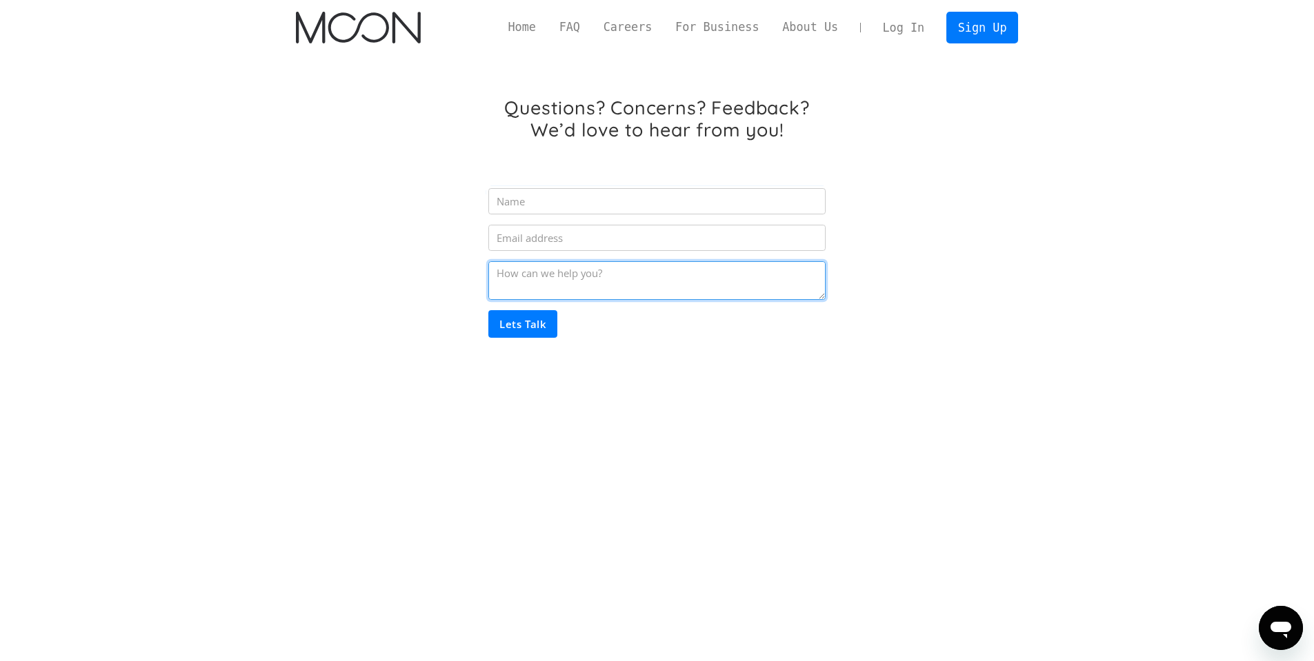
click at [618, 288] on textarea "Email Form" at bounding box center [656, 280] width 336 height 39
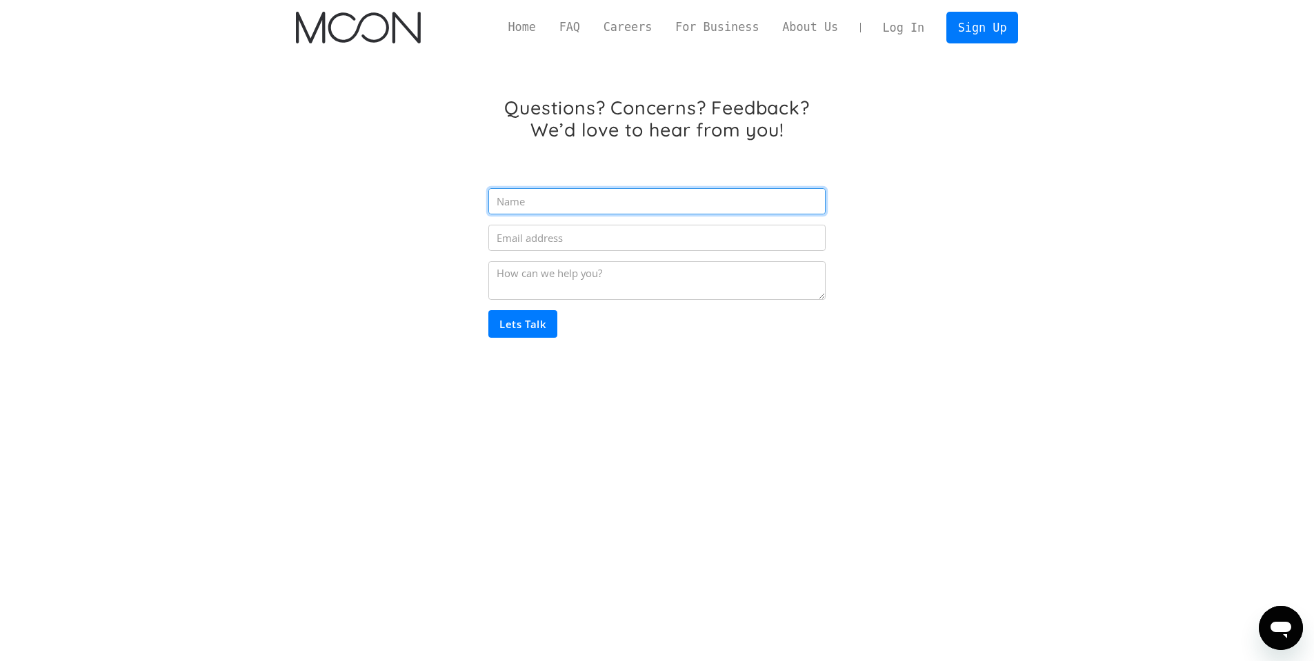
click at [589, 194] on input "Email Form" at bounding box center [656, 201] width 336 height 26
click at [608, 190] on input "Email Form" at bounding box center [656, 201] width 336 height 26
click at [603, 200] on input "Email Form" at bounding box center [656, 201] width 336 height 26
type input "[PERSON_NAME]"
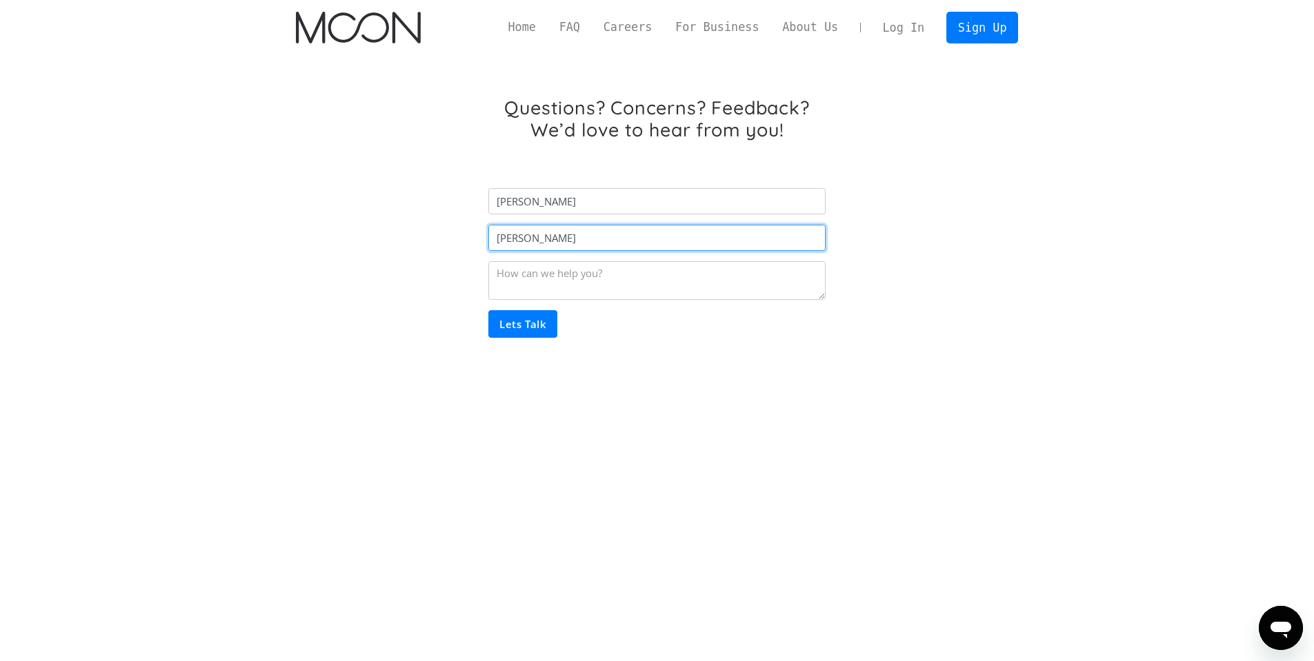
type input "[PERSON_NAME][EMAIL_ADDRESS][PERSON_NAME][PERSON_NAME][DOMAIN_NAME]"
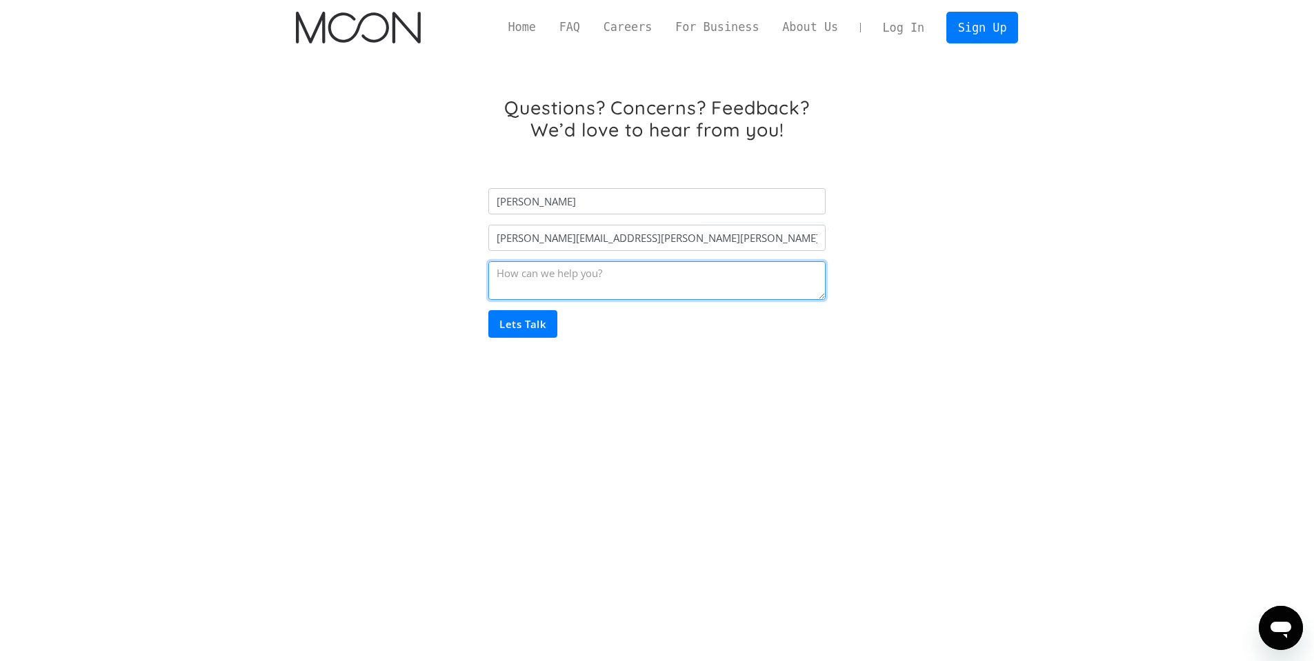
click at [617, 279] on textarea "Email Form" at bounding box center [656, 280] width 336 height 39
click at [570, 298] on textarea "He realizado una compra en amazon y me aparece con cargo pendiente y no se regi…" at bounding box center [656, 280] width 336 height 39
type textarea "He realizado una compra en amazon y me aparece con cargo pendiente y no se regi…"
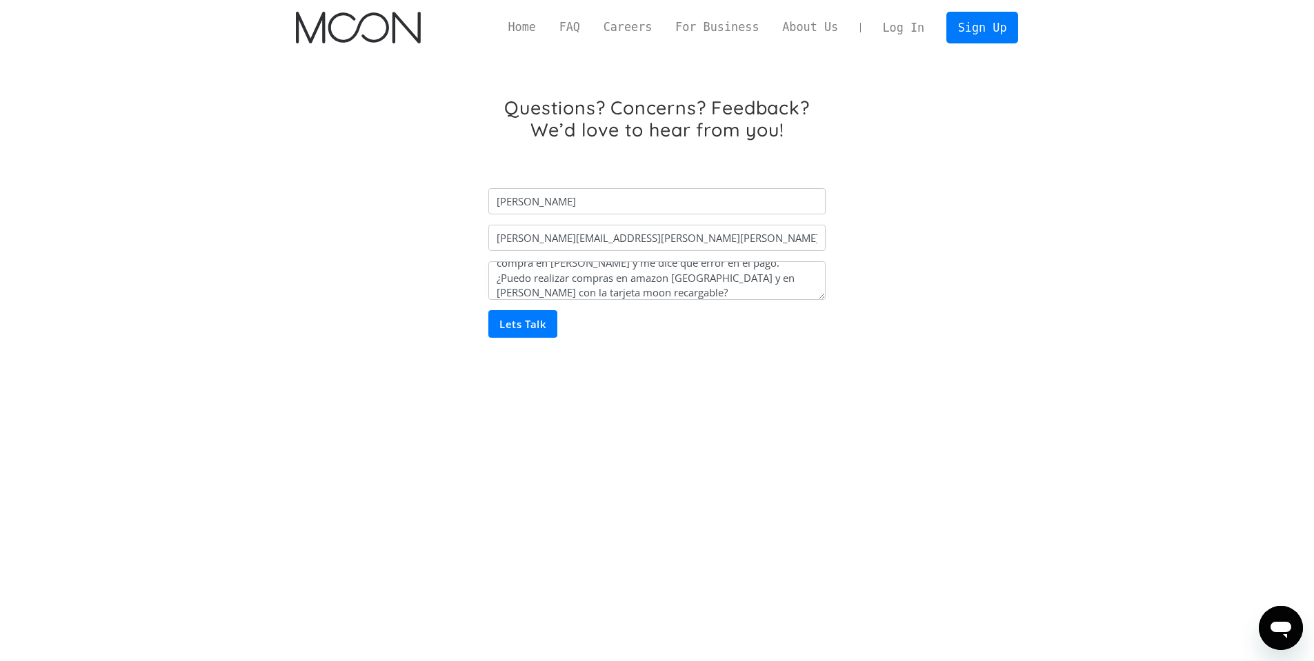
click at [511, 333] on input "Lets Talk" at bounding box center [522, 324] width 69 height 28
type input "Please wait..."
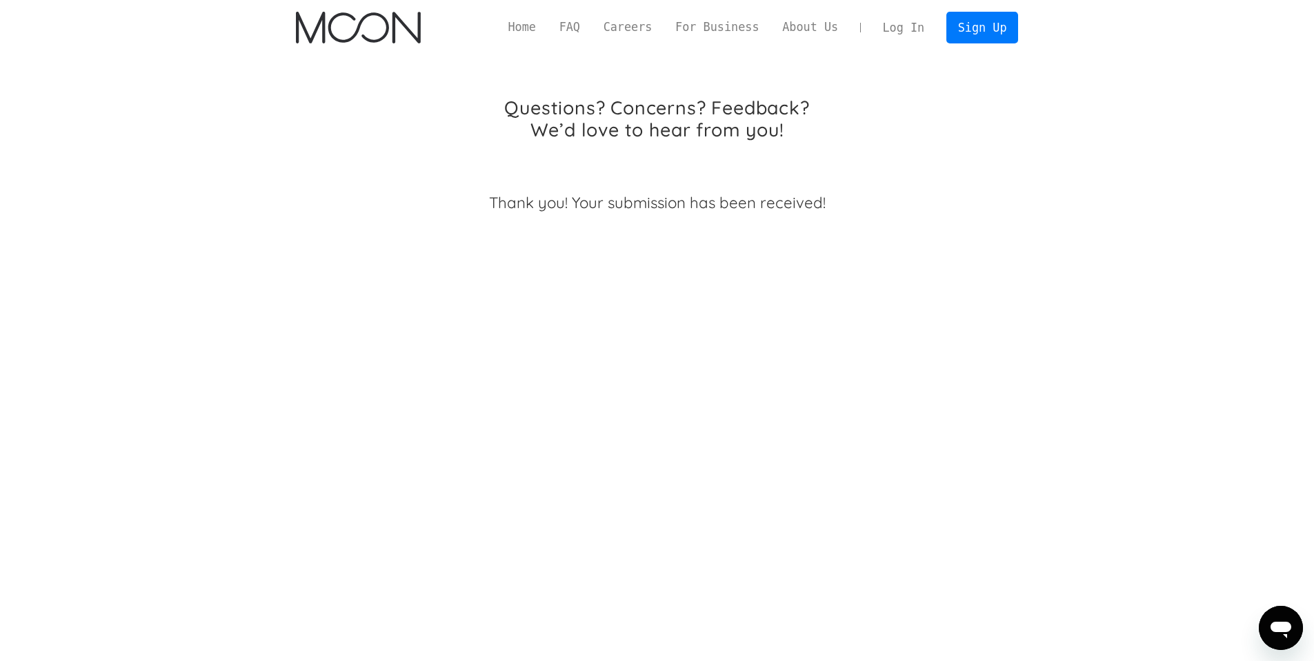
click at [623, 205] on div "Thank you! Your submission has been received!" at bounding box center [656, 202] width 336 height 21
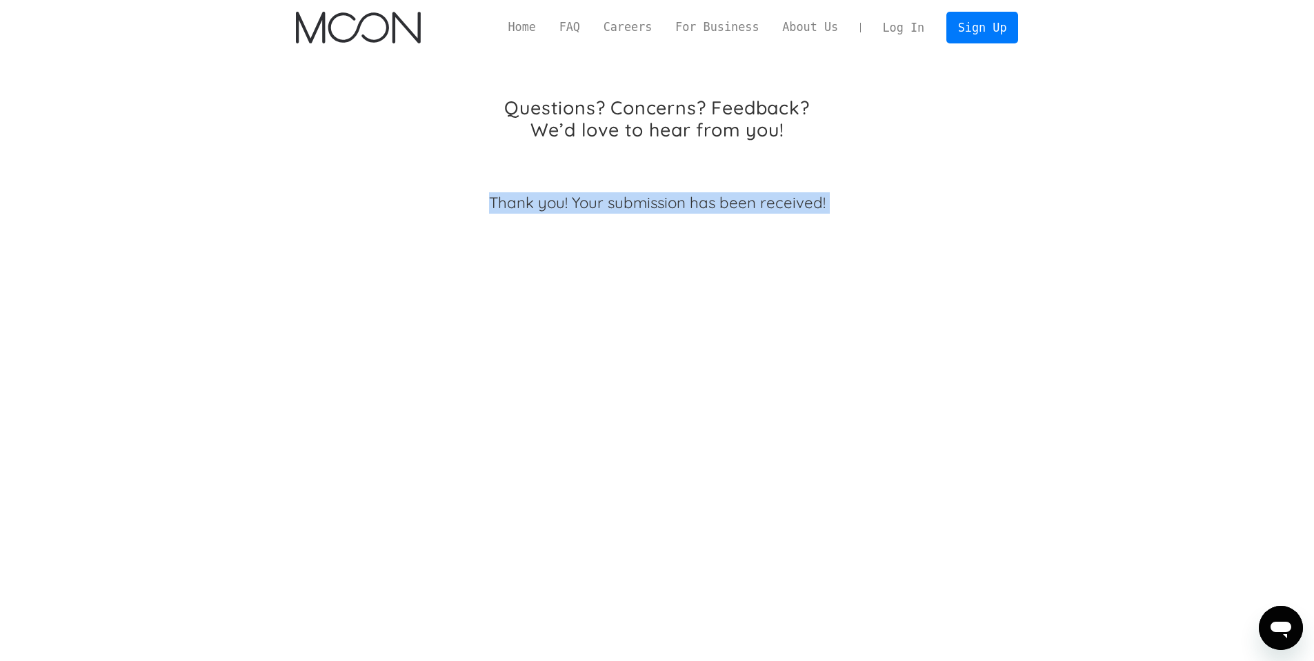
click at [623, 205] on div "Thank you! Your submission has been received!" at bounding box center [656, 202] width 336 height 21
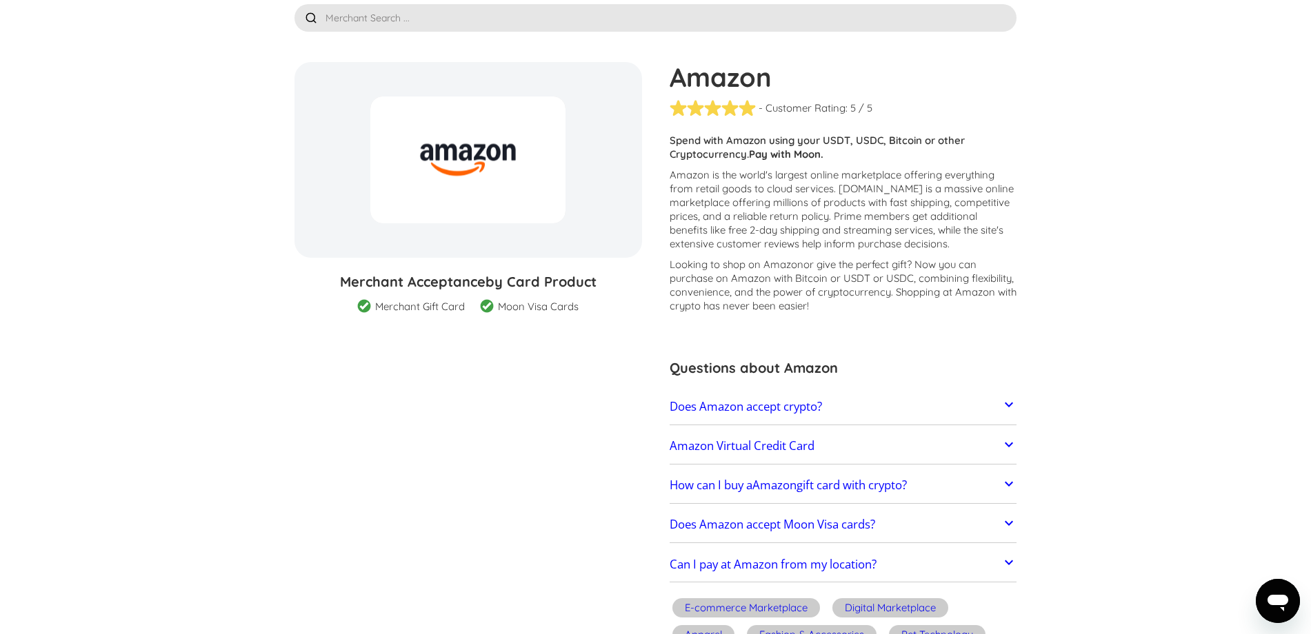
scroll to position [83, 0]
click at [877, 415] on link "Does Amazon accept crypto?" at bounding box center [844, 406] width 348 height 29
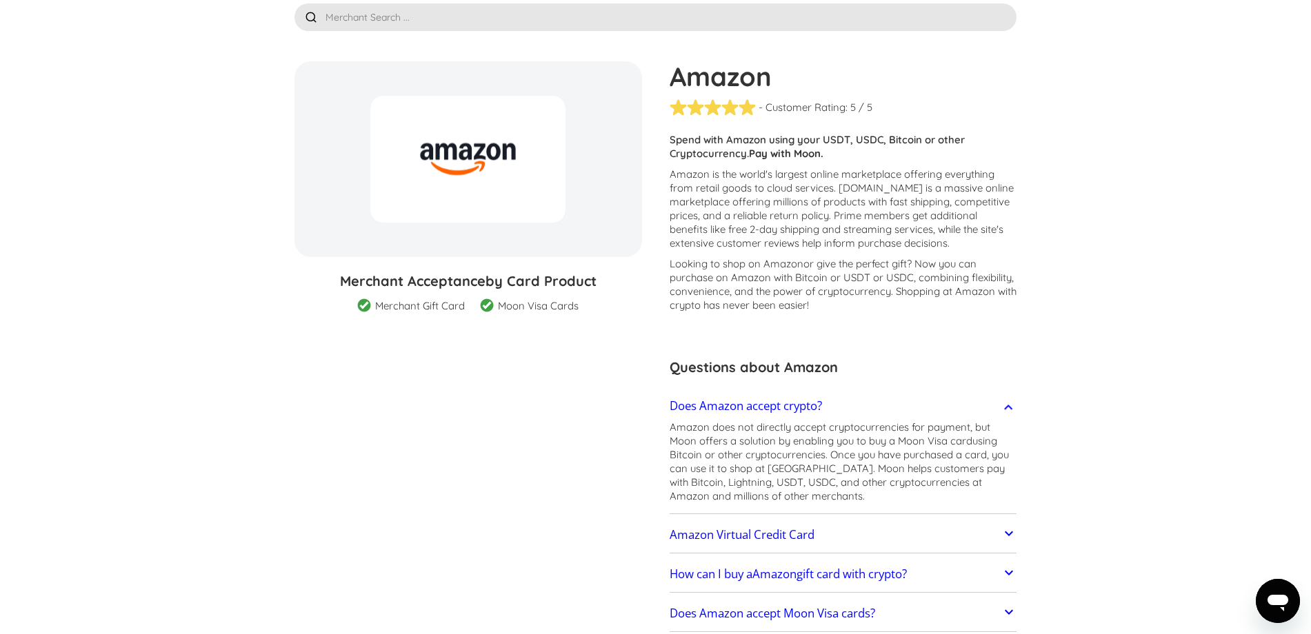
click at [758, 427] on p "Amazon does not directly accept cryptocurrencies for payment, but Moon offers a…" at bounding box center [844, 462] width 348 height 83
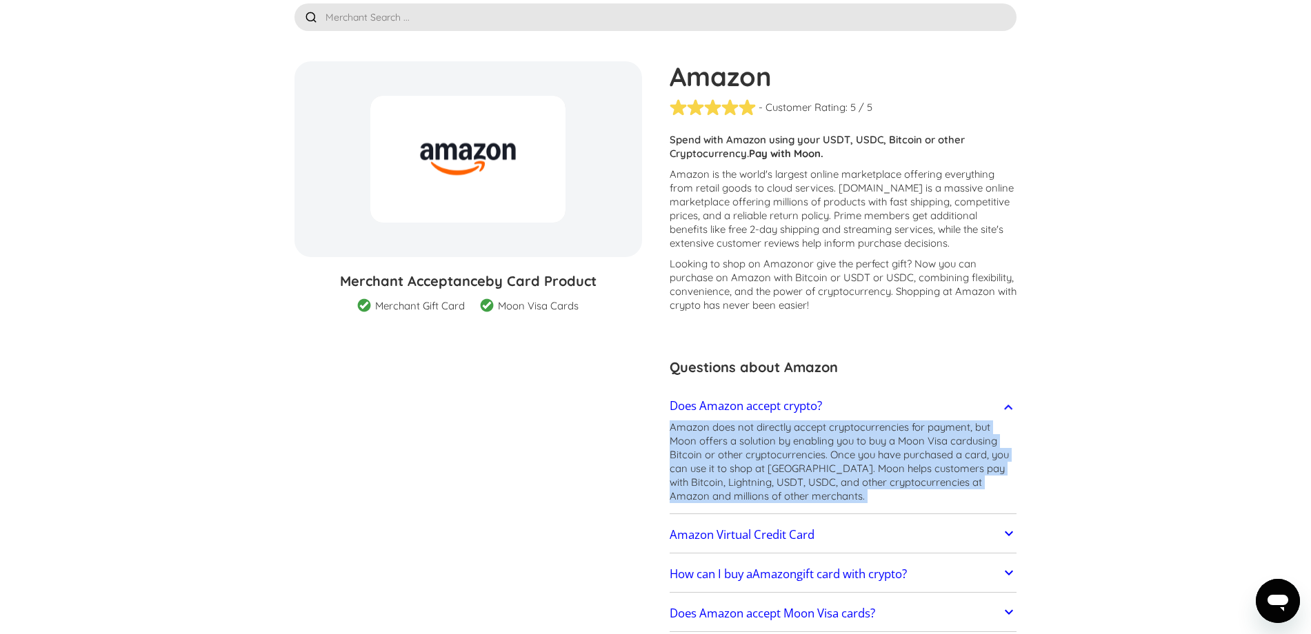
click at [758, 427] on p "Amazon does not directly accept cryptocurrencies for payment, but Moon offers a…" at bounding box center [844, 462] width 348 height 83
click at [743, 457] on p "Amazon does not directly accept cryptocurrencies for payment, but Moon offers a…" at bounding box center [844, 462] width 348 height 83
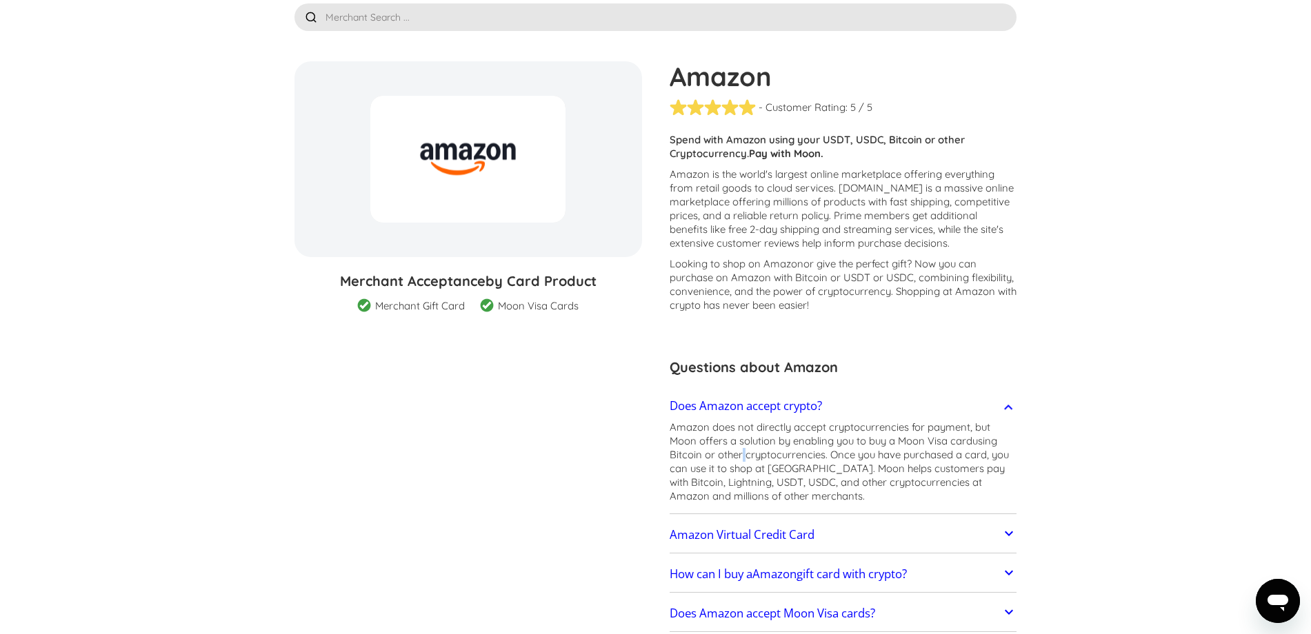
click at [743, 457] on p "Amazon does not directly accept cryptocurrencies for payment, but Moon offers a…" at bounding box center [844, 462] width 348 height 83
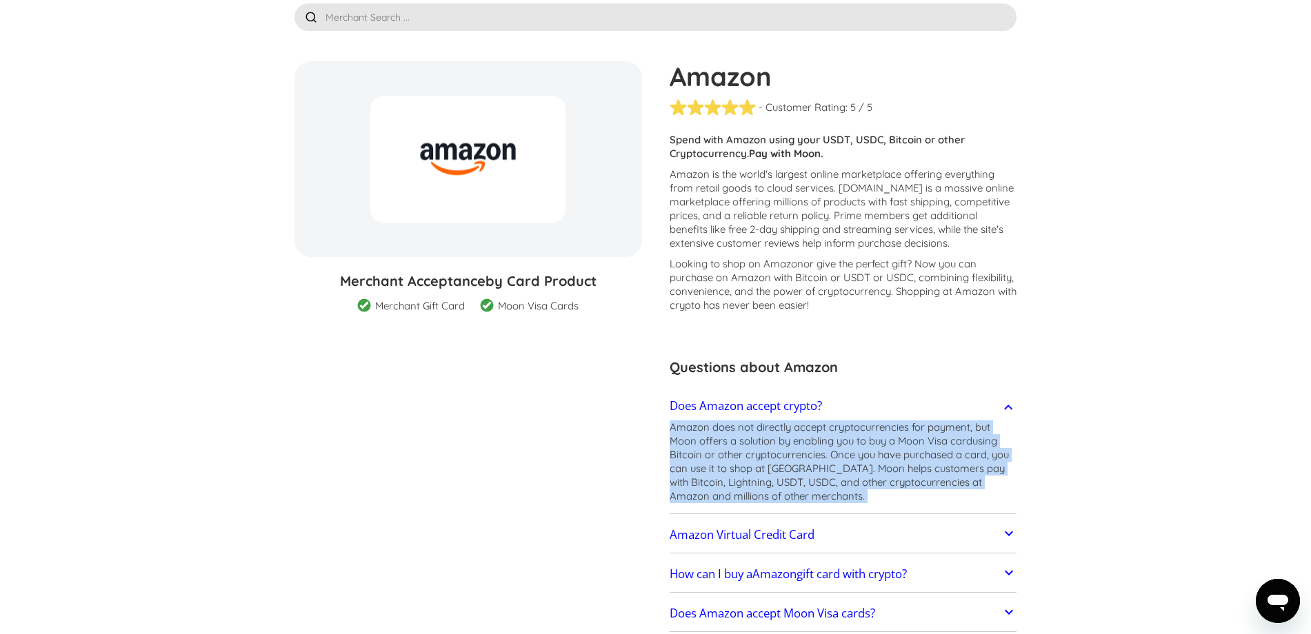
click at [743, 457] on p "Amazon does not directly accept cryptocurrencies for payment, but Moon offers a…" at bounding box center [844, 462] width 348 height 83
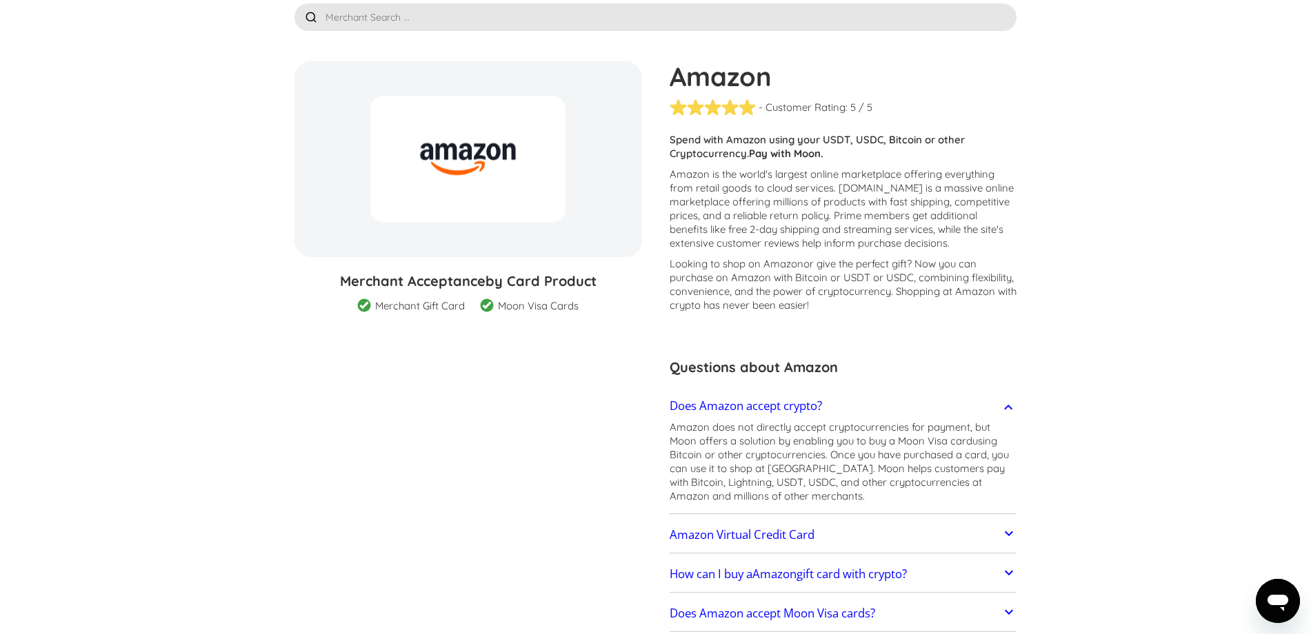
click at [874, 448] on p "Amazon does not directly accept cryptocurrencies for payment, but Moon offers a…" at bounding box center [844, 462] width 348 height 83
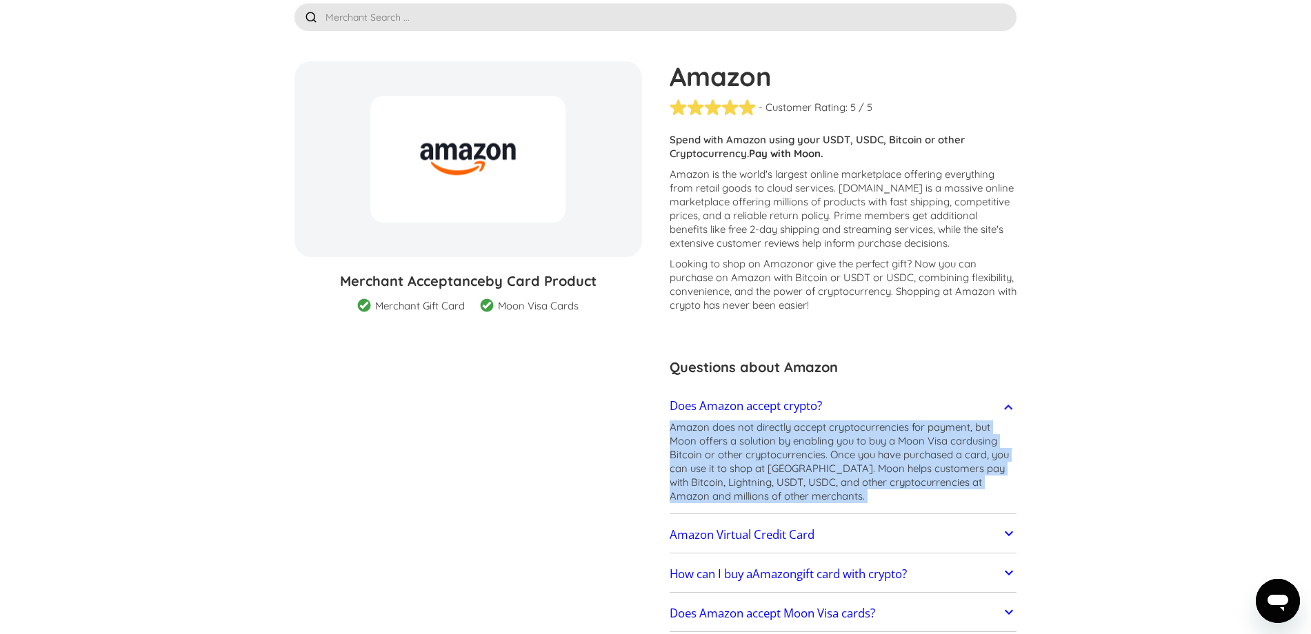
click at [874, 448] on p "Amazon does not directly accept cryptocurrencies for payment, but Moon offers a…" at bounding box center [844, 462] width 348 height 83
copy p "Amazon does not directly accept cryptocurrencies for payment, but Moon offers a…"
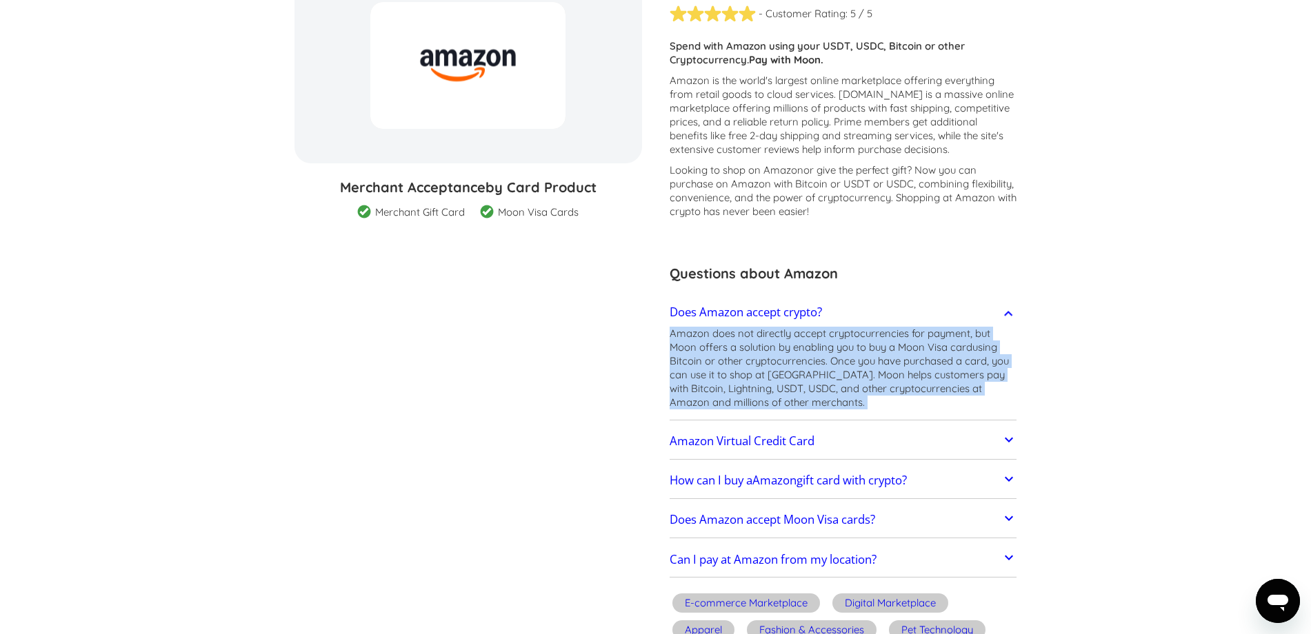
scroll to position [248, 0]
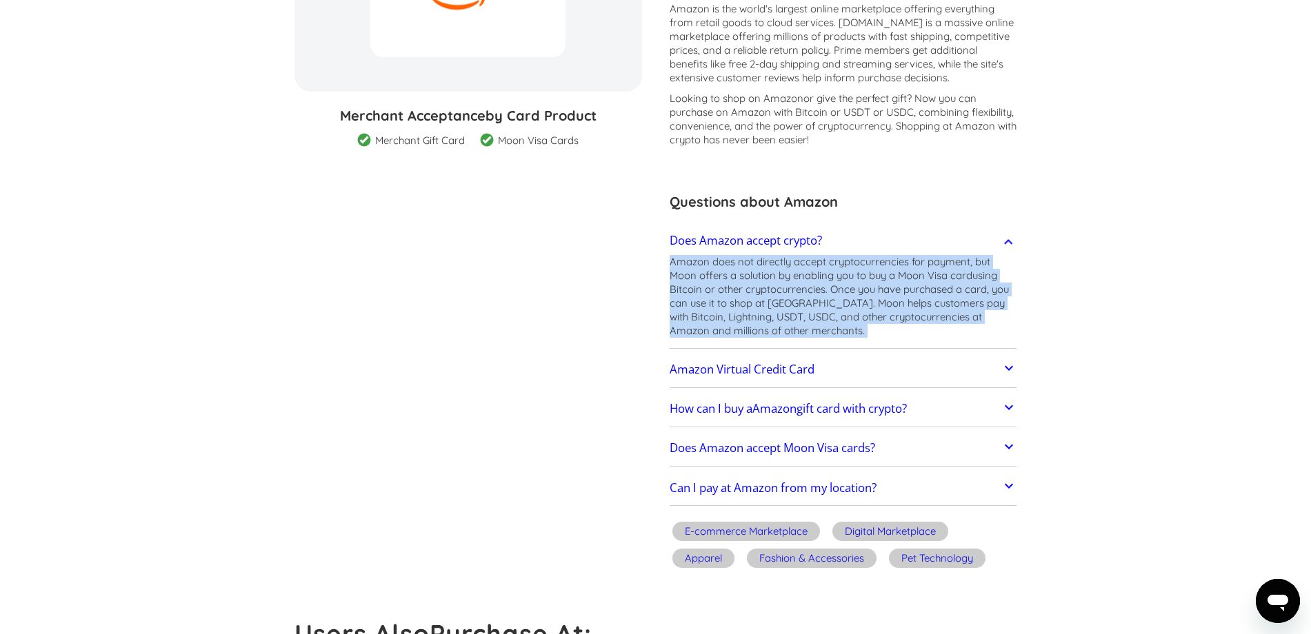
click at [758, 374] on h2 "Amazon Virtual Credit Card" at bounding box center [742, 370] width 145 height 14
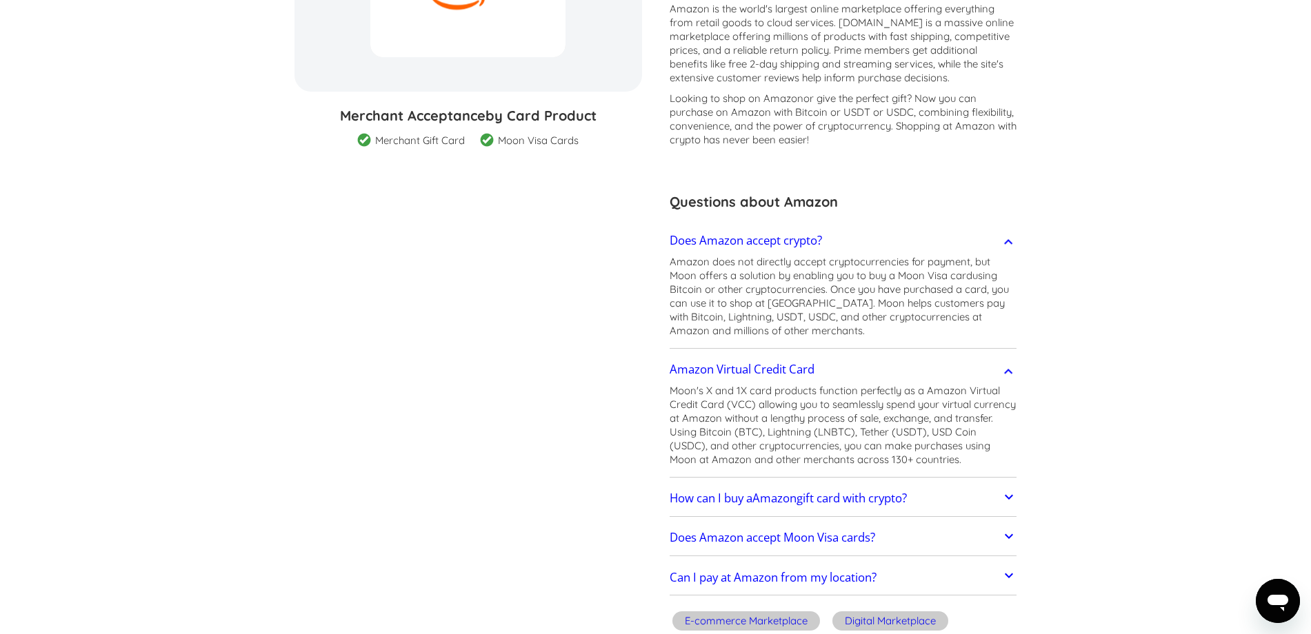
click at [772, 401] on p "Moon's X and 1X card products function perfectly as a Amazon Virtual Credit Car…" at bounding box center [844, 425] width 348 height 83
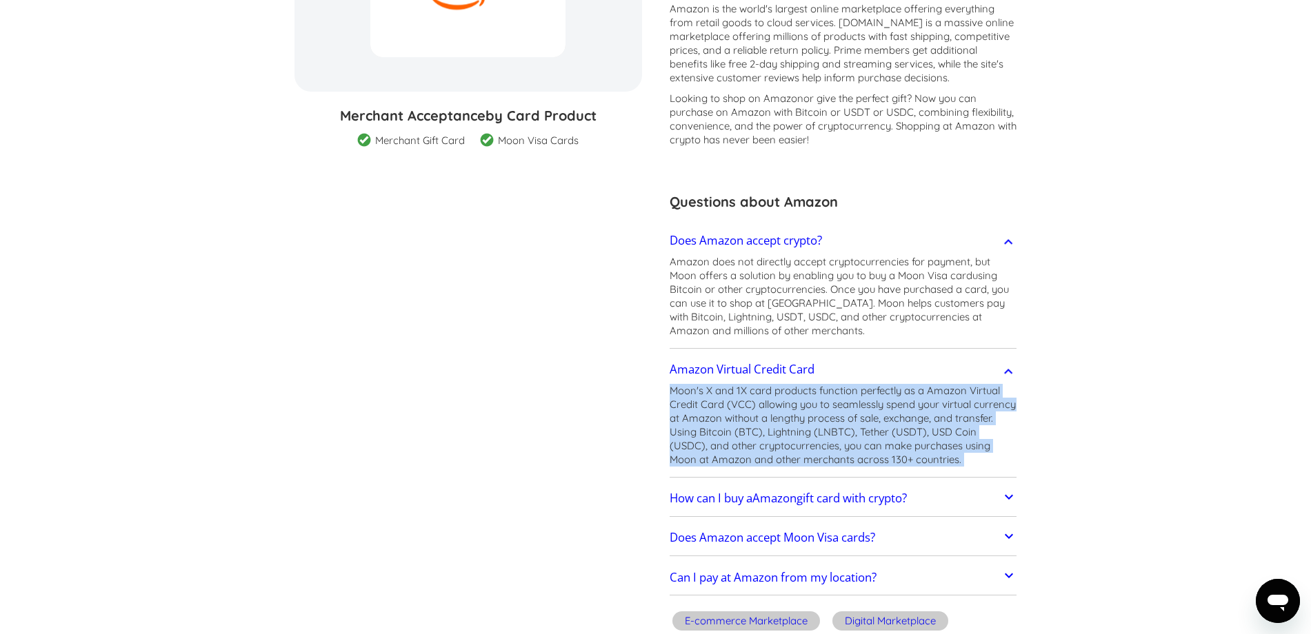
click at [772, 401] on p "Moon's X and 1X card products function perfectly as a Amazon Virtual Credit Car…" at bounding box center [844, 425] width 348 height 83
copy p "Moon's X and 1X card products function perfectly as a Amazon Virtual Credit Car…"
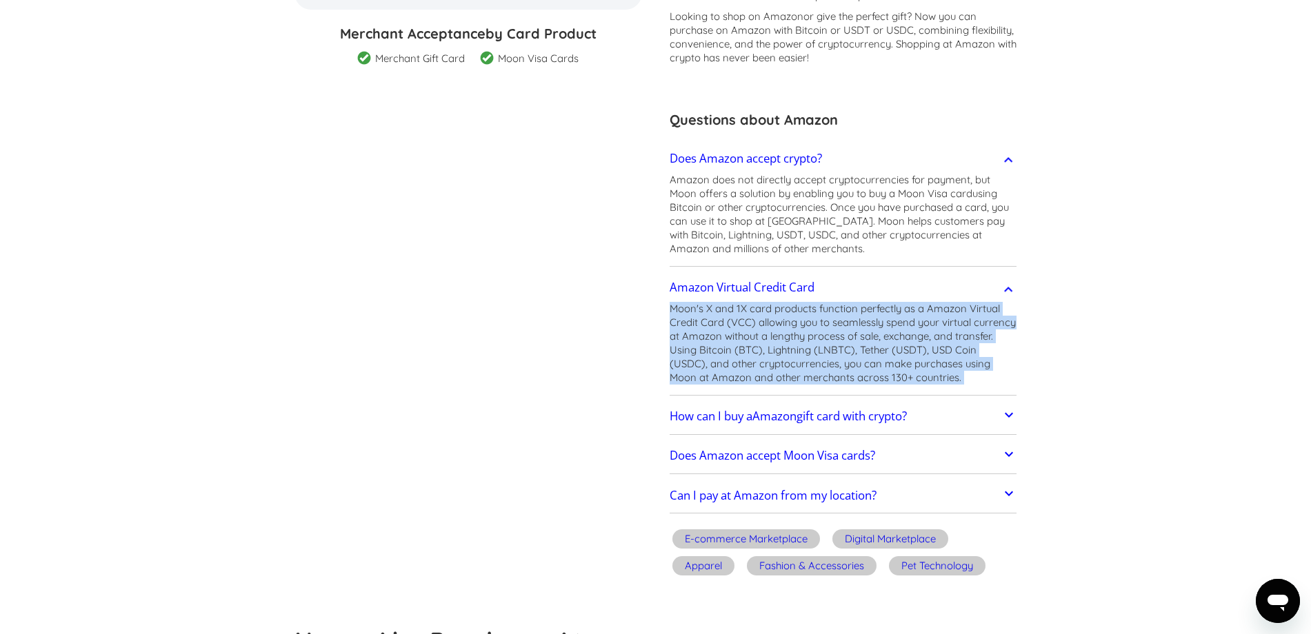
scroll to position [331, 0]
click at [813, 423] on h2 "How can I buy a Amazon gift card with crypto?" at bounding box center [788, 416] width 237 height 14
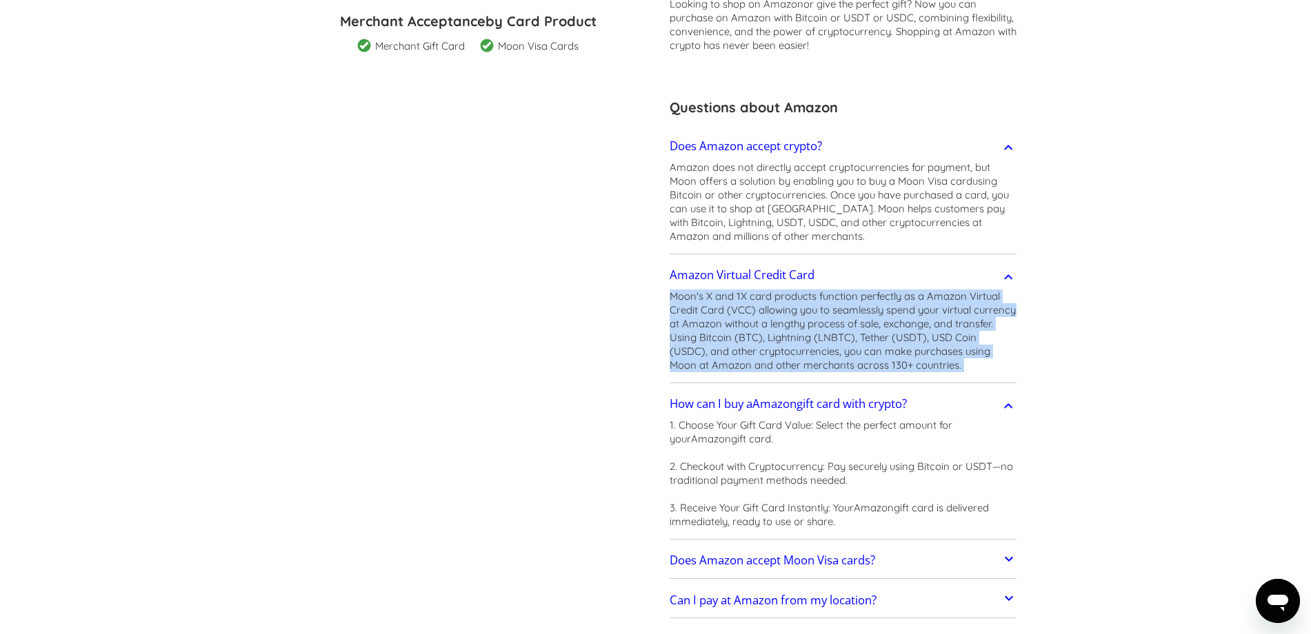
scroll to position [414, 0]
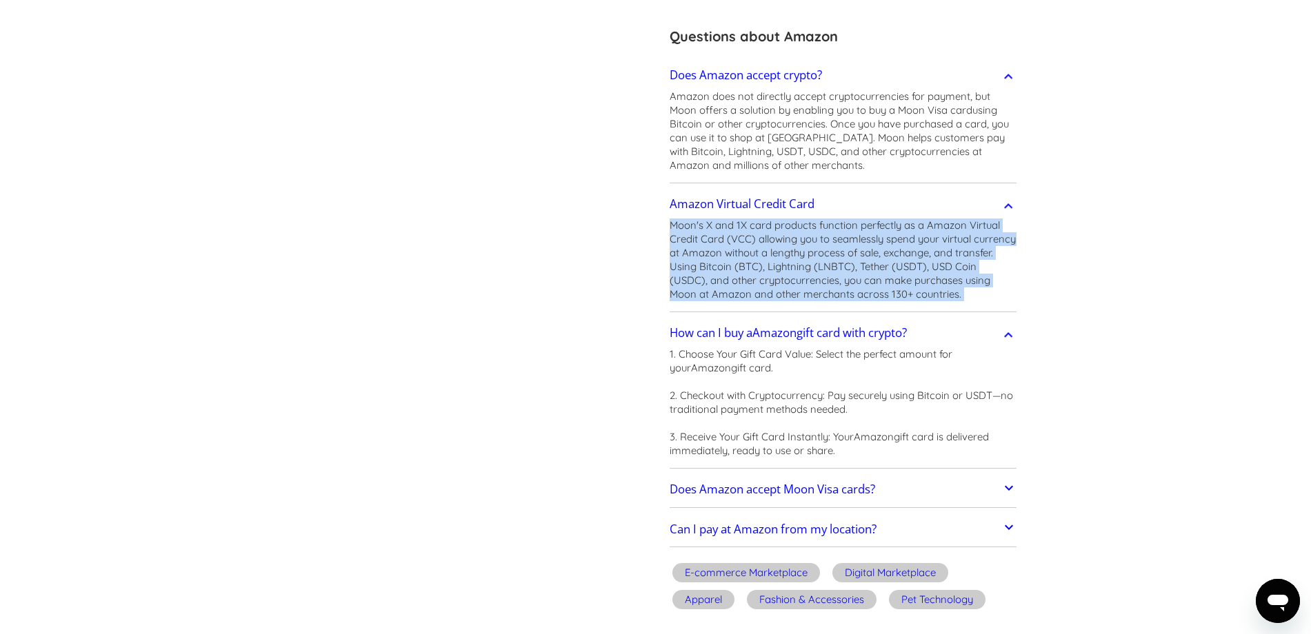
click at [847, 490] on h2 "Does Amazon accept Moon Visa cards?" at bounding box center [772, 490] width 205 height 14
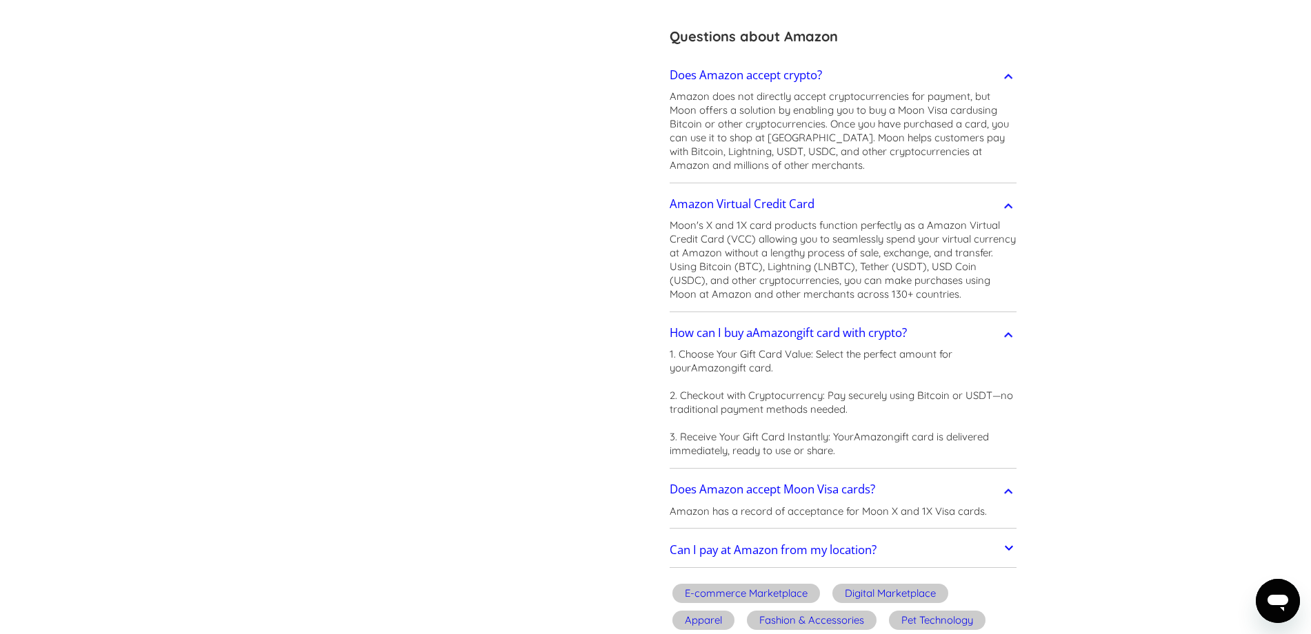
click at [879, 510] on p "Amazon has a record of acceptance for Moon X and 1X Visa cards." at bounding box center [828, 512] width 317 height 14
copy div "Amazon has a record of acceptance for Moon X and 1X Visa cards. Amazon cannot b…"
click at [784, 545] on h2 "Can I pay at Amazon from my location?" at bounding box center [773, 550] width 207 height 14
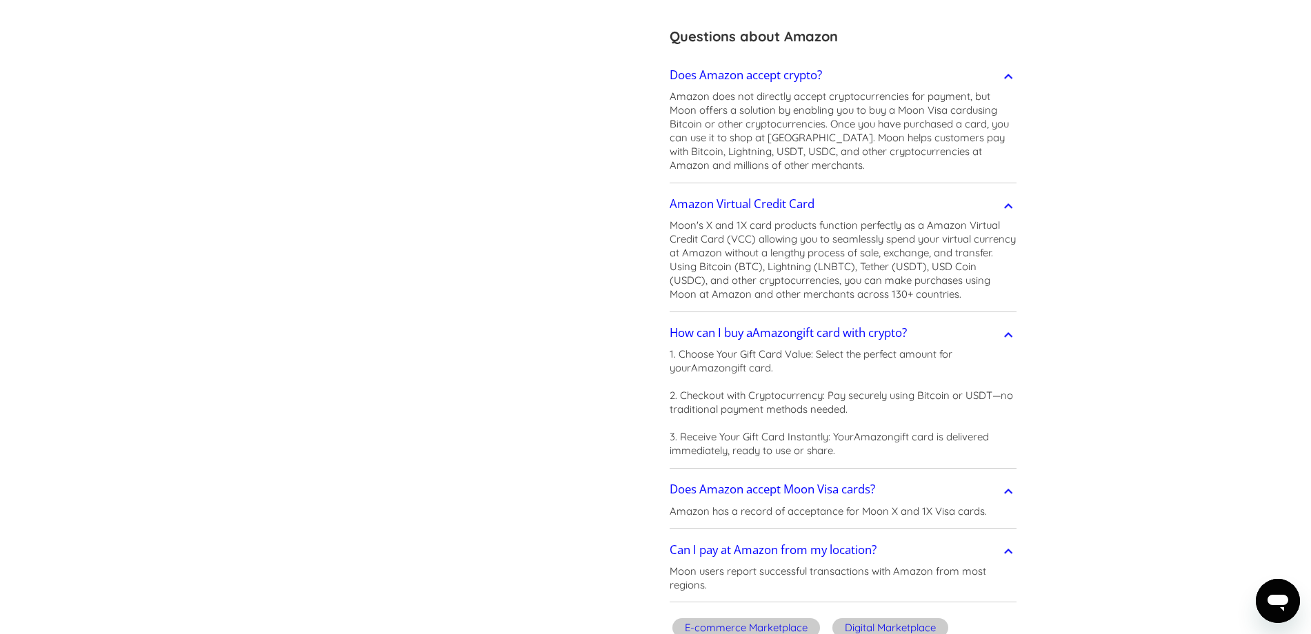
click at [858, 570] on p "Moon users report successful transactions with Amazon from most regions." at bounding box center [844, 579] width 348 height 28
copy div "Moon users report successful transactions with Amazon from most regions. Can I …"
click at [833, 243] on p "Moon's X and 1X card products function perfectly as a Amazon Virtual Credit Car…" at bounding box center [844, 260] width 348 height 83
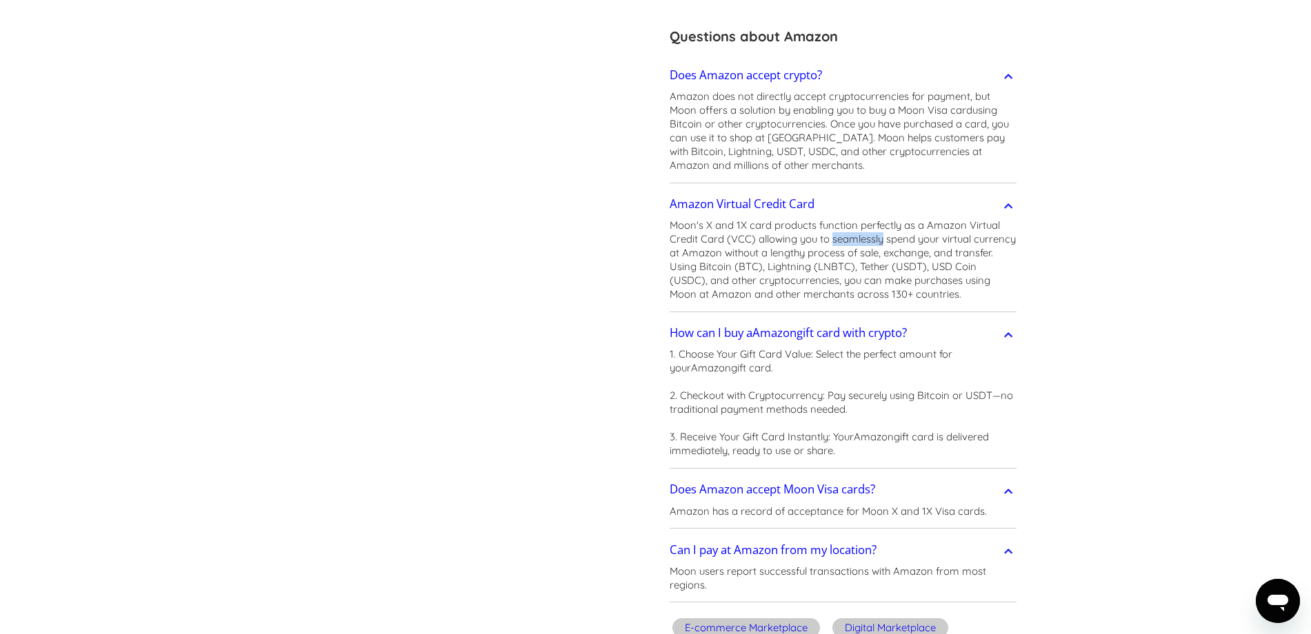
click at [833, 243] on p "Moon's X and 1X card products function perfectly as a Amazon Virtual Credit Car…" at bounding box center [844, 260] width 348 height 83
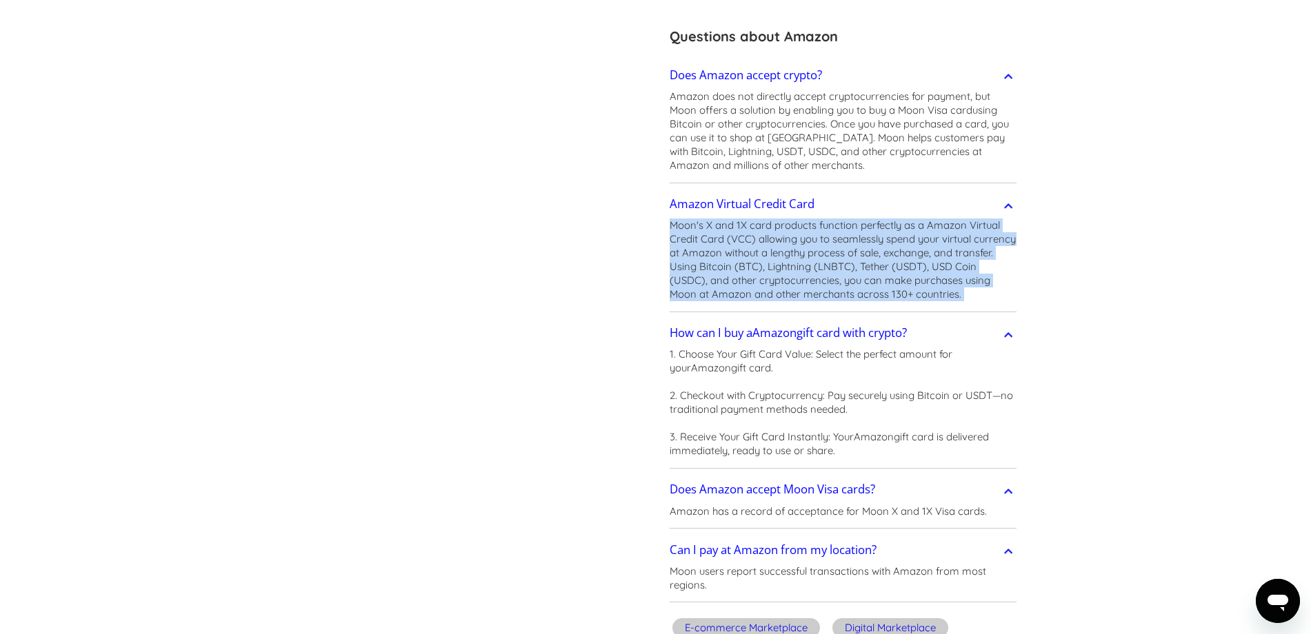
click at [833, 243] on p "Moon's X and 1X card products function perfectly as a Amazon Virtual Credit Car…" at bounding box center [844, 260] width 348 height 83
copy p "Moon's X and 1X card products function perfectly as a Amazon Virtual Credit Car…"
